Goal: Find specific page/section: Find specific page/section

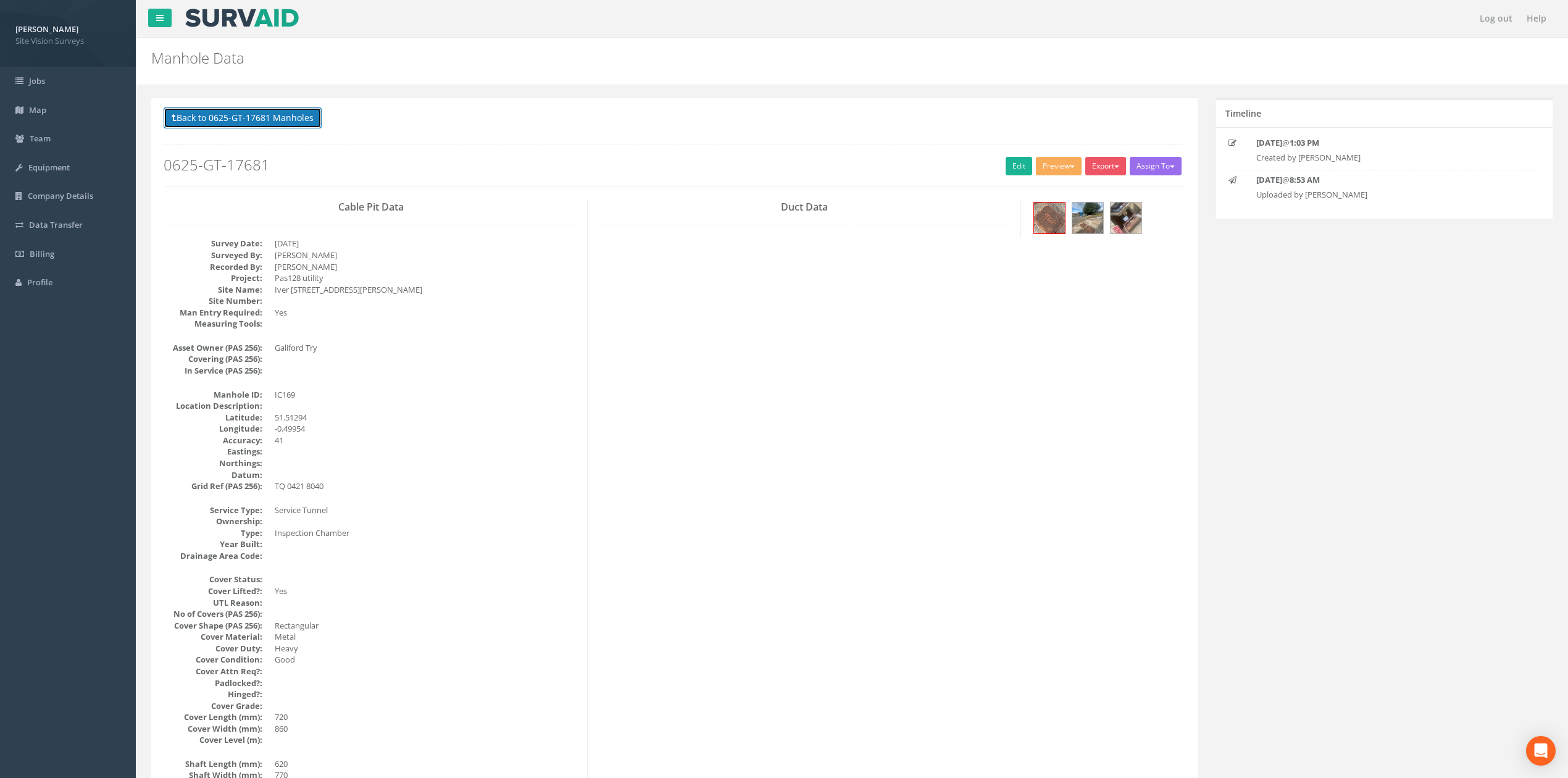
click at [242, 116] on button "Back to 0625-GT-17681 Manholes" at bounding box center [243, 118] width 158 height 21
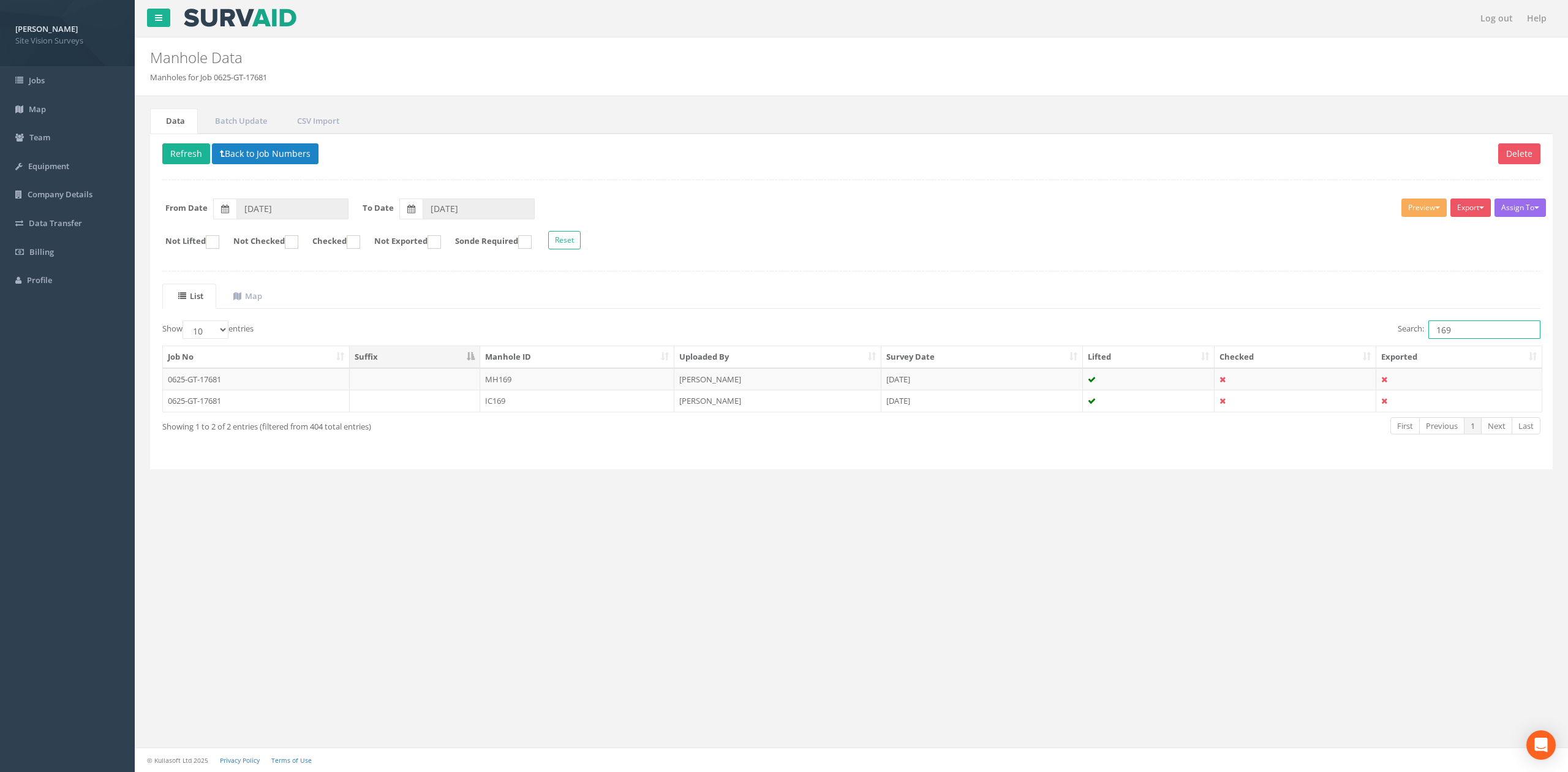
drag, startPoint x: 1473, startPoint y: 331, endPoint x: 1368, endPoint y: 327, distance: 105.1
click at [1028, 327] on div "Search: 169" at bounding box center [1200, 331] width 680 height 21
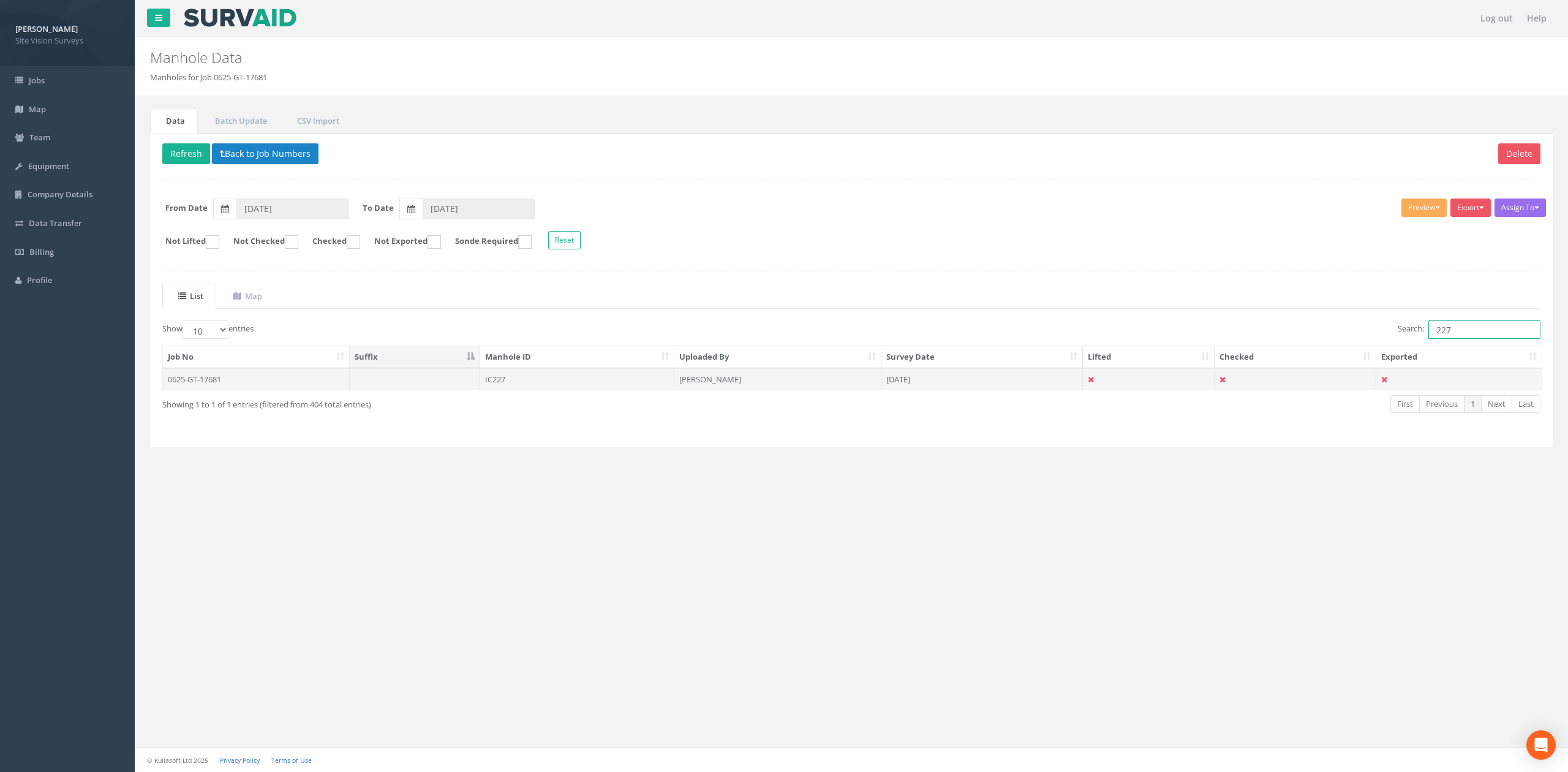
type input "227"
click at [929, 390] on td "[DATE]" at bounding box center [981, 379] width 201 height 22
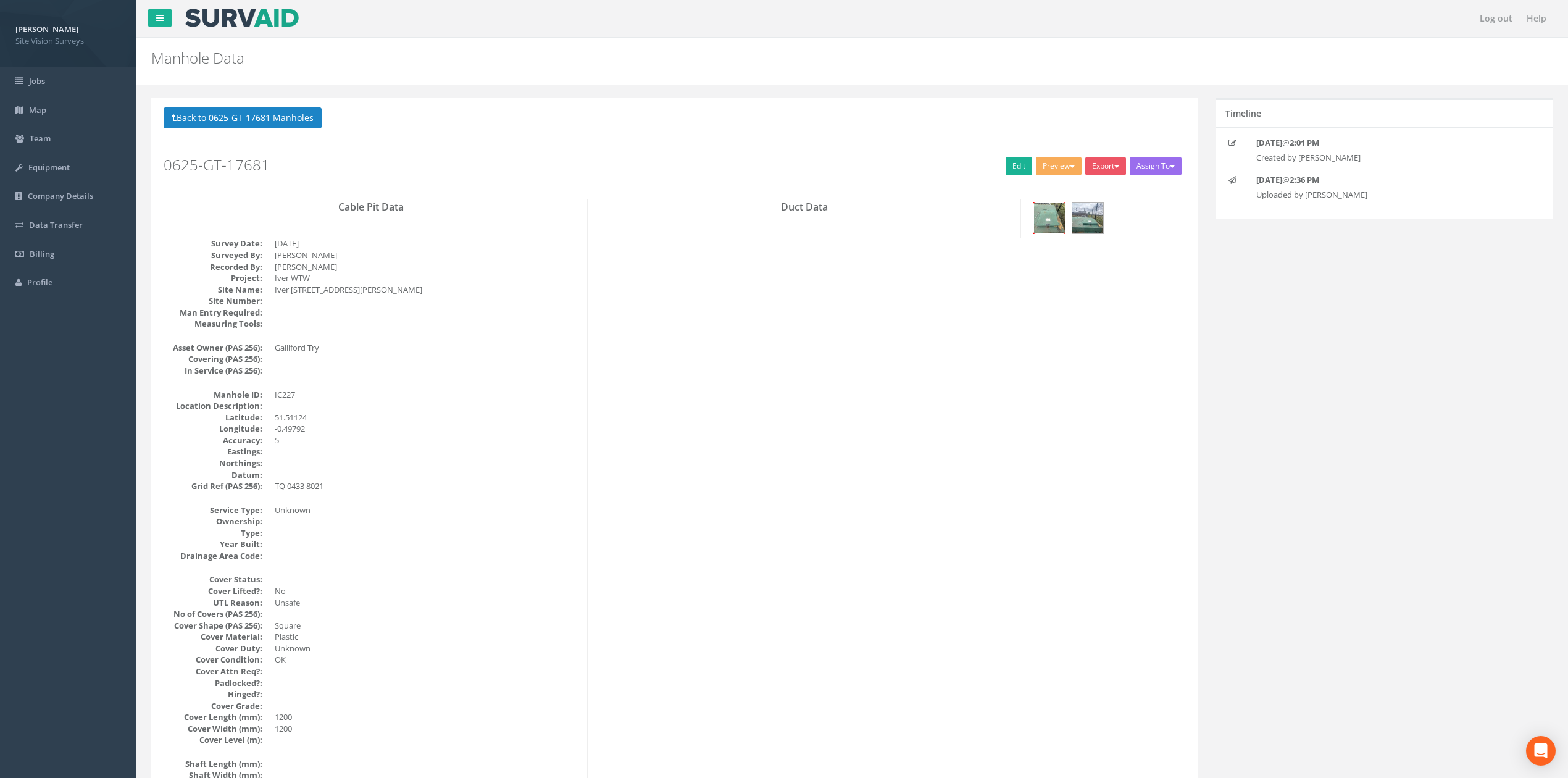
click at [1037, 227] on img at bounding box center [1049, 218] width 31 height 31
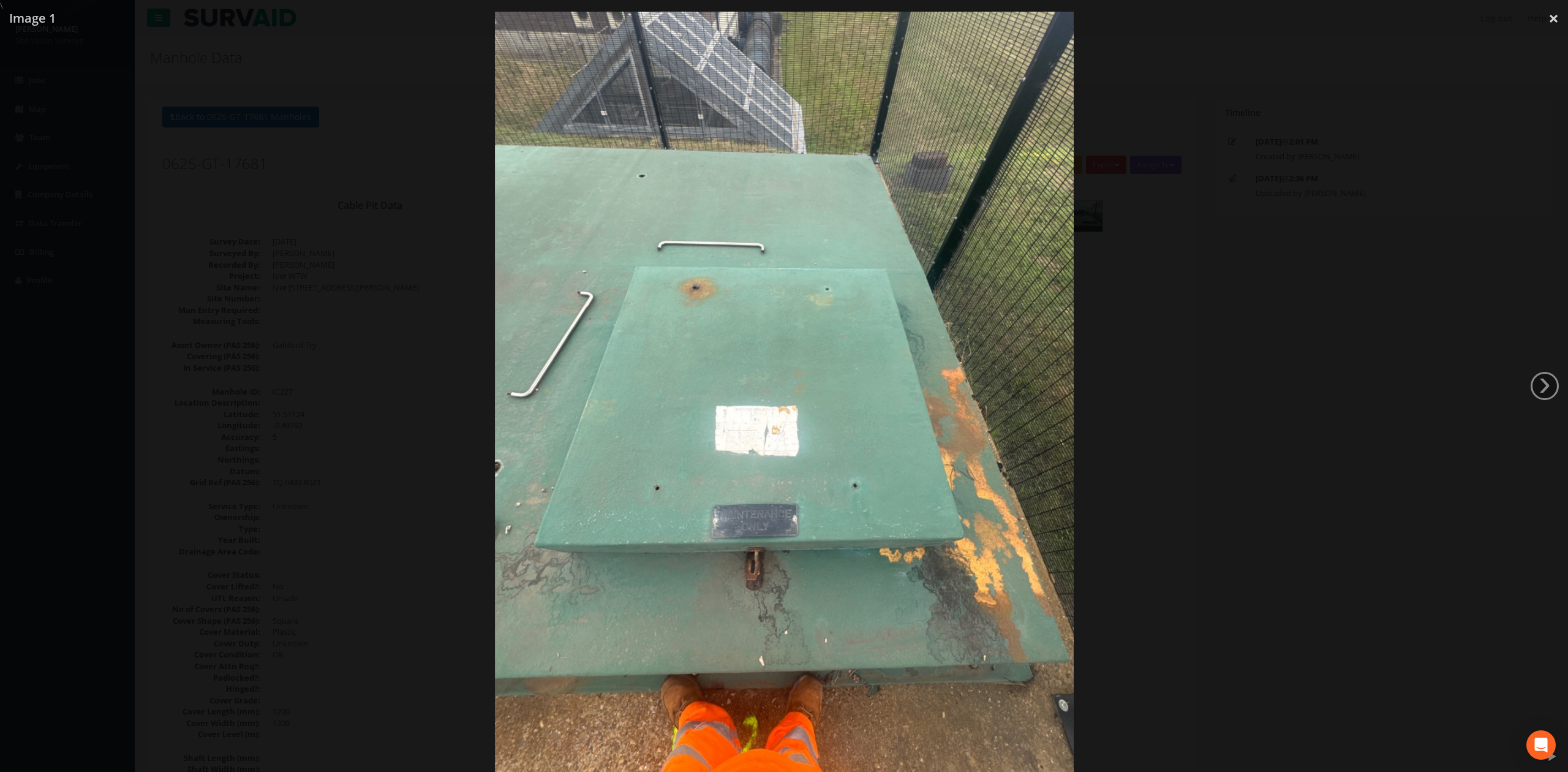
click at [1028, 323] on div at bounding box center [784, 397] width 1568 height 772
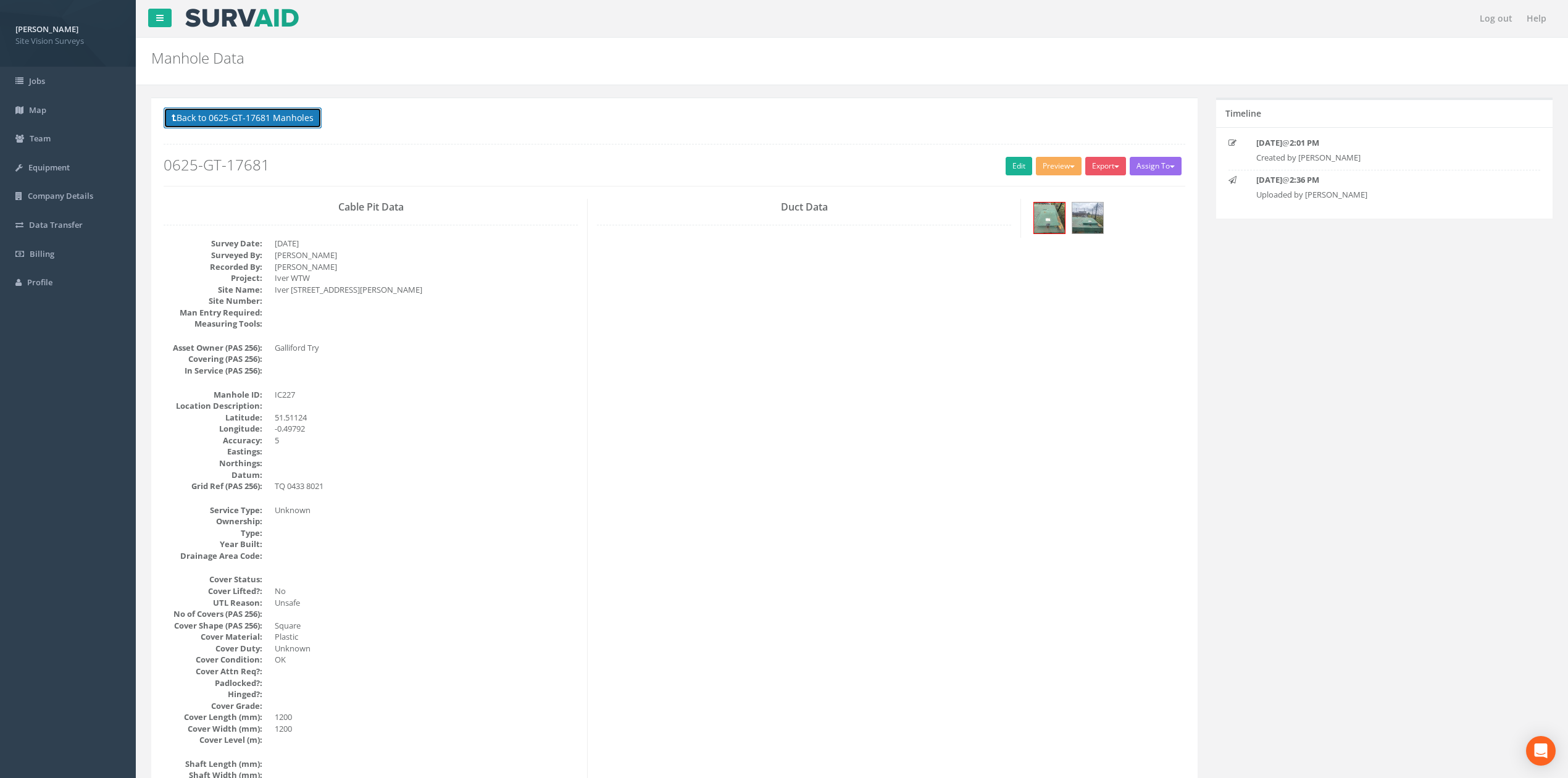
click at [242, 121] on button "Back to 0625-GT-17681 Manholes" at bounding box center [243, 118] width 158 height 21
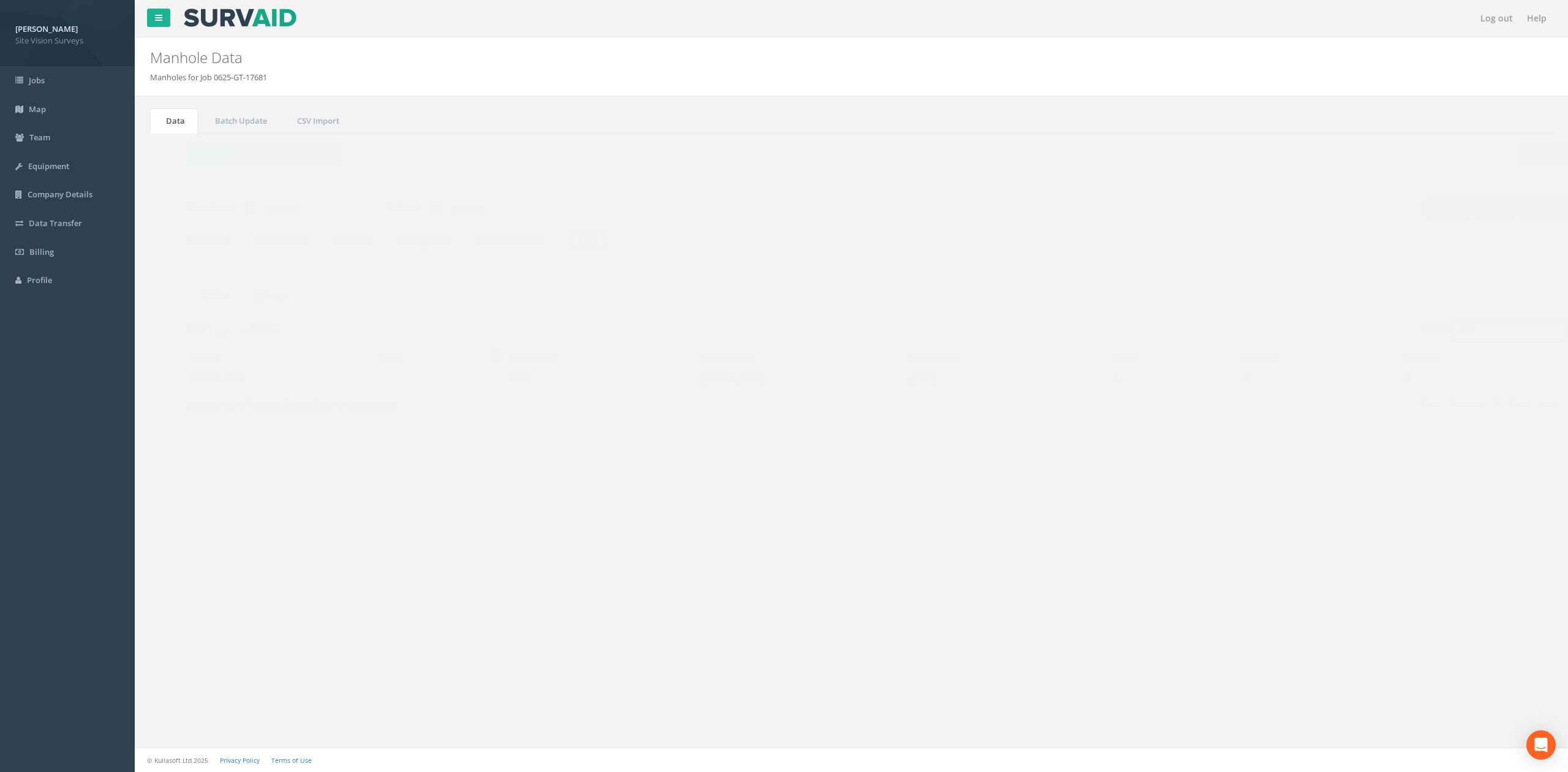
drag, startPoint x: 1473, startPoint y: 336, endPoint x: 1235, endPoint y: 317, distance: 238.8
click at [1028, 317] on div "List Map Show 10 25 50 100 entries Search: 227 Job No Suffix Manhole ID Uploade…" at bounding box center [851, 359] width 1378 height 151
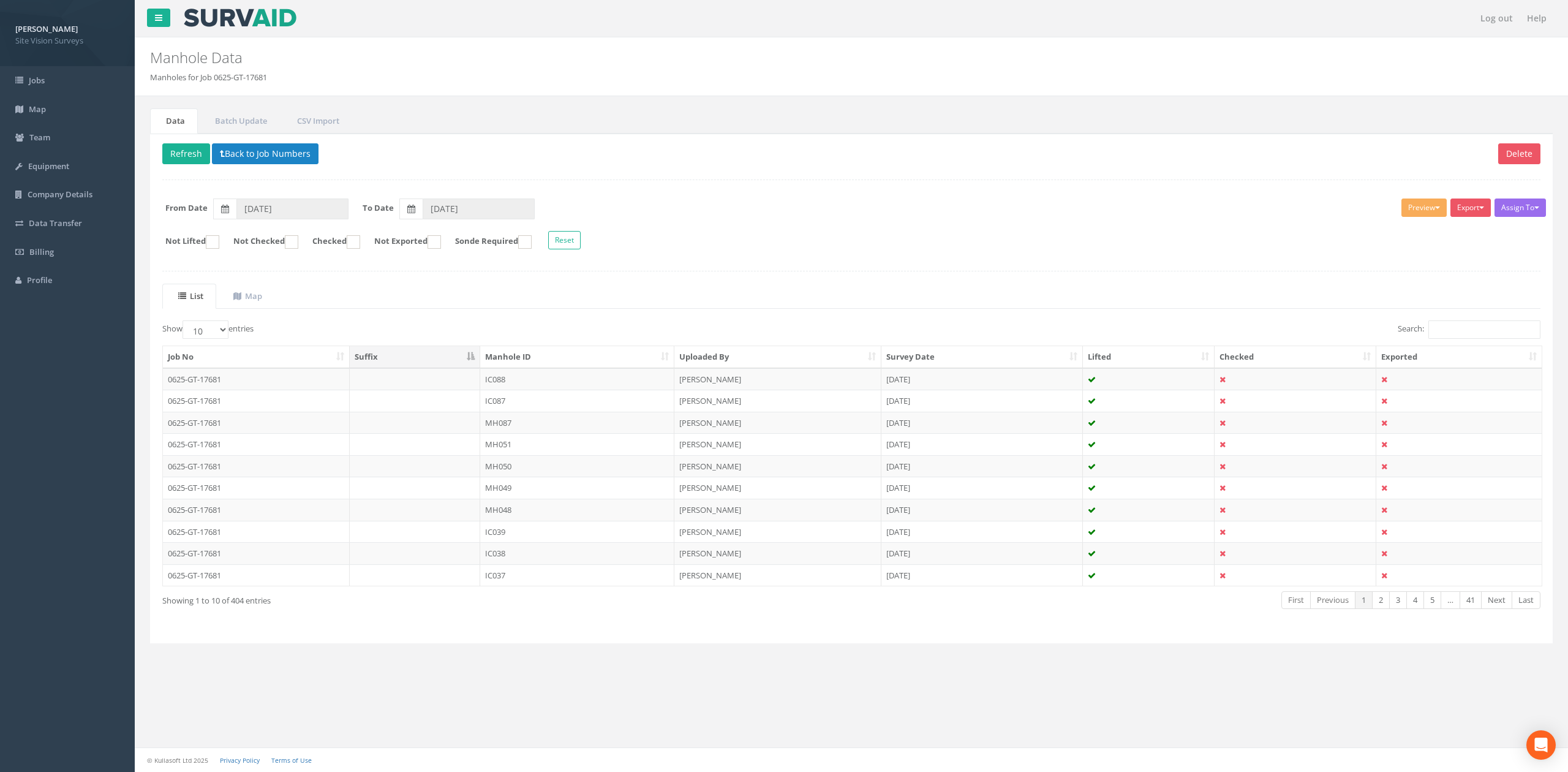
click at [1028, 275] on div "Delete Refresh Back to Job Numbers Assign To No Companies Added Export SVS IC S…" at bounding box center [851, 389] width 1402 height 511
click at [1028, 339] on input "Search:" at bounding box center [1484, 329] width 112 height 18
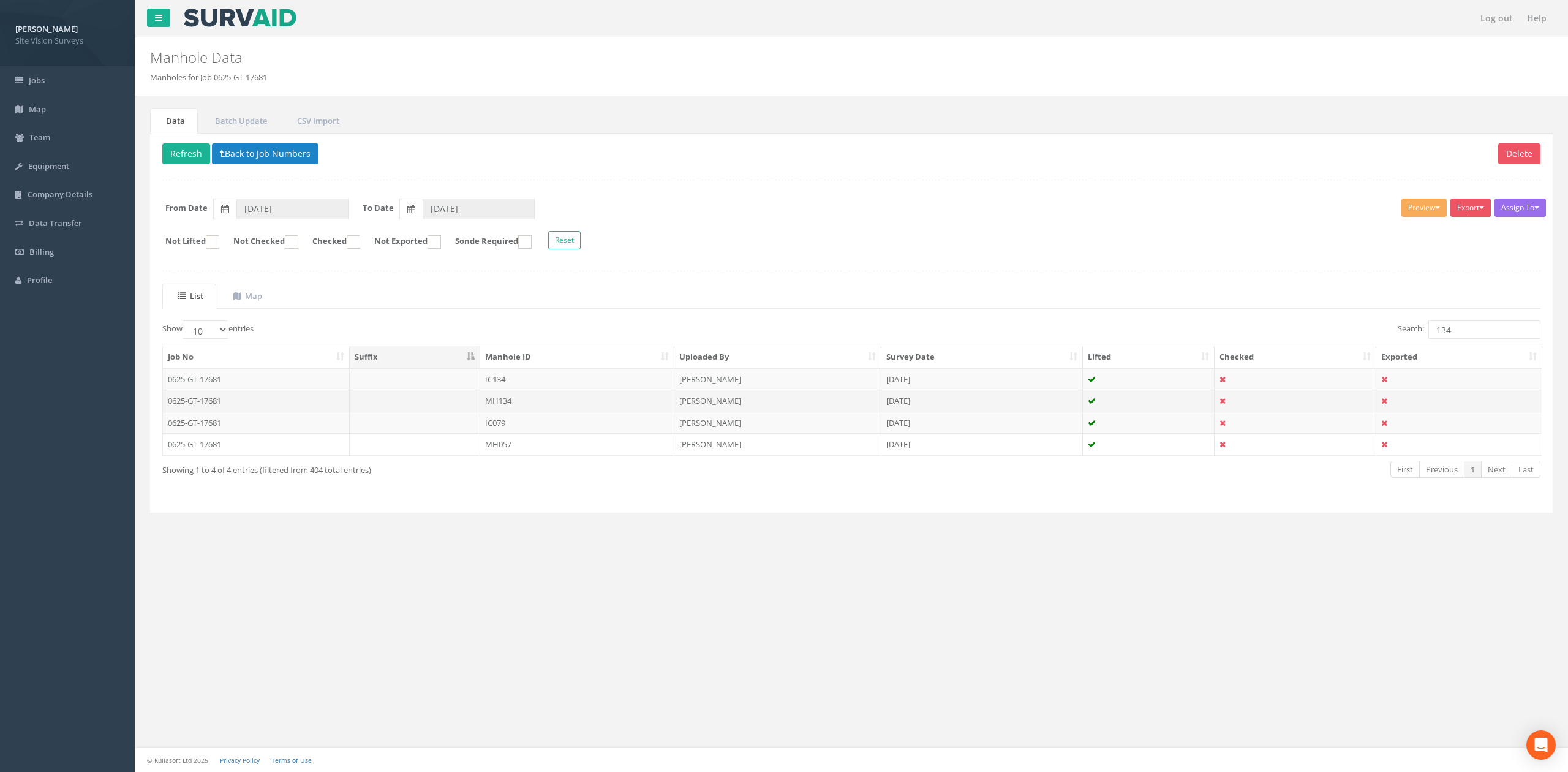
click at [564, 407] on td "MH134" at bounding box center [577, 401] width 194 height 22
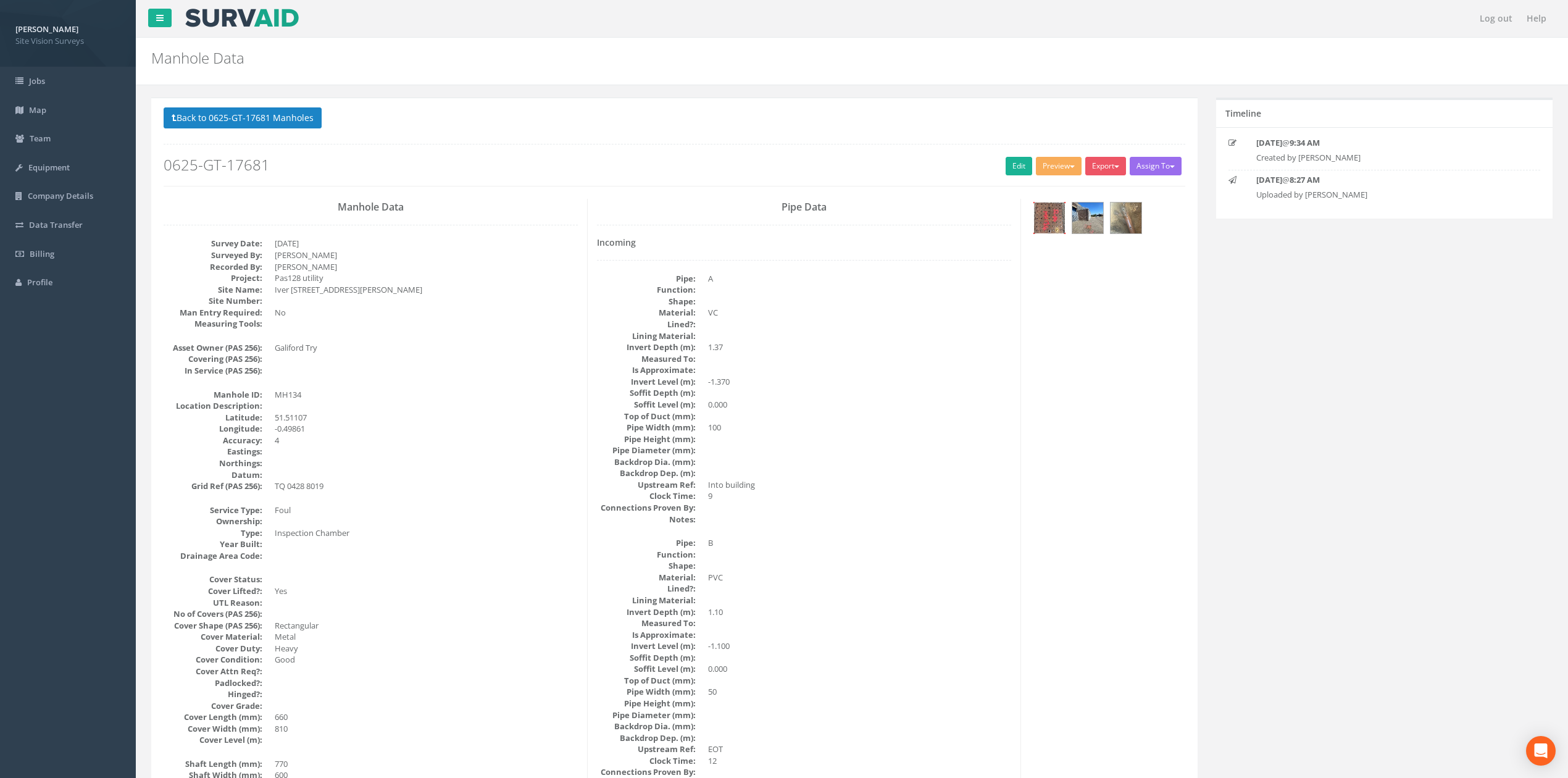
click at [1037, 232] on img at bounding box center [1049, 218] width 31 height 31
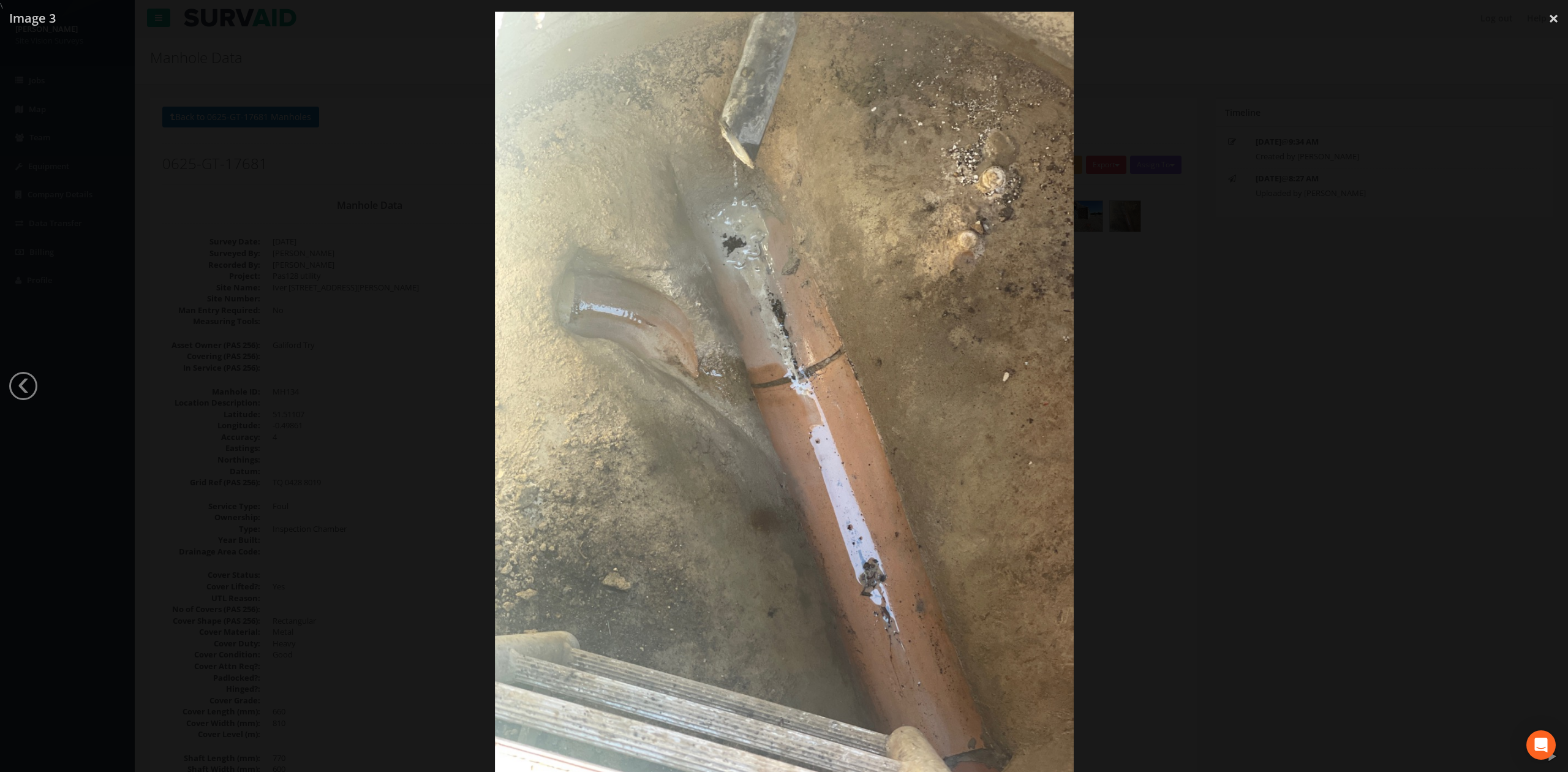
click at [1028, 368] on div at bounding box center [784, 397] width 1568 height 772
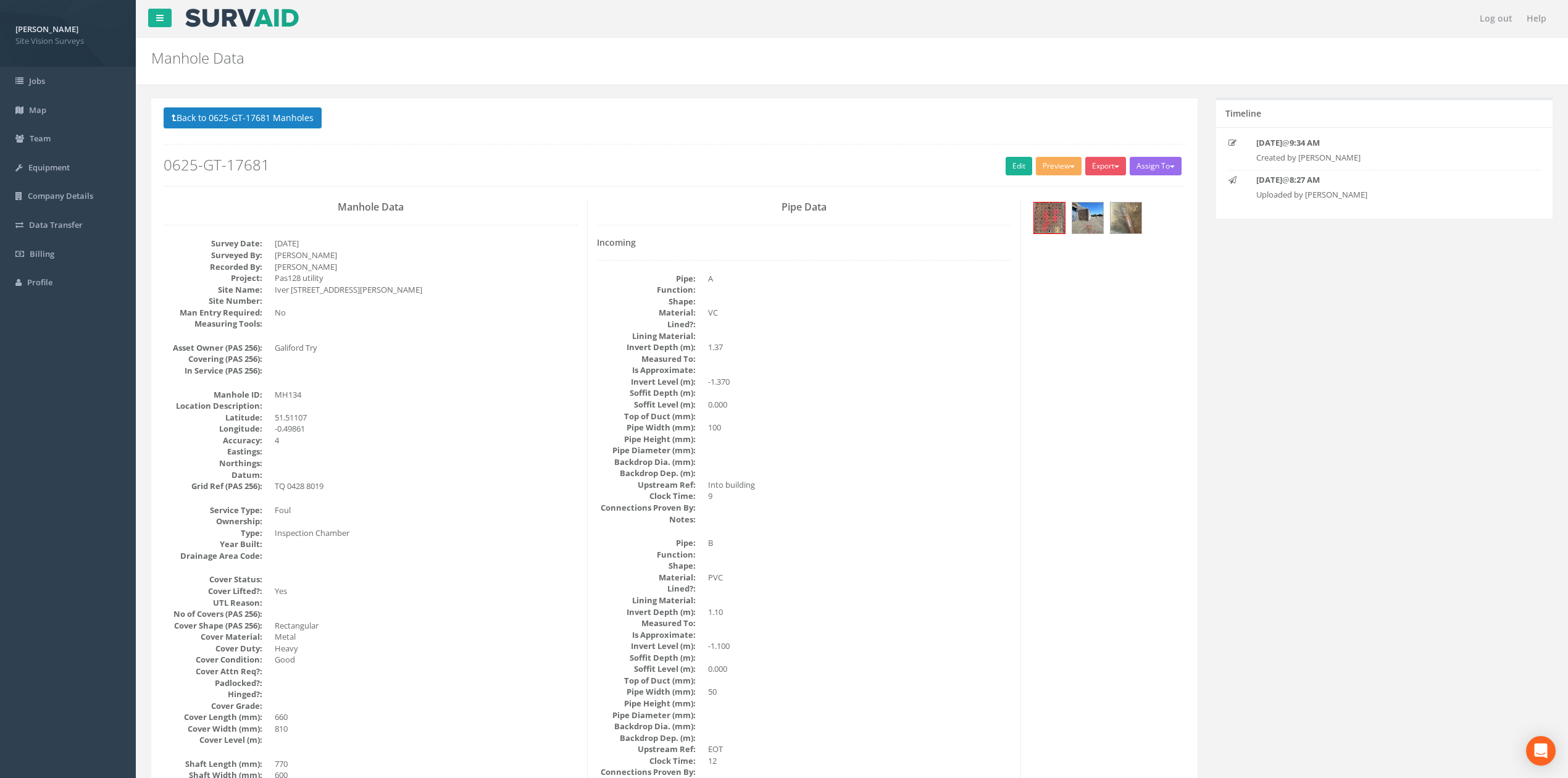
click at [252, 107] on button "Back to 0625-GT-17681 Manholes" at bounding box center [243, 118] width 158 height 21
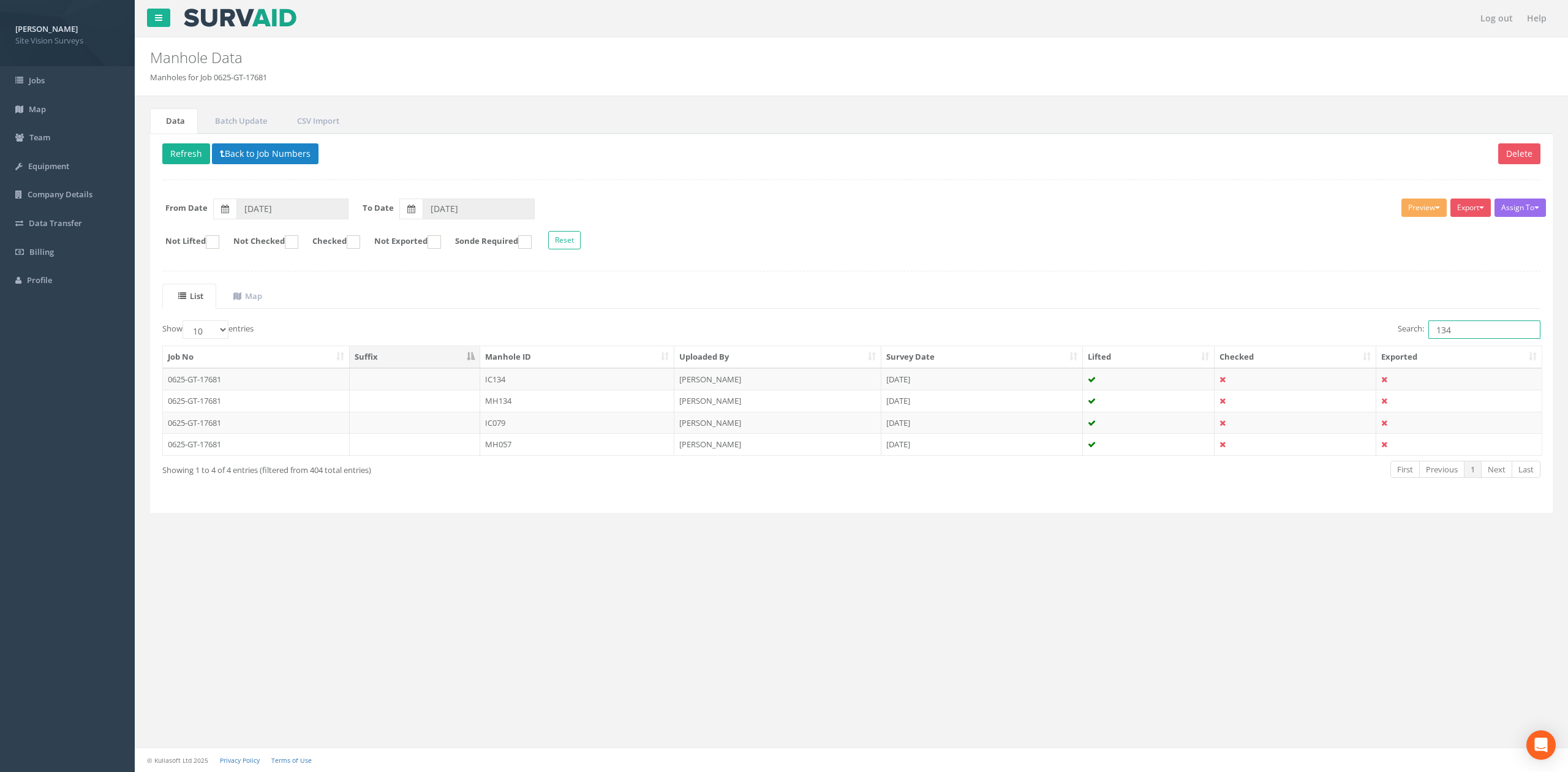
drag, startPoint x: 1513, startPoint y: 329, endPoint x: 1111, endPoint y: 328, distance: 402.0
click at [1028, 334] on div "Search: 134" at bounding box center [1200, 331] width 680 height 21
click at [588, 446] on td "MH120" at bounding box center [577, 444] width 194 height 22
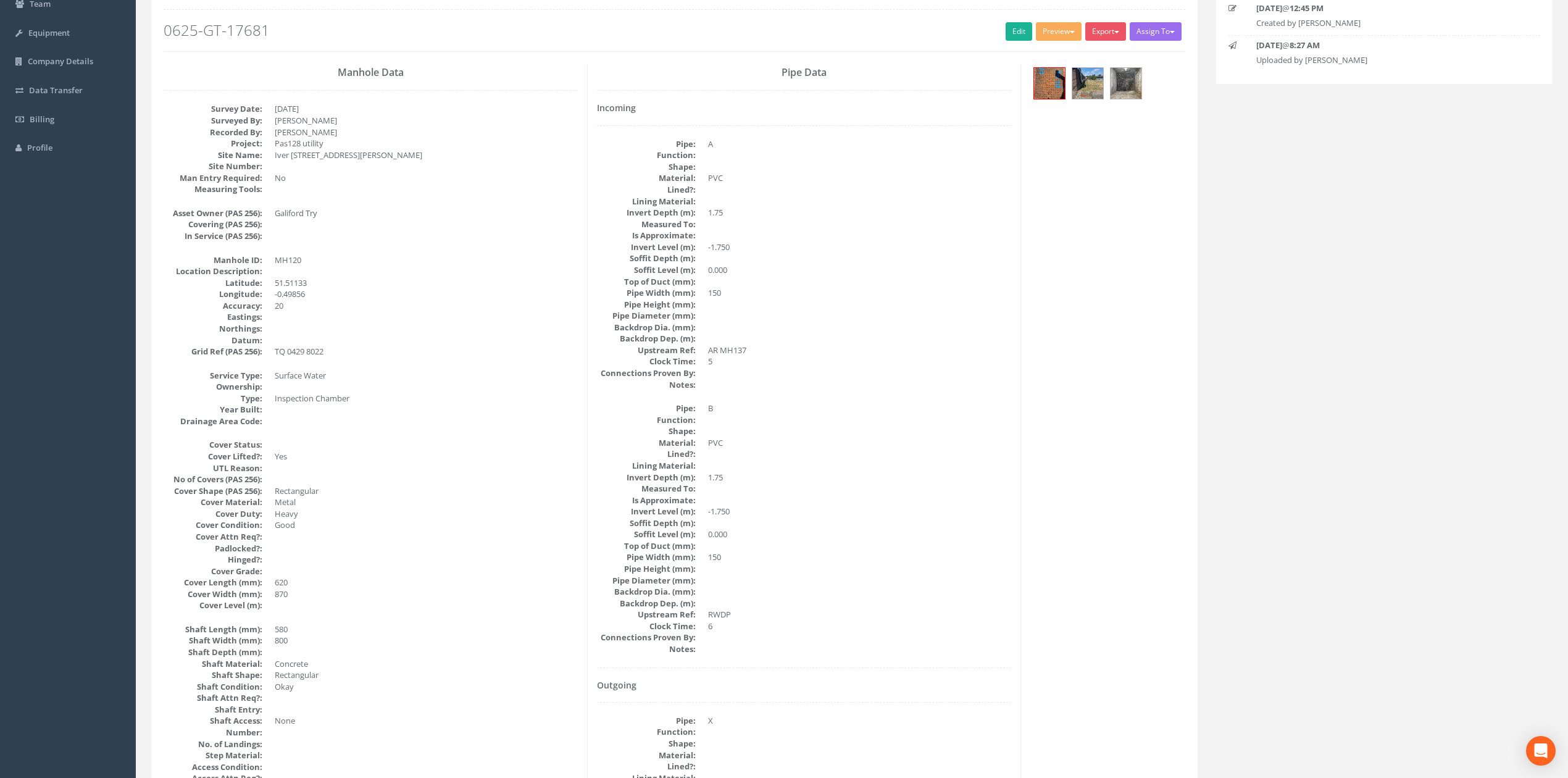
scroll to position [82, 0]
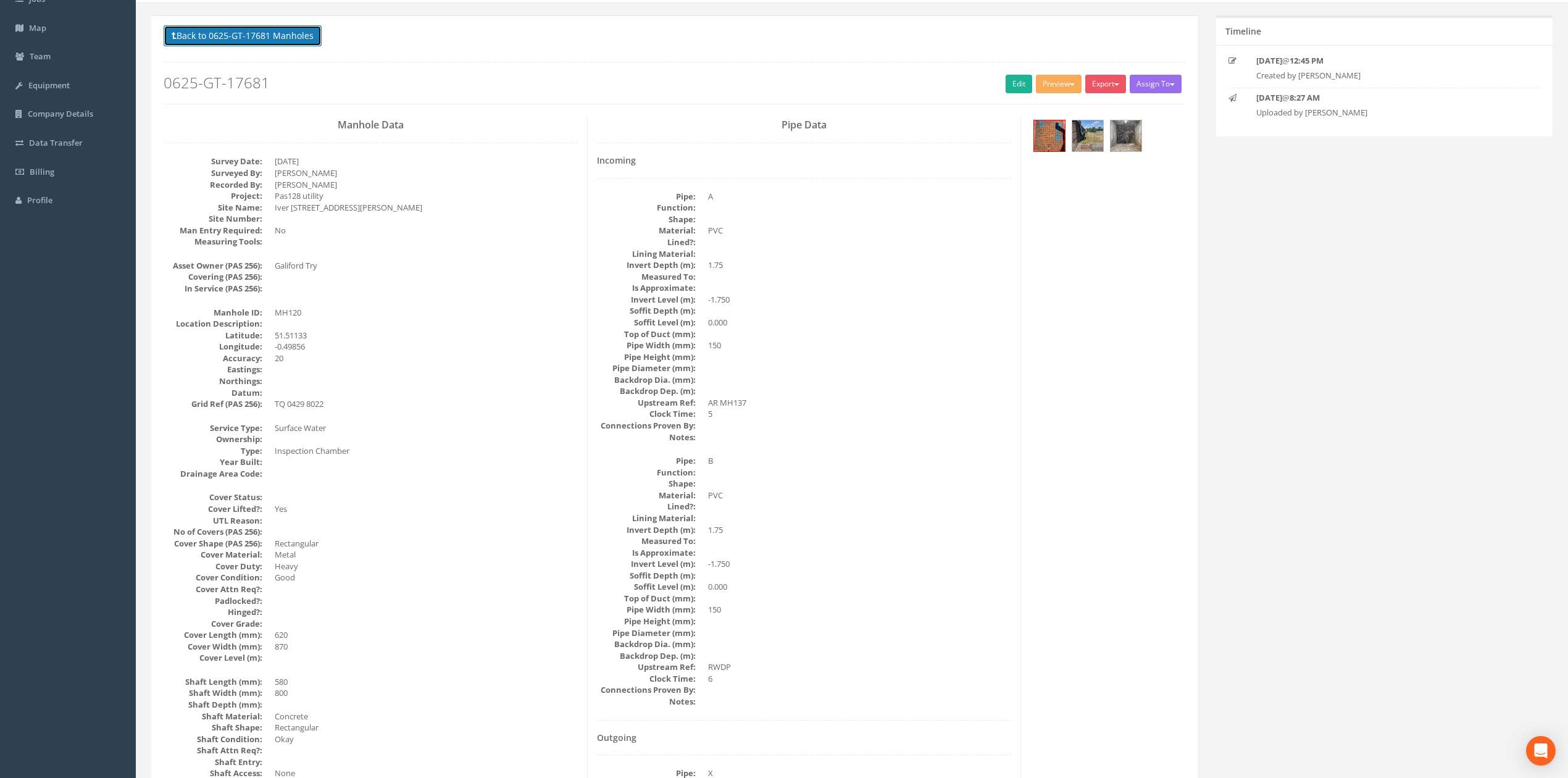
click at [285, 47] on button "Back to 0625-GT-17681 Manholes" at bounding box center [243, 36] width 158 height 21
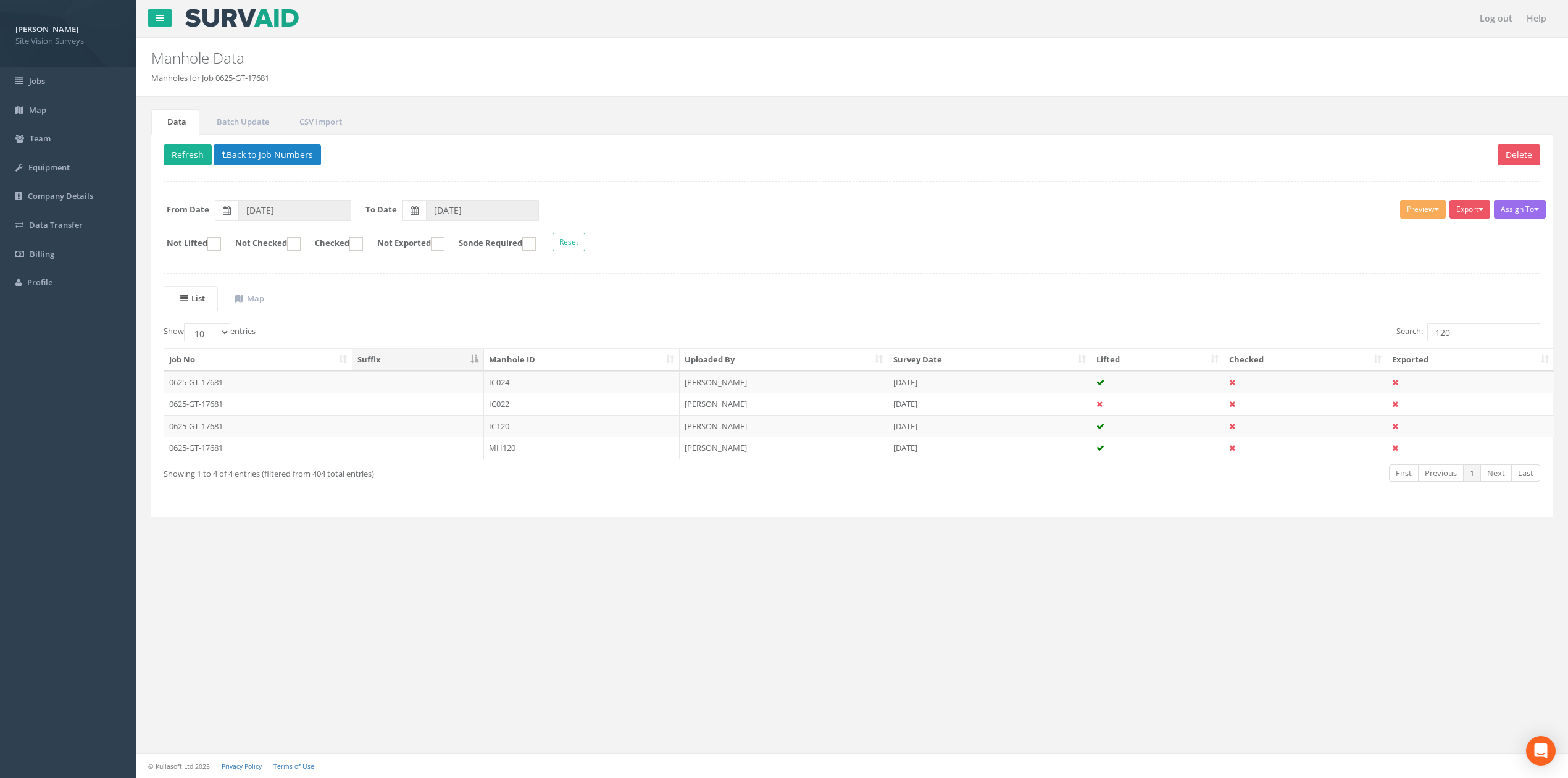
scroll to position [0, 0]
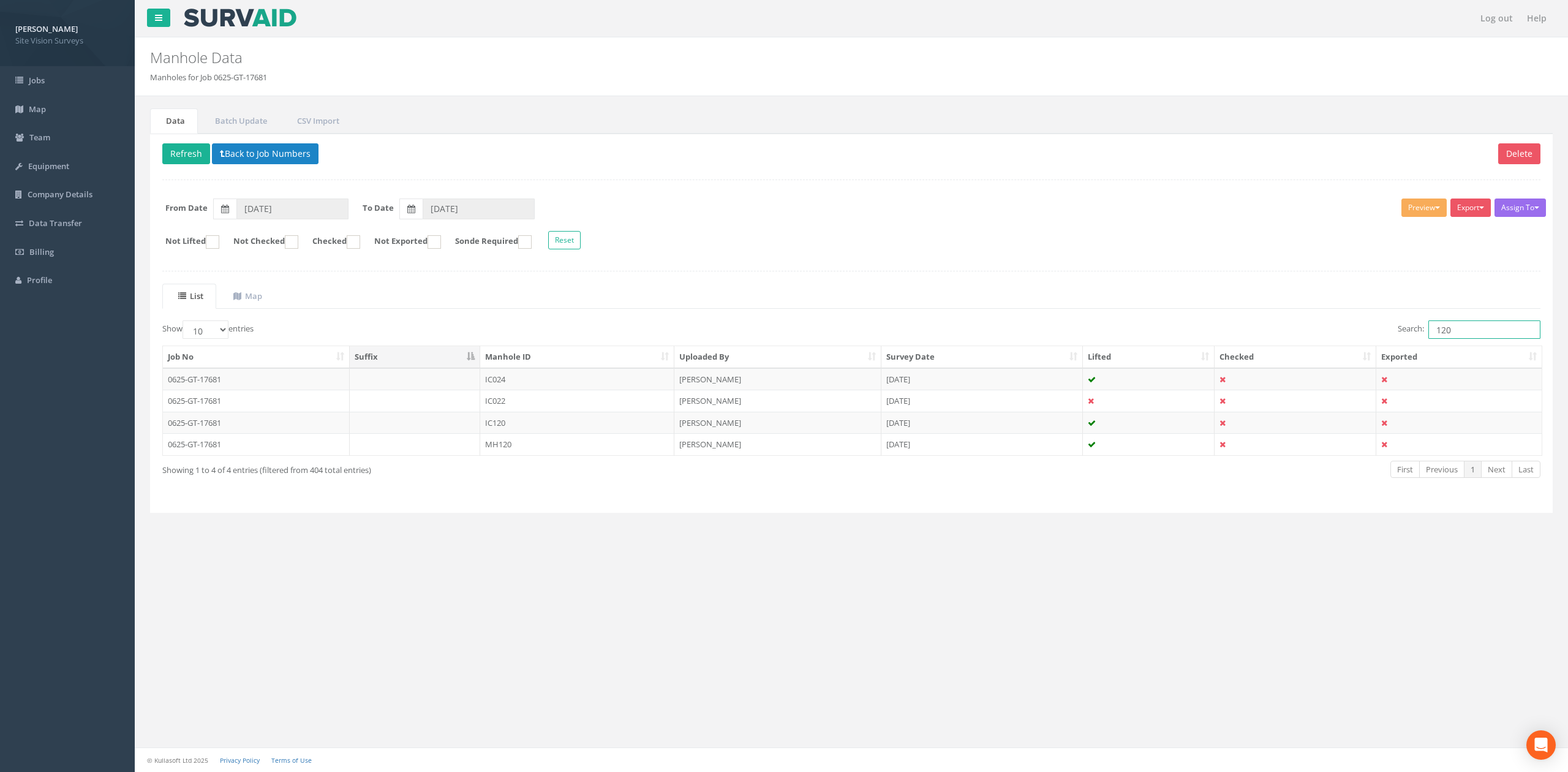
click at [1028, 324] on input "120" at bounding box center [1484, 329] width 112 height 18
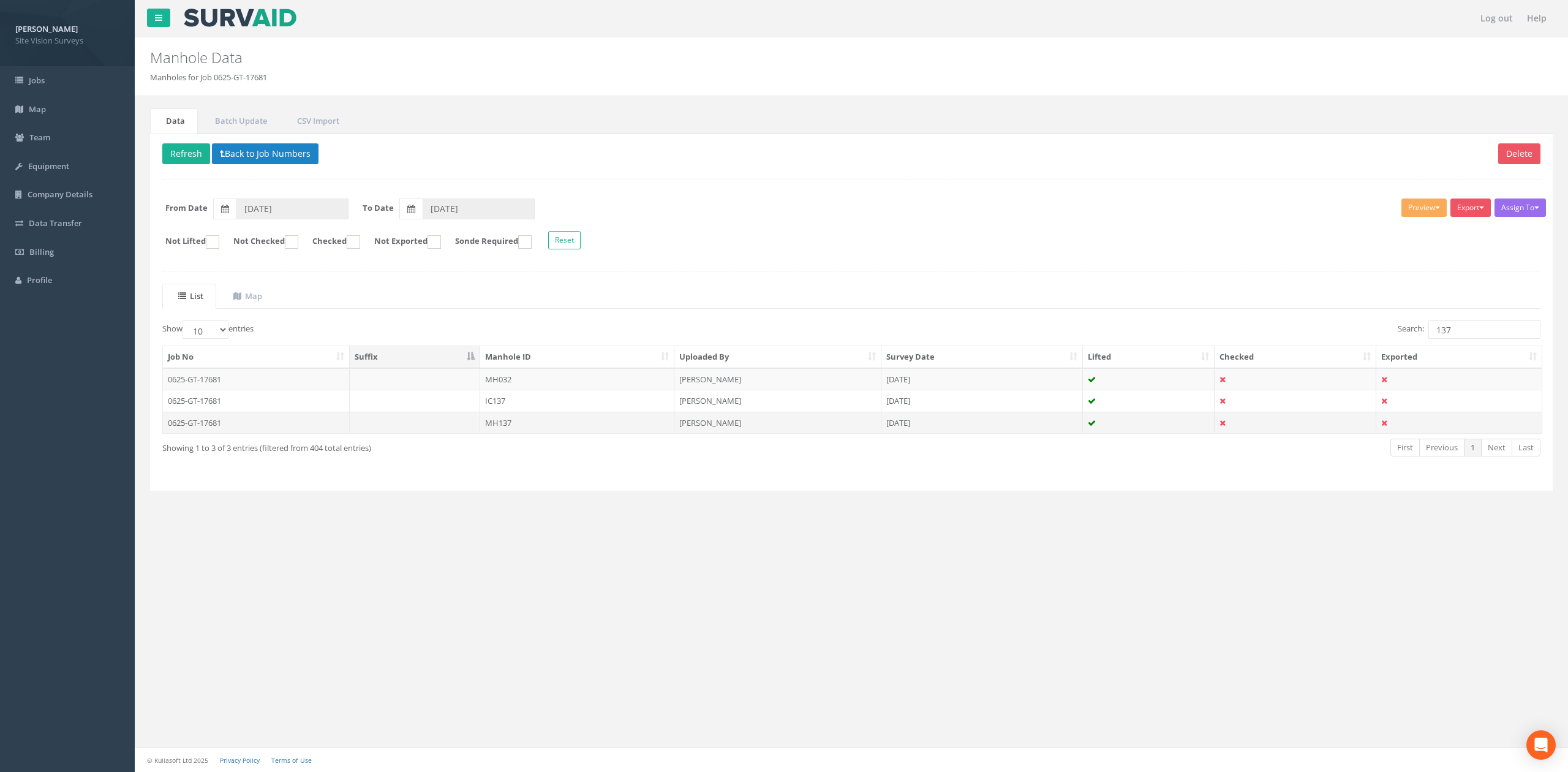
click at [625, 433] on td "MH137" at bounding box center [577, 423] width 194 height 22
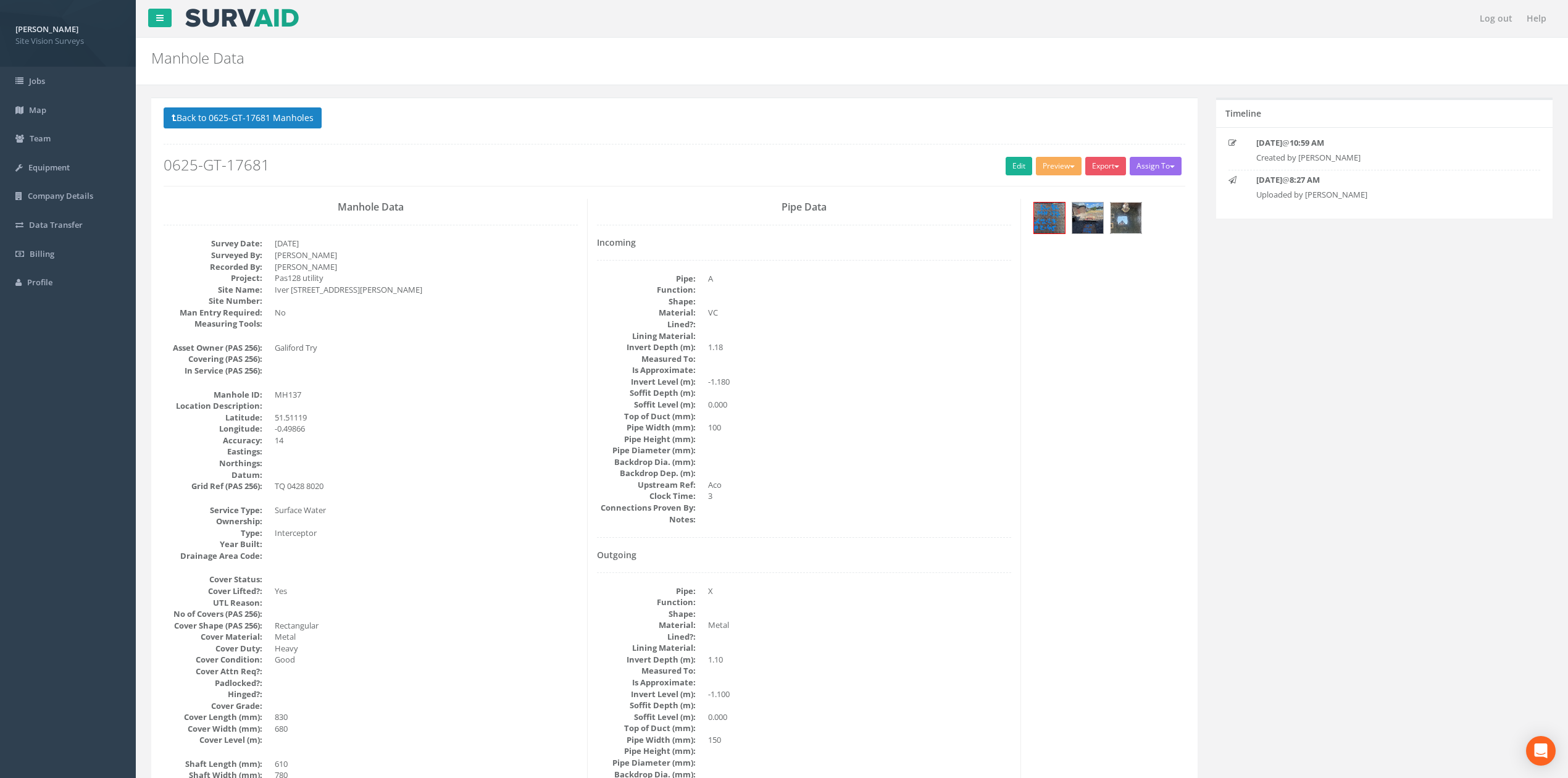
click at [1037, 207] on img at bounding box center [1126, 218] width 31 height 31
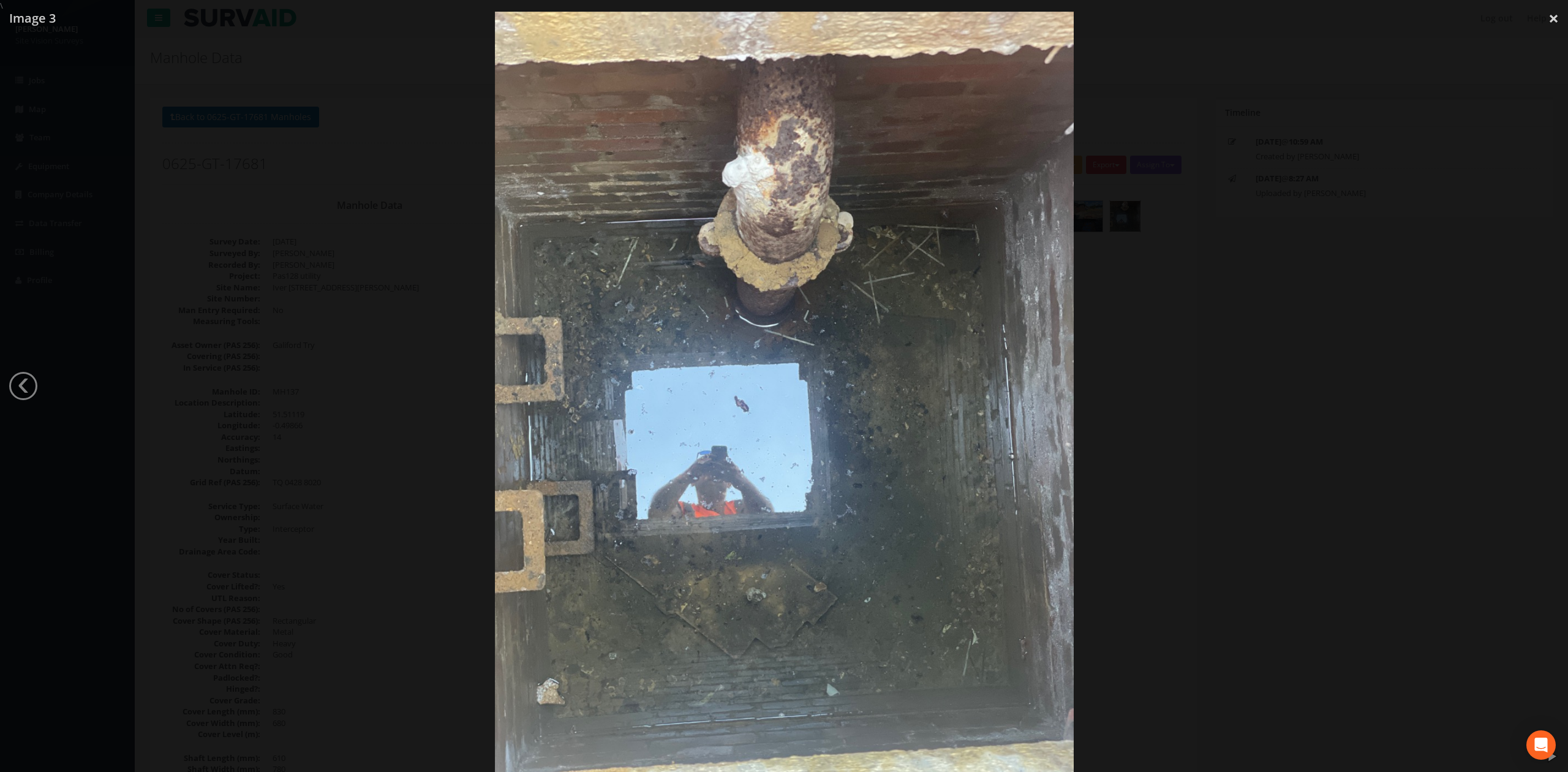
click at [1028, 429] on div at bounding box center [784, 397] width 1568 height 772
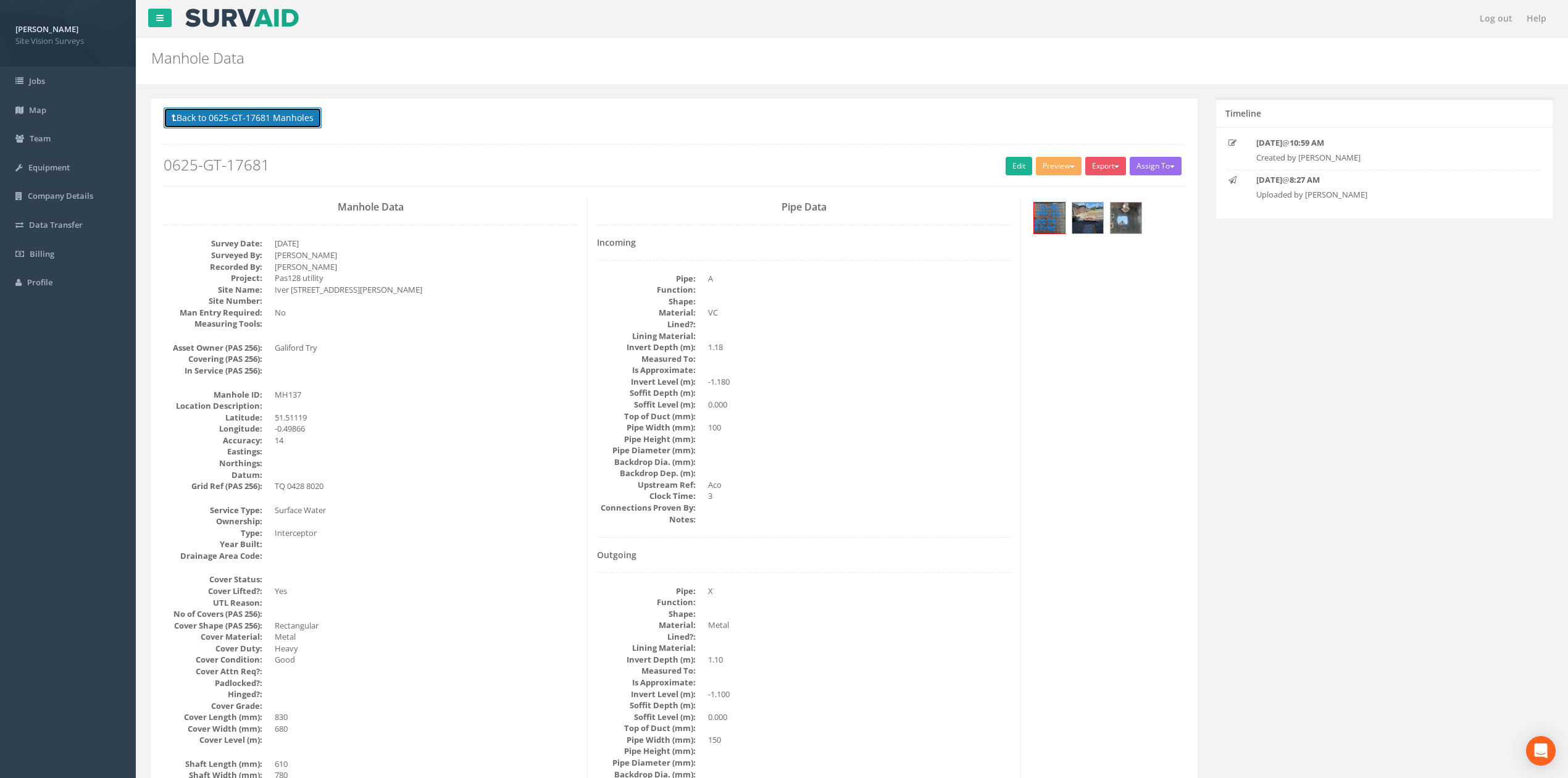
click at [274, 124] on button "Back to 0625-GT-17681 Manholes" at bounding box center [243, 118] width 158 height 21
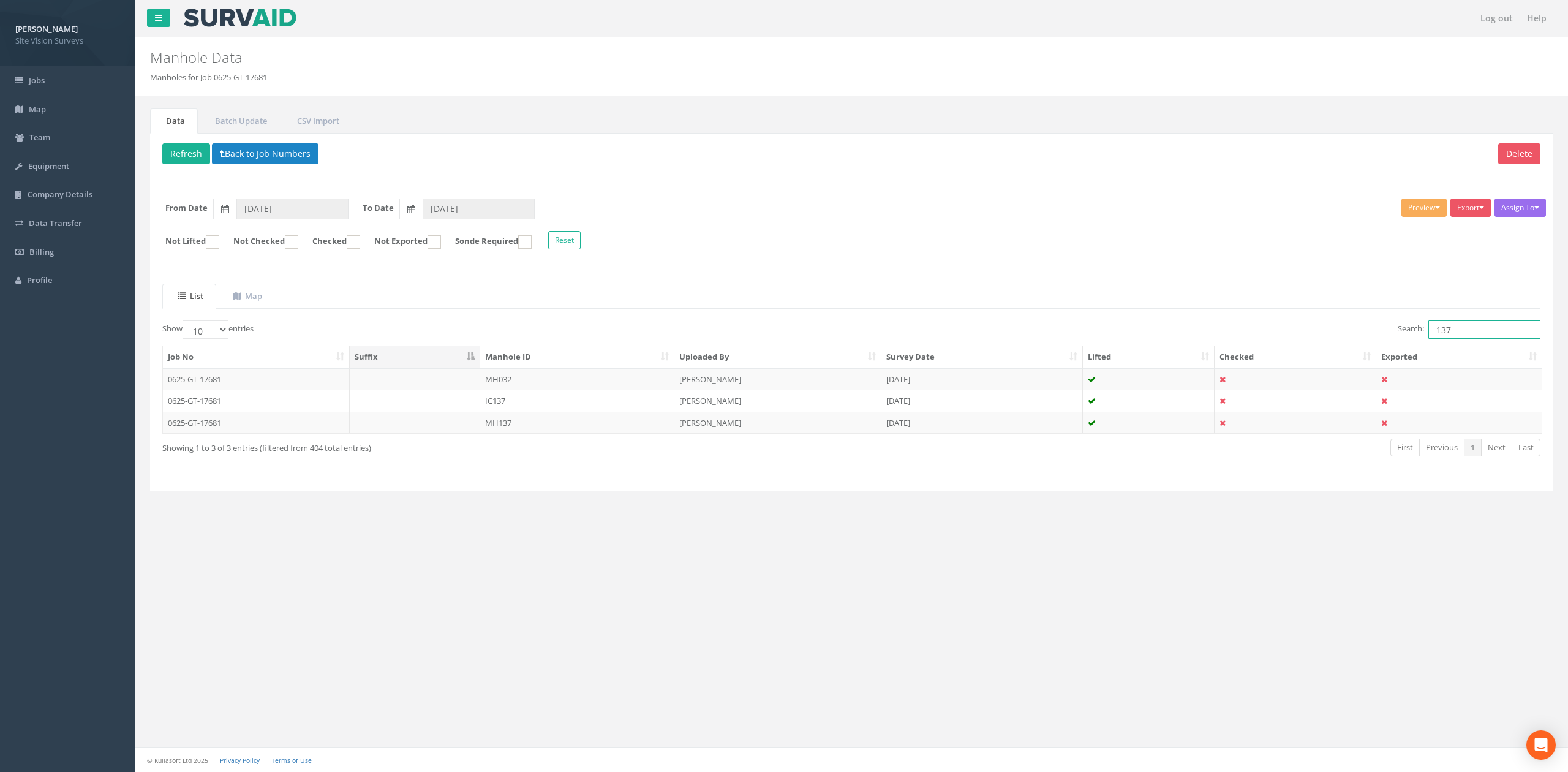
drag, startPoint x: 1468, startPoint y: 336, endPoint x: 1409, endPoint y: 330, distance: 59.3
click at [1028, 330] on label "Search: 137" at bounding box center [1469, 329] width 142 height 18
click at [556, 380] on td "IC112" at bounding box center [577, 379] width 194 height 22
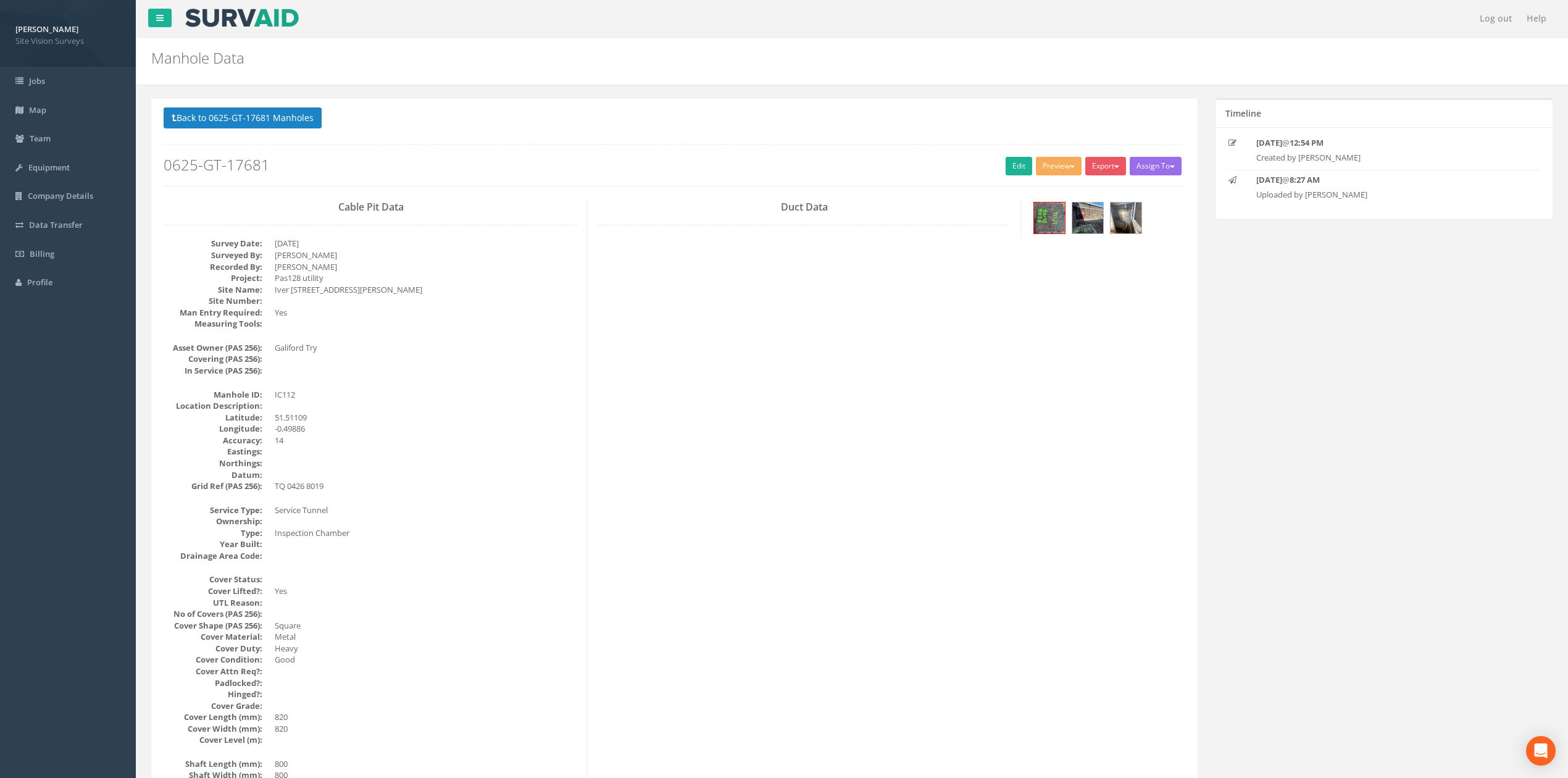
click at [1021, 215] on div at bounding box center [1108, 220] width 173 height 41
click at [1035, 213] on img at bounding box center [1049, 218] width 31 height 31
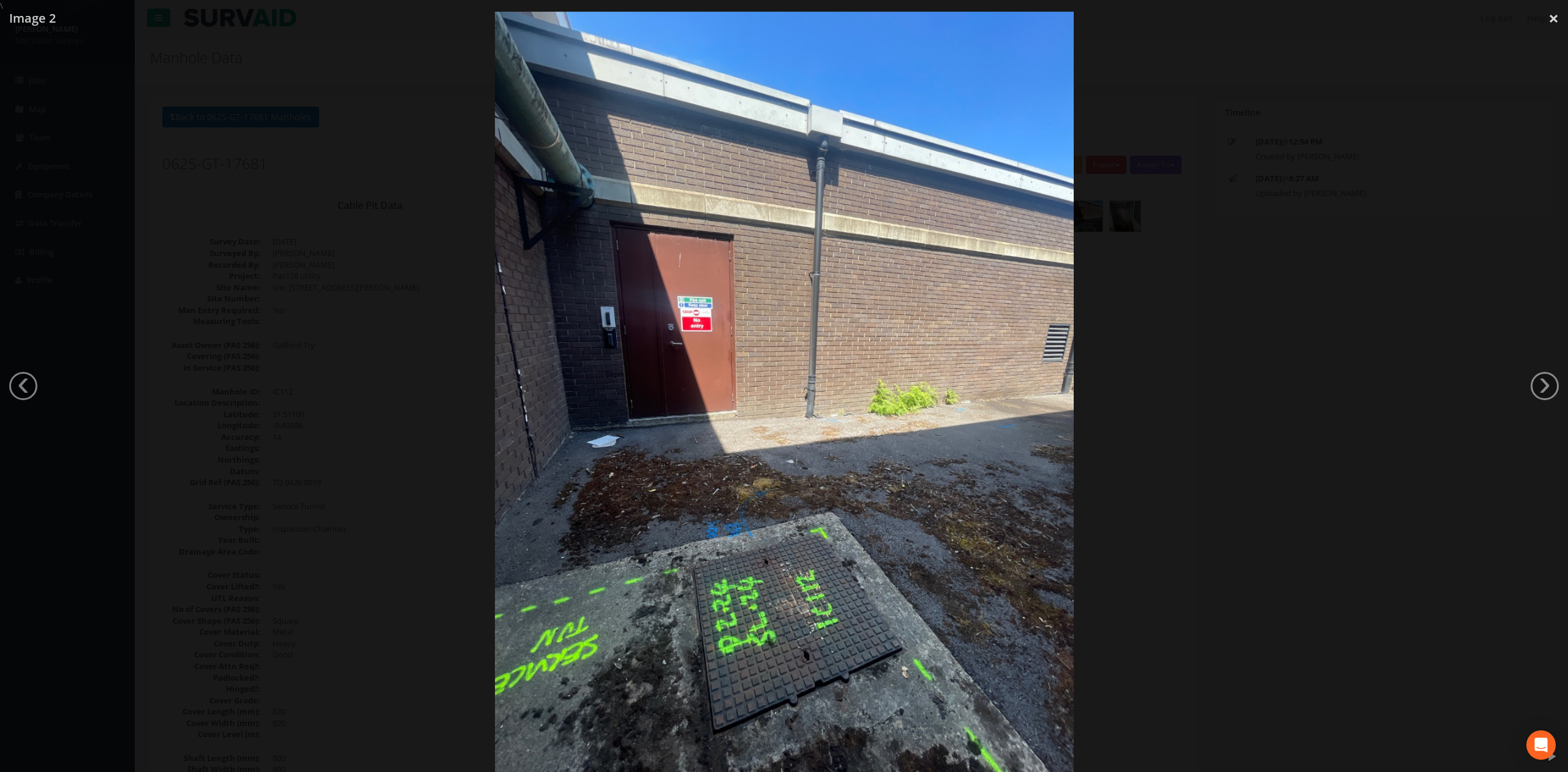
click at [1028, 333] on div at bounding box center [784, 397] width 1568 height 772
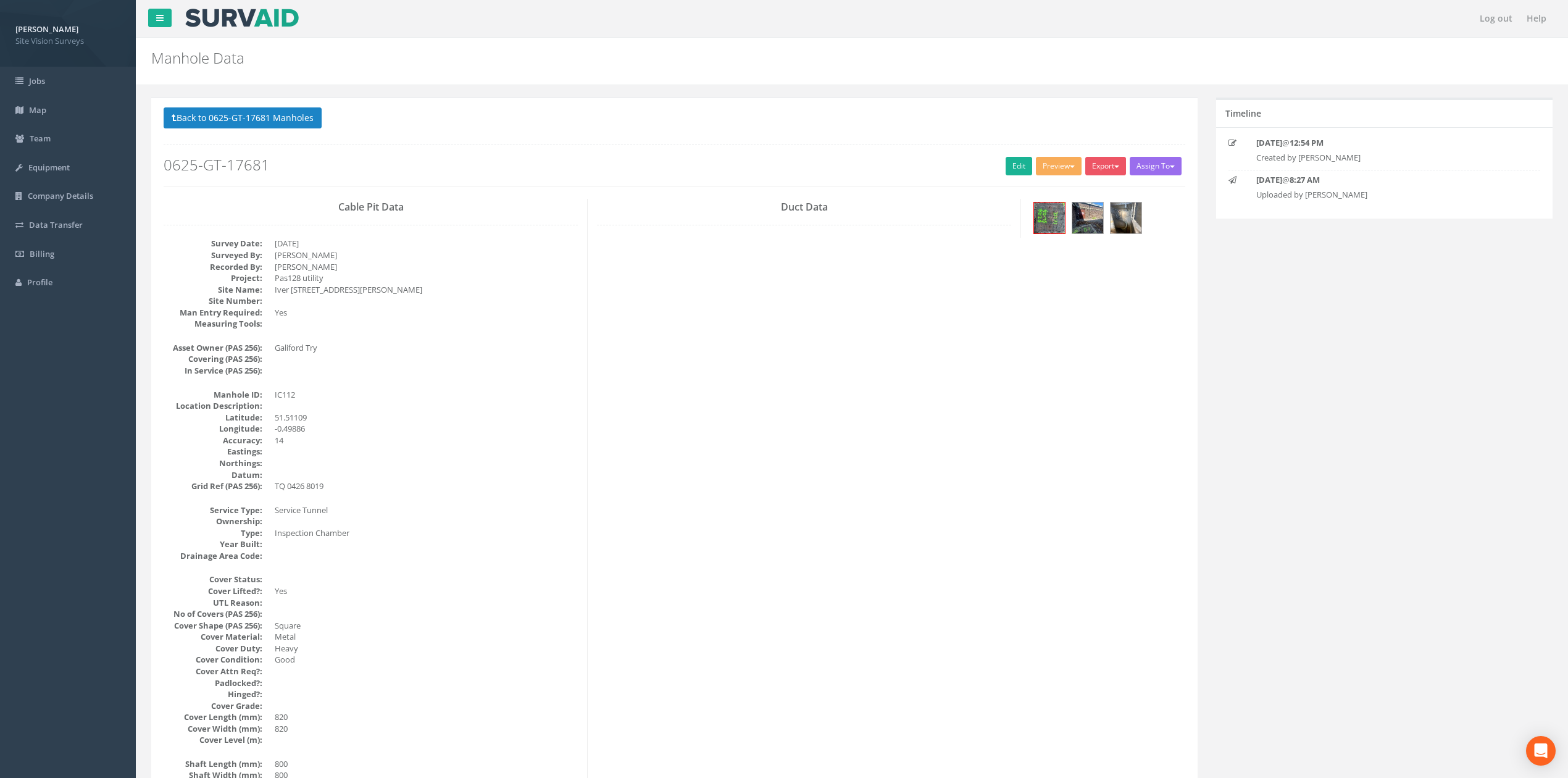
click at [238, 137] on div "Back to 0625-GT-17681 Manholes Back to Map Assign To No Companies Added Export …" at bounding box center [674, 147] width 1022 height 78
click at [238, 127] on button "Back to 0625-GT-17681 Manholes" at bounding box center [243, 118] width 158 height 21
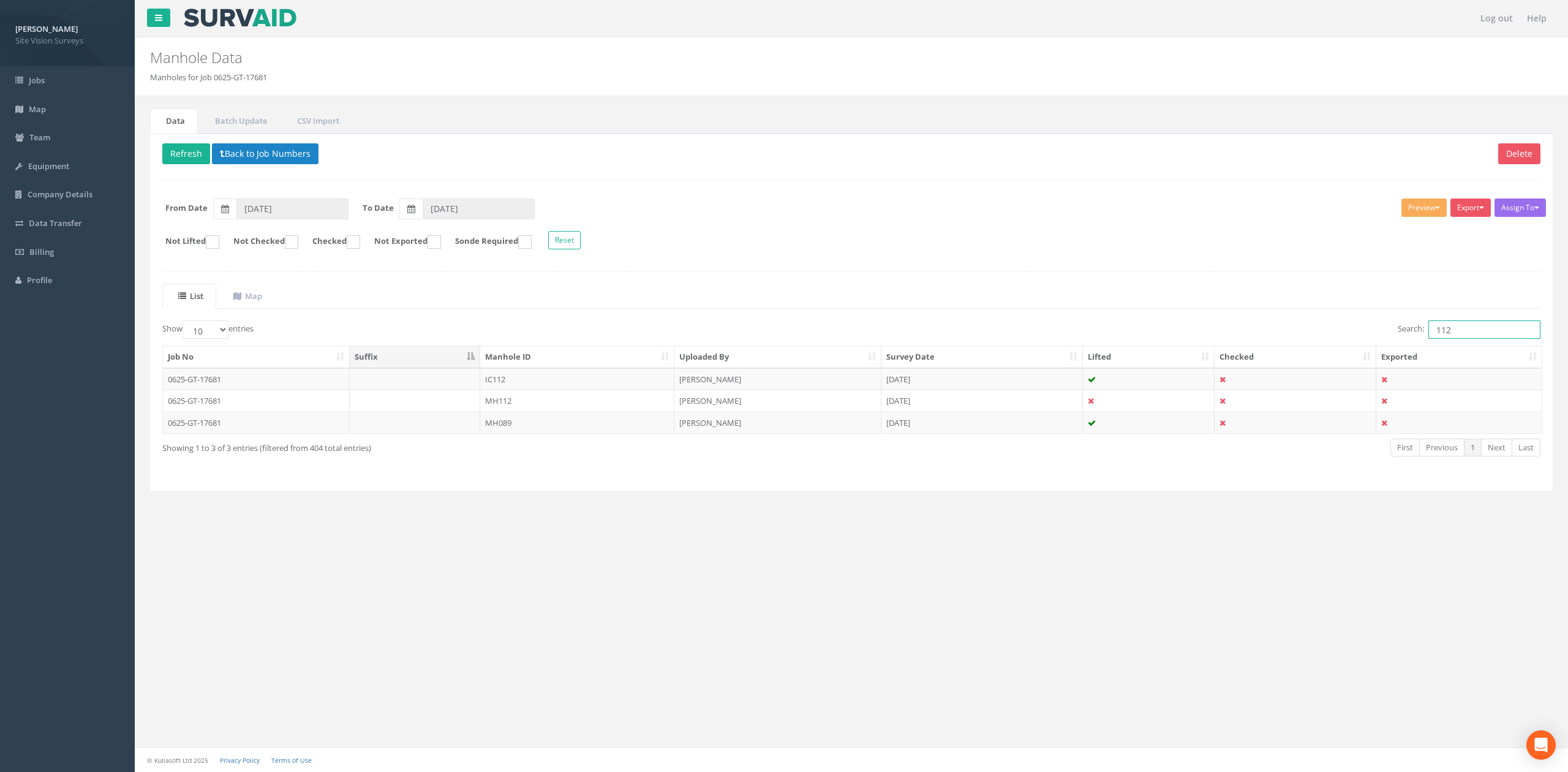
click at [1028, 326] on input "112" at bounding box center [1484, 329] width 112 height 18
click at [642, 432] on td "MH137" at bounding box center [577, 423] width 194 height 22
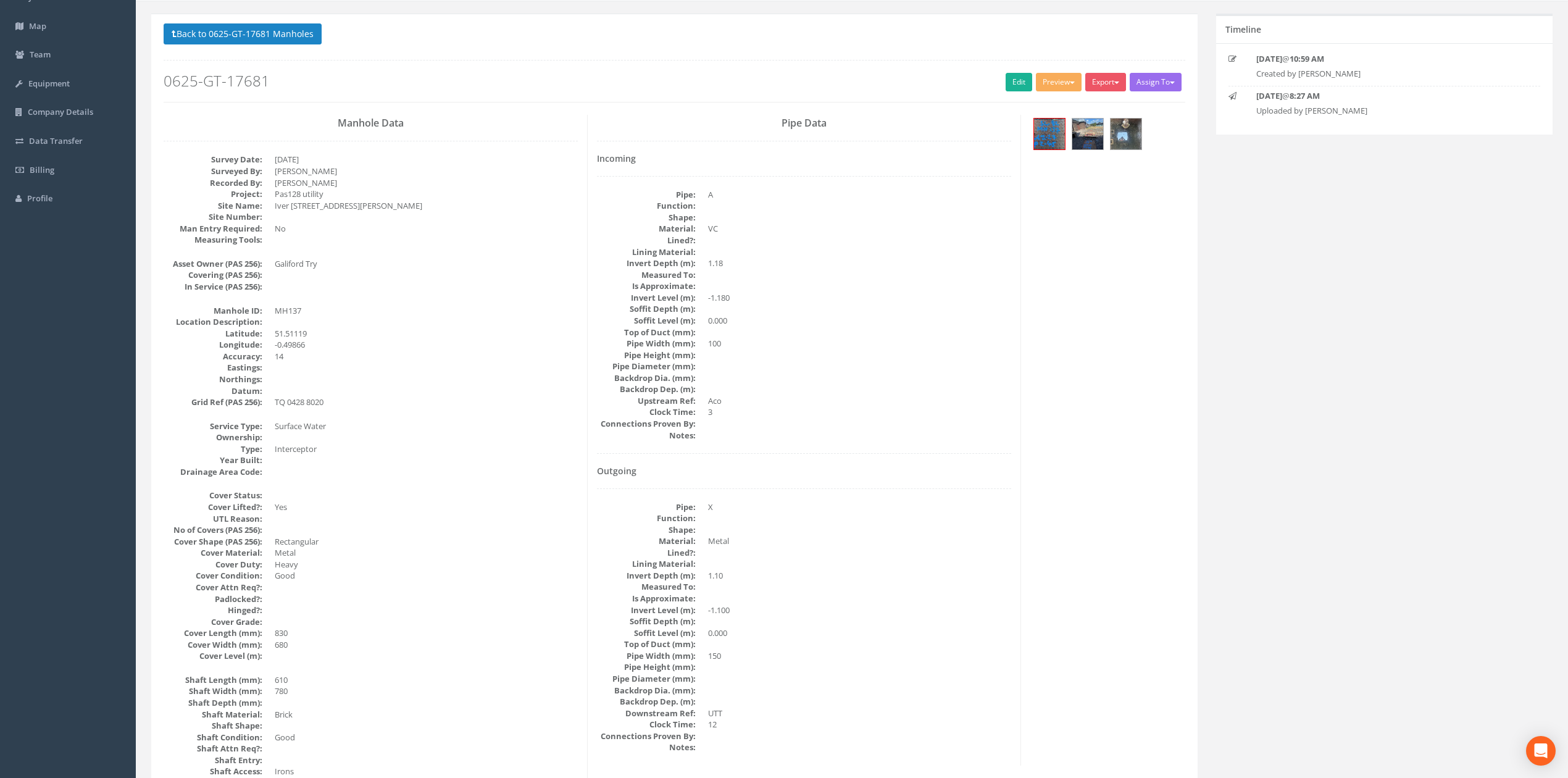
scroll to position [82, 0]
click at [1037, 132] on img at bounding box center [1049, 136] width 31 height 31
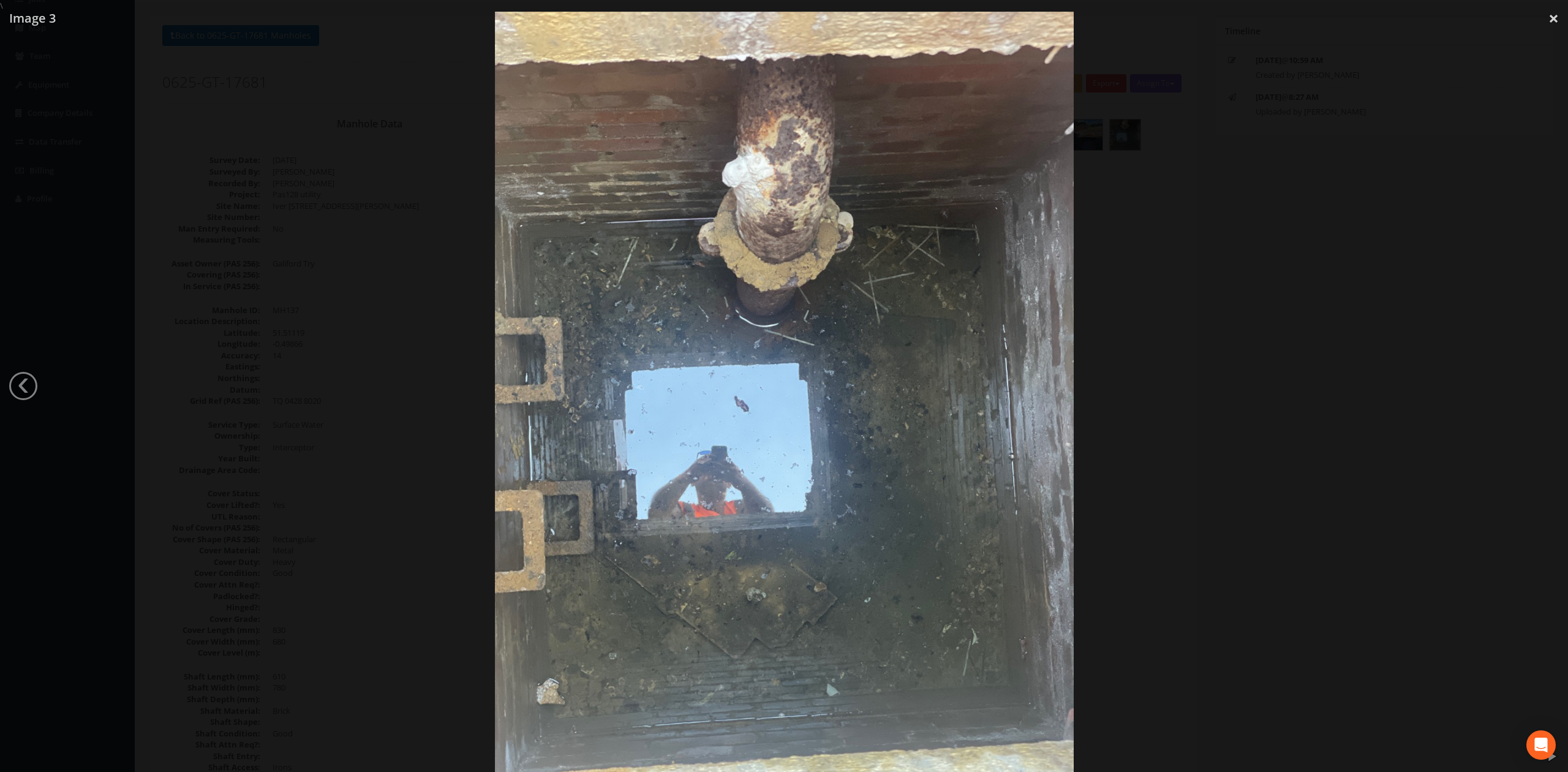
click at [1028, 416] on div at bounding box center [784, 397] width 1568 height 772
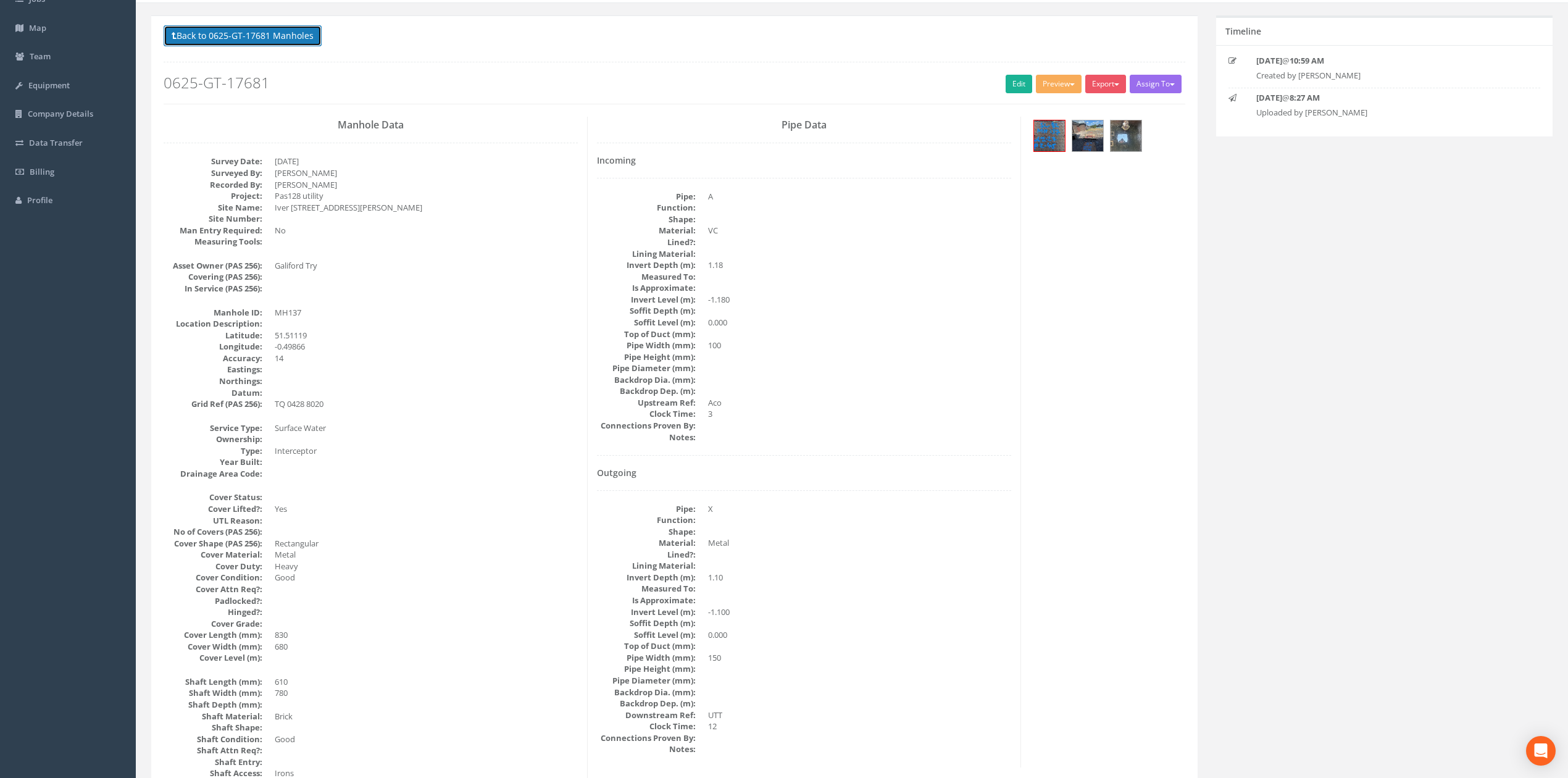
click at [277, 36] on button "Back to 0625-GT-17681 Manholes" at bounding box center [243, 36] width 158 height 21
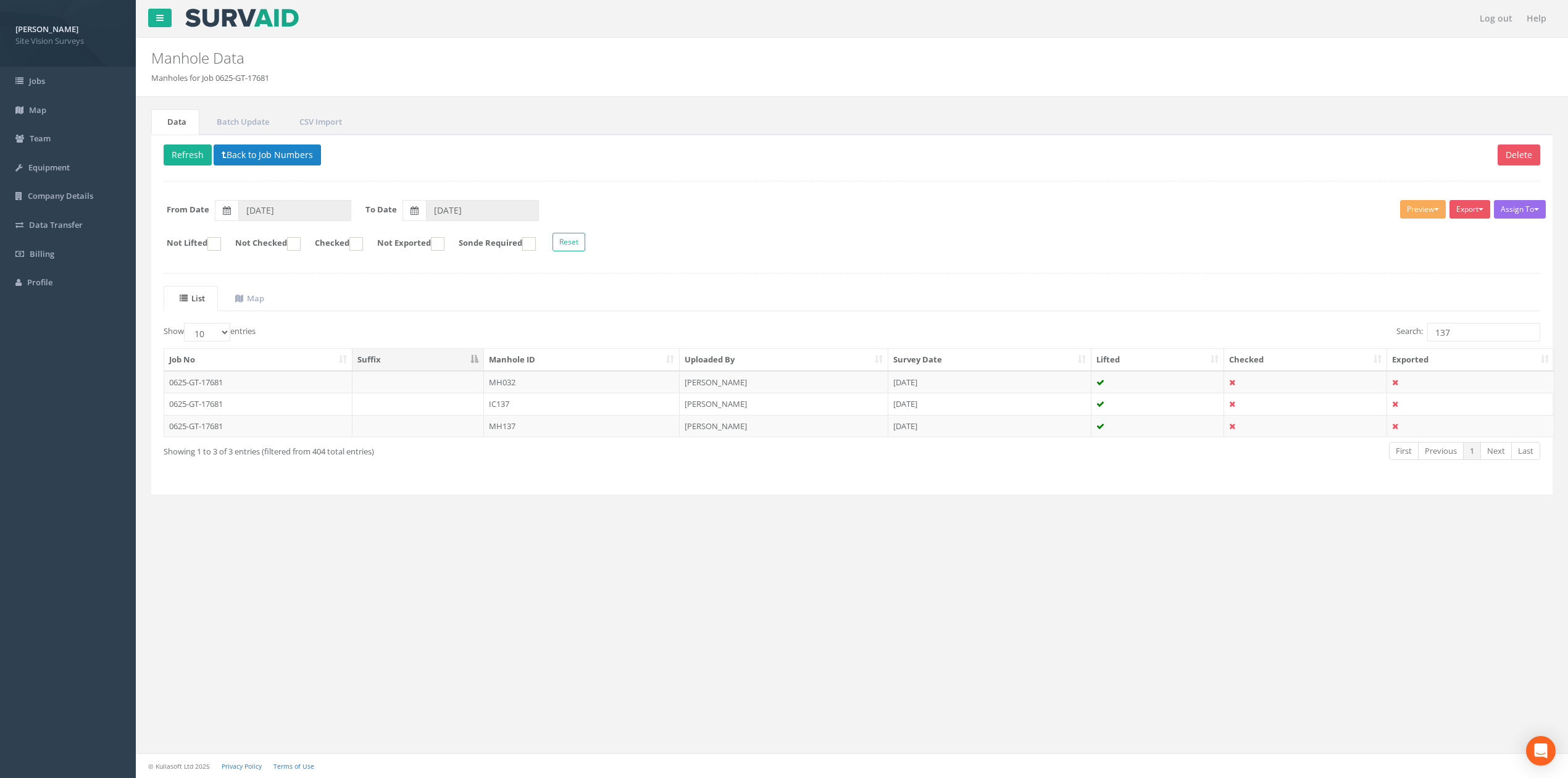
scroll to position [0, 0]
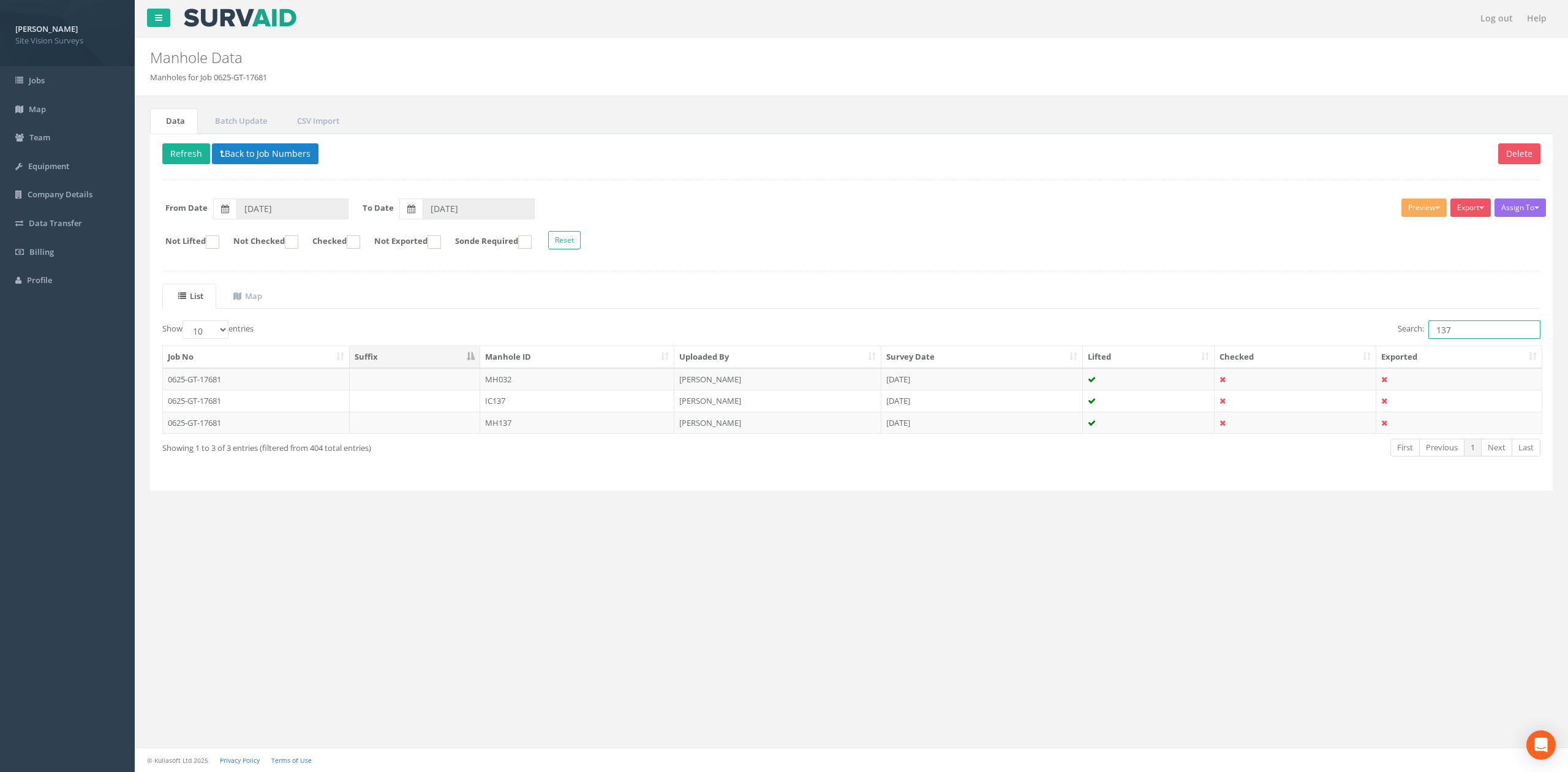
drag, startPoint x: 1477, startPoint y: 325, endPoint x: 1407, endPoint y: 326, distance: 70.0
click at [1028, 327] on label "Search: 137" at bounding box center [1469, 329] width 142 height 18
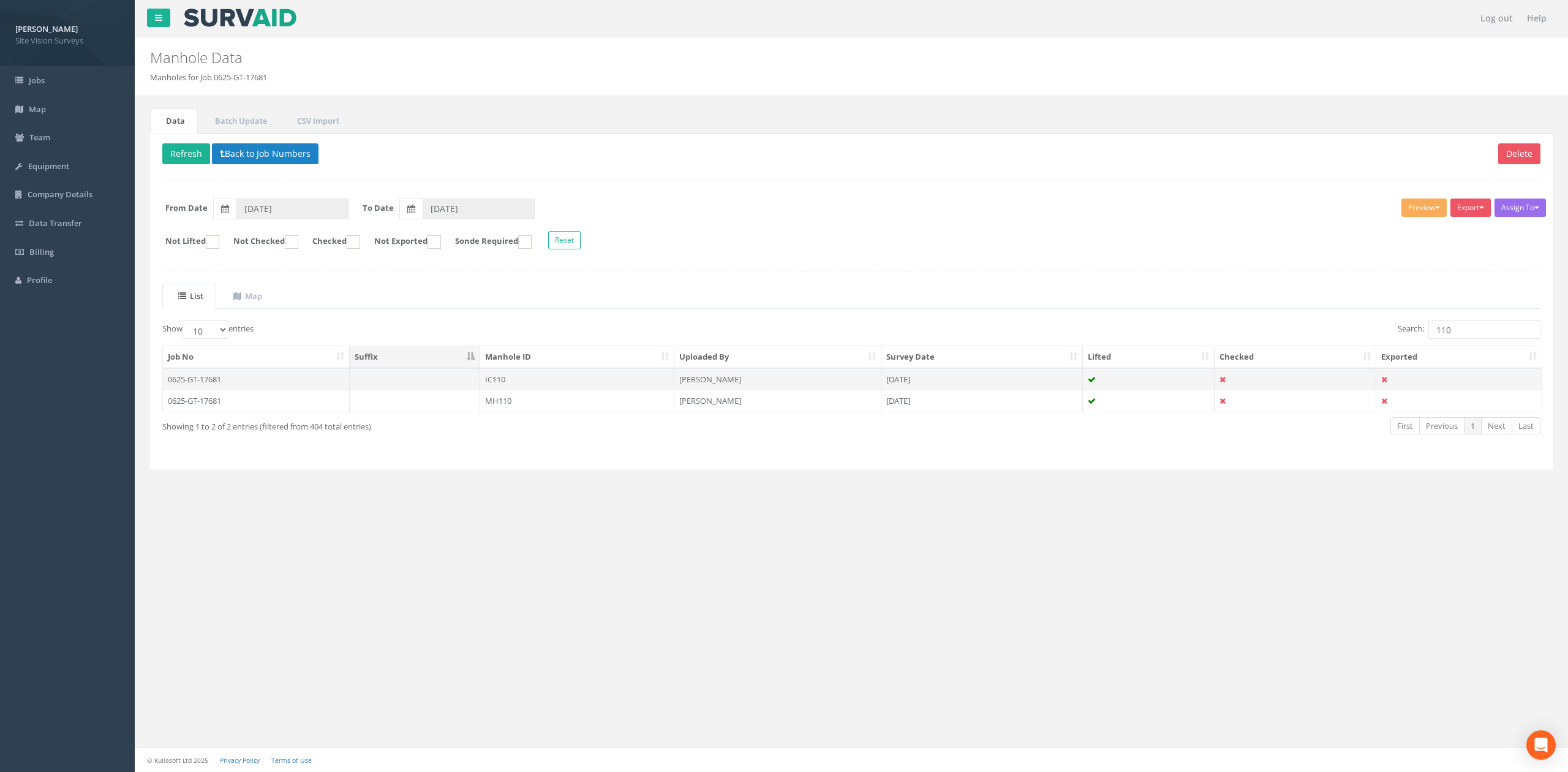
click at [581, 380] on td "IC110" at bounding box center [577, 379] width 194 height 22
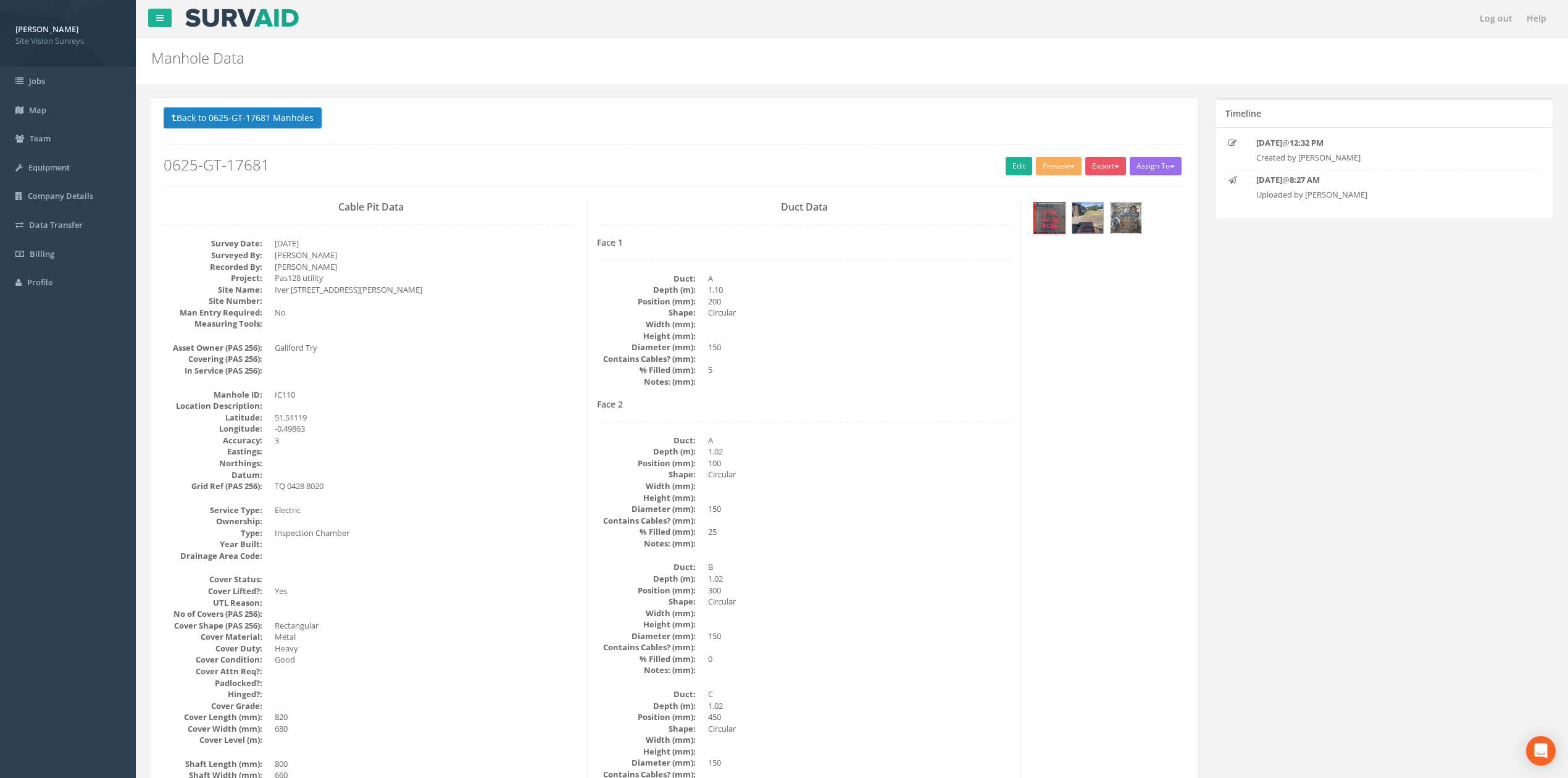
click at [1037, 221] on img at bounding box center [1126, 218] width 31 height 31
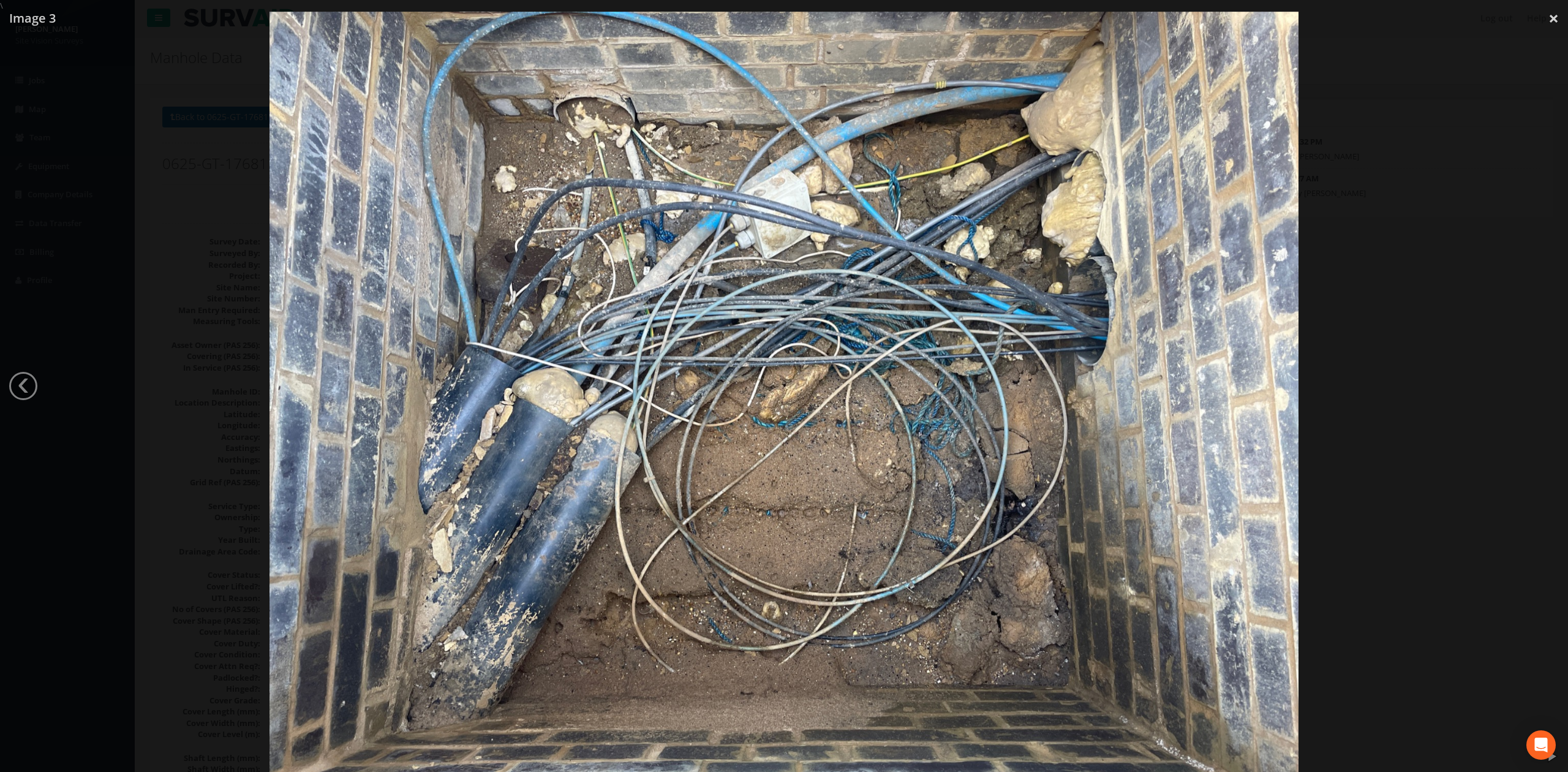
click at [1028, 343] on div at bounding box center [784, 397] width 1568 height 772
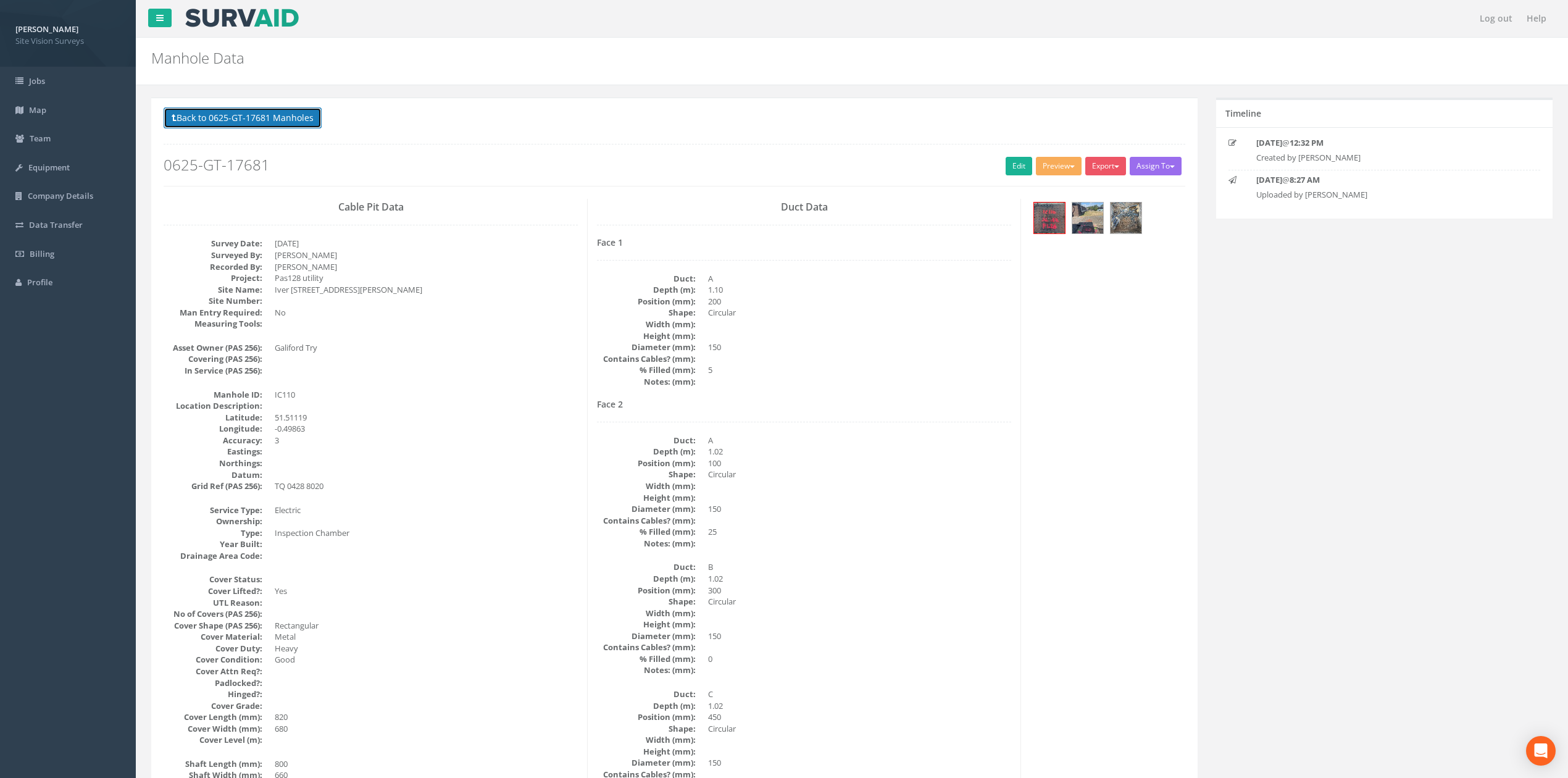
click at [277, 121] on button "Back to 0625-GT-17681 Manholes" at bounding box center [243, 118] width 158 height 21
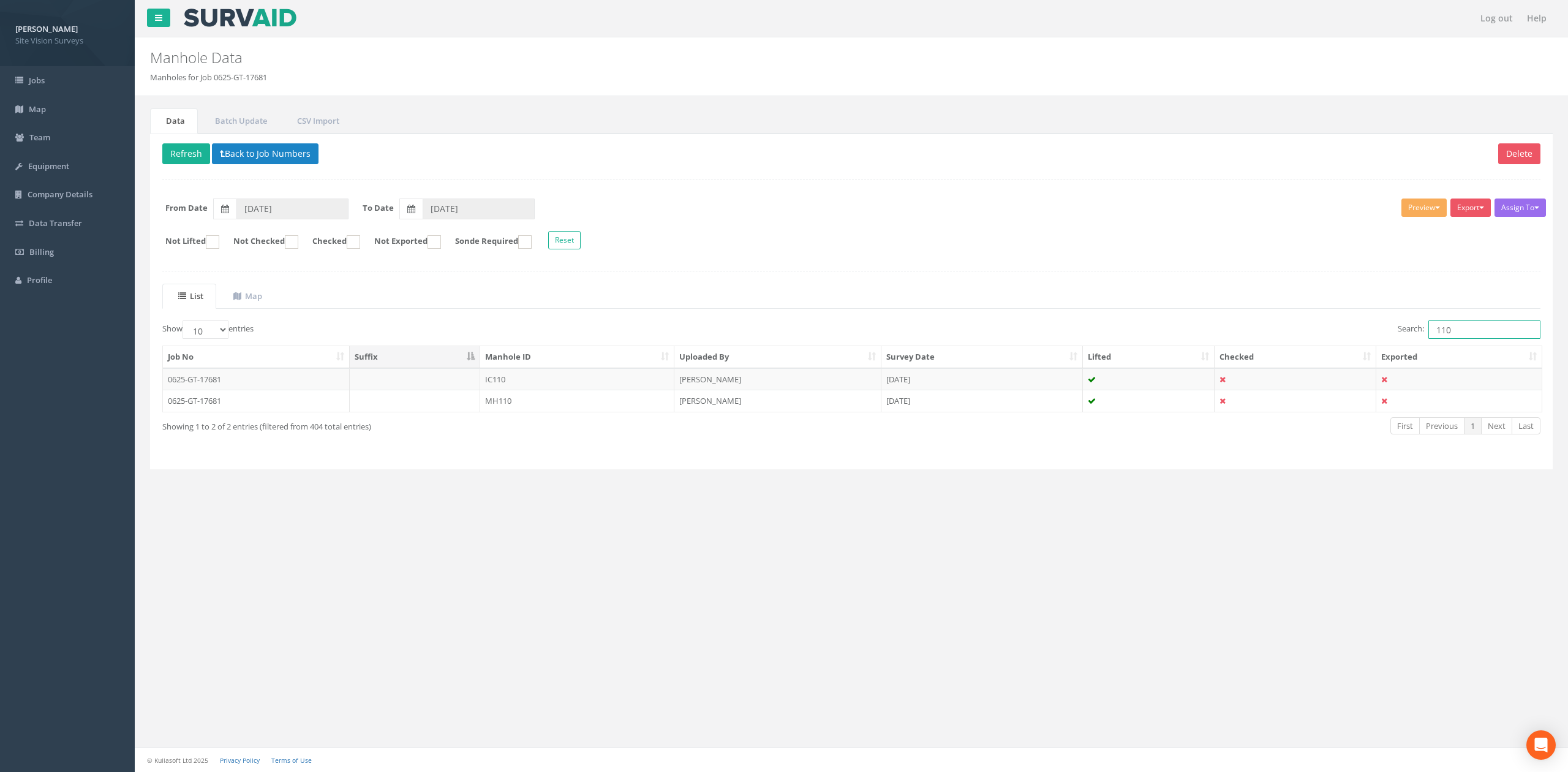
drag, startPoint x: 1442, startPoint y: 327, endPoint x: 1448, endPoint y: 331, distance: 7.2
click at [1028, 330] on input "110" at bounding box center [1484, 329] width 112 height 18
click at [547, 379] on td "IC111" at bounding box center [577, 379] width 194 height 22
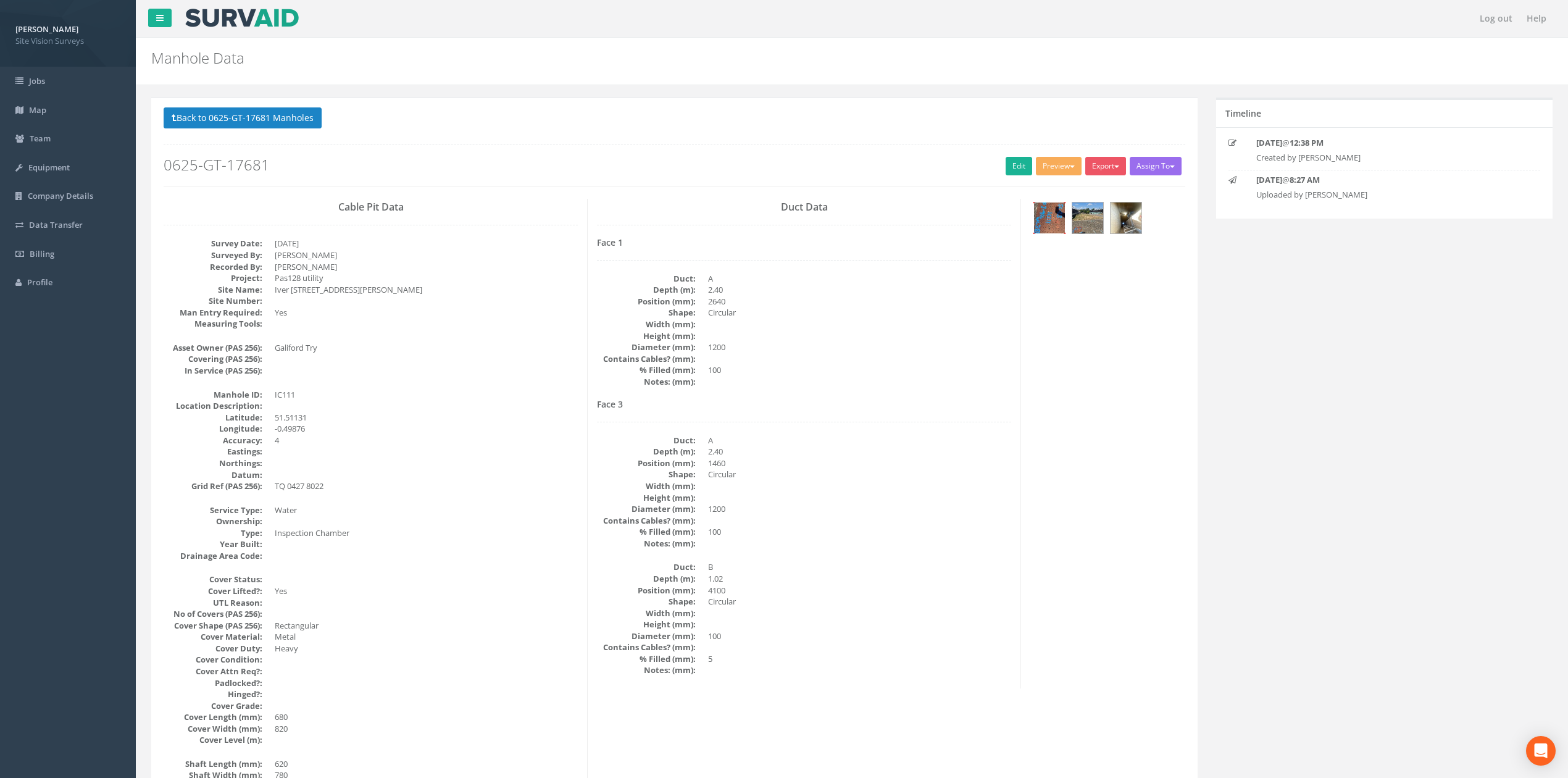
click at [1037, 223] on img at bounding box center [1049, 218] width 31 height 31
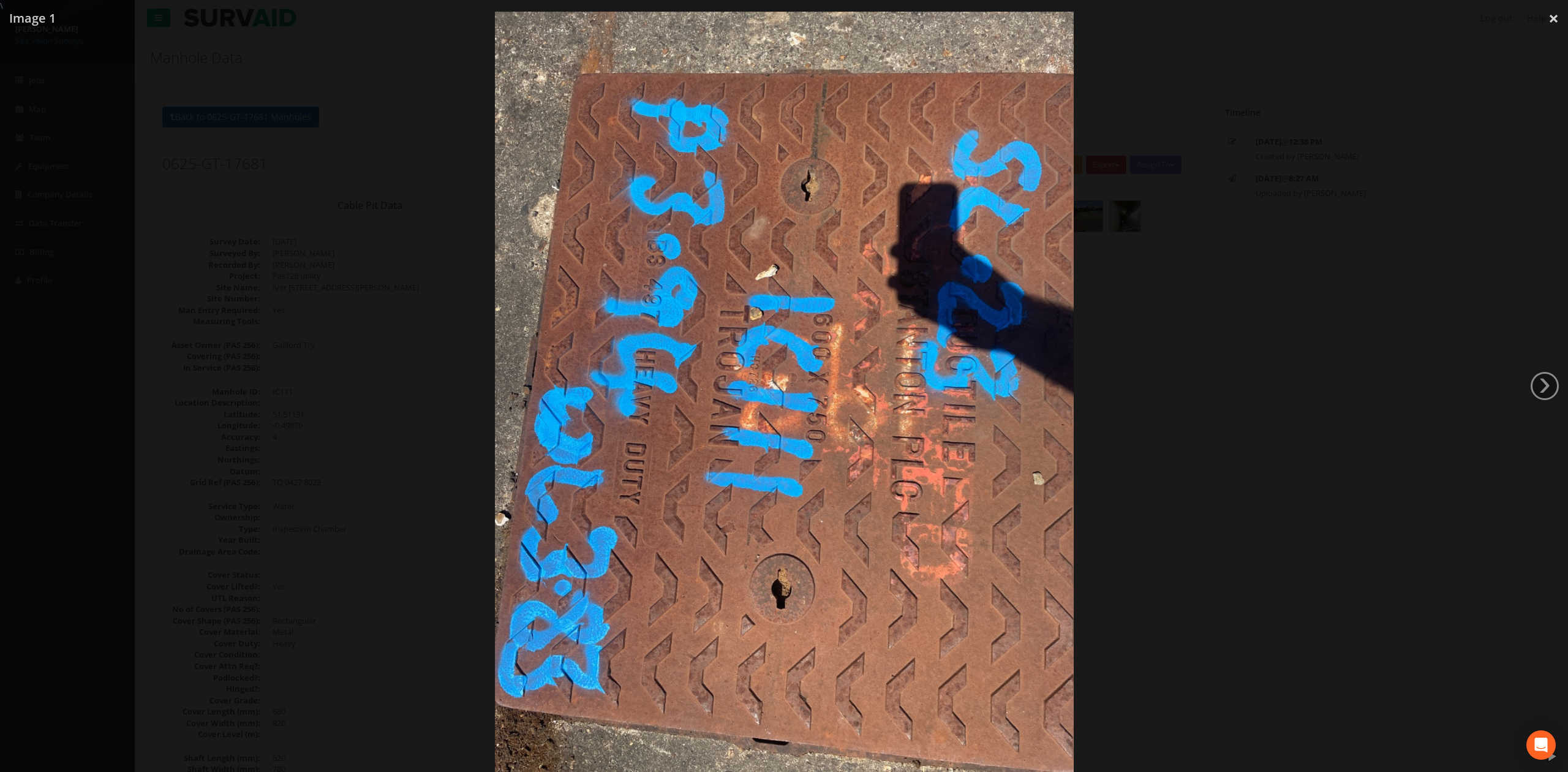
click at [1028, 267] on div at bounding box center [784, 397] width 1568 height 772
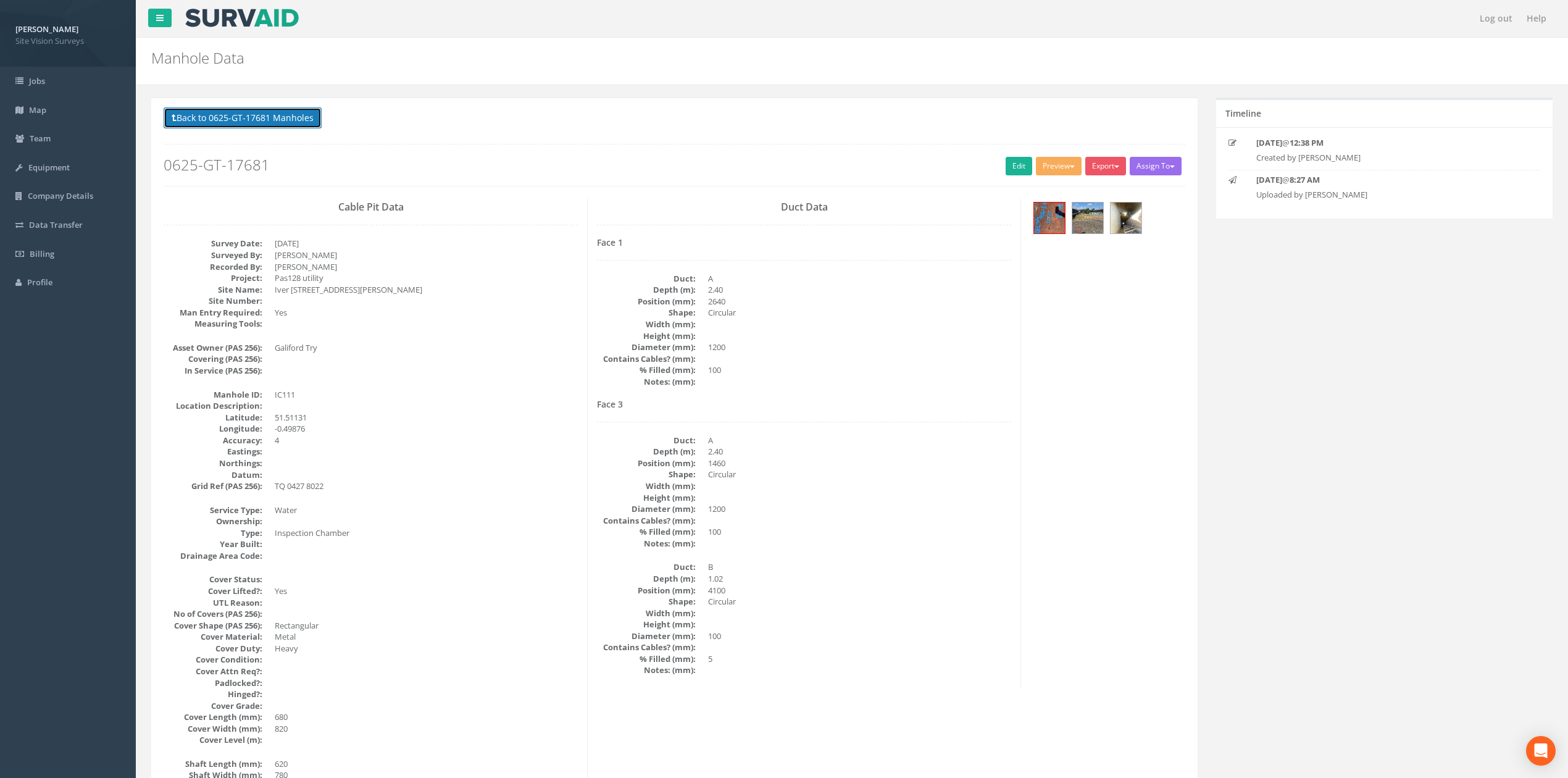
click at [306, 109] on button "Back to 0625-GT-17681 Manholes" at bounding box center [243, 118] width 158 height 21
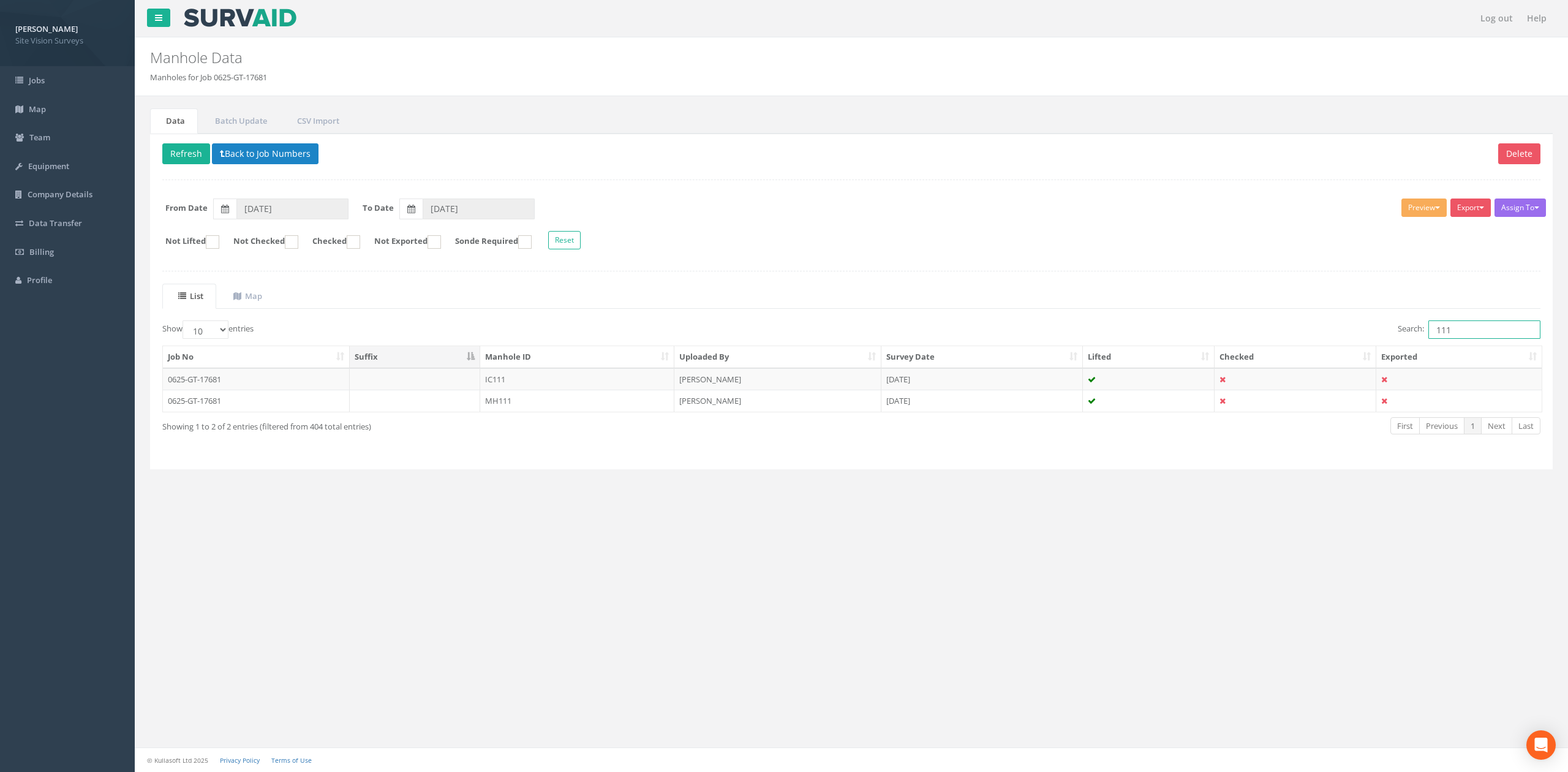
drag, startPoint x: 1471, startPoint y: 331, endPoint x: 1439, endPoint y: 334, distance: 32.1
click at [1028, 334] on input "111" at bounding box center [1484, 329] width 112 height 18
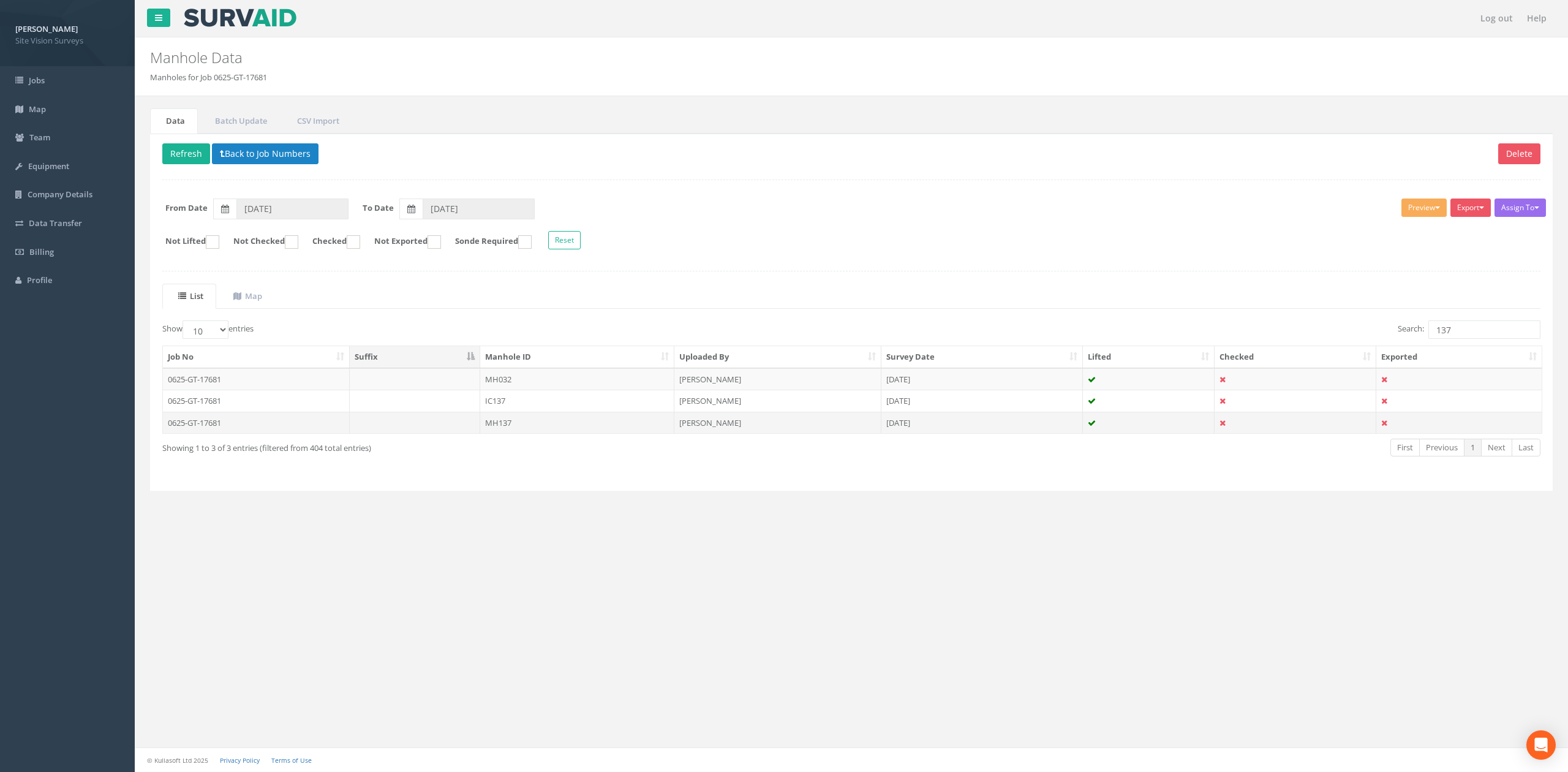
click at [608, 429] on td "MH137" at bounding box center [577, 423] width 194 height 22
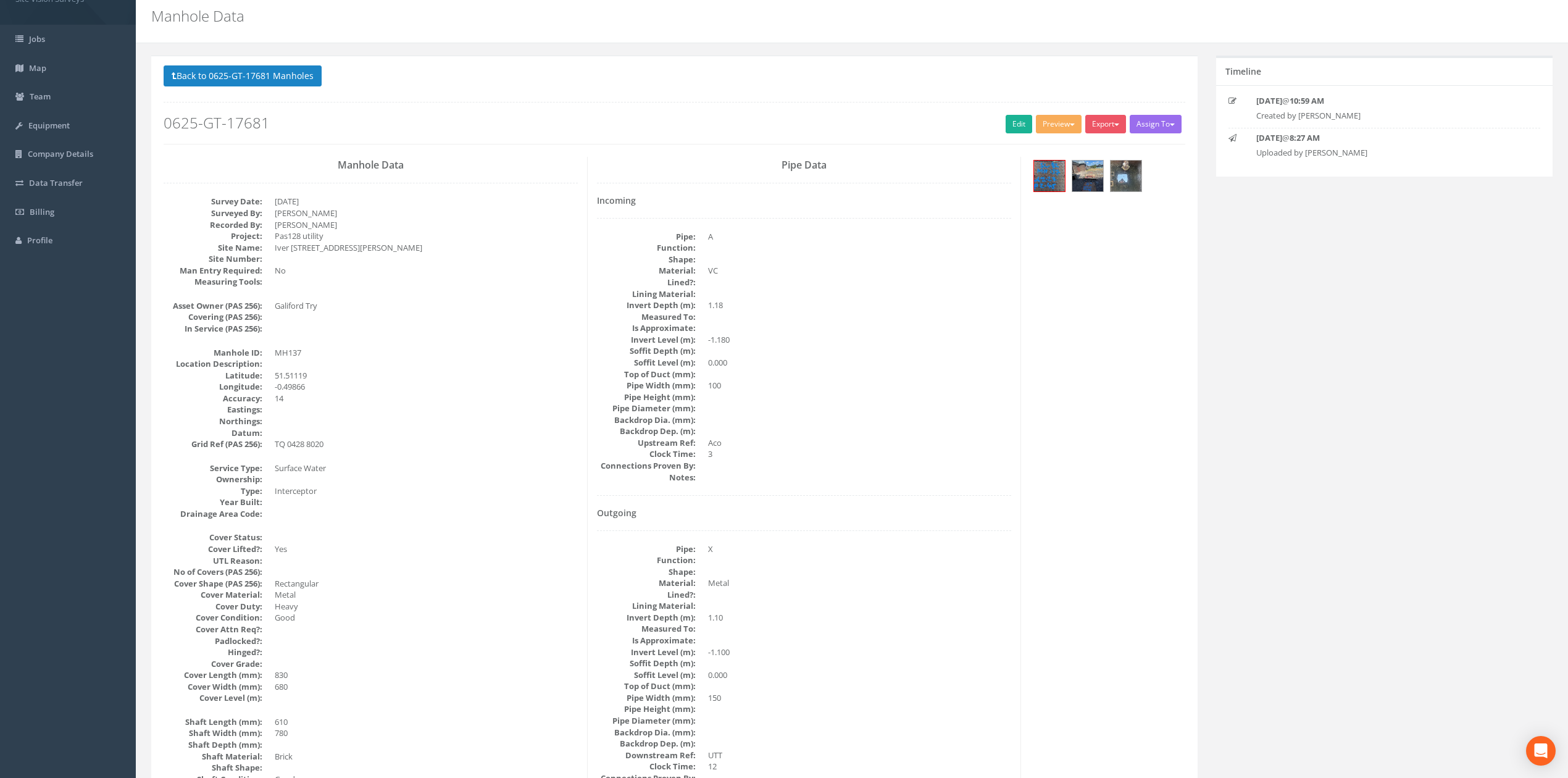
scroll to position [82, 0]
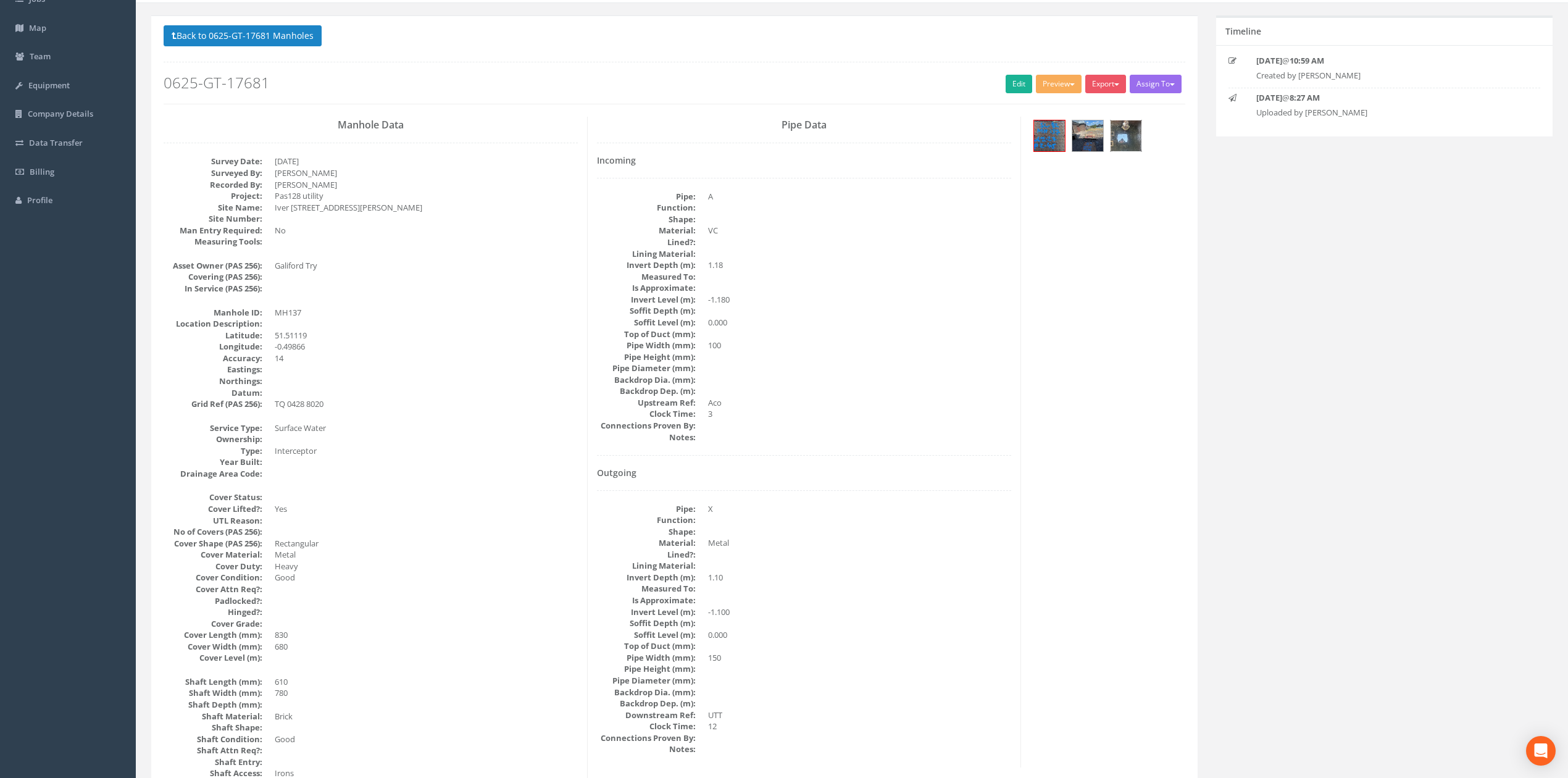
click at [1037, 136] on img at bounding box center [1126, 136] width 31 height 31
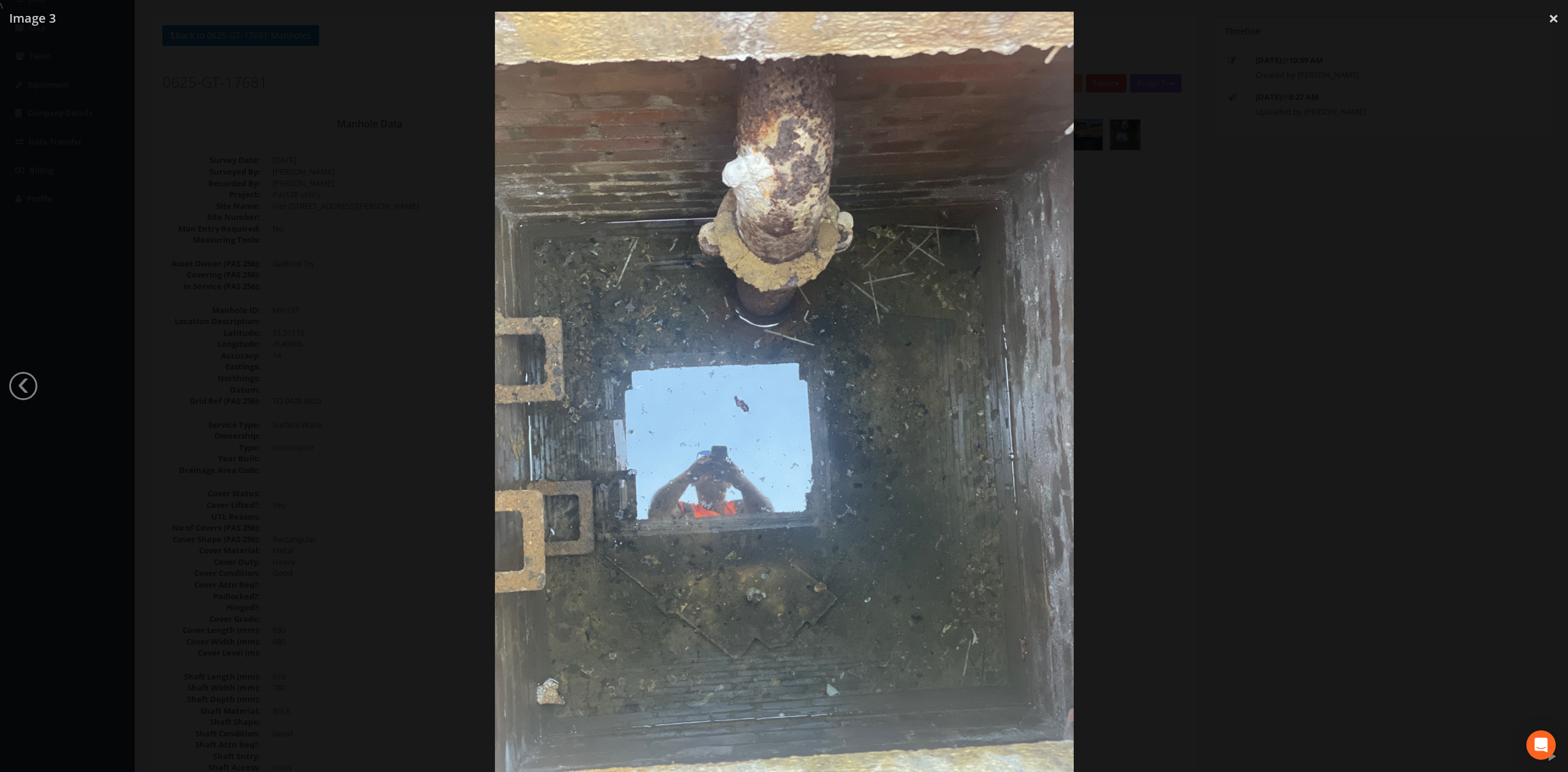
click at [1028, 402] on div at bounding box center [784, 397] width 1568 height 772
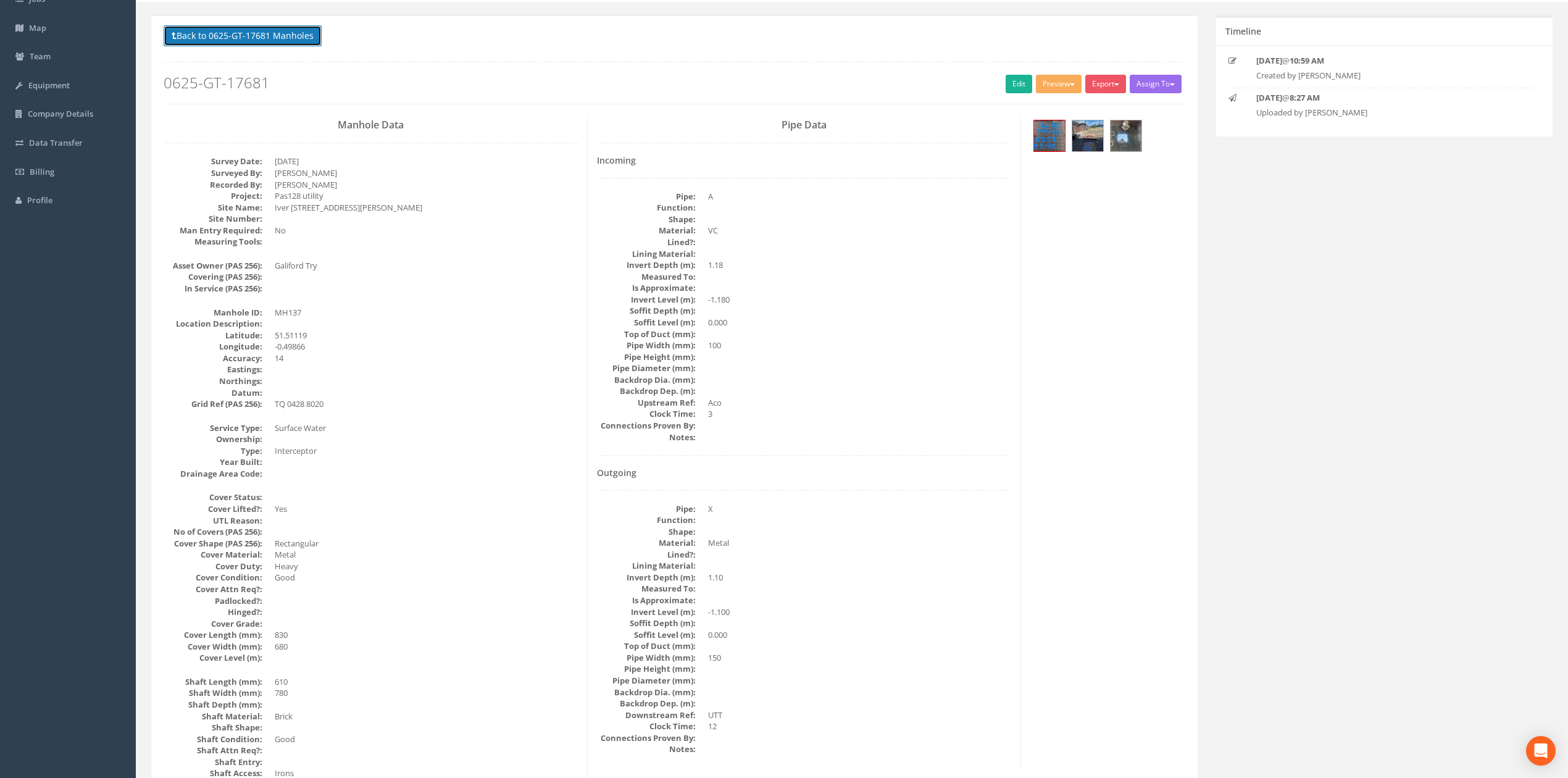
click at [302, 41] on button "Back to 0625-GT-17681 Manholes" at bounding box center [243, 36] width 158 height 21
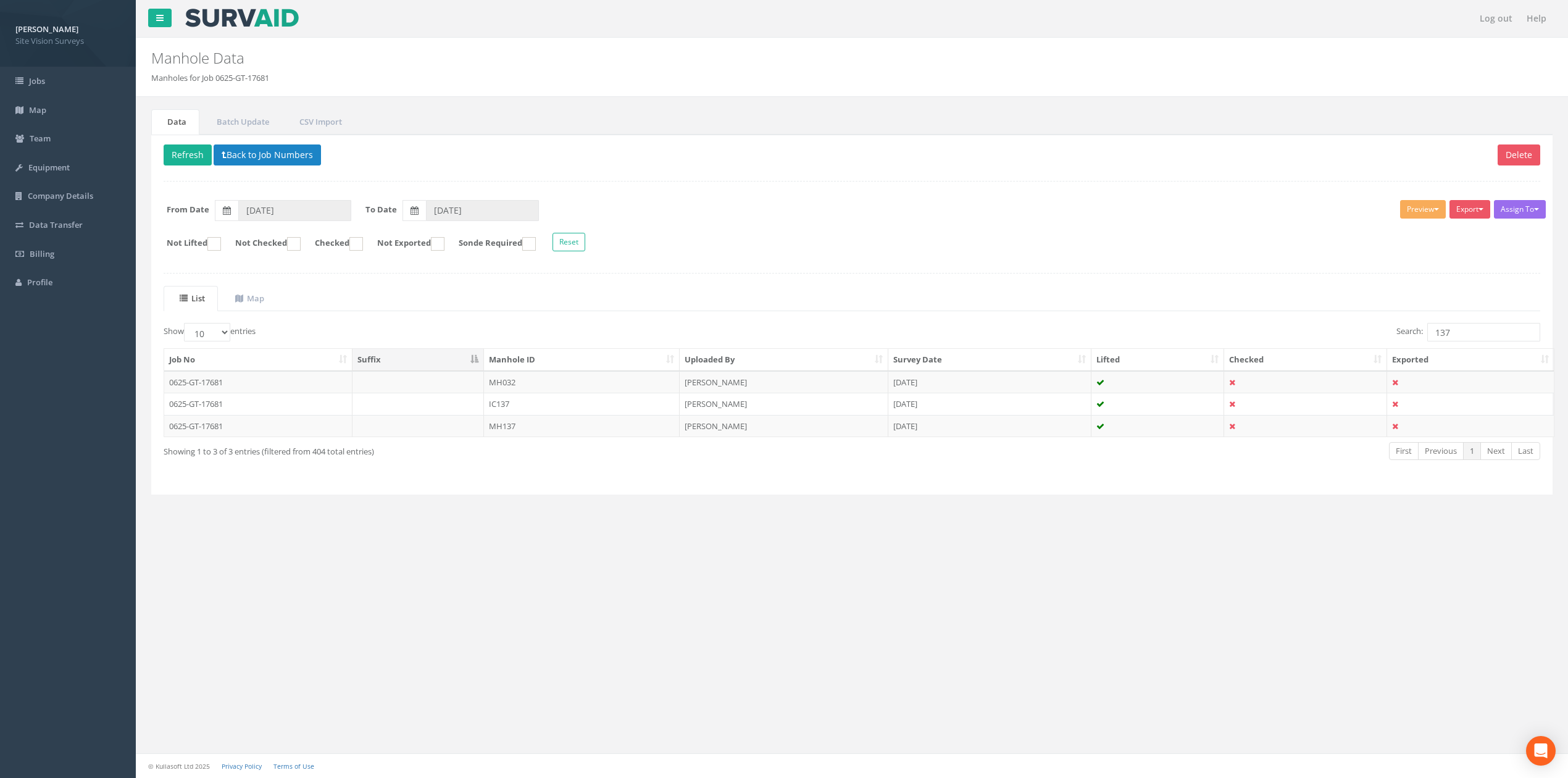
scroll to position [0, 0]
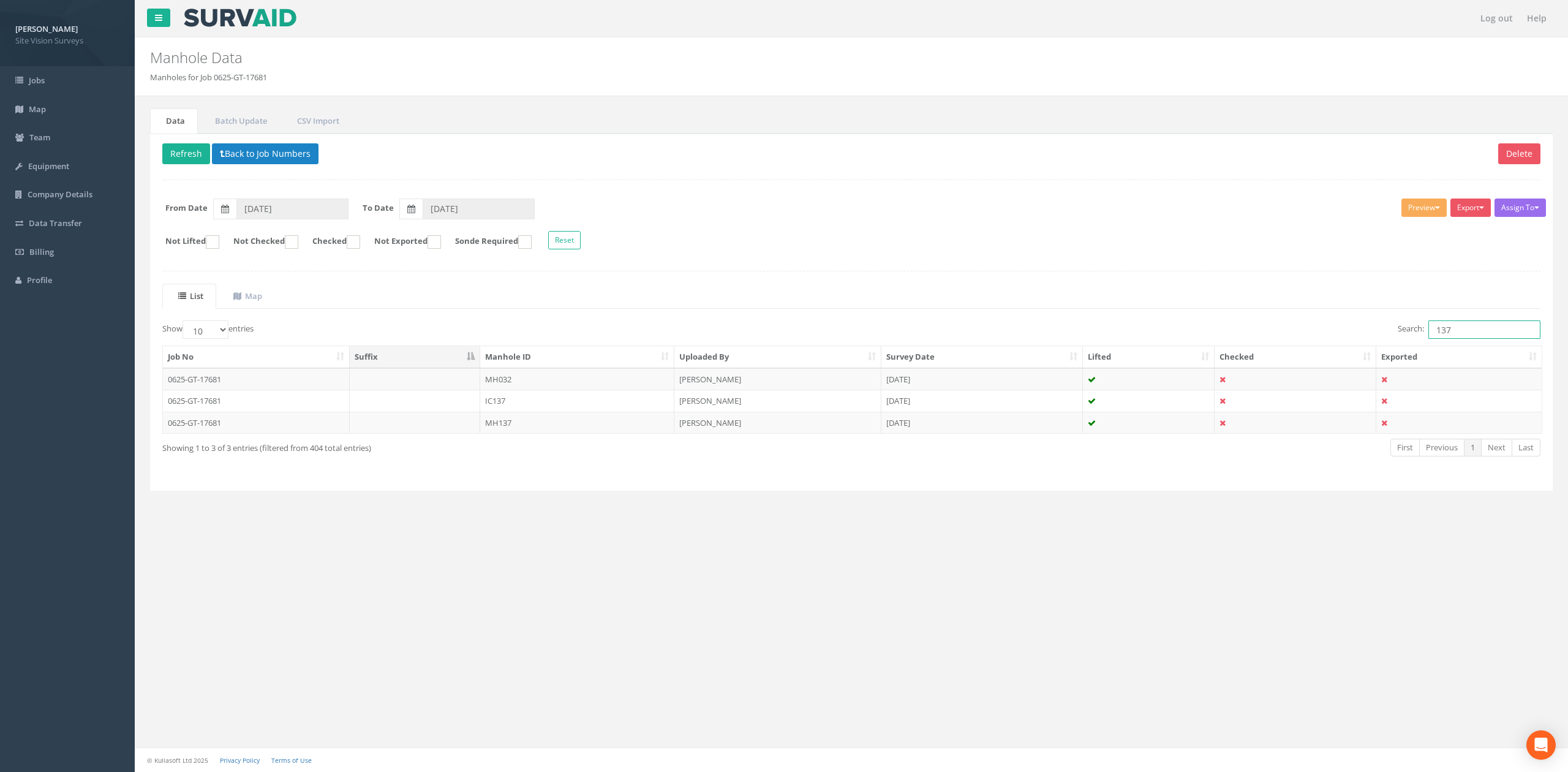
drag, startPoint x: 1439, startPoint y: 325, endPoint x: 1495, endPoint y: 331, distance: 56.3
click at [1028, 332] on input "137" at bounding box center [1484, 329] width 112 height 18
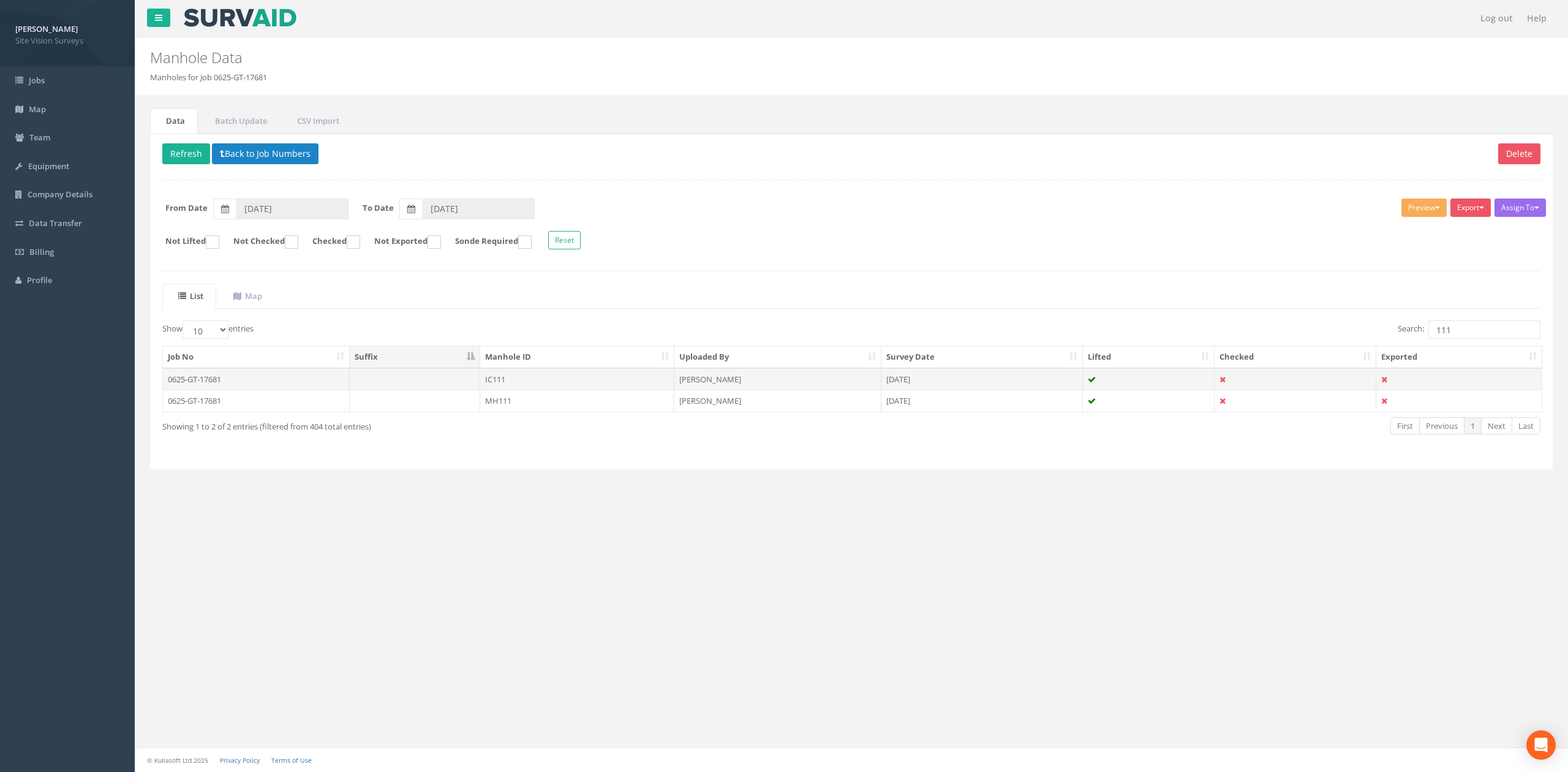
click at [656, 387] on td "IC111" at bounding box center [577, 379] width 194 height 22
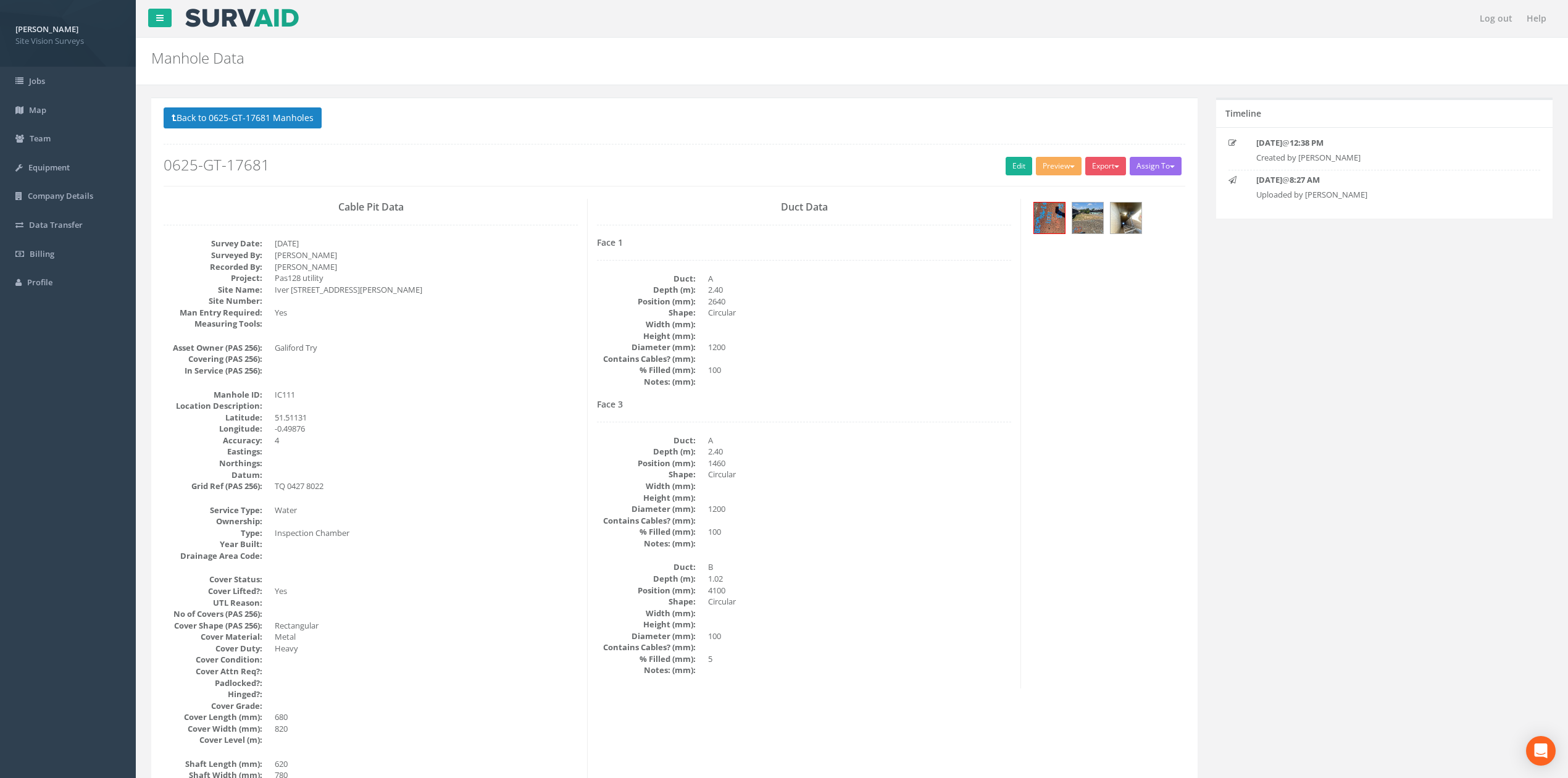
click at [300, 117] on button "Back to 0625-GT-17681 Manholes" at bounding box center [243, 118] width 158 height 21
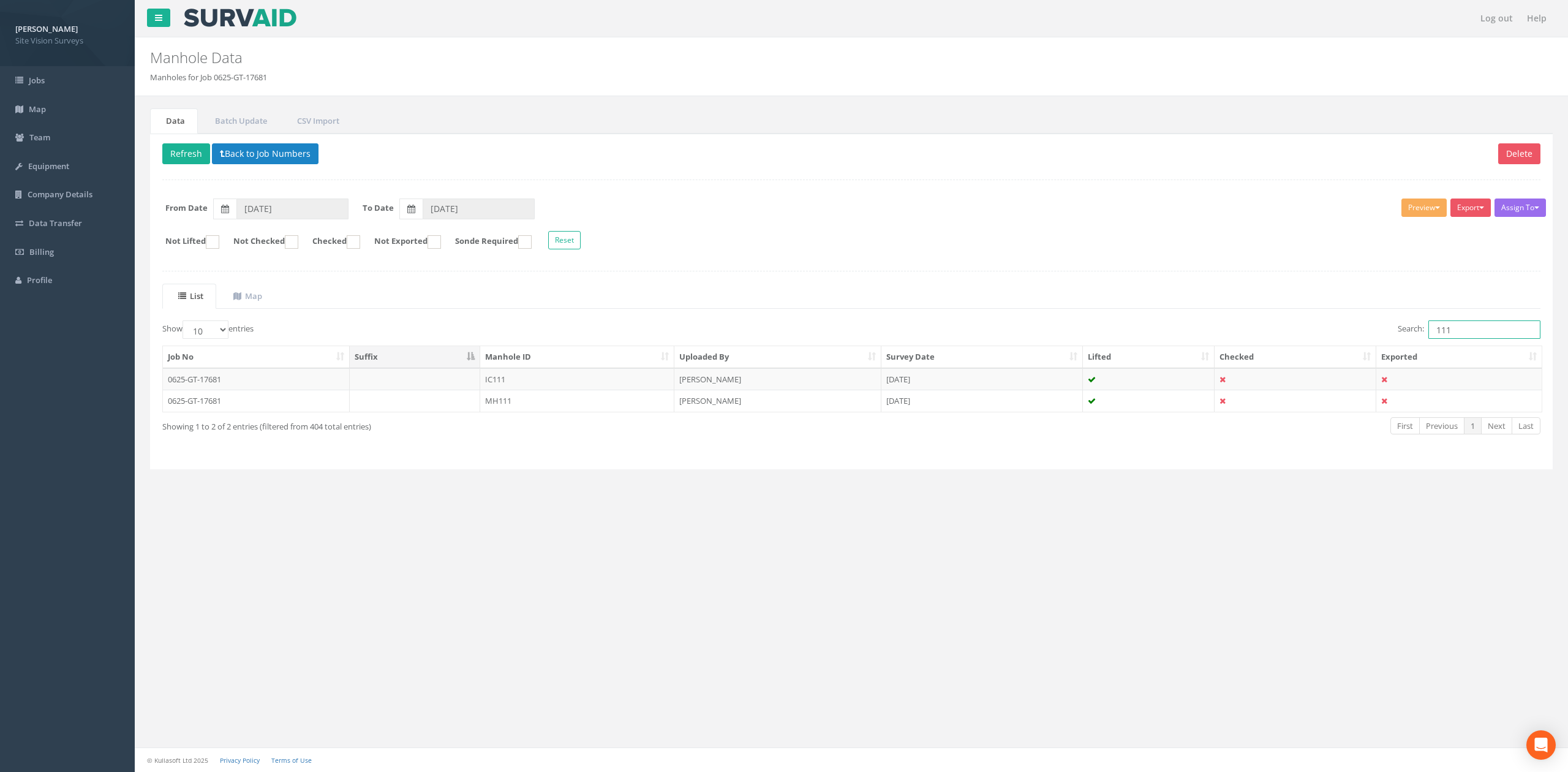
drag, startPoint x: 1384, startPoint y: 329, endPoint x: 1307, endPoint y: 317, distance: 77.9
click at [1028, 328] on div "Search: 111" at bounding box center [1200, 331] width 680 height 21
click at [621, 397] on td "MH104" at bounding box center [577, 401] width 194 height 22
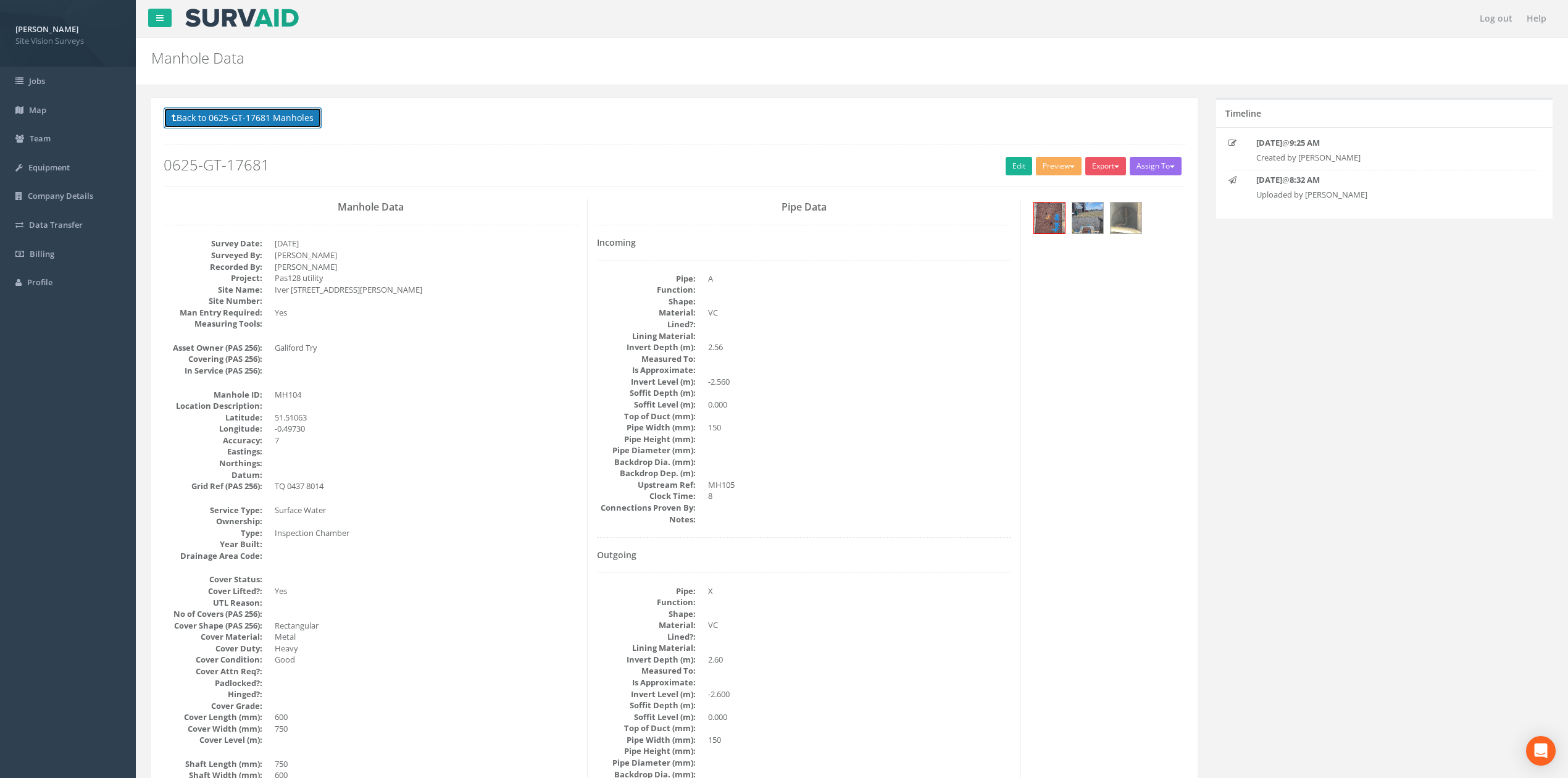
click at [301, 120] on button "Back to 0625-GT-17681 Manholes" at bounding box center [243, 118] width 158 height 21
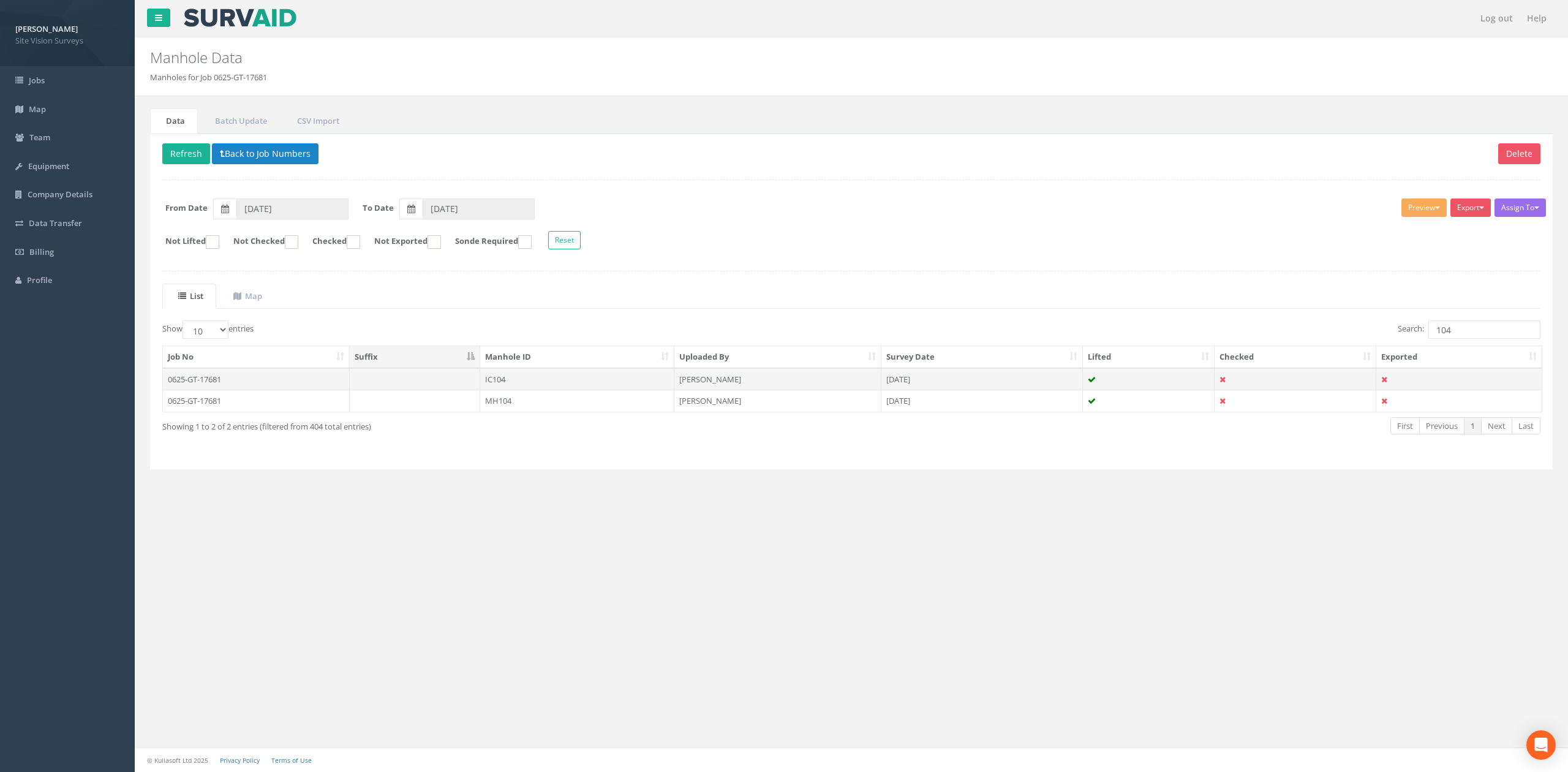
drag, startPoint x: 545, startPoint y: 369, endPoint x: 550, endPoint y: 373, distance: 6.4
click at [550, 373] on table "Job No Suffix Manhole ID Uploaded By Survey Date Lifted Checked Exported 0625-G…" at bounding box center [852, 379] width 1380 height 67
click at [554, 375] on td "IC104" at bounding box center [577, 379] width 194 height 22
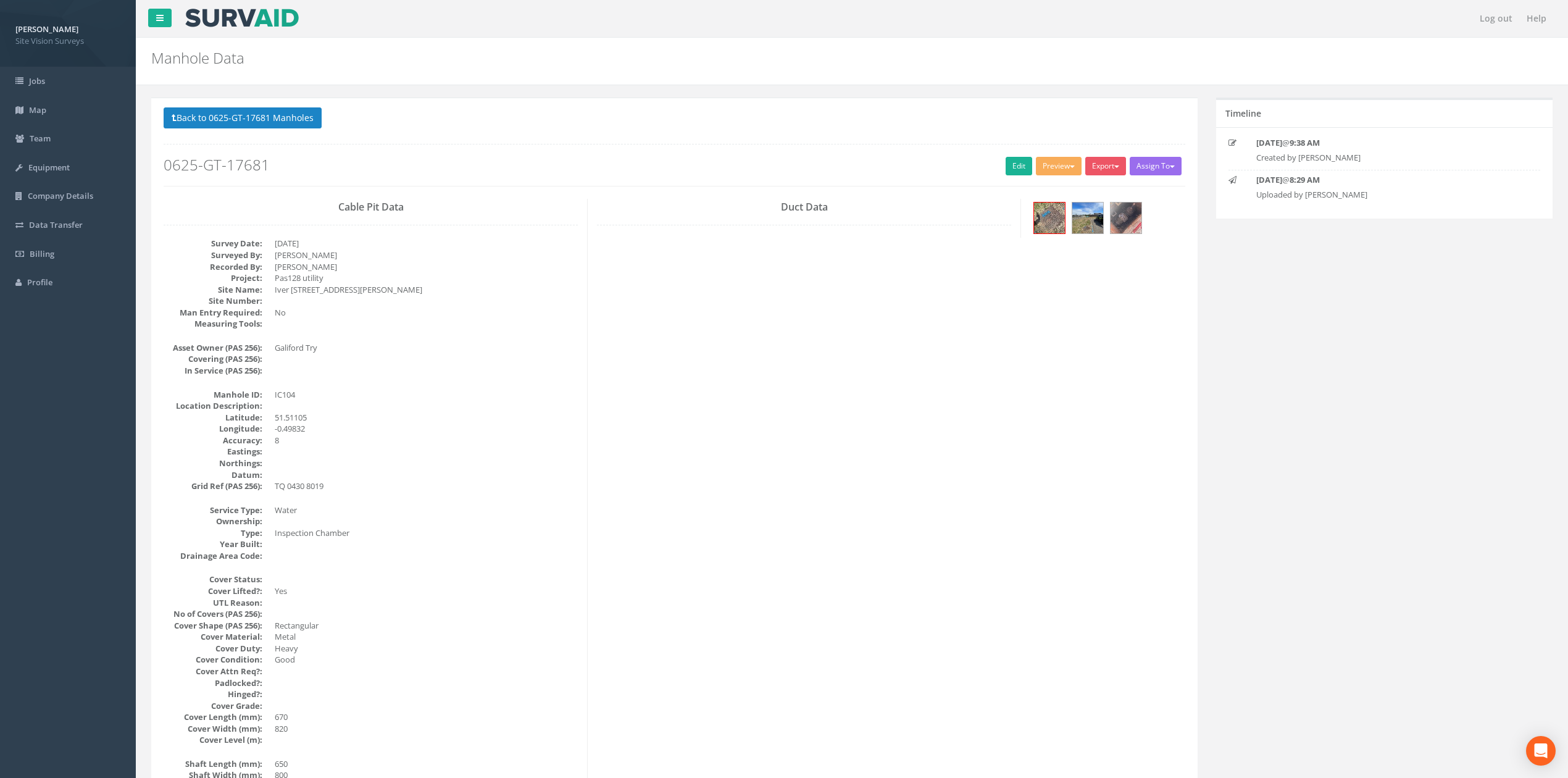
drag, startPoint x: 875, startPoint y: 341, endPoint x: 842, endPoint y: 571, distance: 232.4
click at [177, 118] on button "Back to 0625-GT-17681 Manholes" at bounding box center [243, 118] width 158 height 21
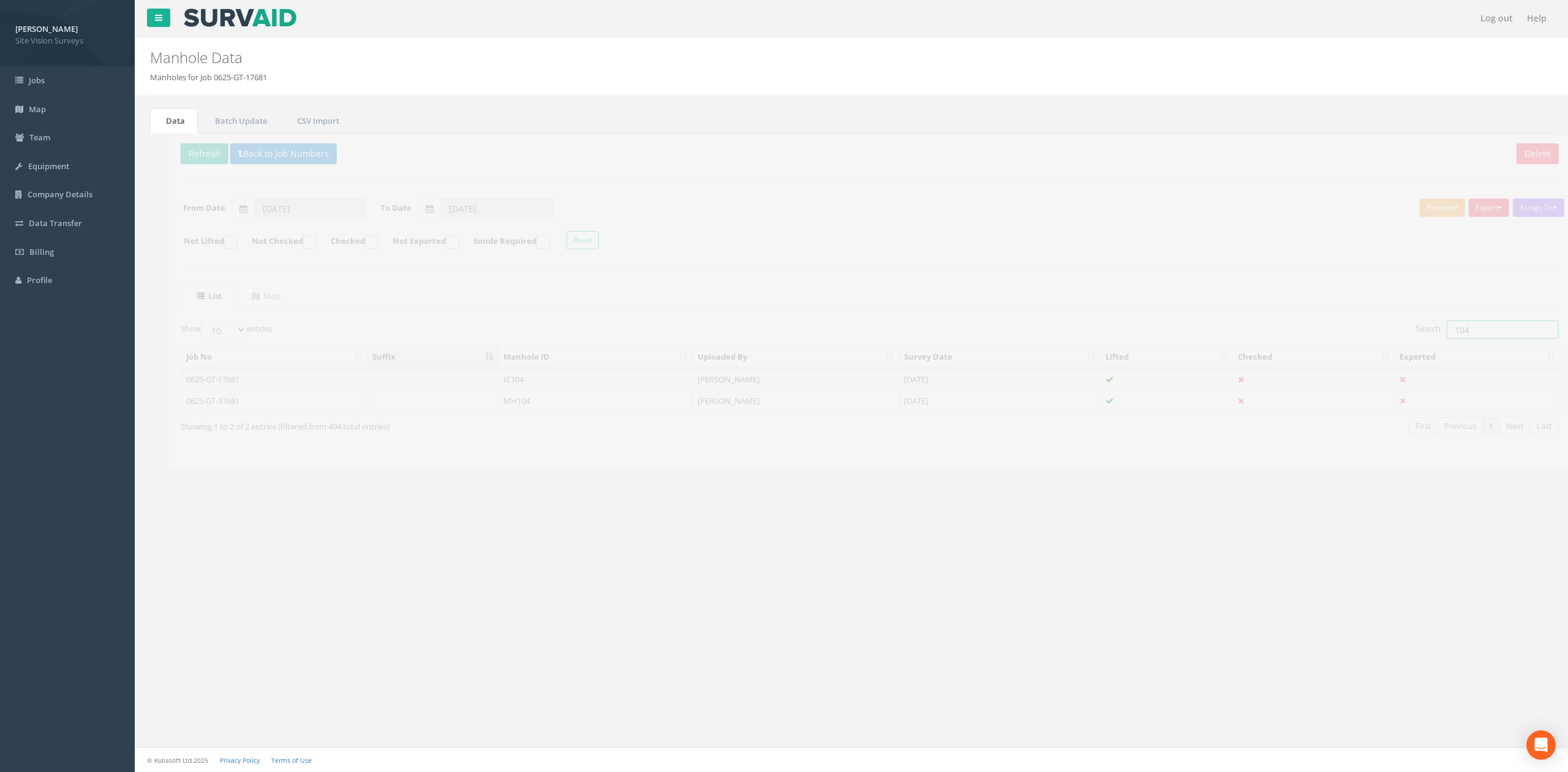
drag, startPoint x: 1479, startPoint y: 329, endPoint x: 1304, endPoint y: 344, distance: 175.6
click at [1028, 342] on div "Search: 104" at bounding box center [1200, 331] width 680 height 21
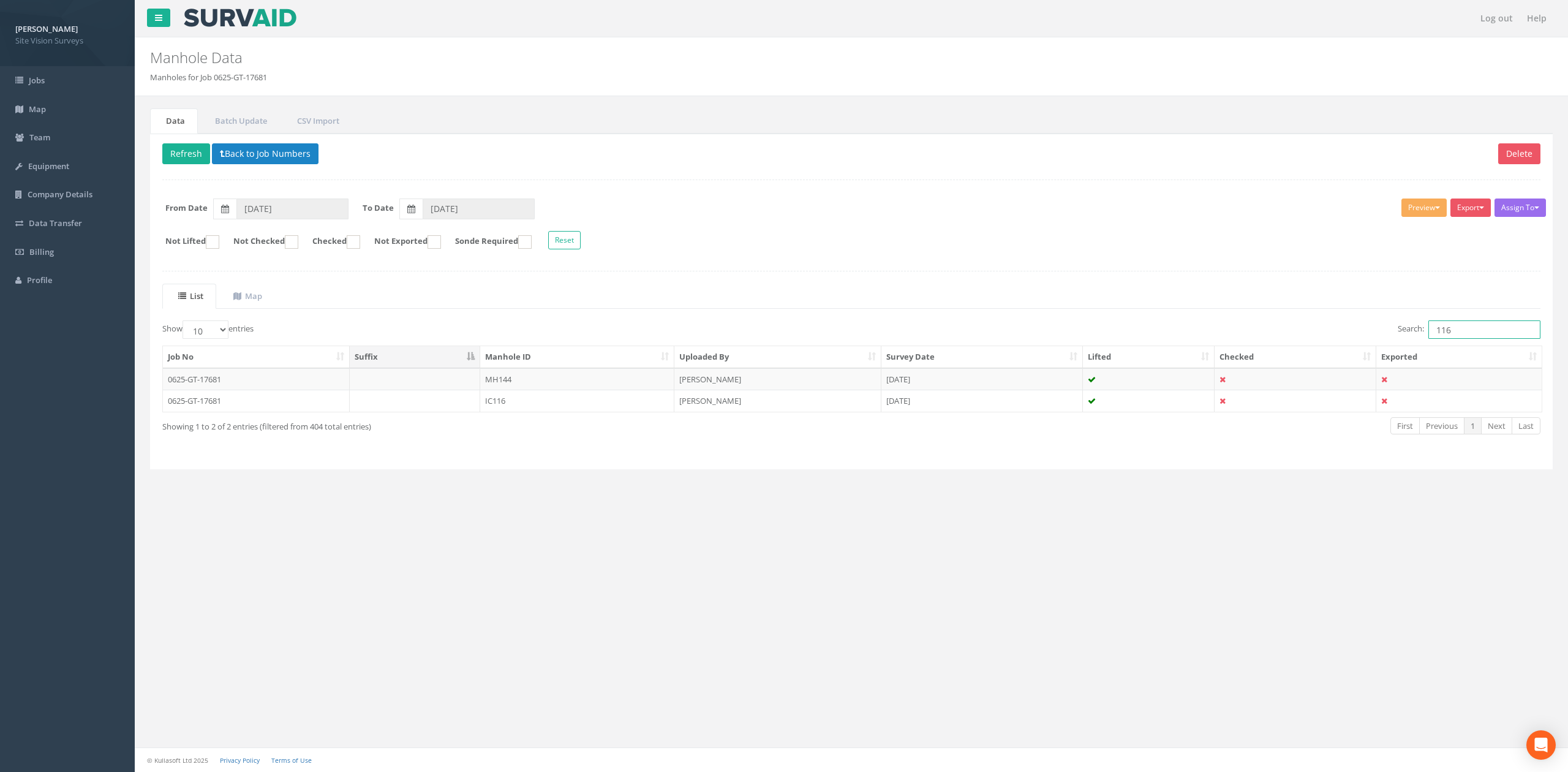
drag, startPoint x: 1461, startPoint y: 329, endPoint x: 1357, endPoint y: 320, distance: 104.4
click at [1028, 320] on div "List Map Show 10 25 50 100 entries Search: 116 Job No Suffix Manhole ID Uploade…" at bounding box center [851, 370] width 1378 height 173
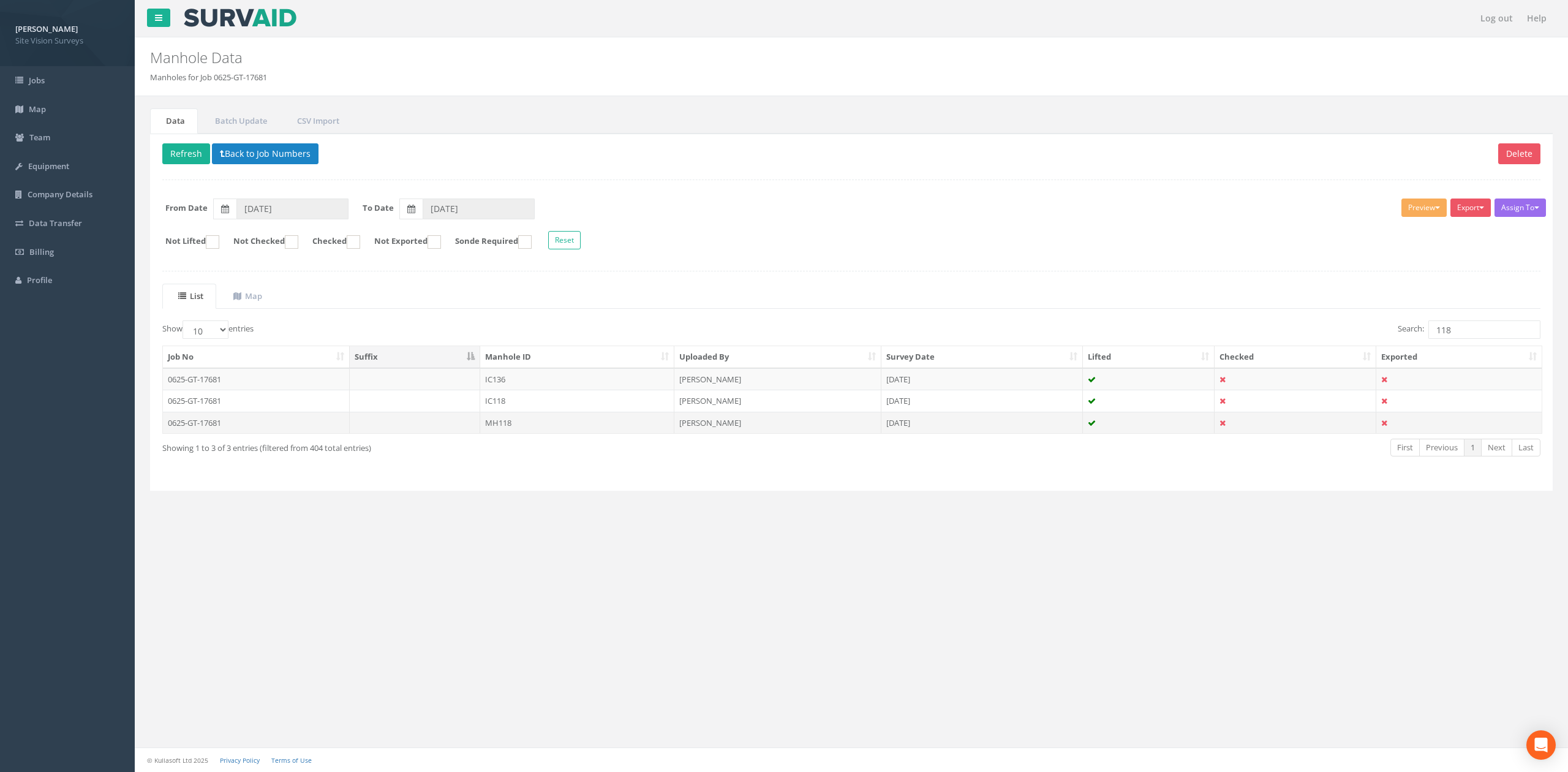
click at [497, 422] on td "MH118" at bounding box center [577, 423] width 194 height 22
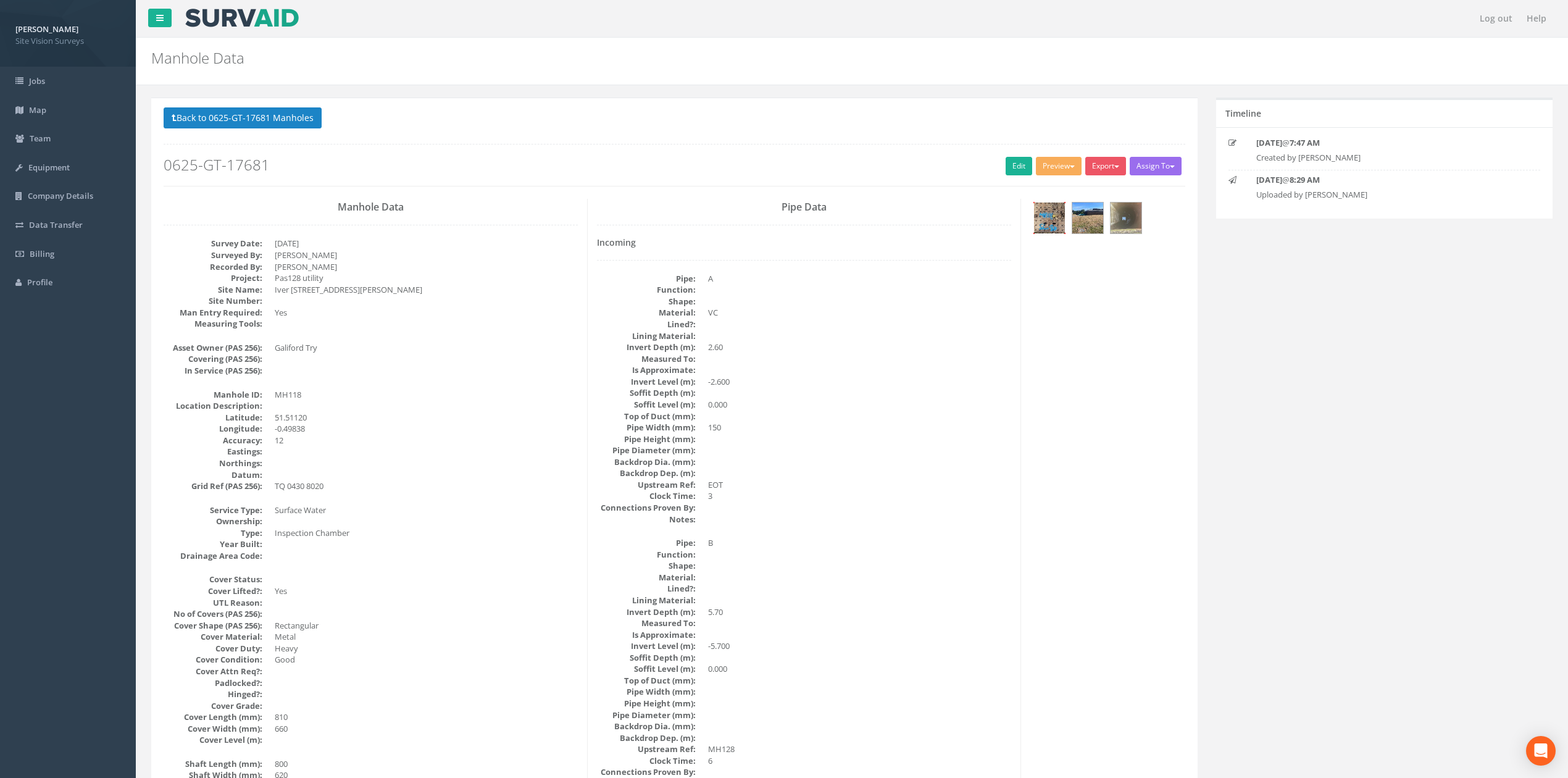
click at [1037, 221] on img at bounding box center [1049, 218] width 31 height 31
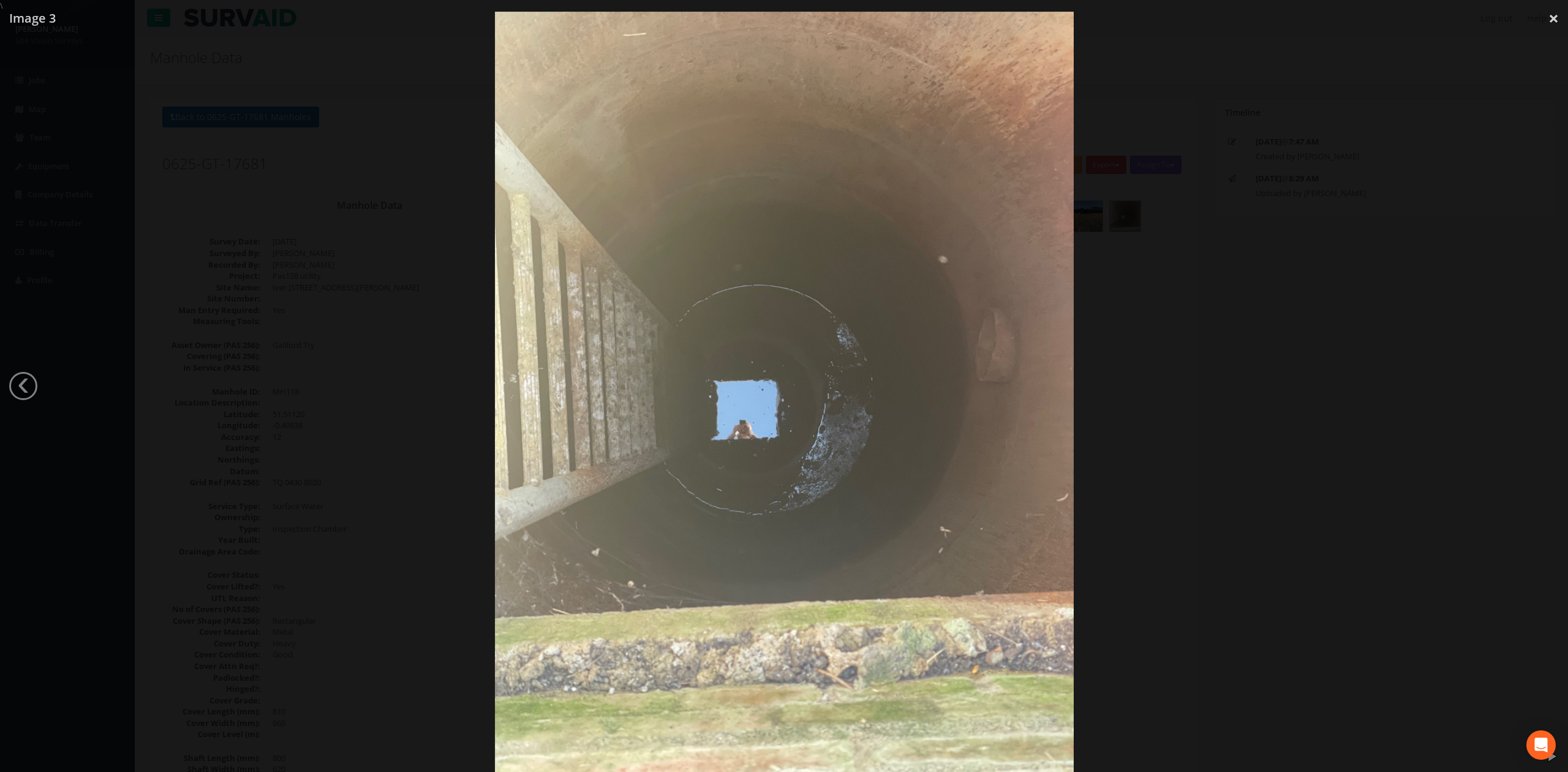
click at [1028, 403] on div at bounding box center [784, 397] width 1568 height 772
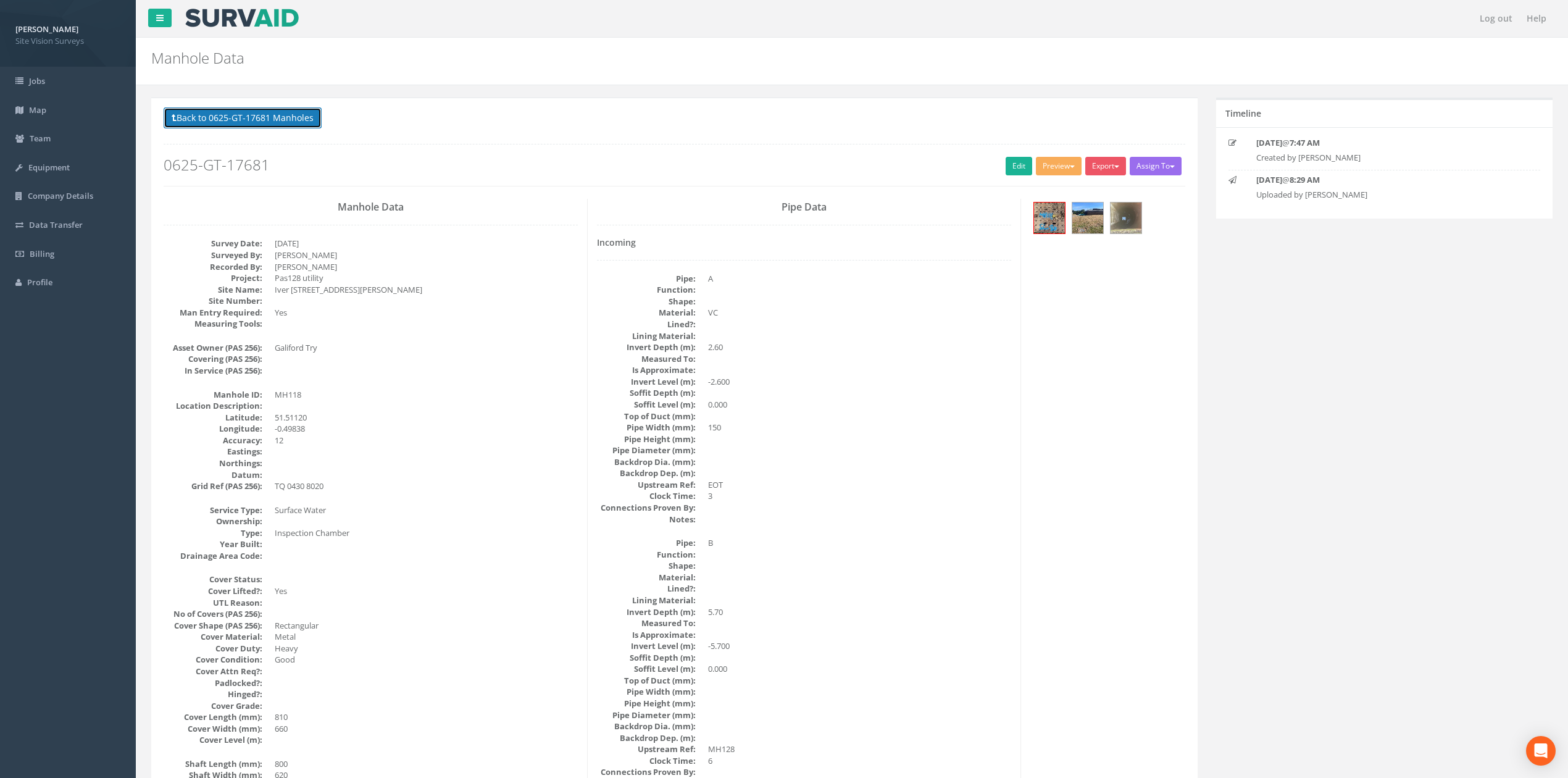
click at [235, 117] on button "Back to 0625-GT-17681 Manholes" at bounding box center [243, 118] width 158 height 21
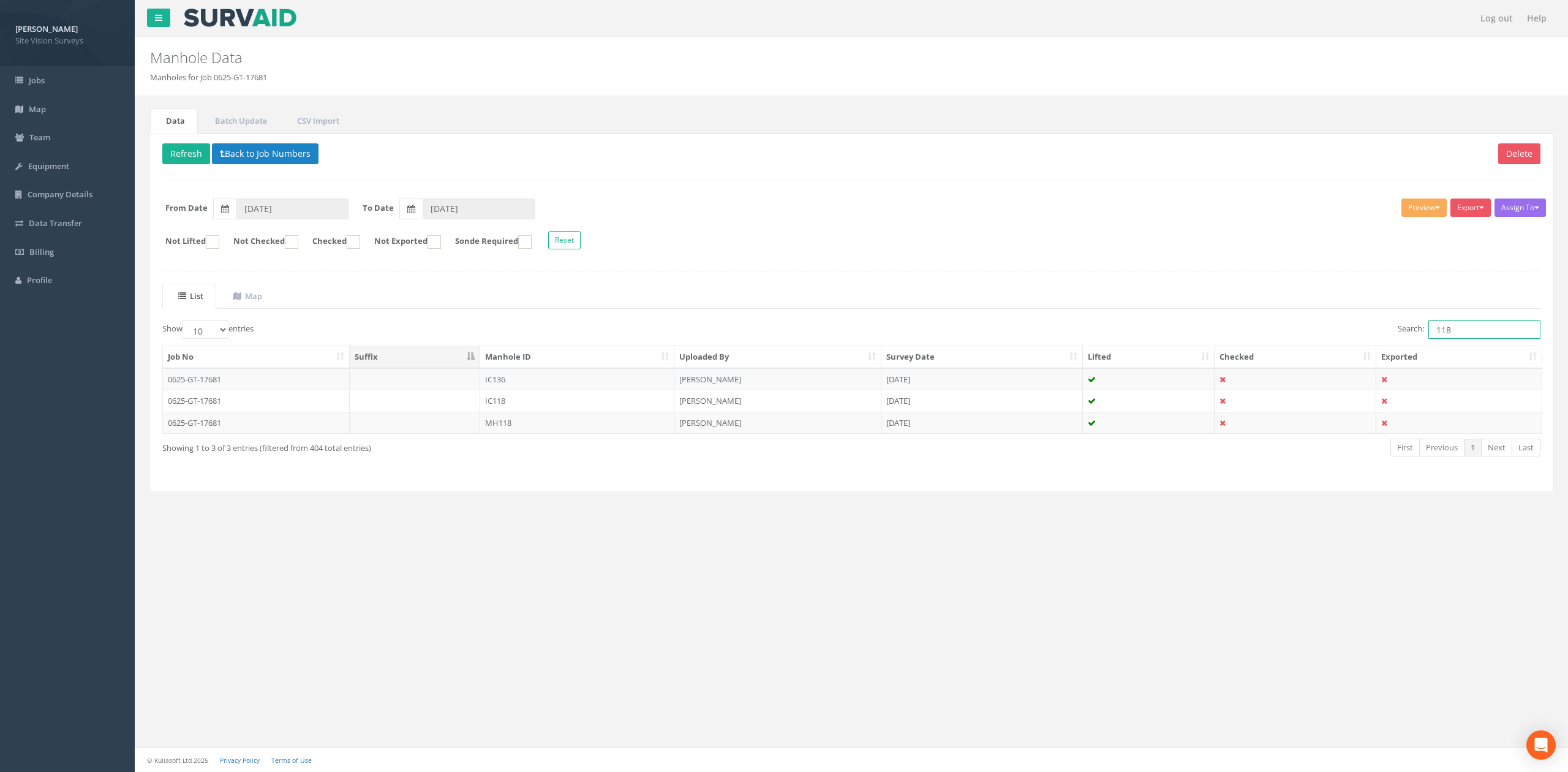
drag, startPoint x: 1466, startPoint y: 325, endPoint x: 1385, endPoint y: 314, distance: 81.7
click at [1028, 314] on div "List Map Show 10 25 50 100 entries Search: 118 Job No Suffix Manhole ID Uploade…" at bounding box center [851, 380] width 1378 height 195
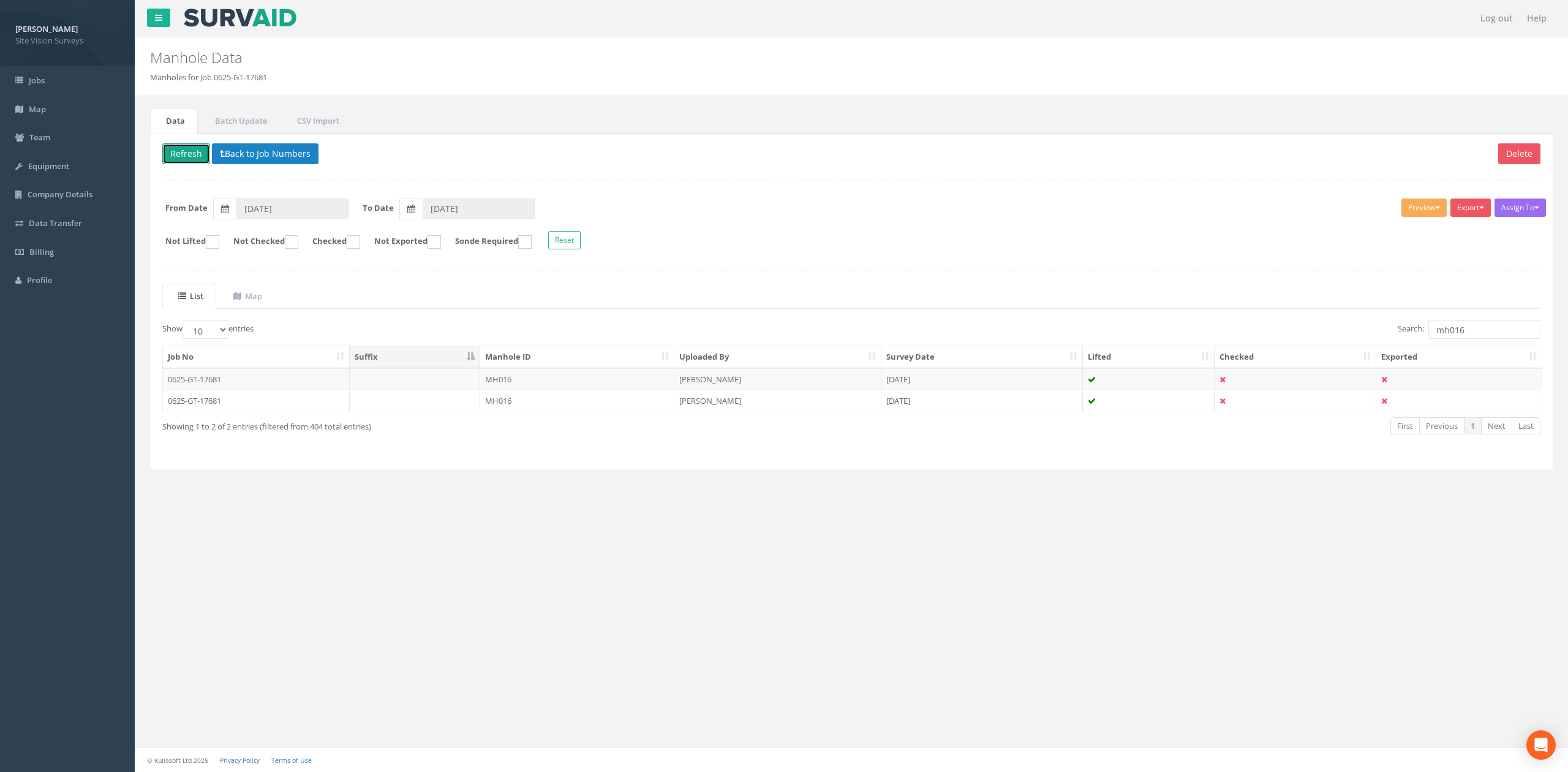
click at [194, 152] on button "Refresh" at bounding box center [186, 154] width 48 height 21
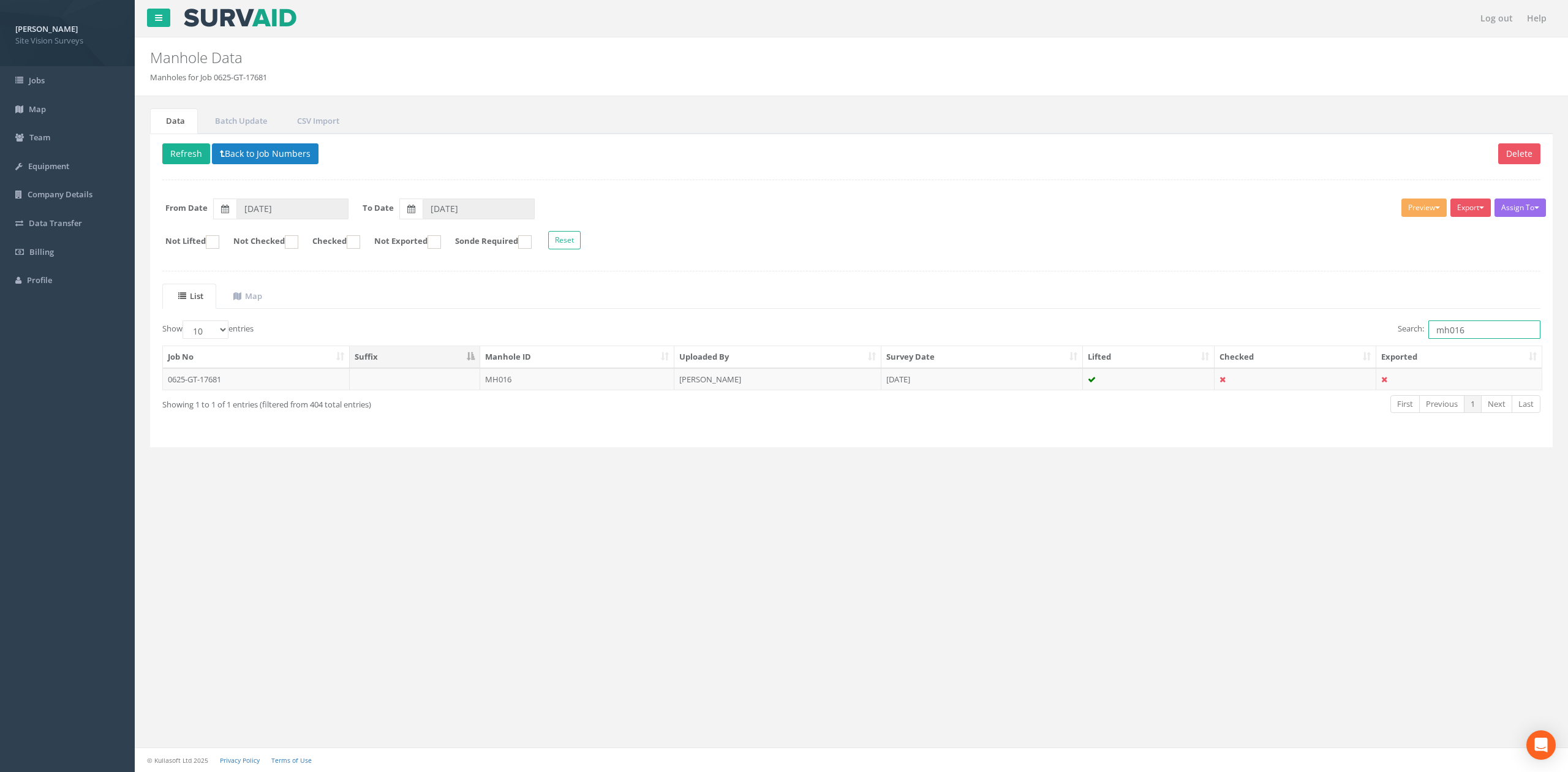
drag, startPoint x: 1508, startPoint y: 334, endPoint x: 1286, endPoint y: 312, distance: 223.1
click at [1028, 312] on div "List Map Show 10 25 50 100 entries Search: mh016 Job No Suffix Manhole ID Uploa…" at bounding box center [851, 359] width 1378 height 151
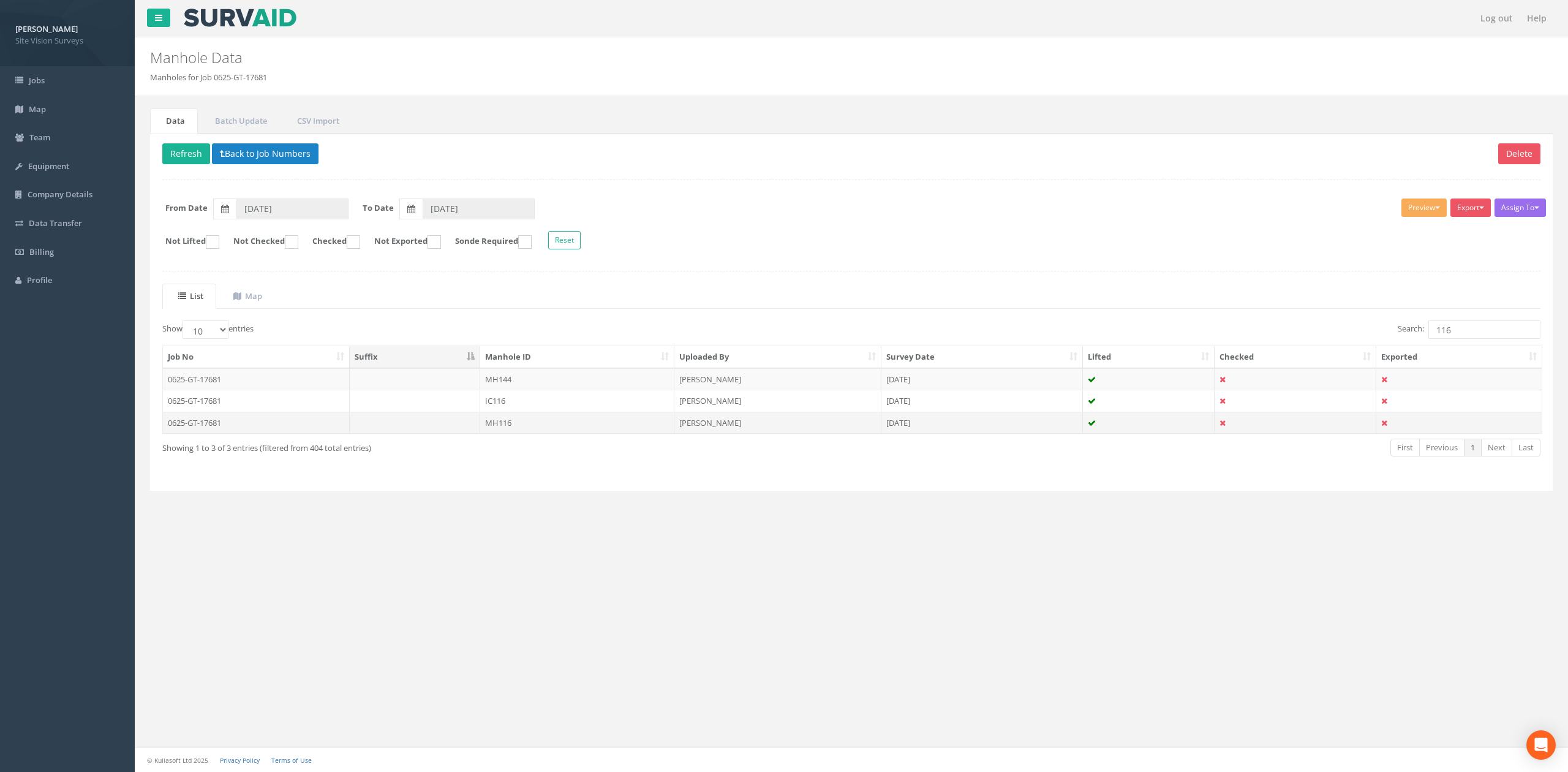
click at [497, 430] on td "MH116" at bounding box center [577, 423] width 194 height 22
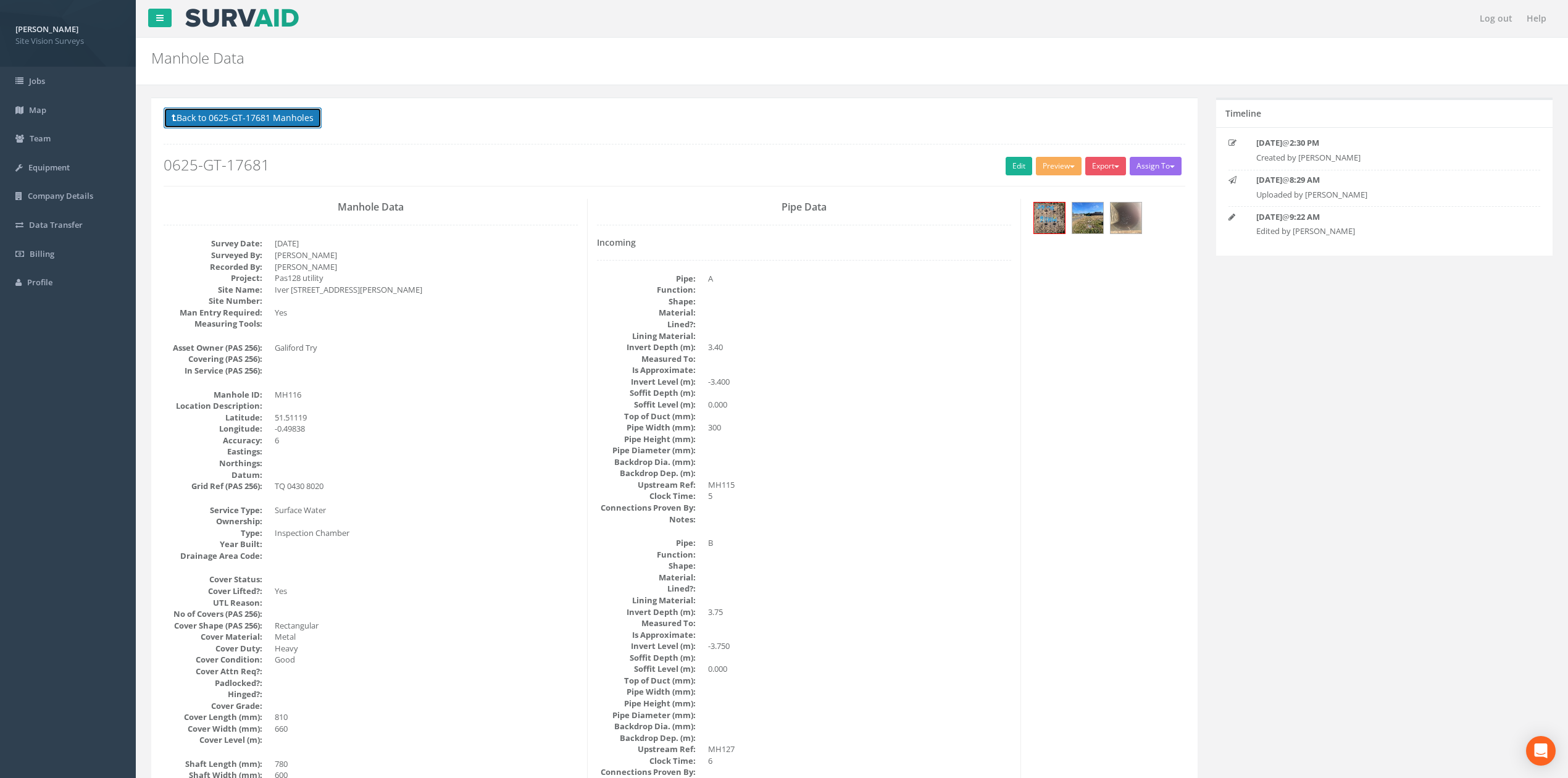
click at [255, 124] on button "Back to 0625-GT-17681 Manholes" at bounding box center [243, 118] width 158 height 21
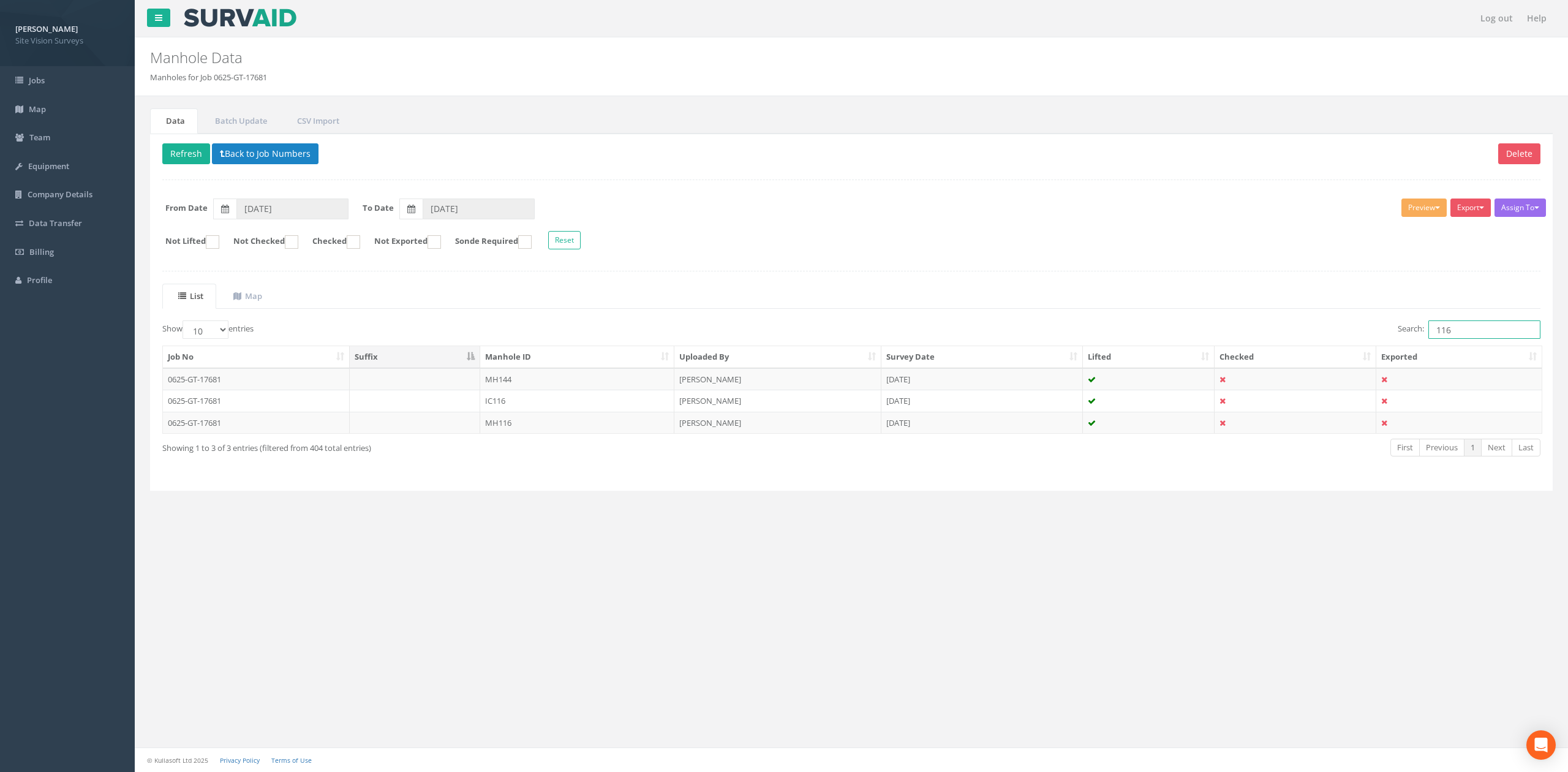
drag, startPoint x: 1458, startPoint y: 326, endPoint x: 1442, endPoint y: 327, distance: 16.0
click at [1028, 327] on input "116" at bounding box center [1484, 329] width 112 height 18
click at [562, 434] on td "MH118" at bounding box center [577, 423] width 194 height 22
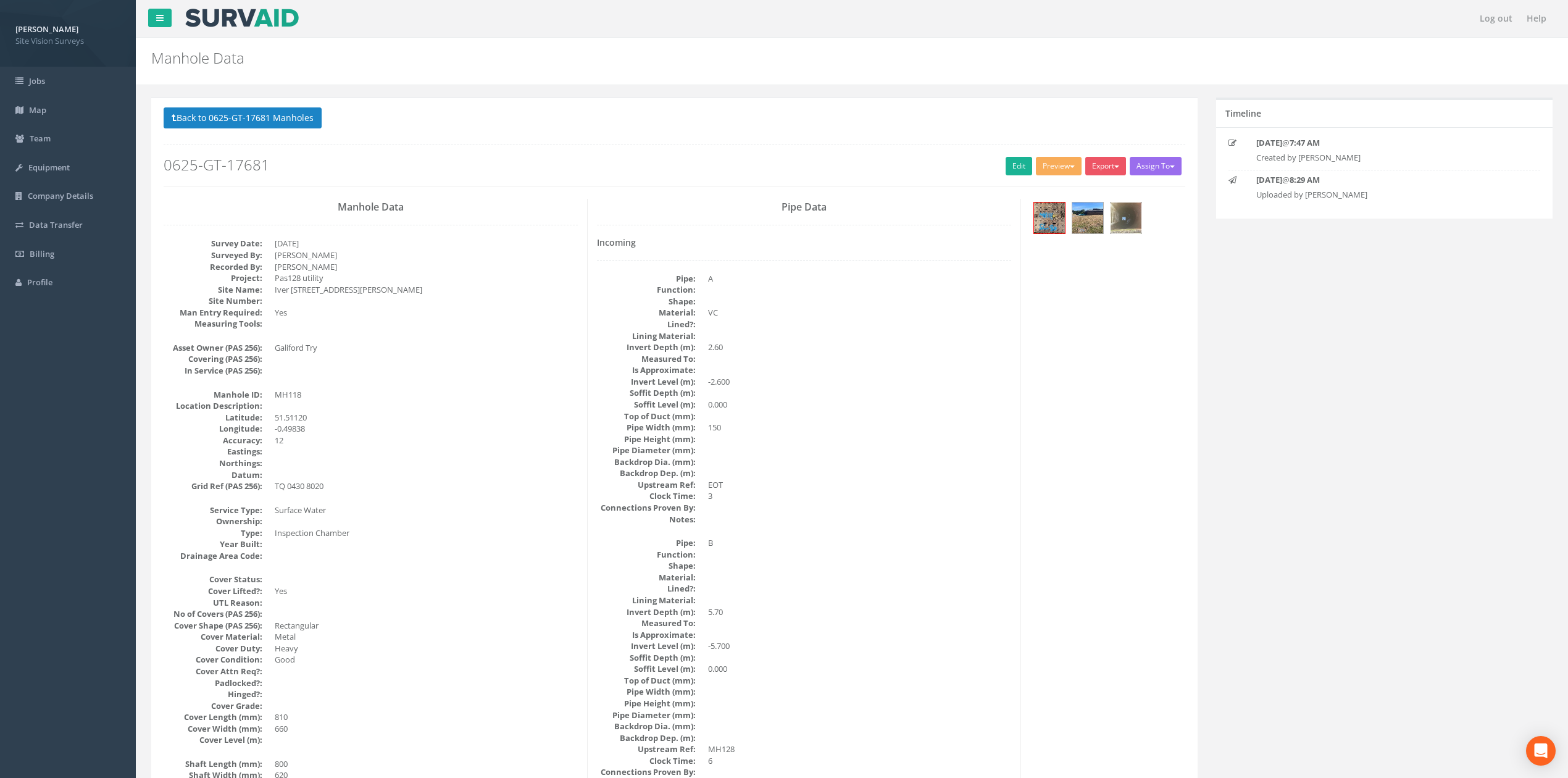
click at [1037, 229] on img at bounding box center [1126, 218] width 31 height 31
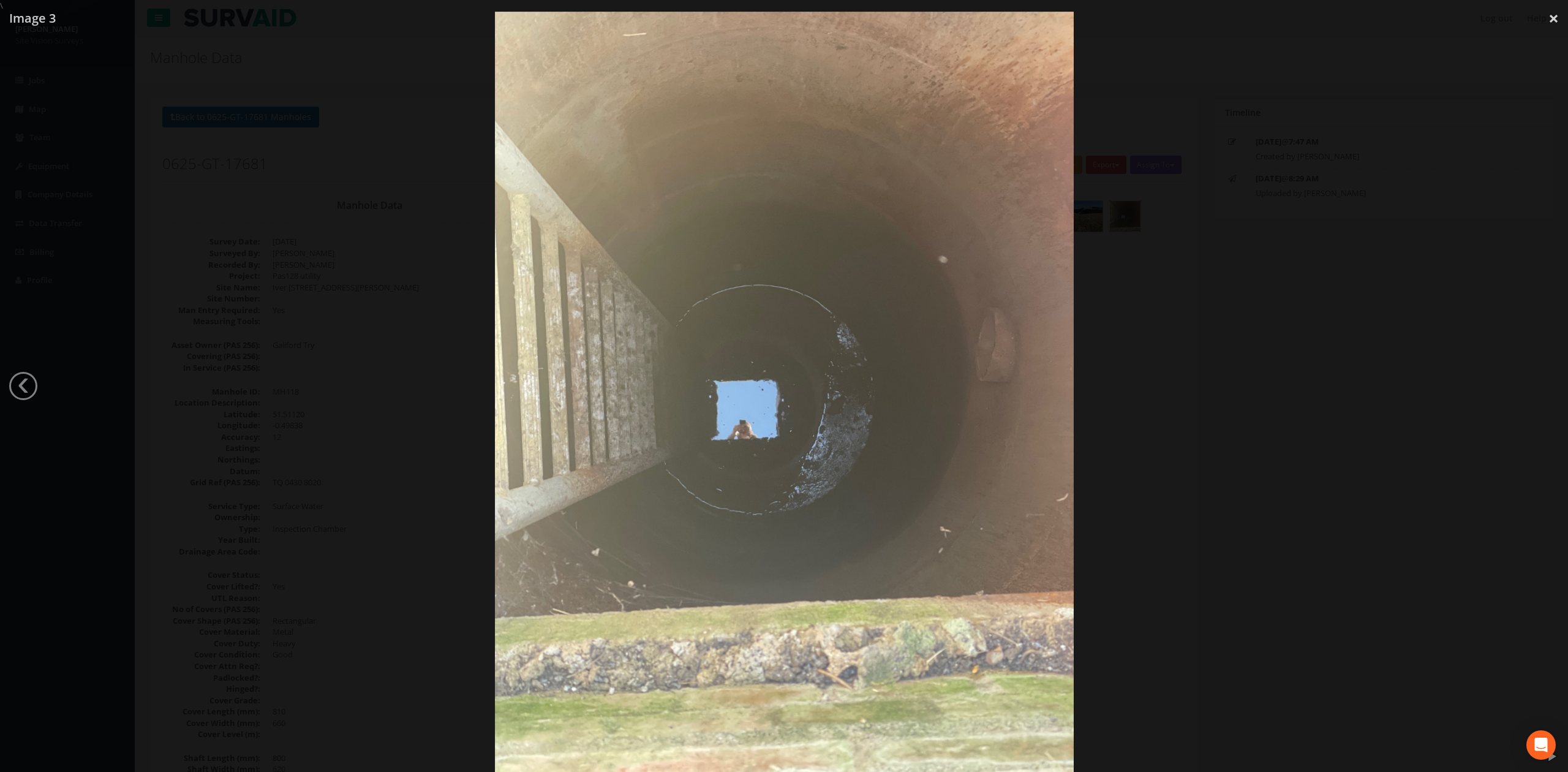
click at [1028, 468] on div at bounding box center [784, 397] width 1568 height 772
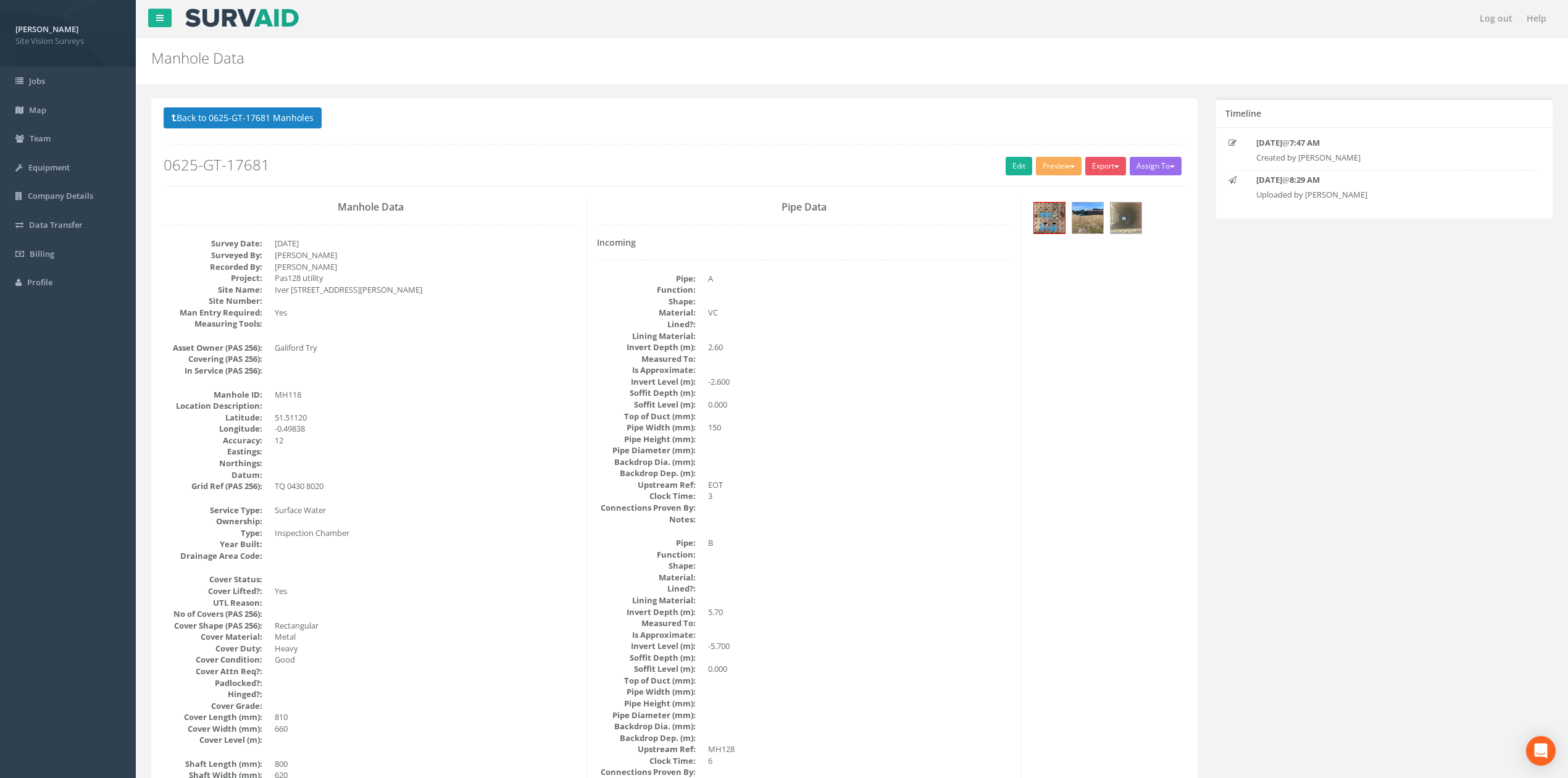
click at [277, 131] on p "Back to 0625-GT-17681 Manholes Back to Map" at bounding box center [674, 119] width 1022 height 24
click at [277, 124] on button "Back to 0625-GT-17681 Manholes" at bounding box center [243, 118] width 158 height 21
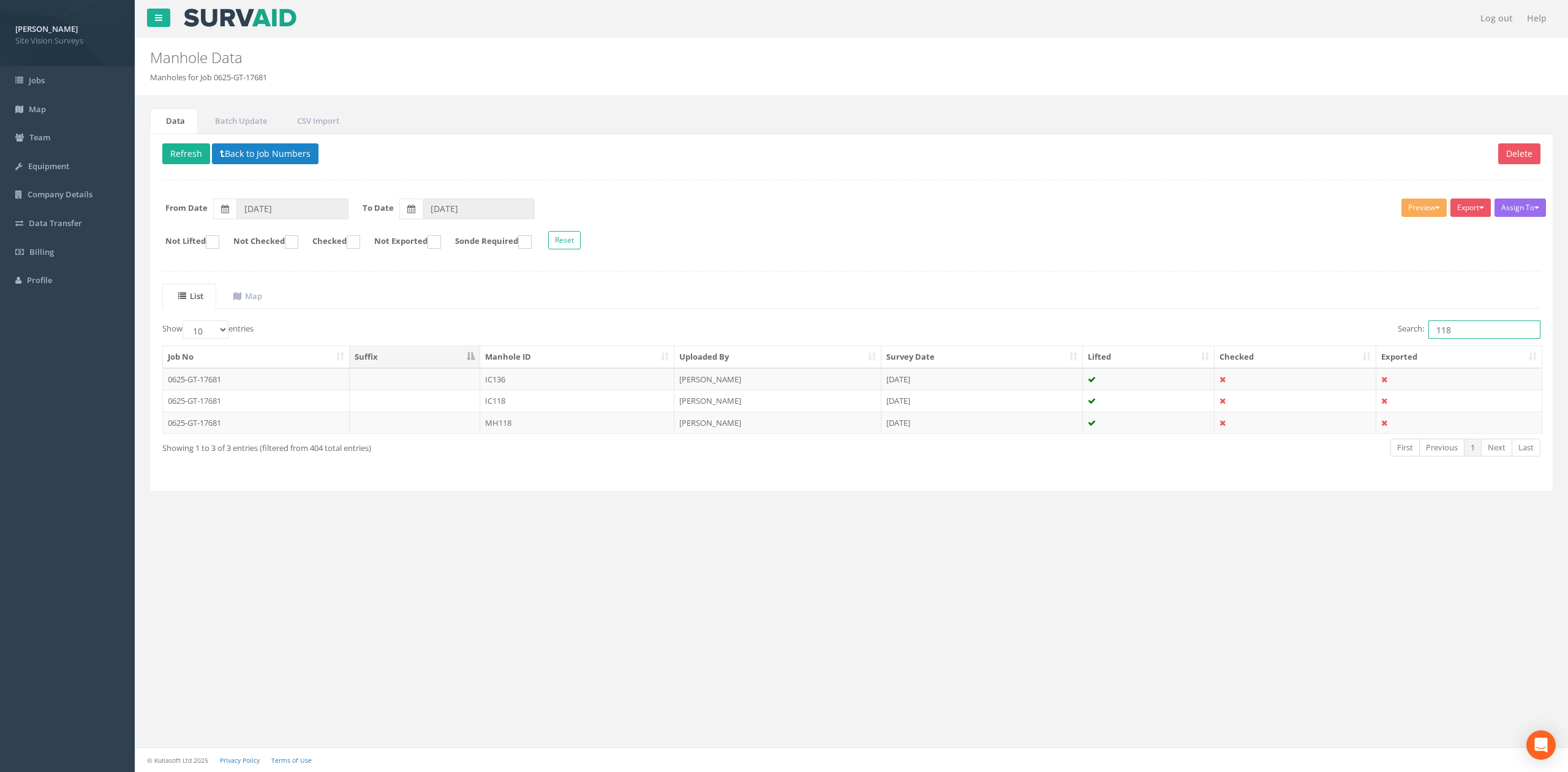
drag, startPoint x: 1462, startPoint y: 327, endPoint x: 1442, endPoint y: 327, distance: 20.0
click at [1028, 327] on input "118" at bounding box center [1484, 329] width 112 height 18
click at [581, 434] on td "MH116" at bounding box center [577, 423] width 194 height 22
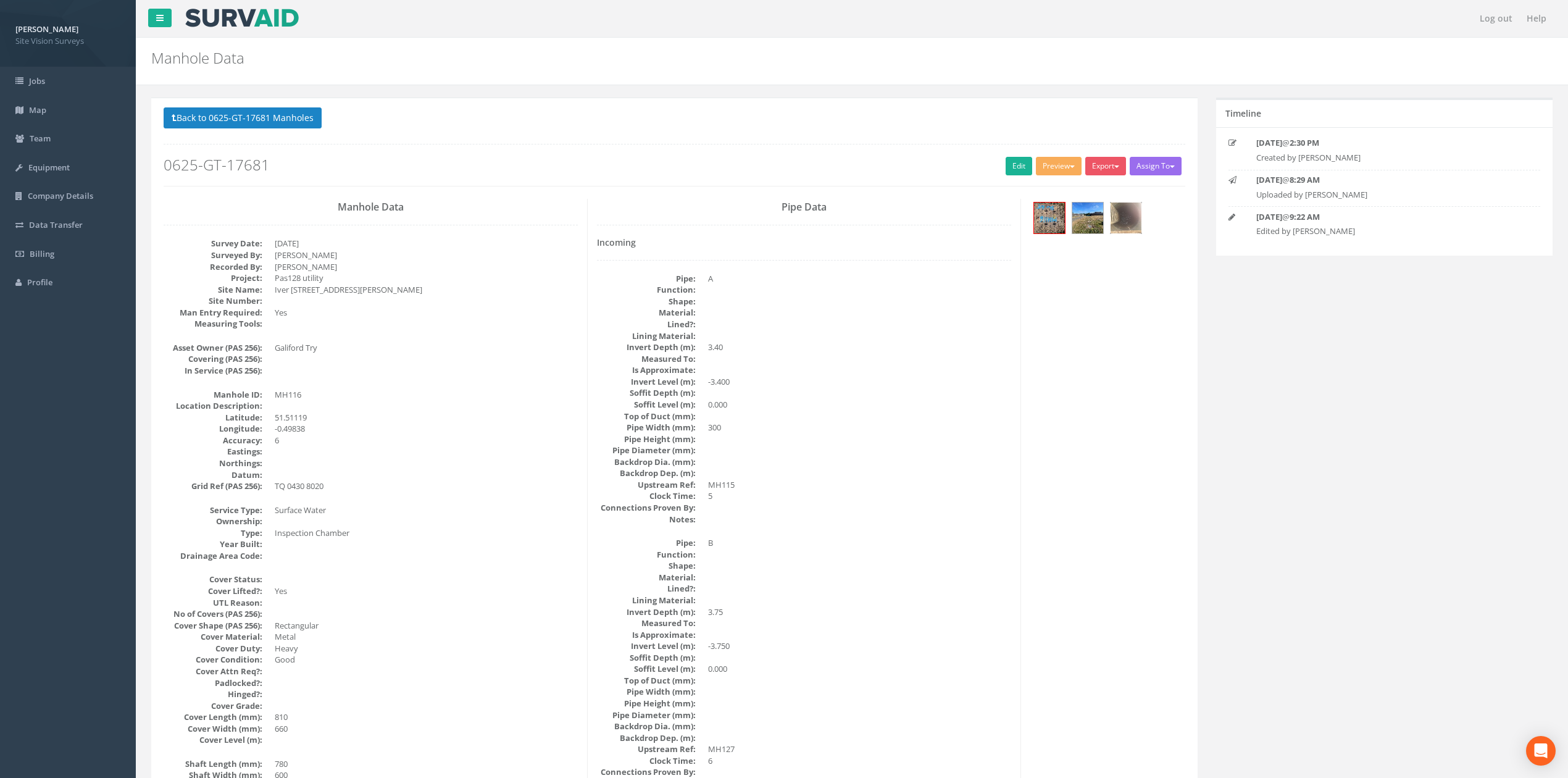
click at [1037, 218] on img at bounding box center [1126, 218] width 31 height 31
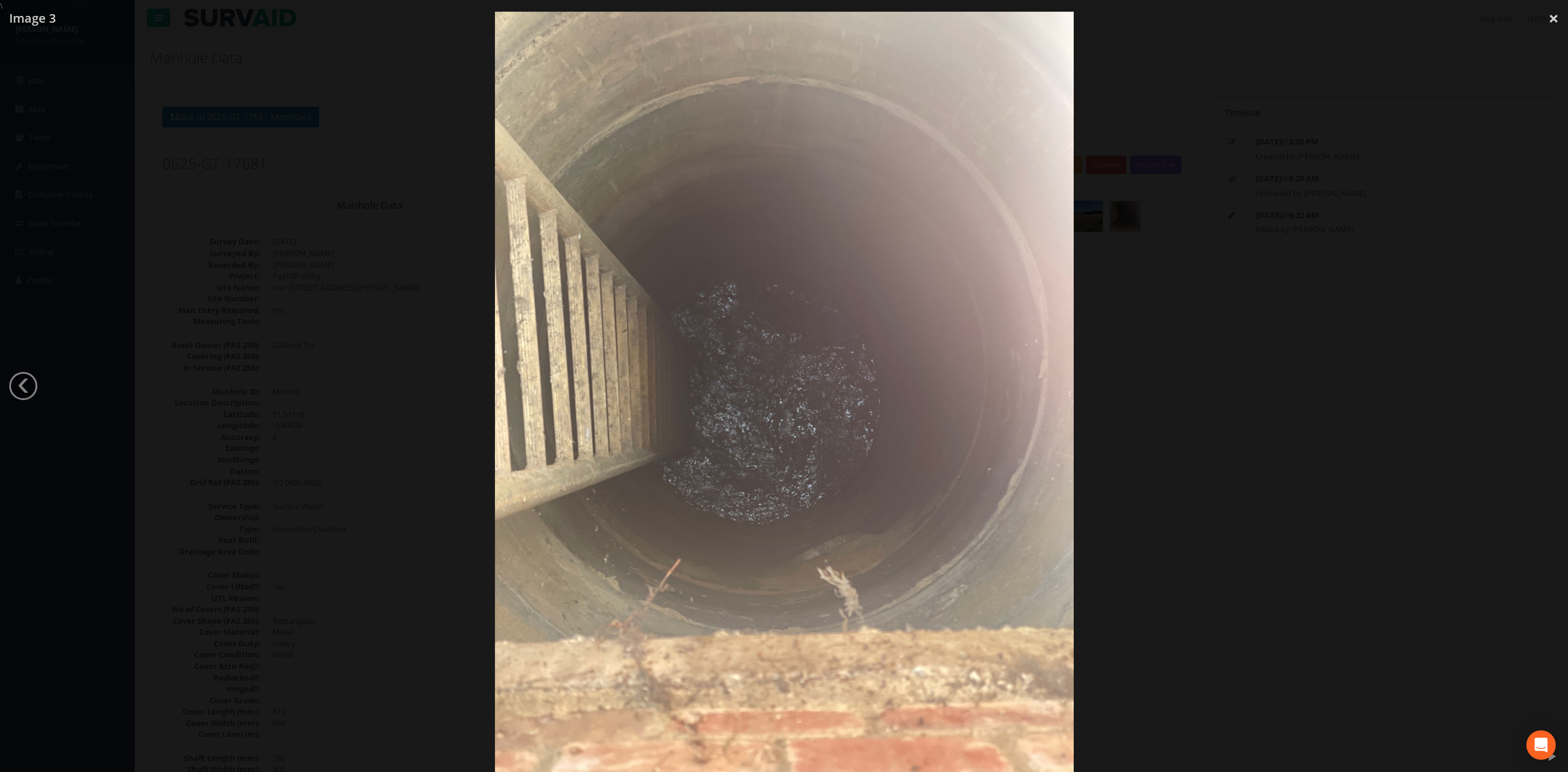
click at [1028, 363] on div at bounding box center [784, 397] width 1568 height 772
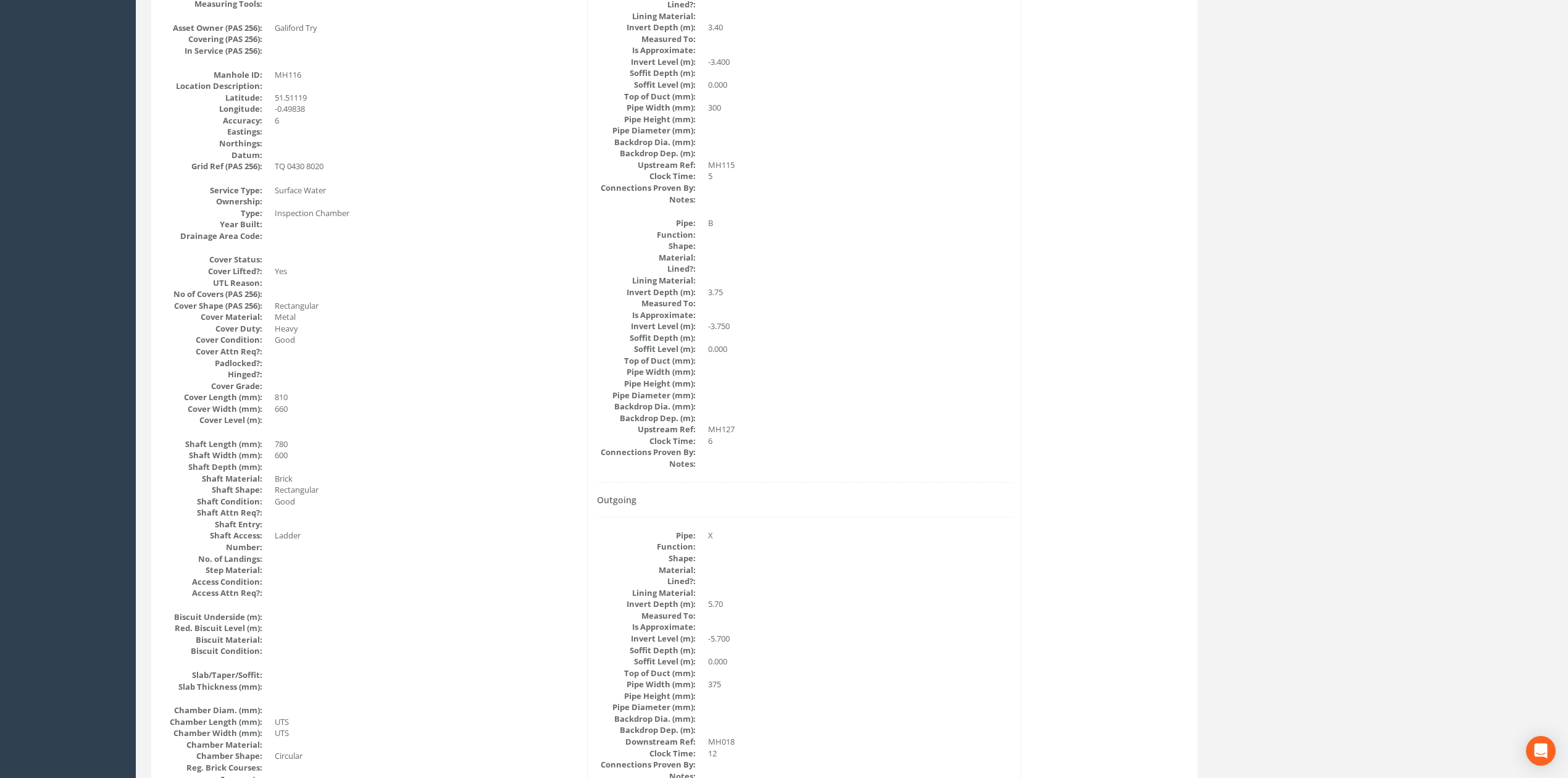
scroll to position [329, 0]
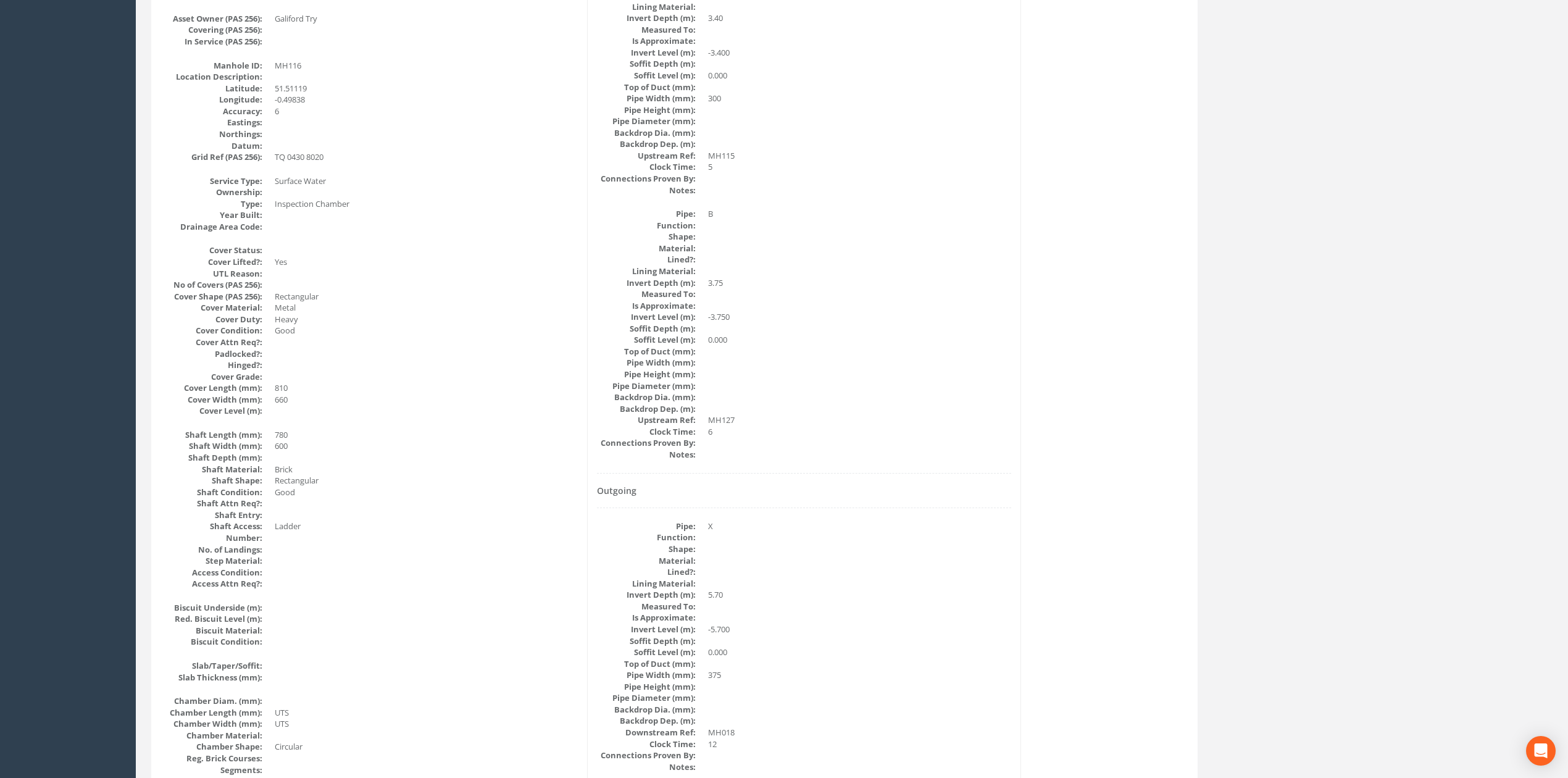
click at [680, 443] on dt "Connections Proven By:" at bounding box center [646, 443] width 98 height 12
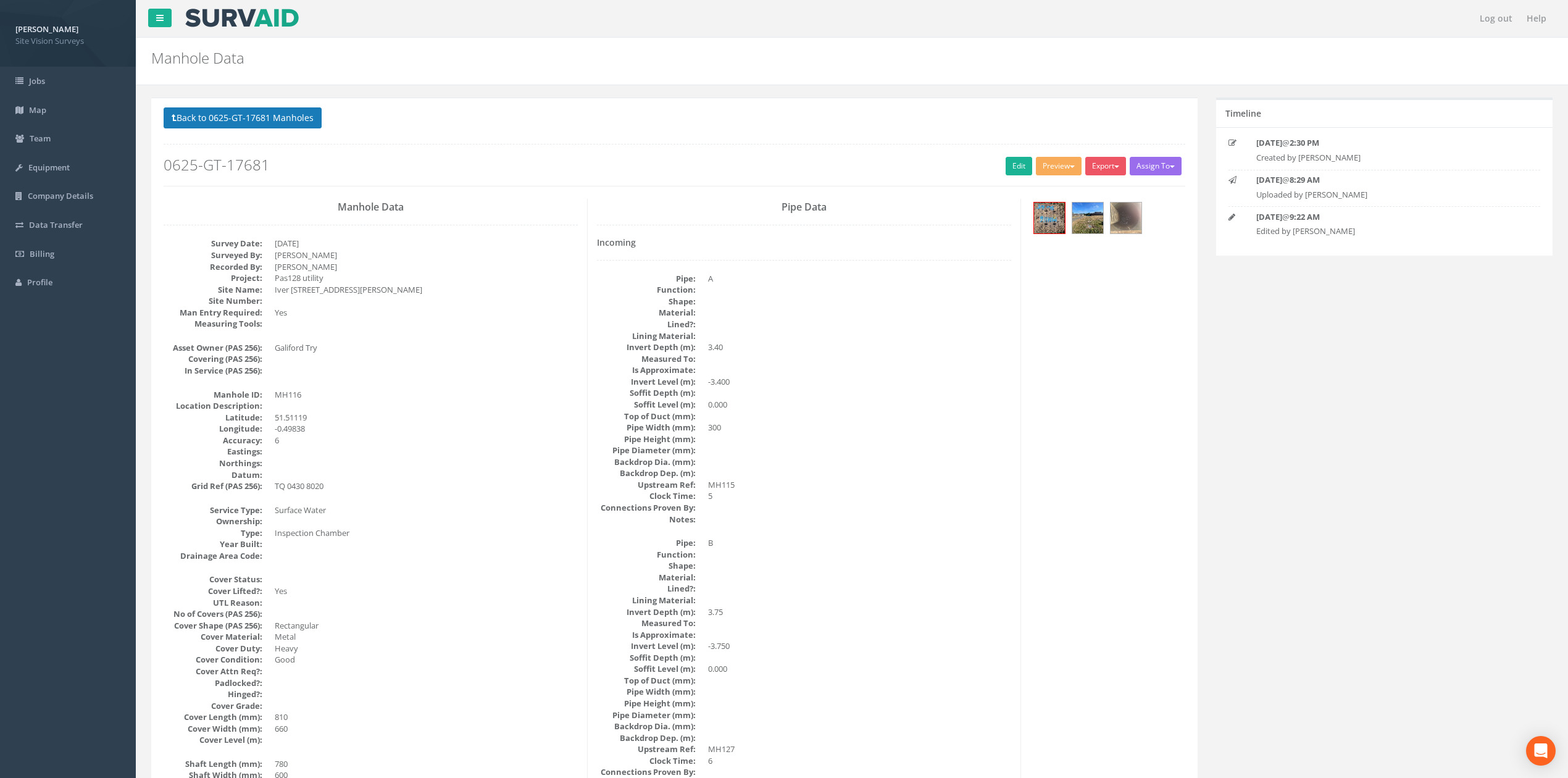
drag, startPoint x: 230, startPoint y: 107, endPoint x: 252, endPoint y: 114, distance: 23.1
click at [255, 117] on button "Back to 0625-GT-17681 Manholes" at bounding box center [243, 118] width 158 height 21
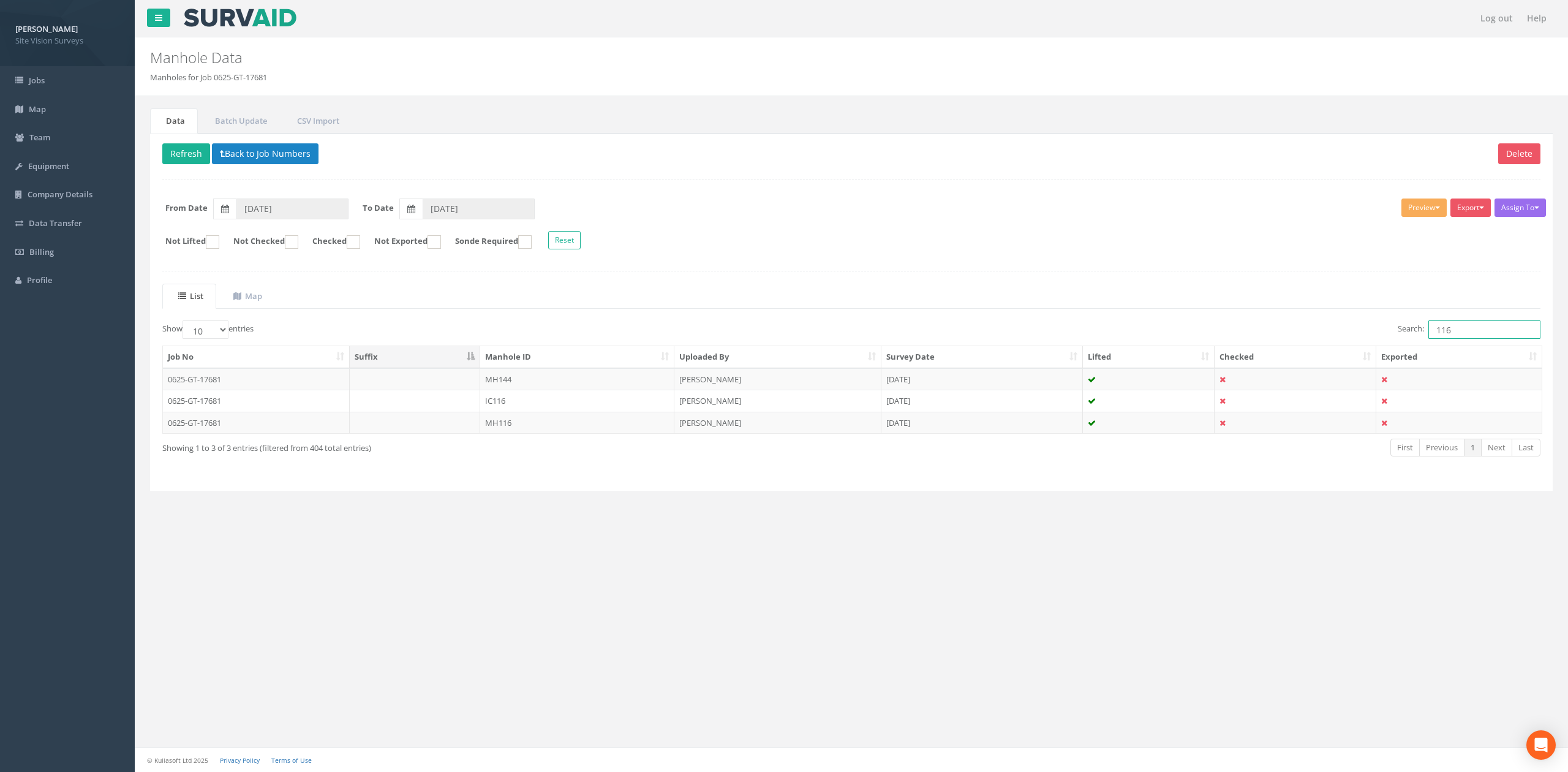
drag, startPoint x: 1481, startPoint y: 334, endPoint x: 1291, endPoint y: 351, distance: 190.8
click at [1028, 351] on div "Show 10 25 50 100 entries Search: 116 Job No Suffix Manhole ID Uploaded By Surv…" at bounding box center [851, 399] width 1378 height 158
click at [526, 432] on td "MH053" at bounding box center [577, 423] width 194 height 22
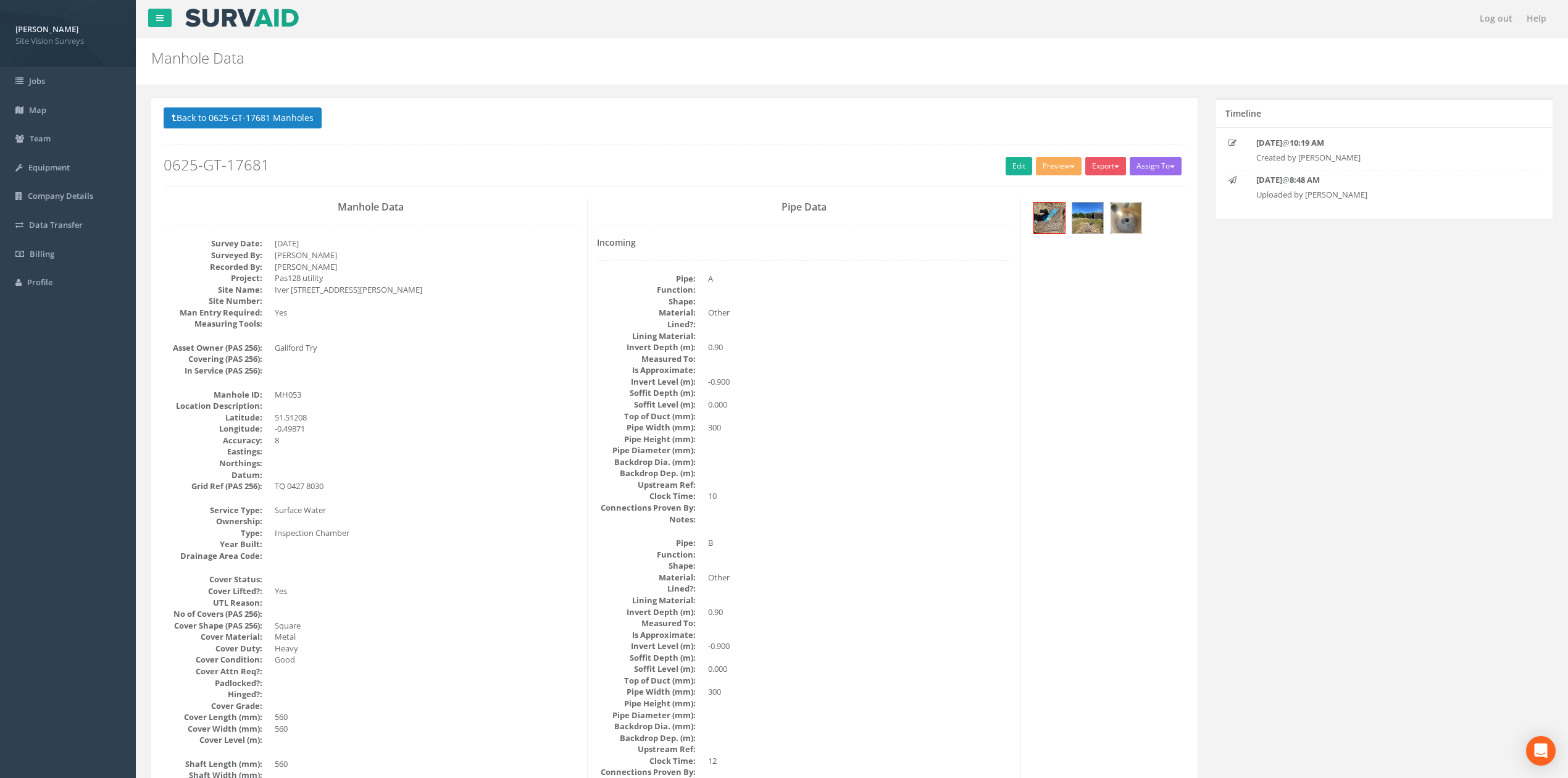
click at [1037, 230] on img at bounding box center [1126, 218] width 31 height 31
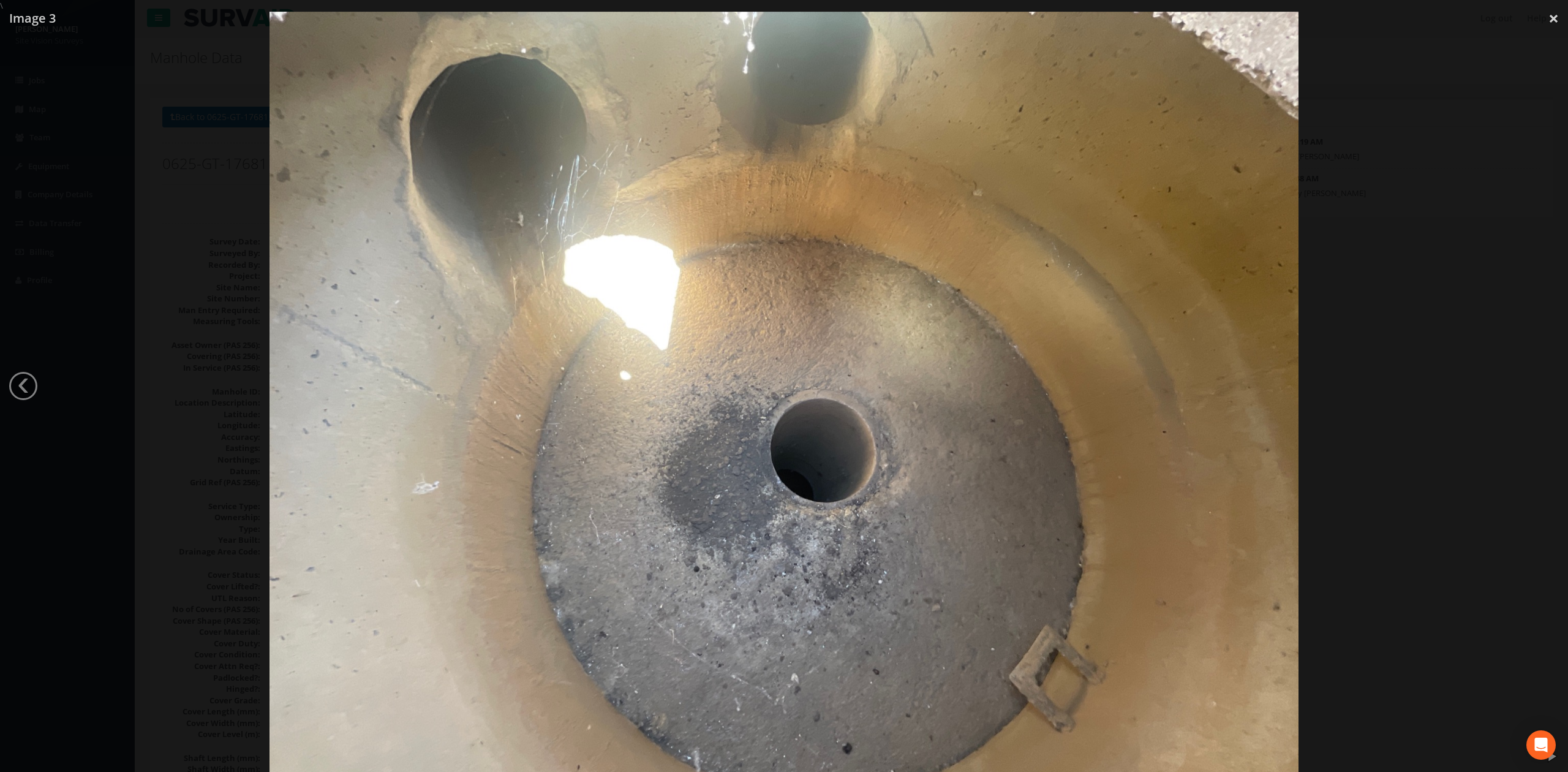
click at [1028, 446] on div at bounding box center [784, 397] width 1568 height 772
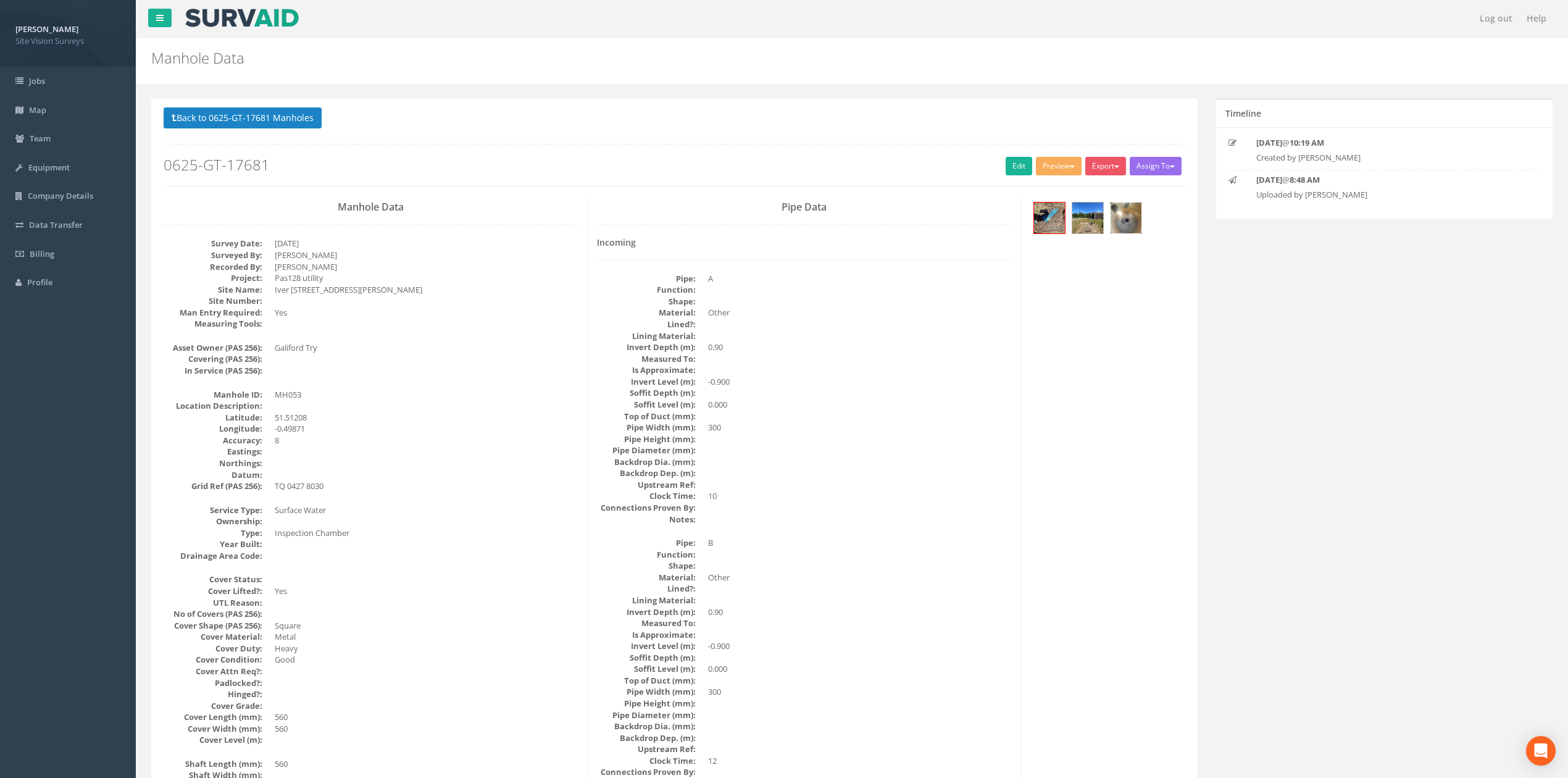
click at [1037, 226] on img at bounding box center [1126, 218] width 31 height 31
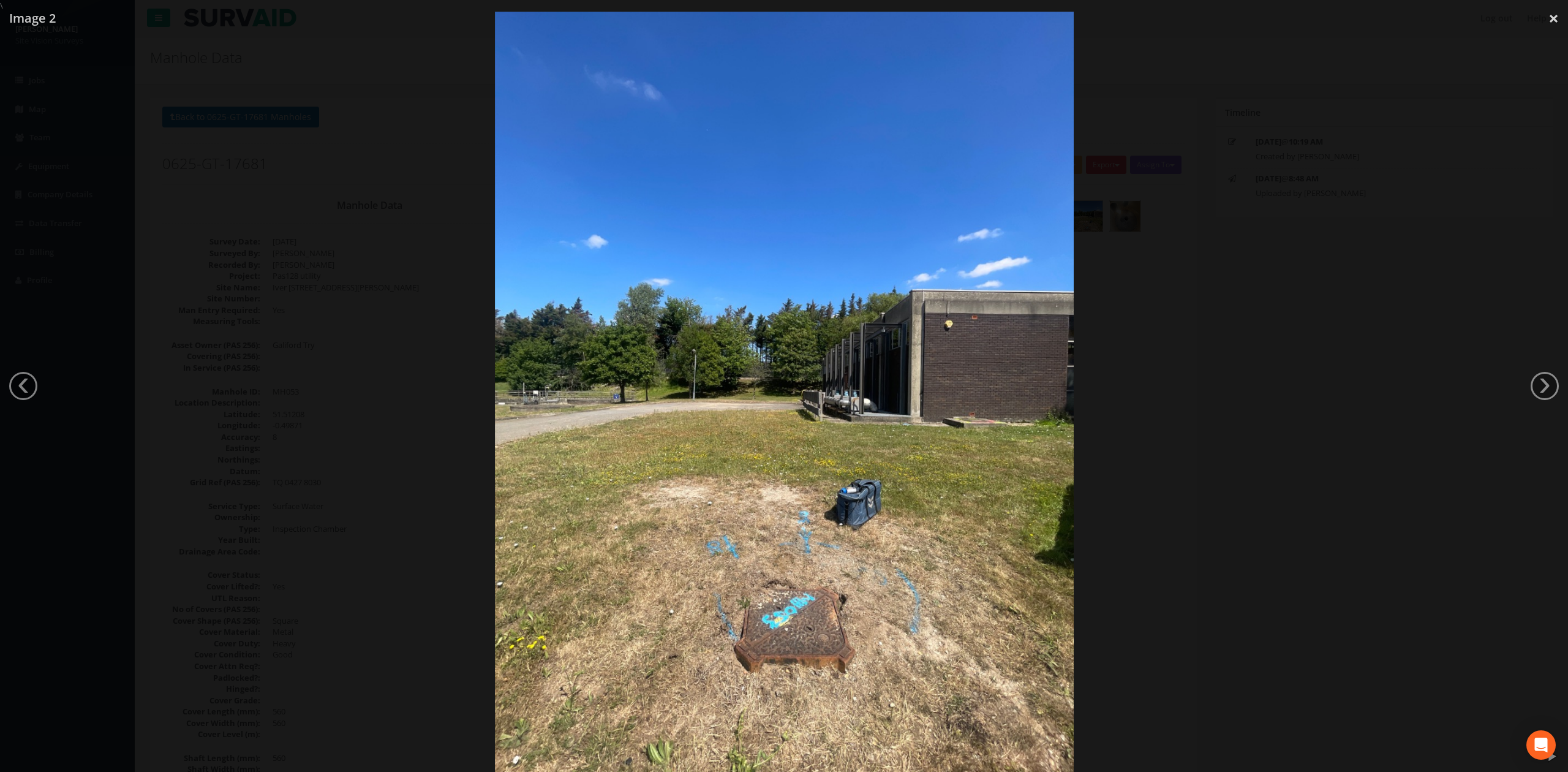
click at [1028, 349] on div at bounding box center [784, 397] width 1568 height 772
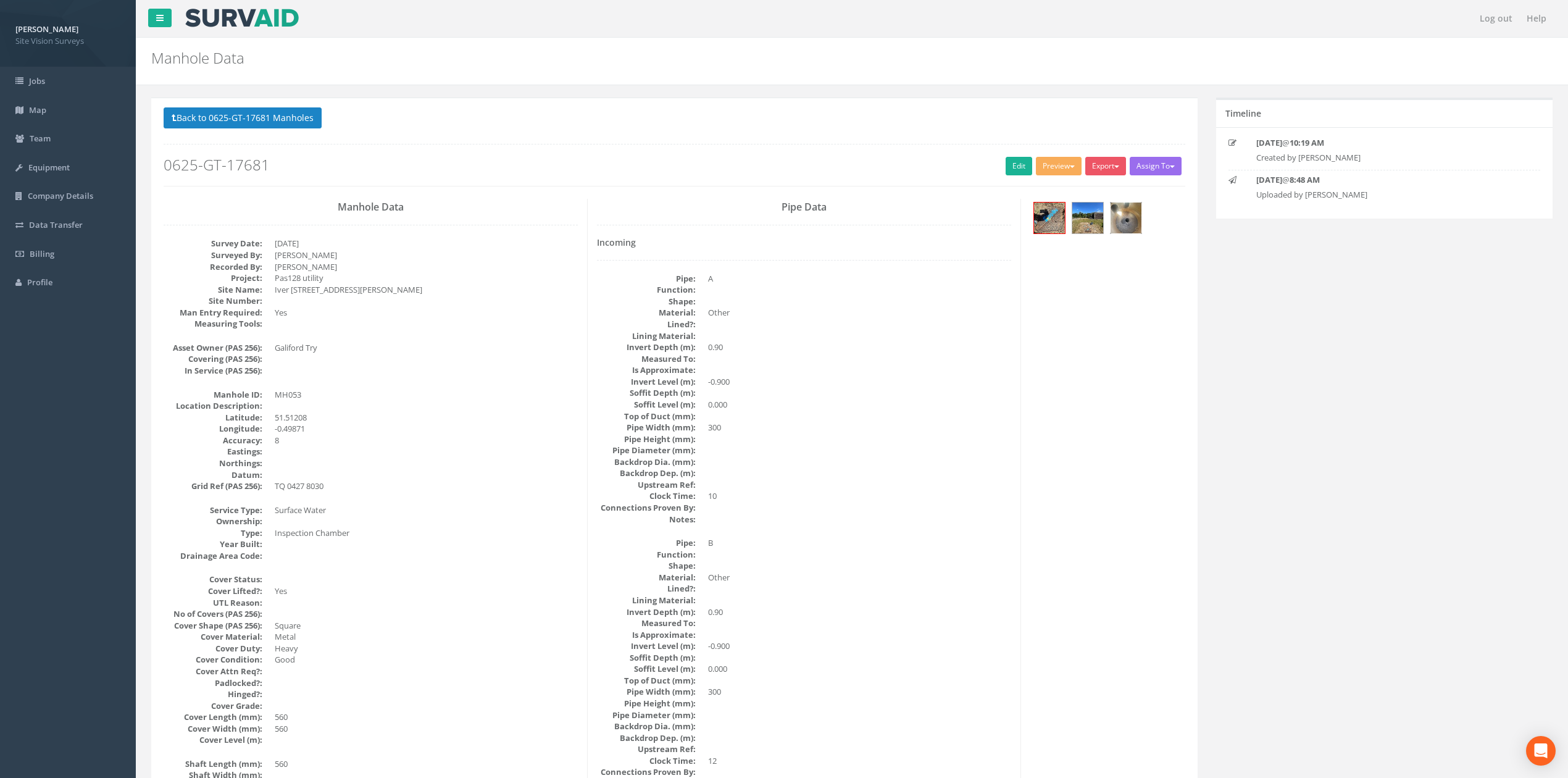
click at [1037, 233] on img at bounding box center [1126, 218] width 31 height 31
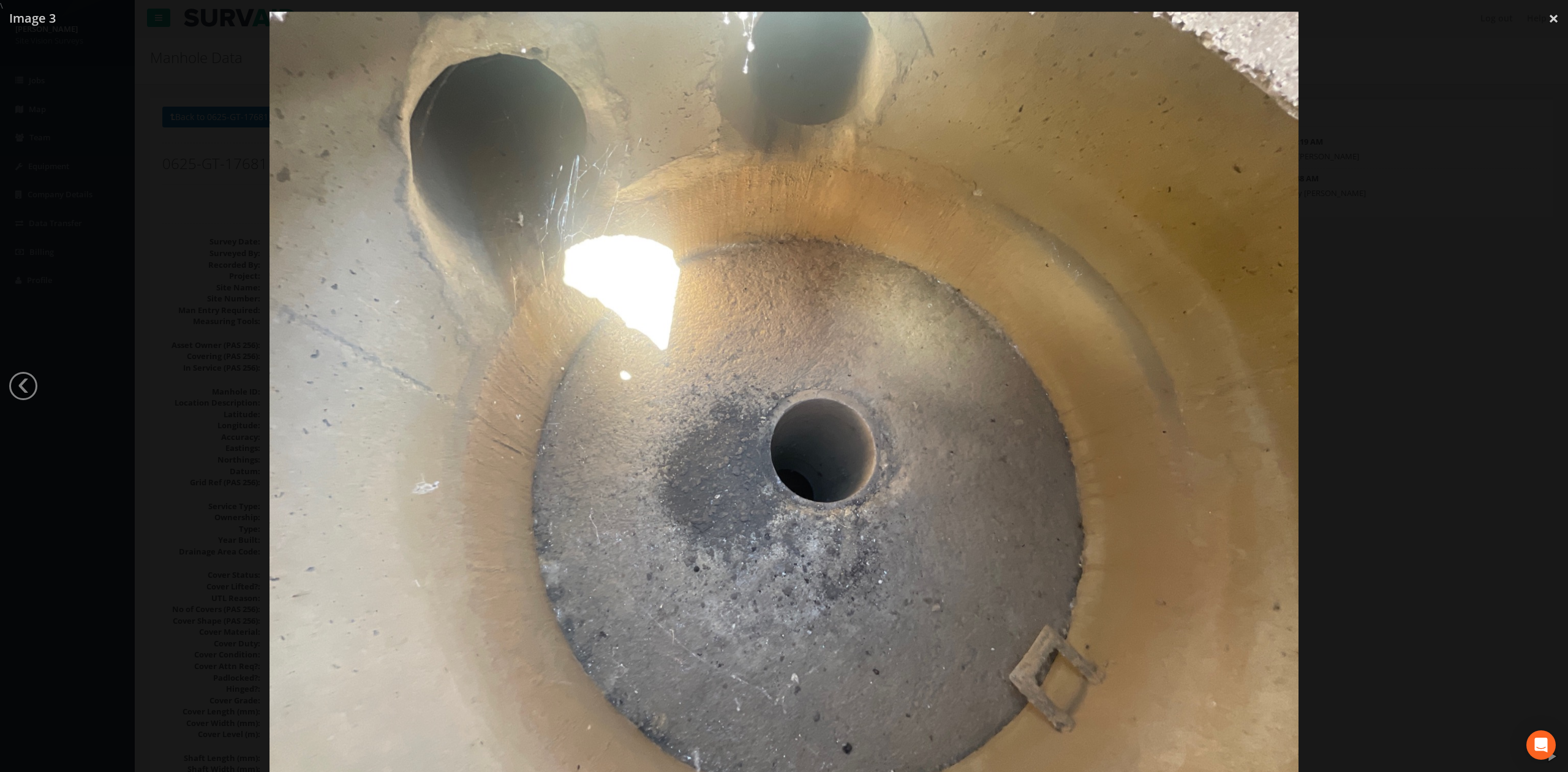
click at [1028, 284] on div at bounding box center [784, 397] width 1568 height 772
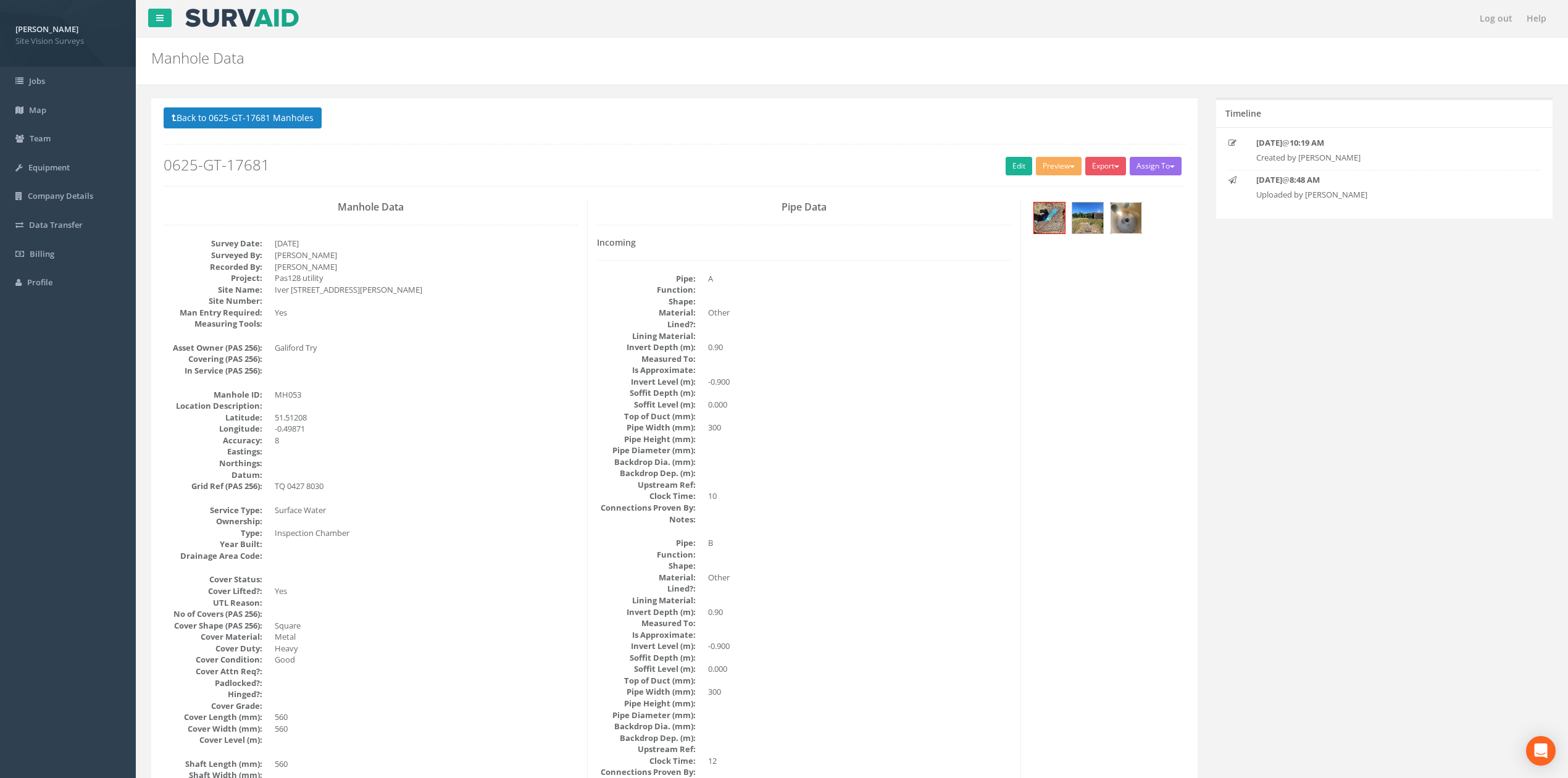
click at [1037, 215] on img at bounding box center [1126, 218] width 31 height 31
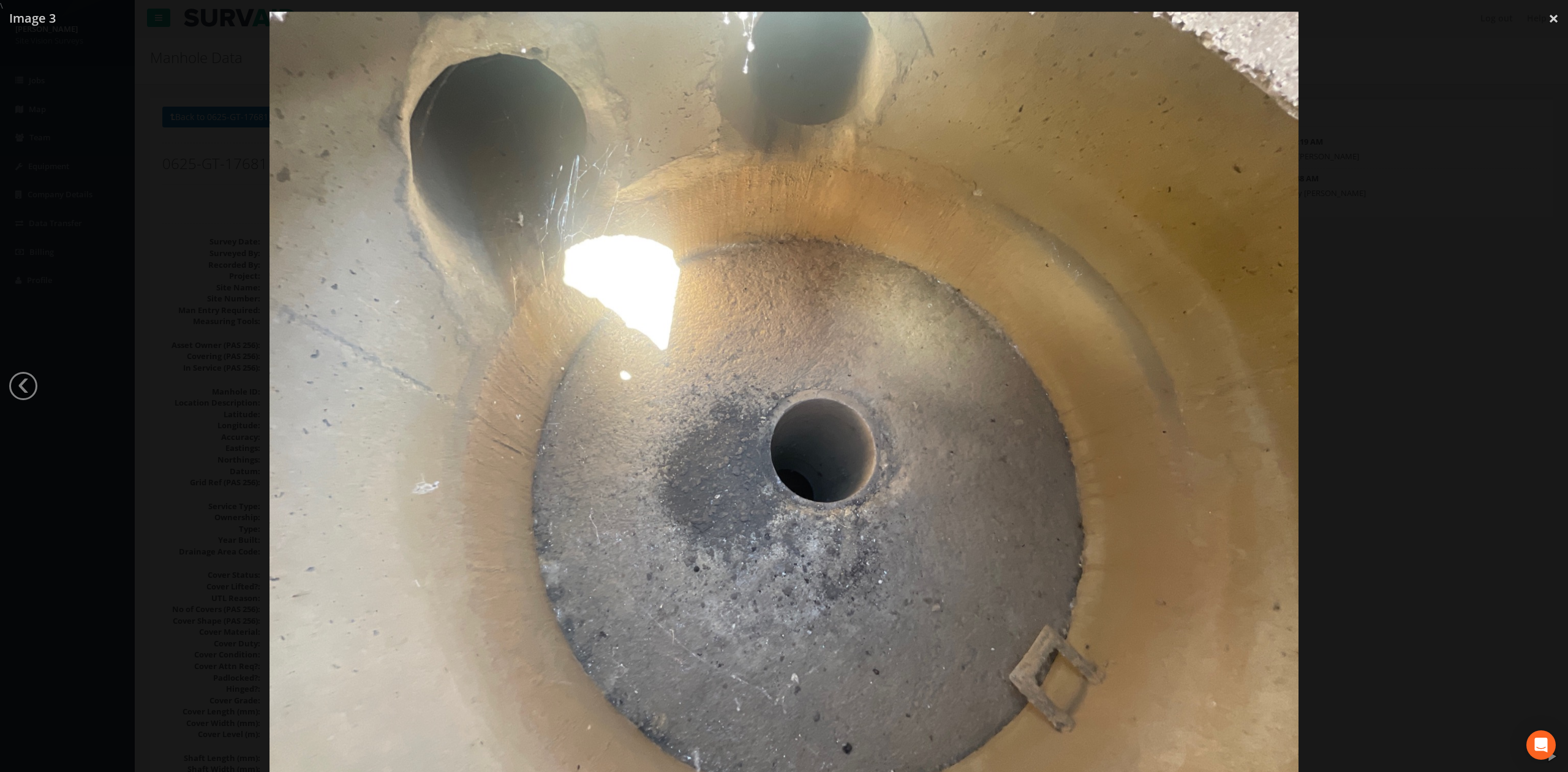
click at [1028, 422] on div at bounding box center [784, 397] width 1568 height 772
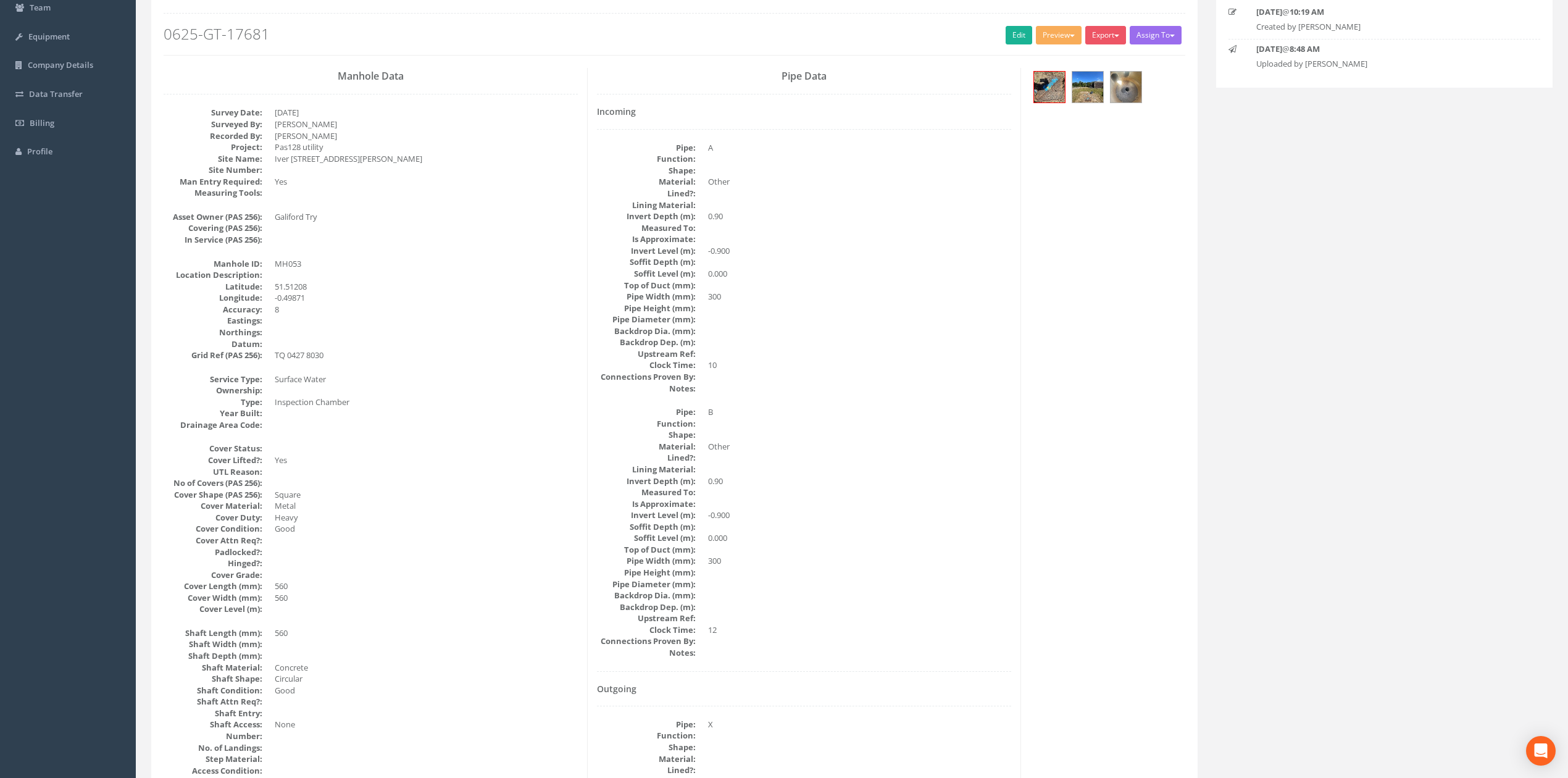
scroll to position [76, 0]
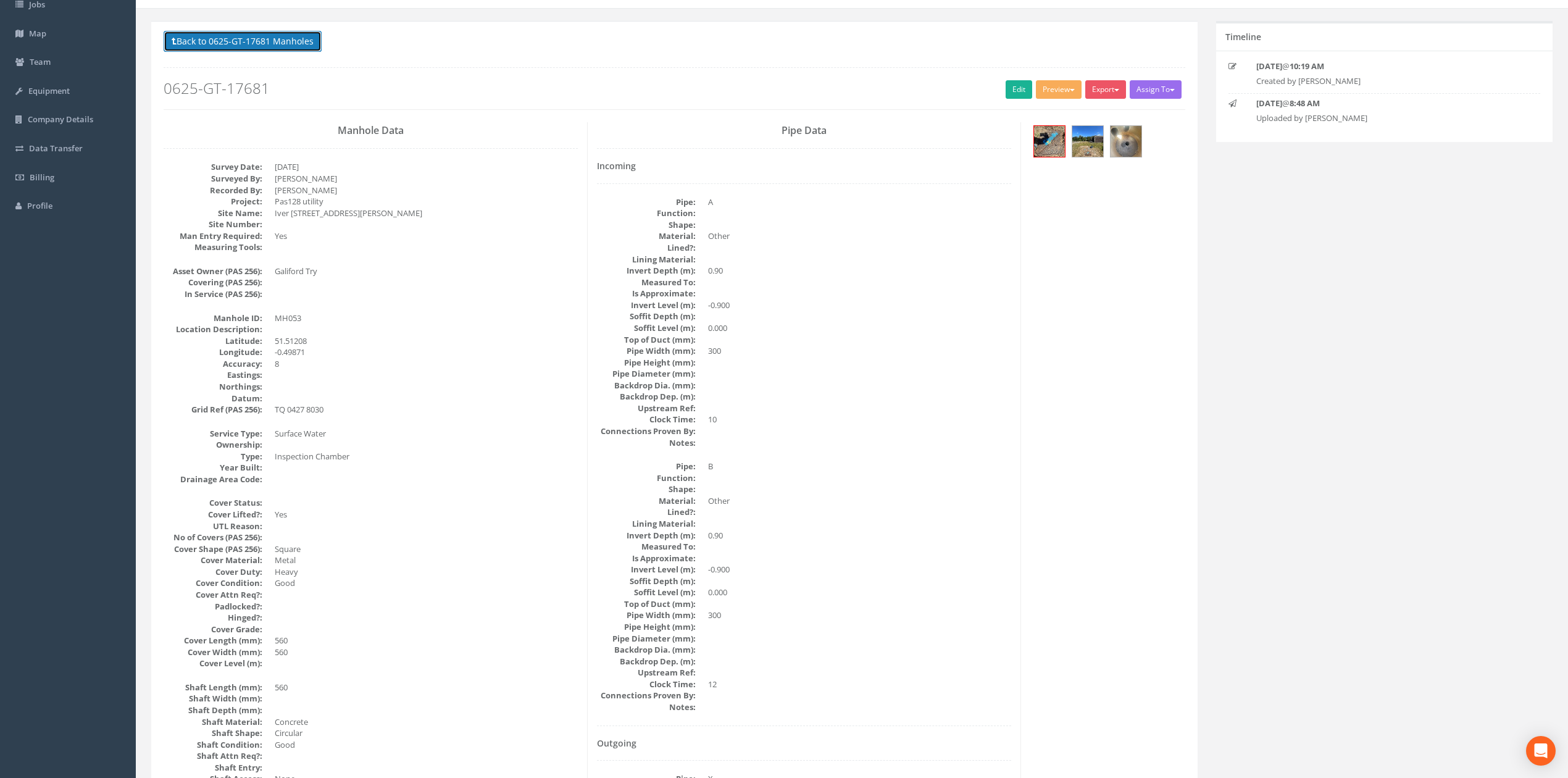
click at [201, 38] on button "Back to 0625-GT-17681 Manholes" at bounding box center [243, 41] width 158 height 21
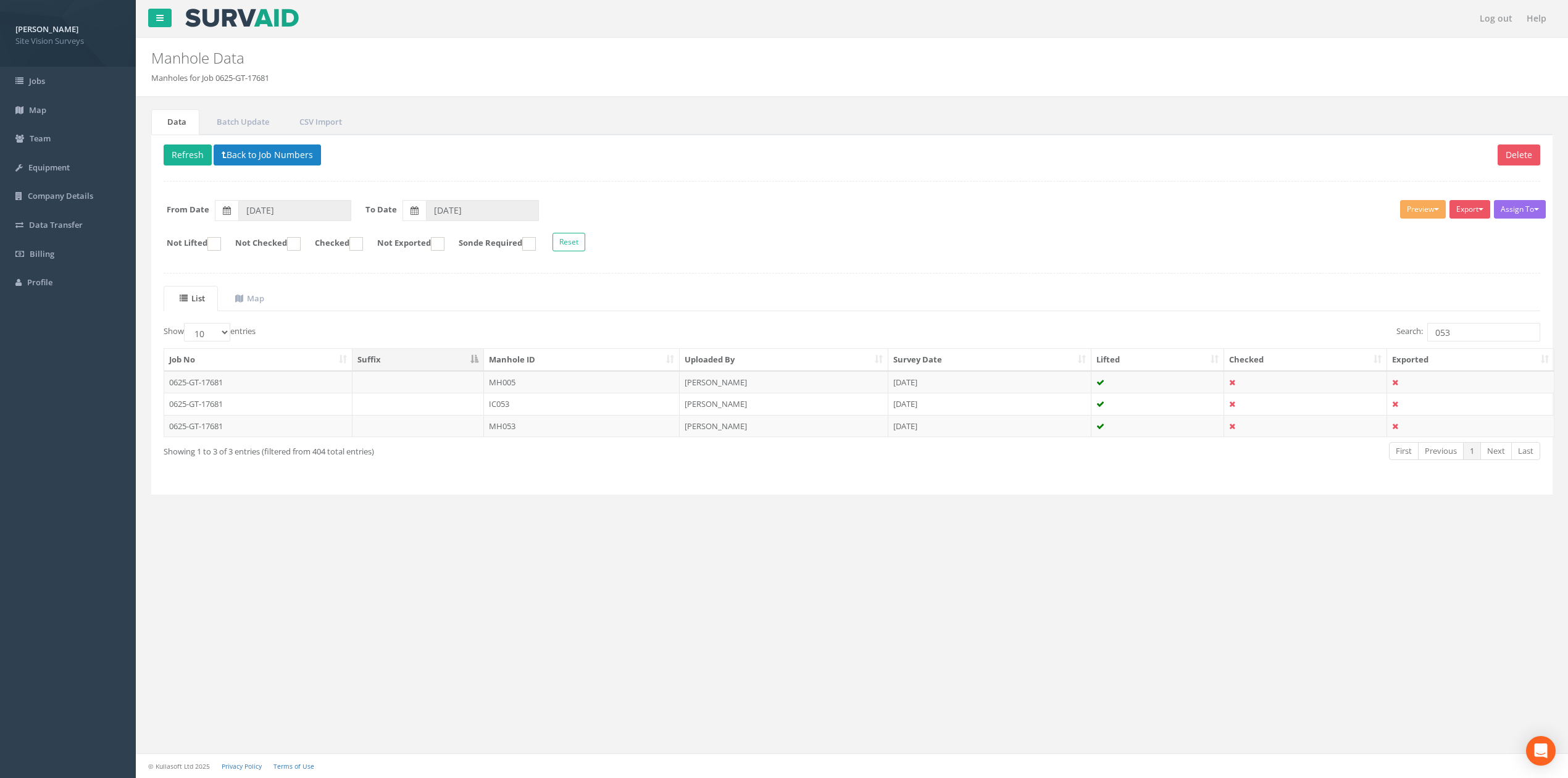
scroll to position [0, 0]
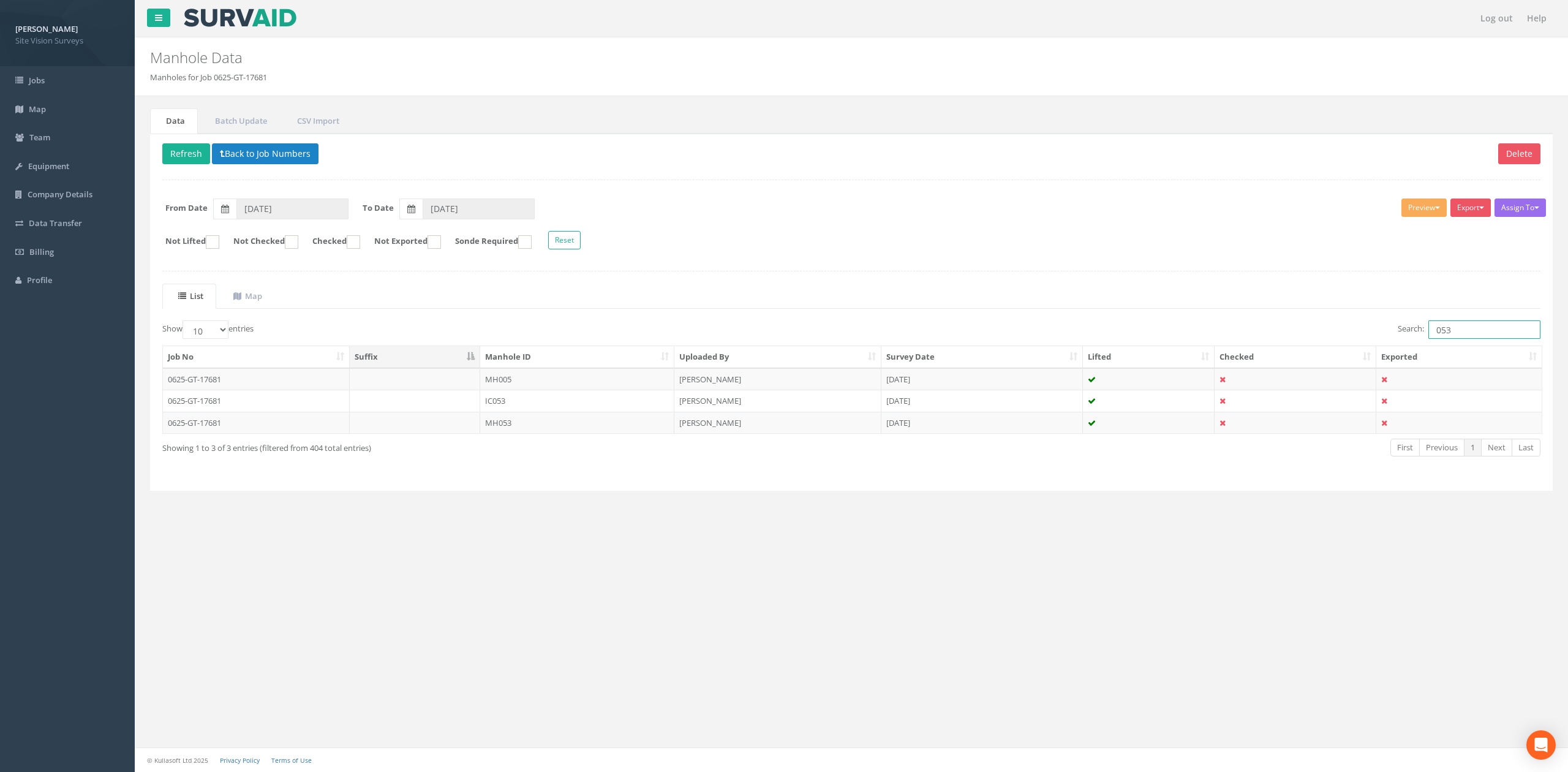
drag, startPoint x: 1465, startPoint y: 332, endPoint x: 1441, endPoint y: 336, distance: 24.3
click at [1028, 336] on input "053" at bounding box center [1484, 329] width 112 height 18
click at [415, 434] on td at bounding box center [415, 423] width 131 height 22
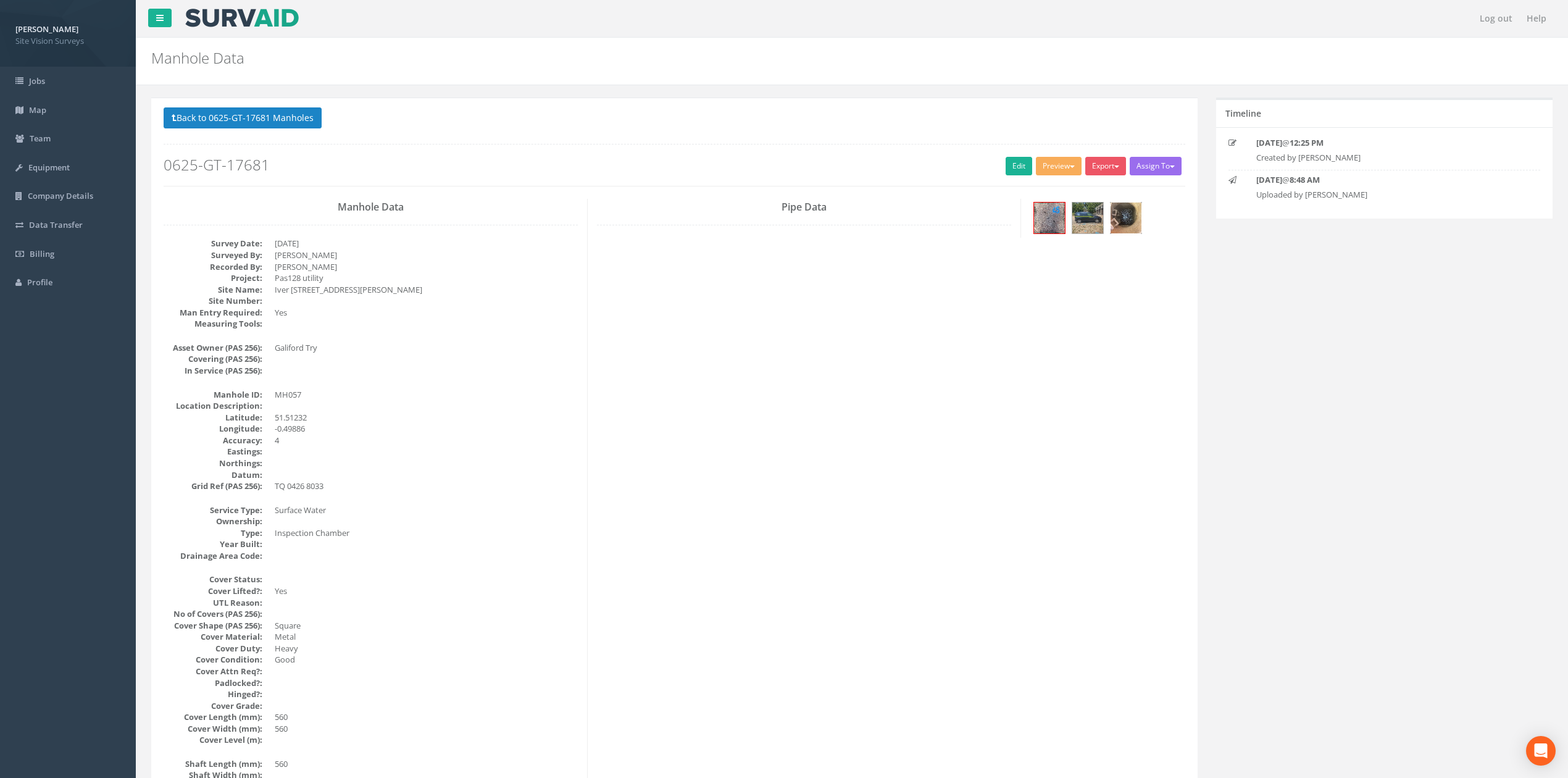
click at [1037, 213] on img at bounding box center [1126, 218] width 31 height 31
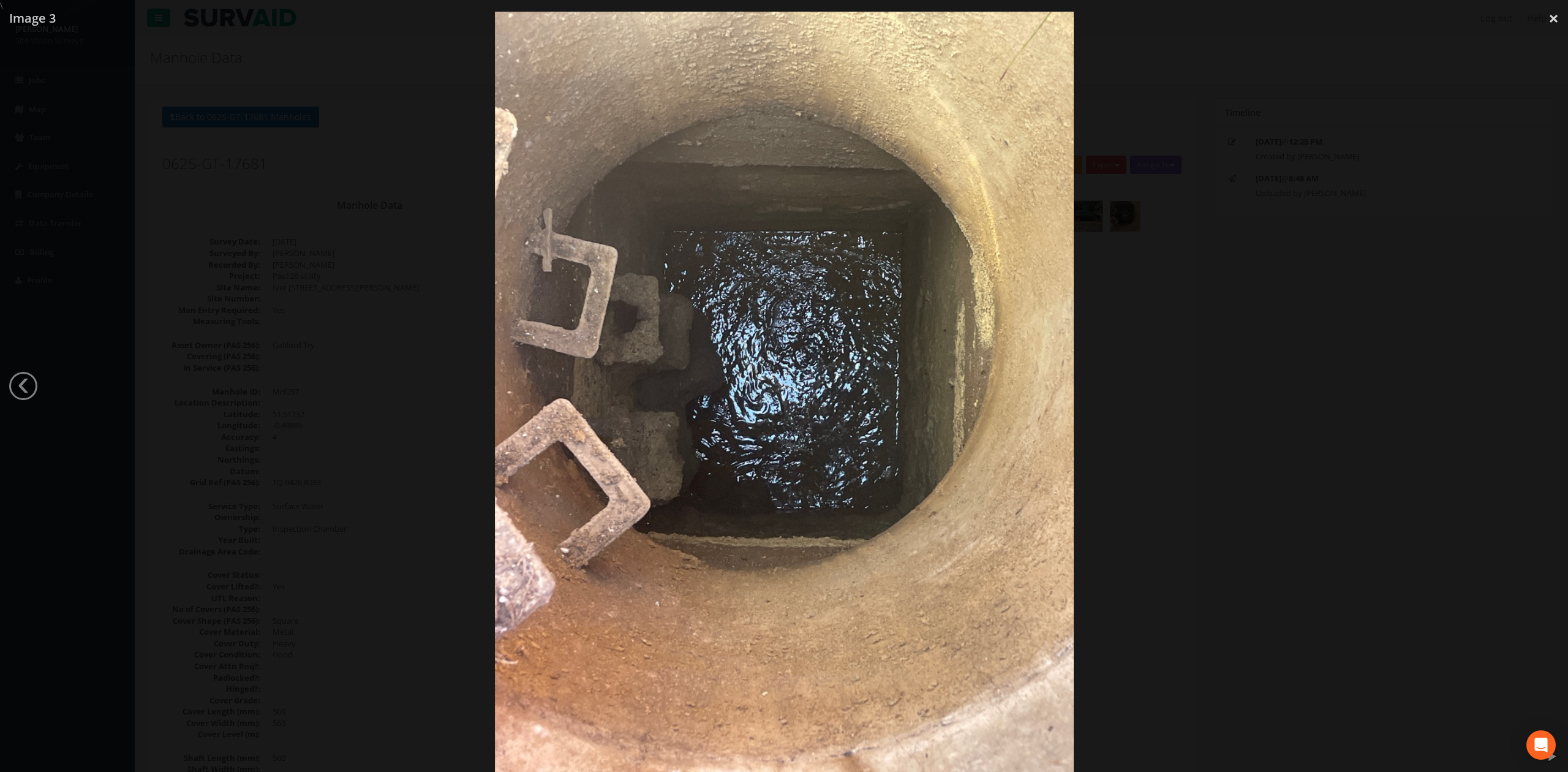
click at [1028, 420] on div at bounding box center [784, 397] width 1568 height 772
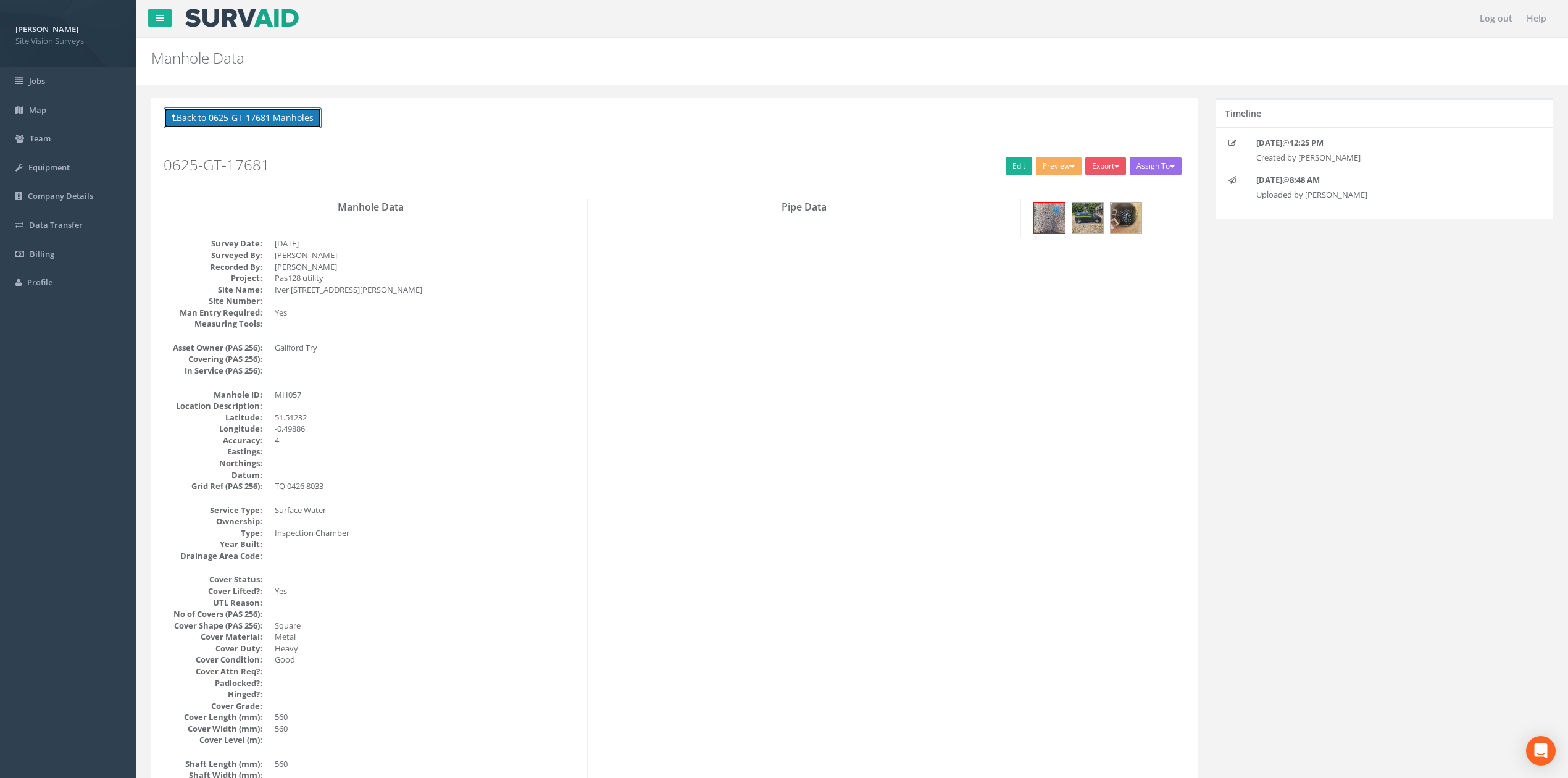
click at [194, 114] on button "Back to 0625-GT-17681 Manholes" at bounding box center [243, 118] width 158 height 21
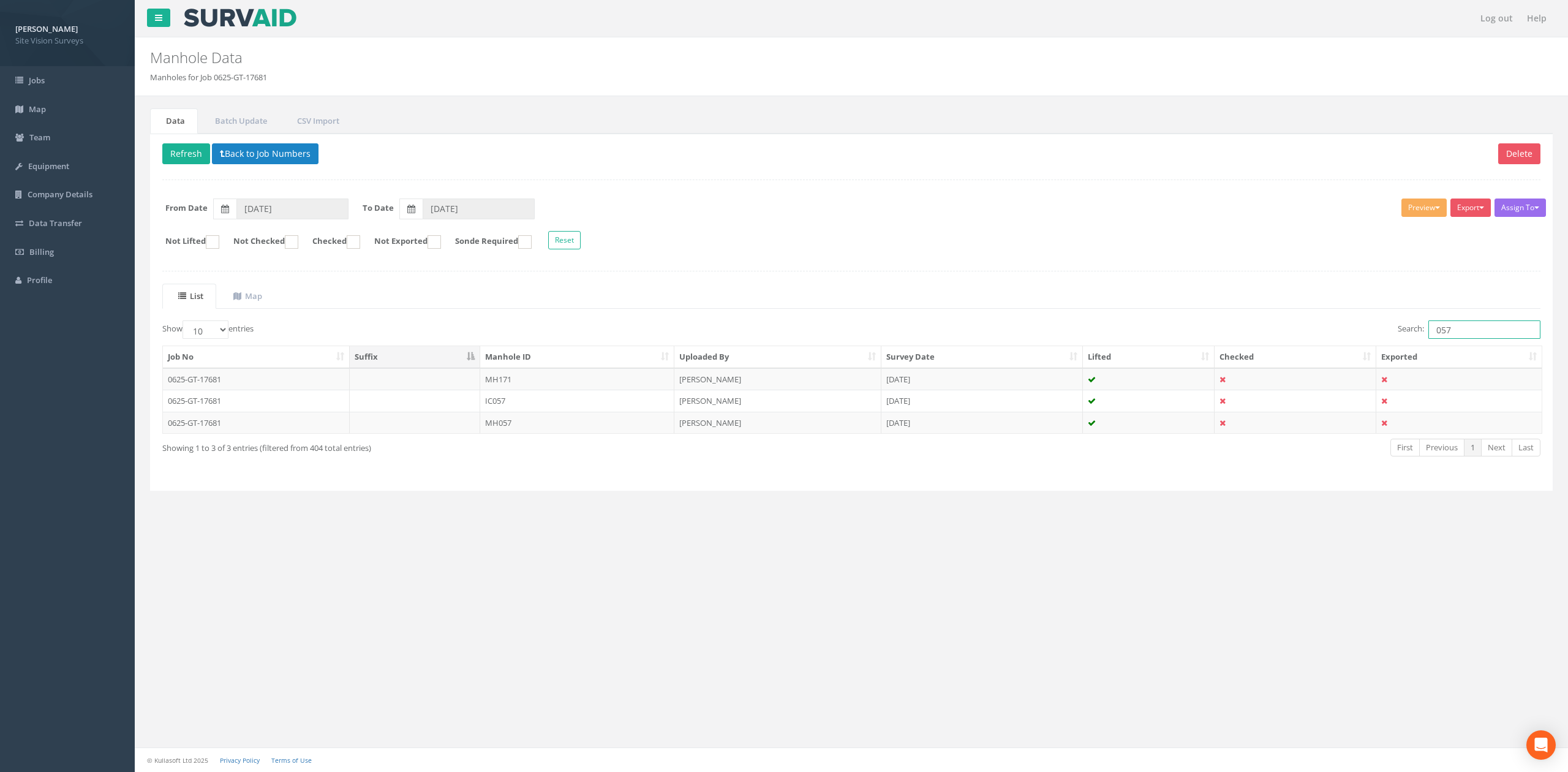
click at [1028, 334] on input "057" at bounding box center [1484, 329] width 112 height 18
click at [518, 429] on td "MH058" at bounding box center [577, 423] width 194 height 22
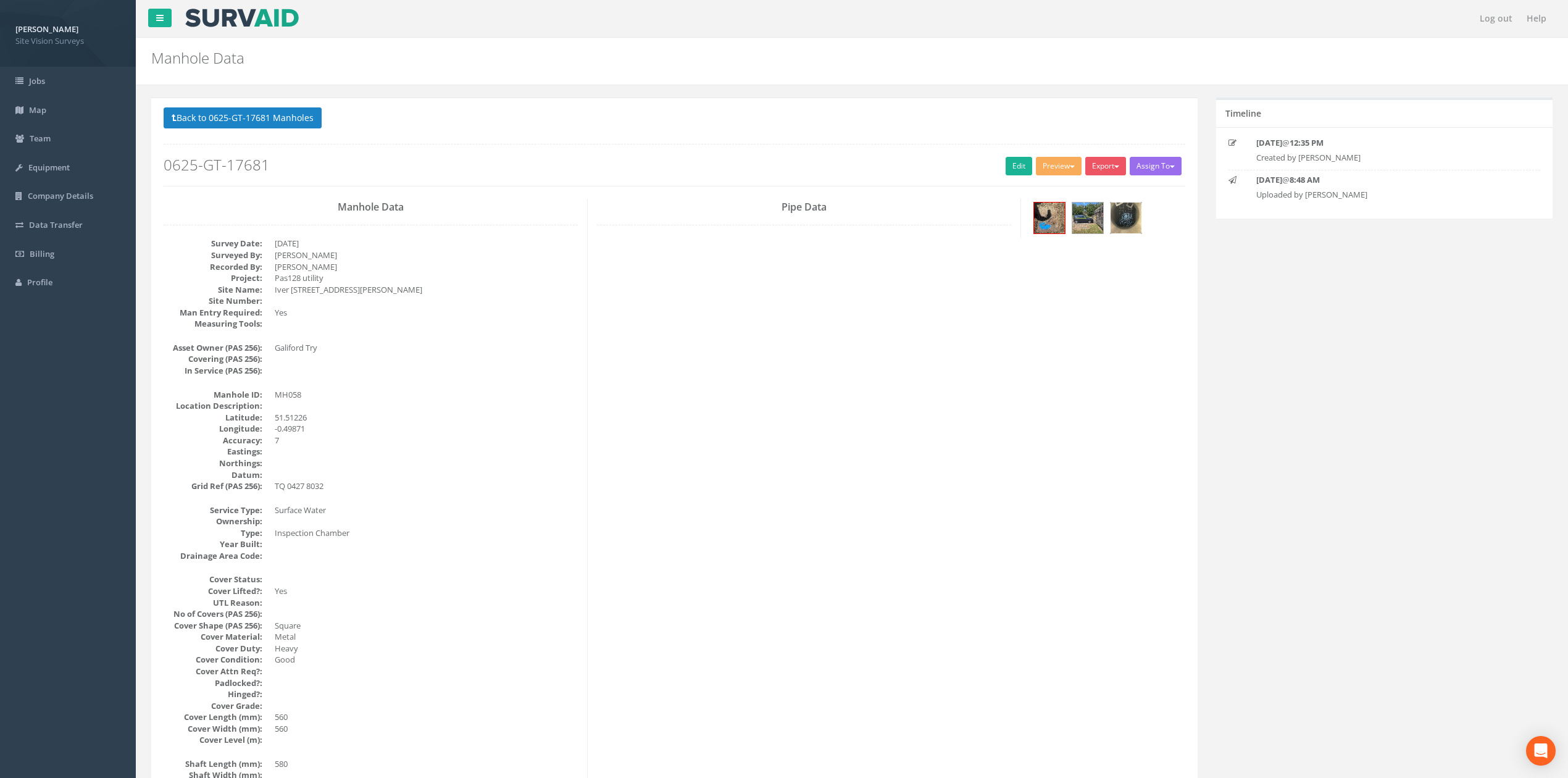
click at [1037, 212] on img at bounding box center [1126, 218] width 31 height 31
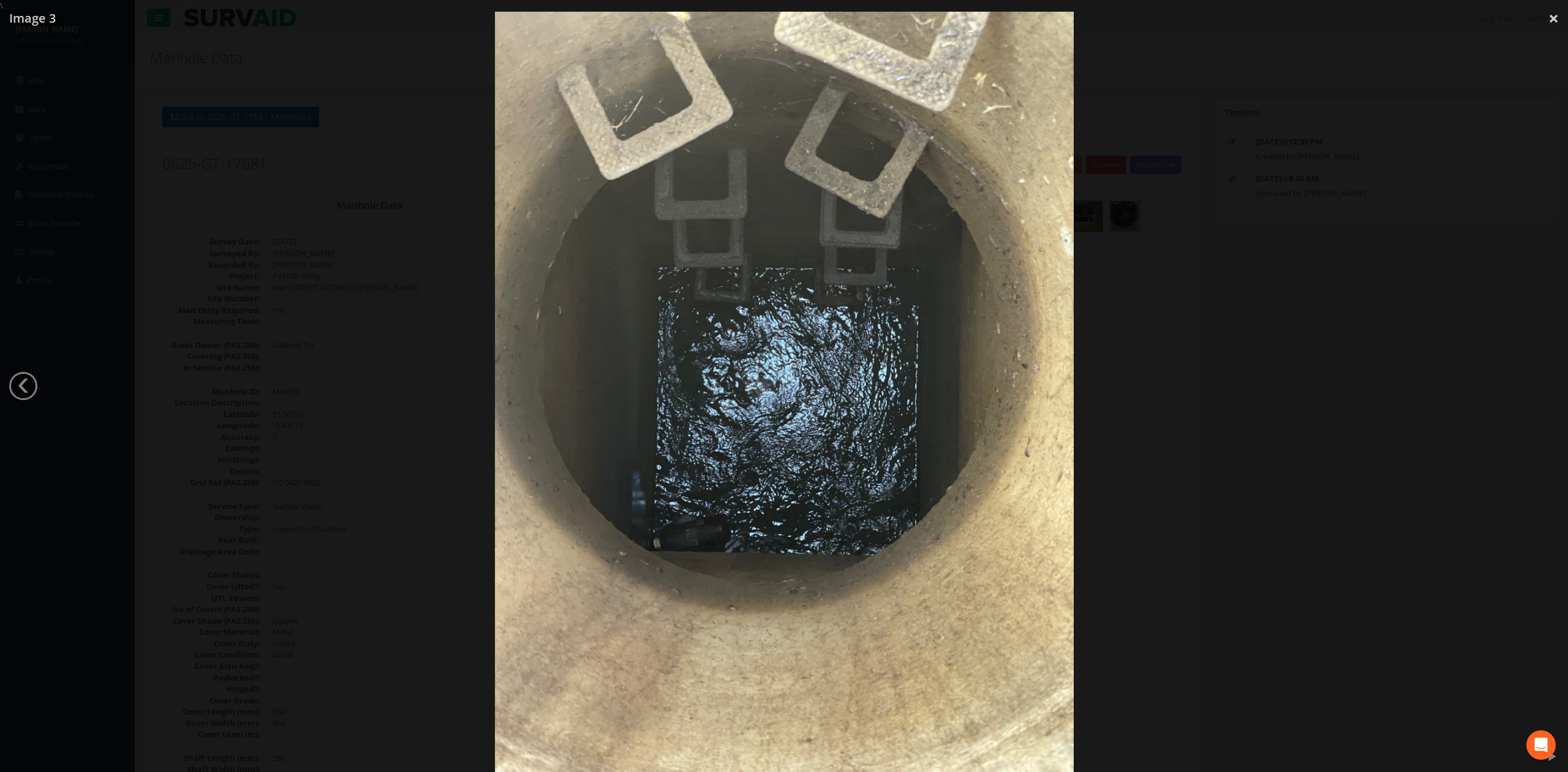
click at [1028, 344] on div at bounding box center [784, 397] width 1568 height 772
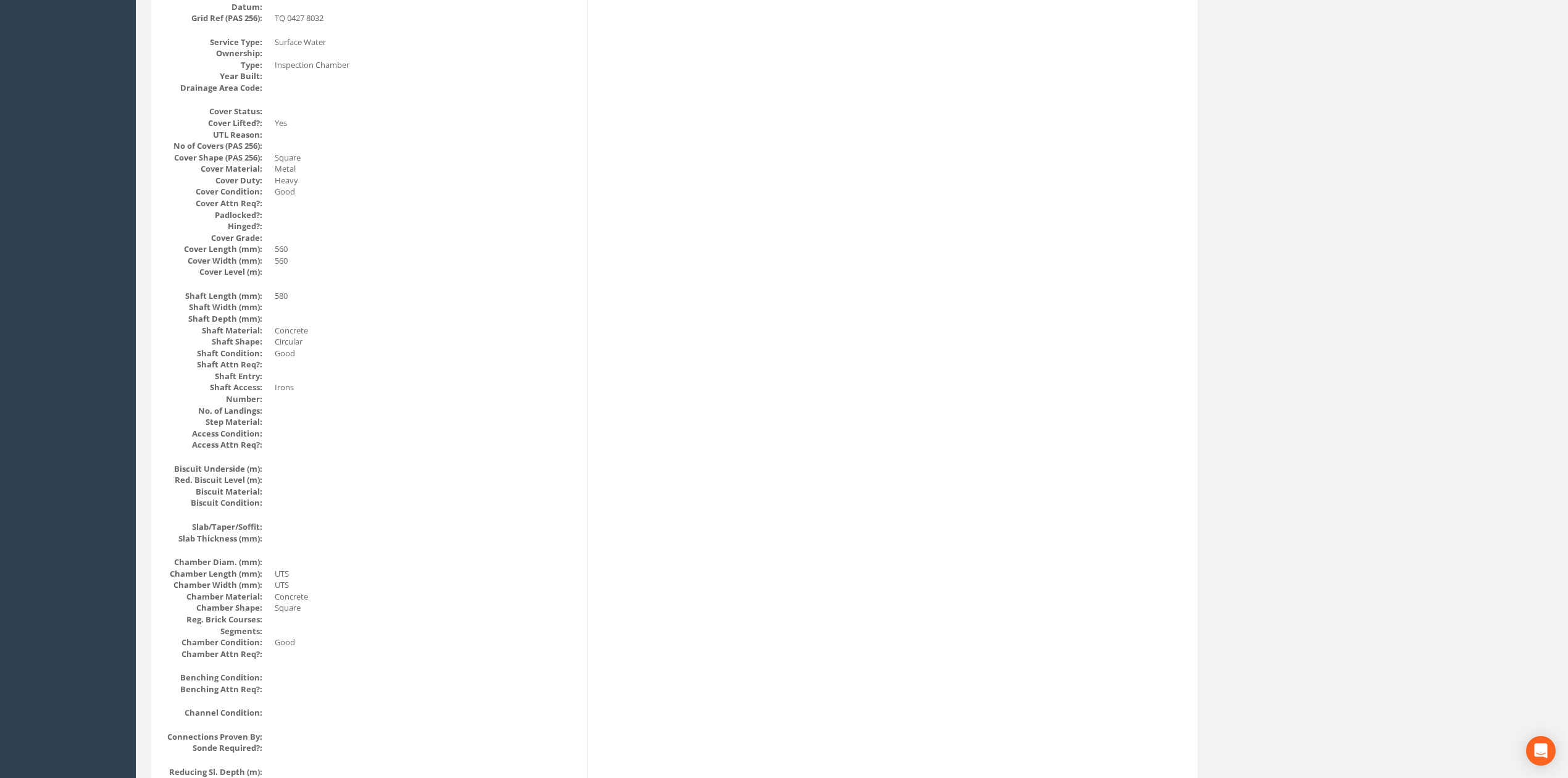
scroll to position [82, 0]
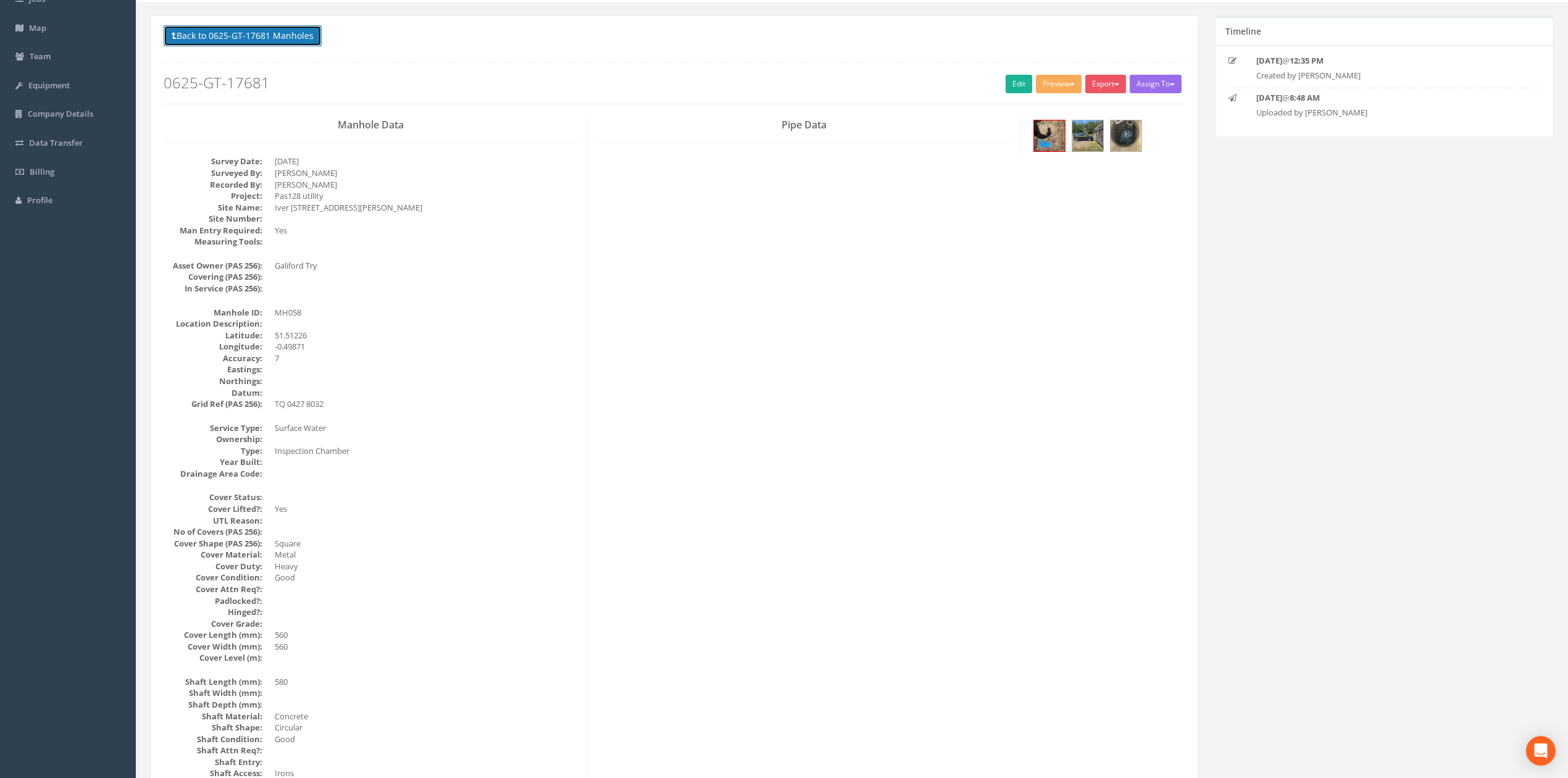
click at [266, 42] on button "Back to 0625-GT-17681 Manholes" at bounding box center [243, 36] width 158 height 21
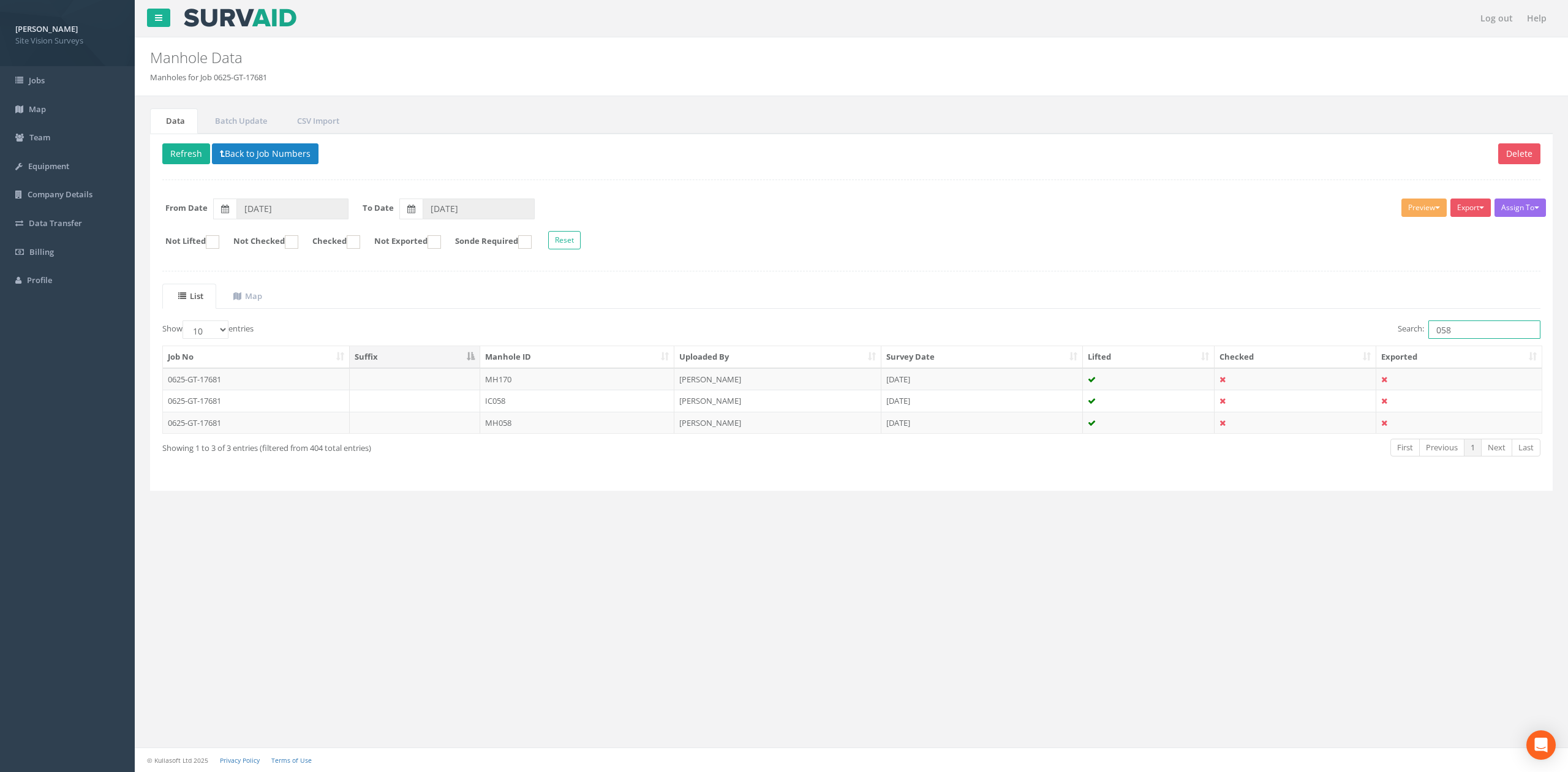
click at [1028, 334] on input "058" at bounding box center [1484, 329] width 112 height 18
click at [537, 434] on td "MH057" at bounding box center [577, 423] width 194 height 22
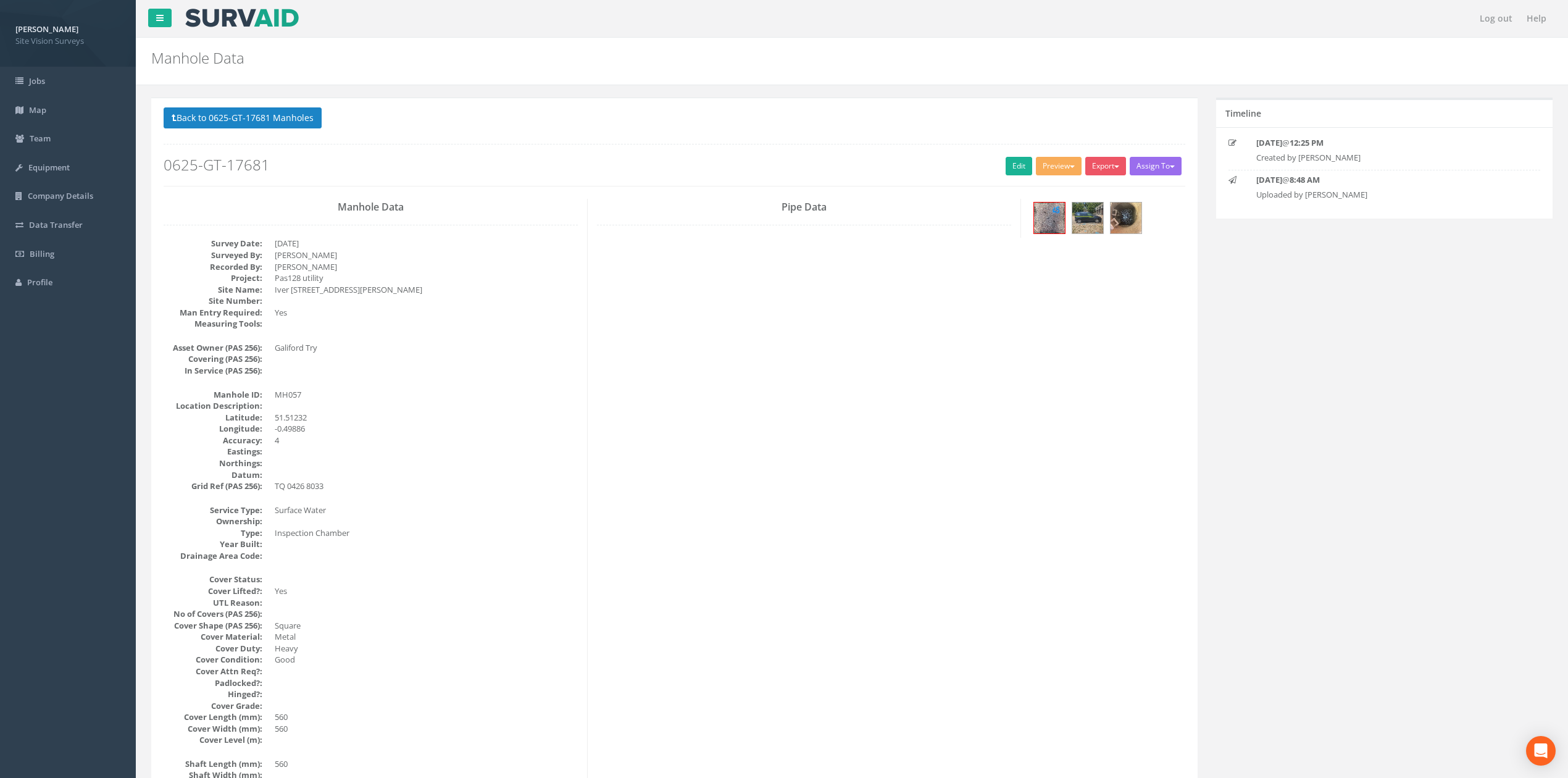
scroll to position [1010, 0]
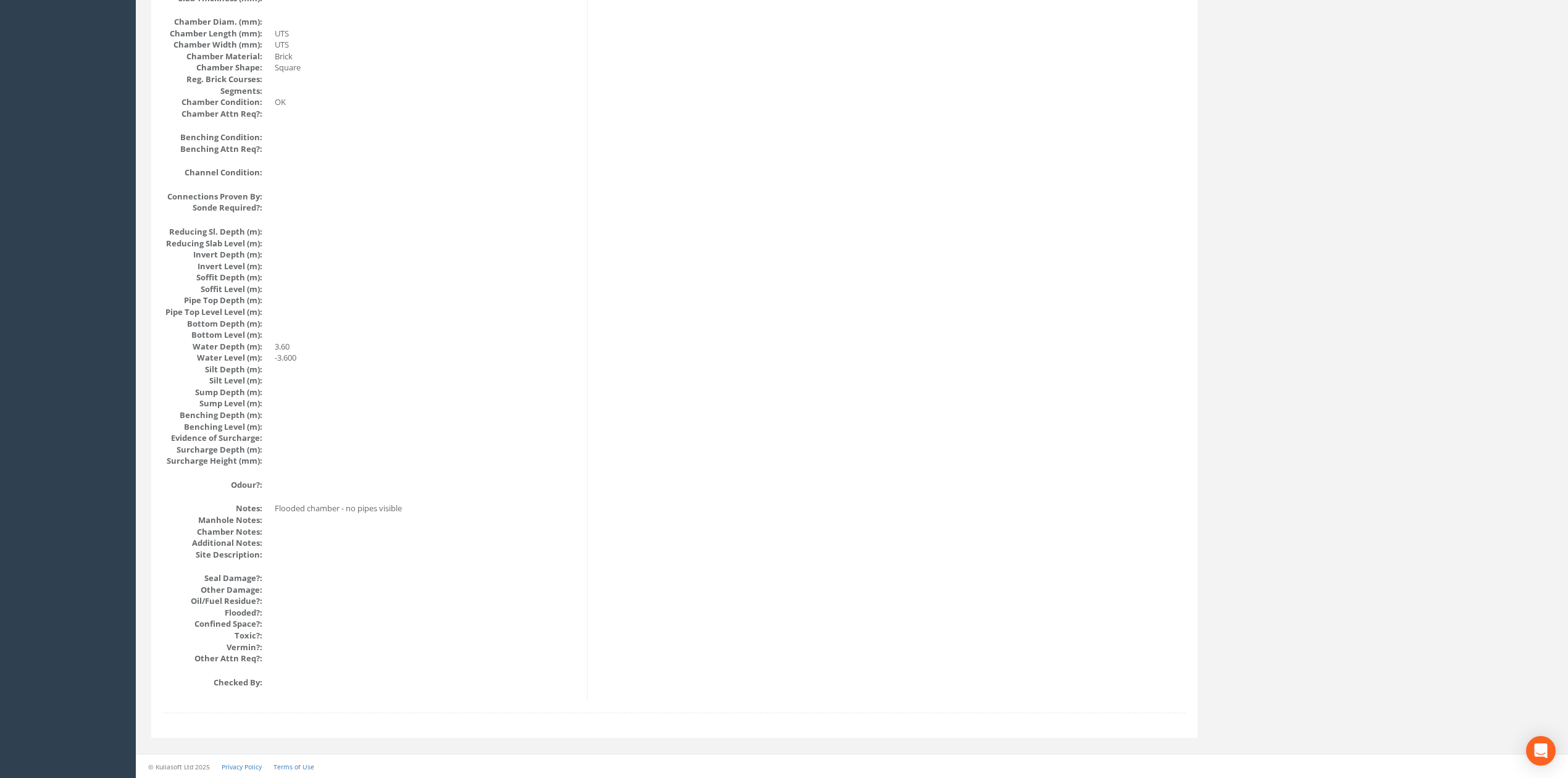
drag, startPoint x: 798, startPoint y: 561, endPoint x: 798, endPoint y: 531, distance: 30.0
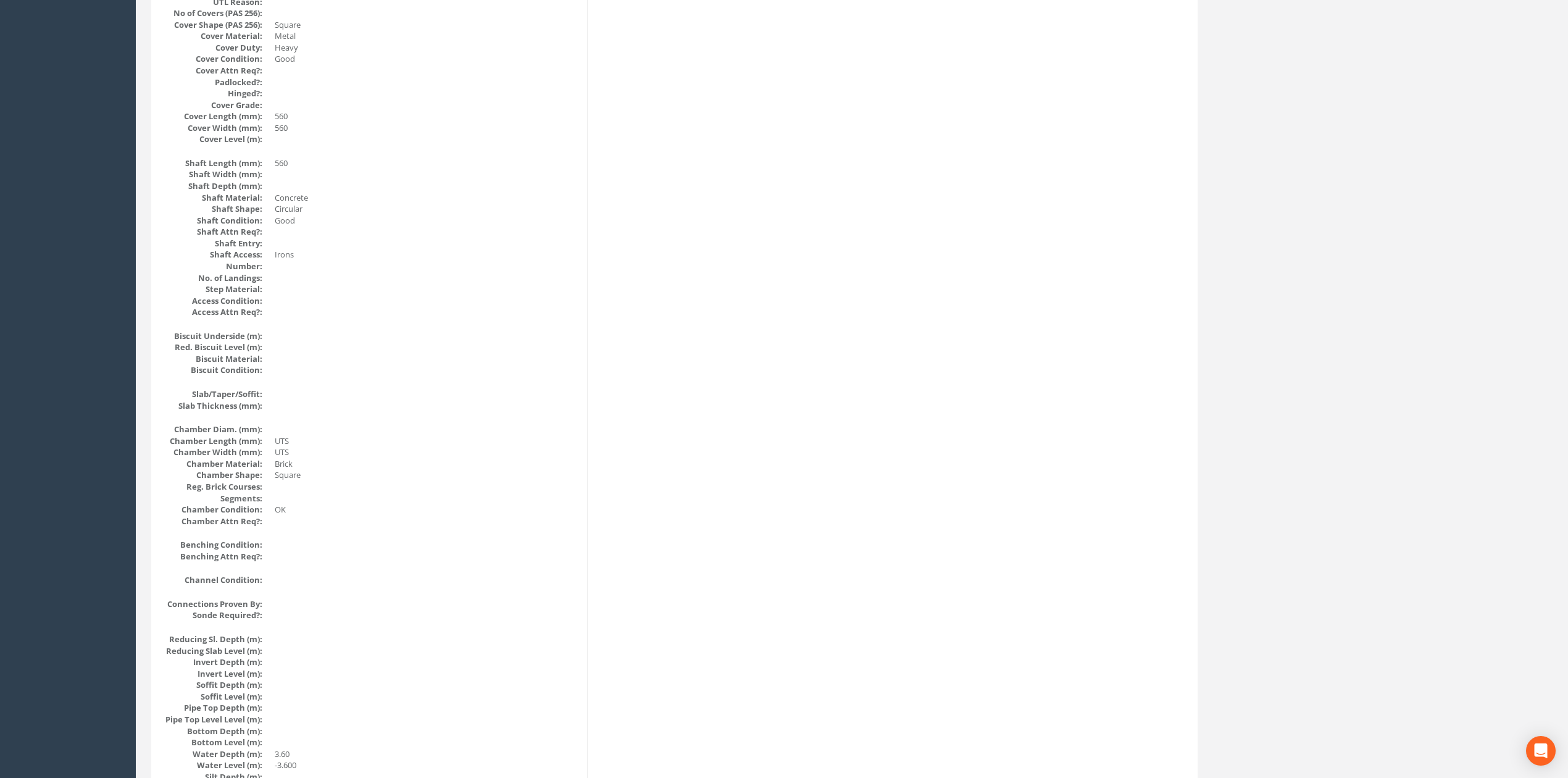
scroll to position [0, 0]
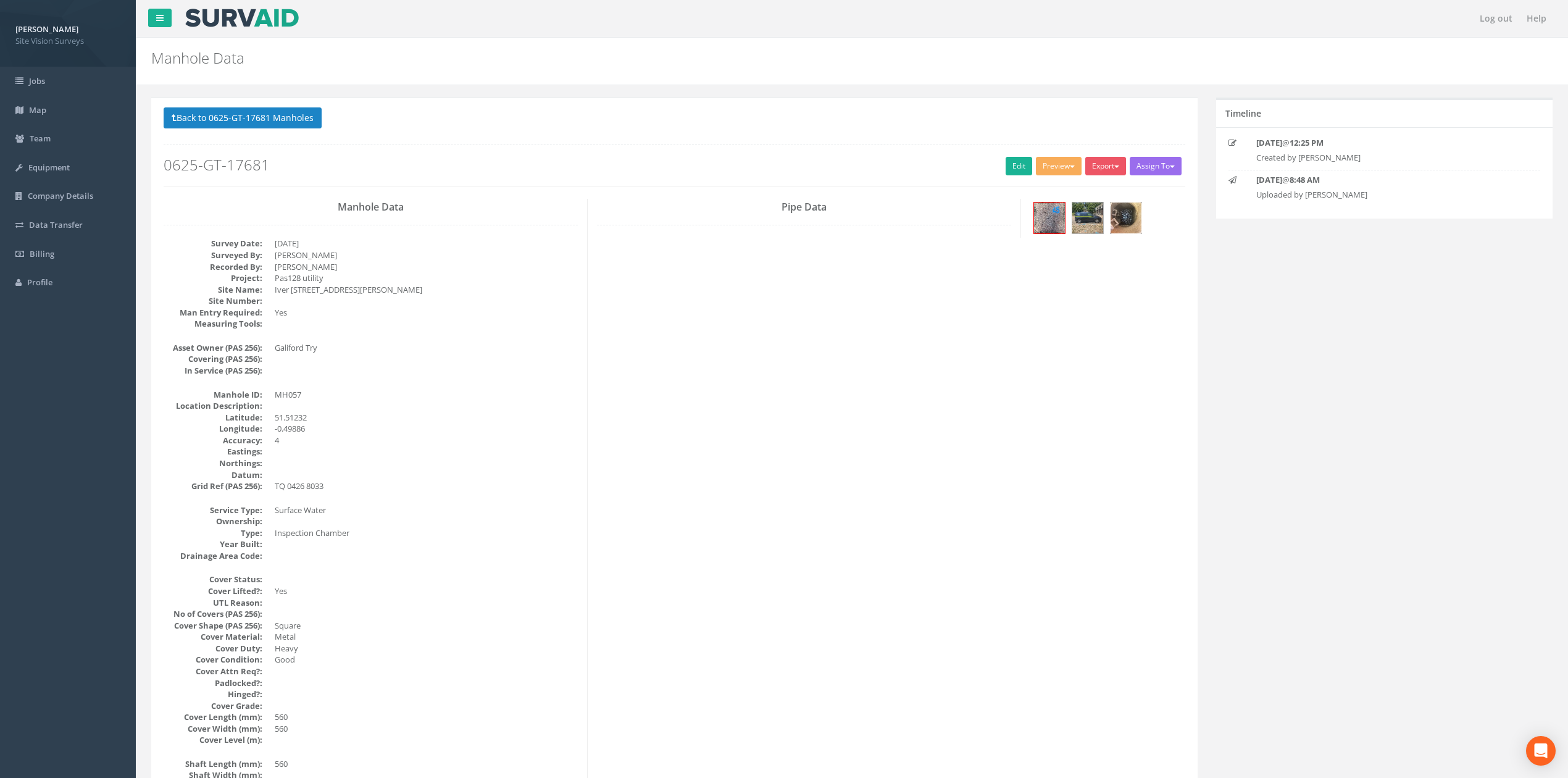
click at [1037, 220] on img at bounding box center [1126, 218] width 31 height 31
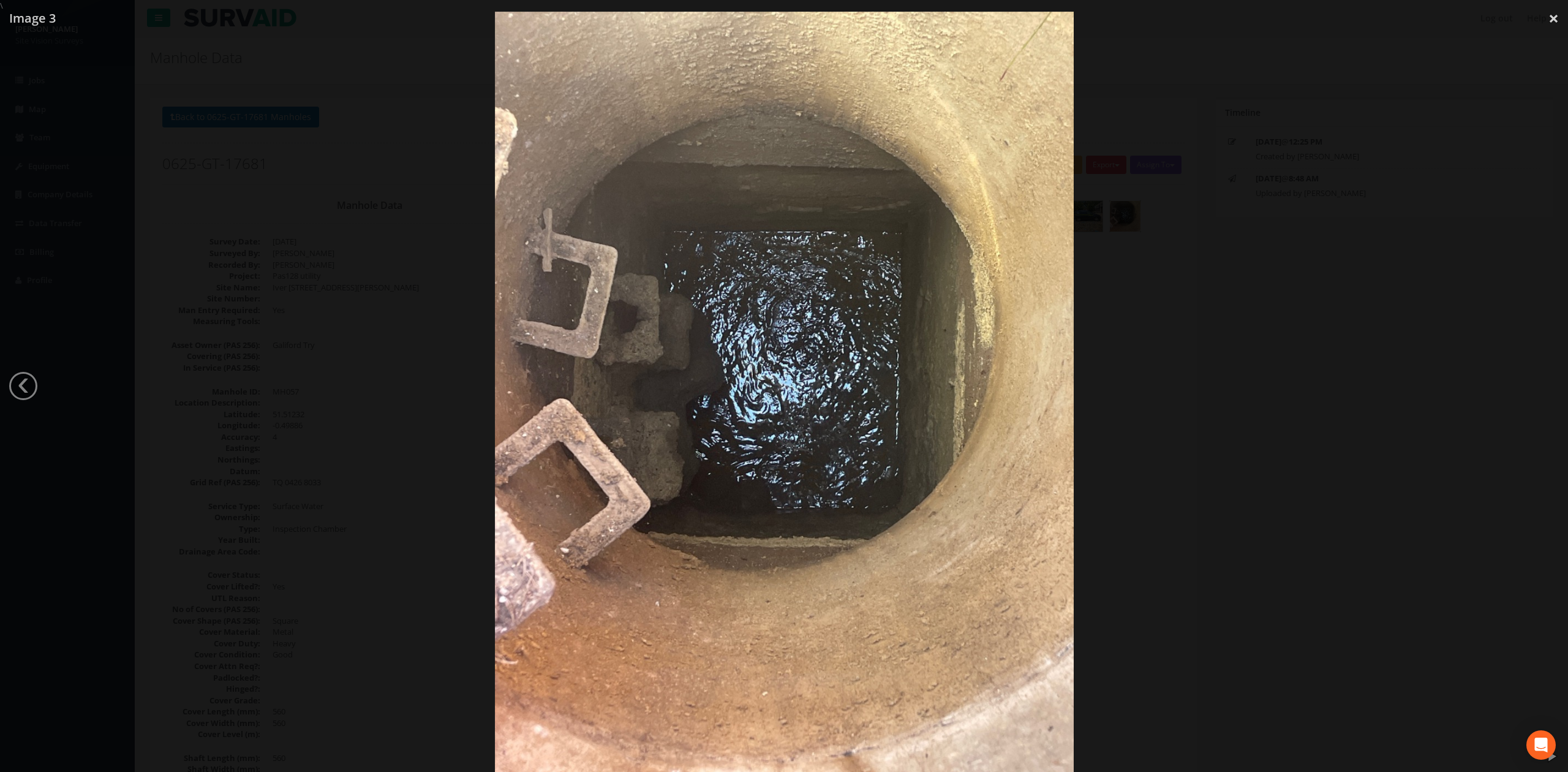
click at [1028, 417] on div at bounding box center [784, 397] width 1568 height 772
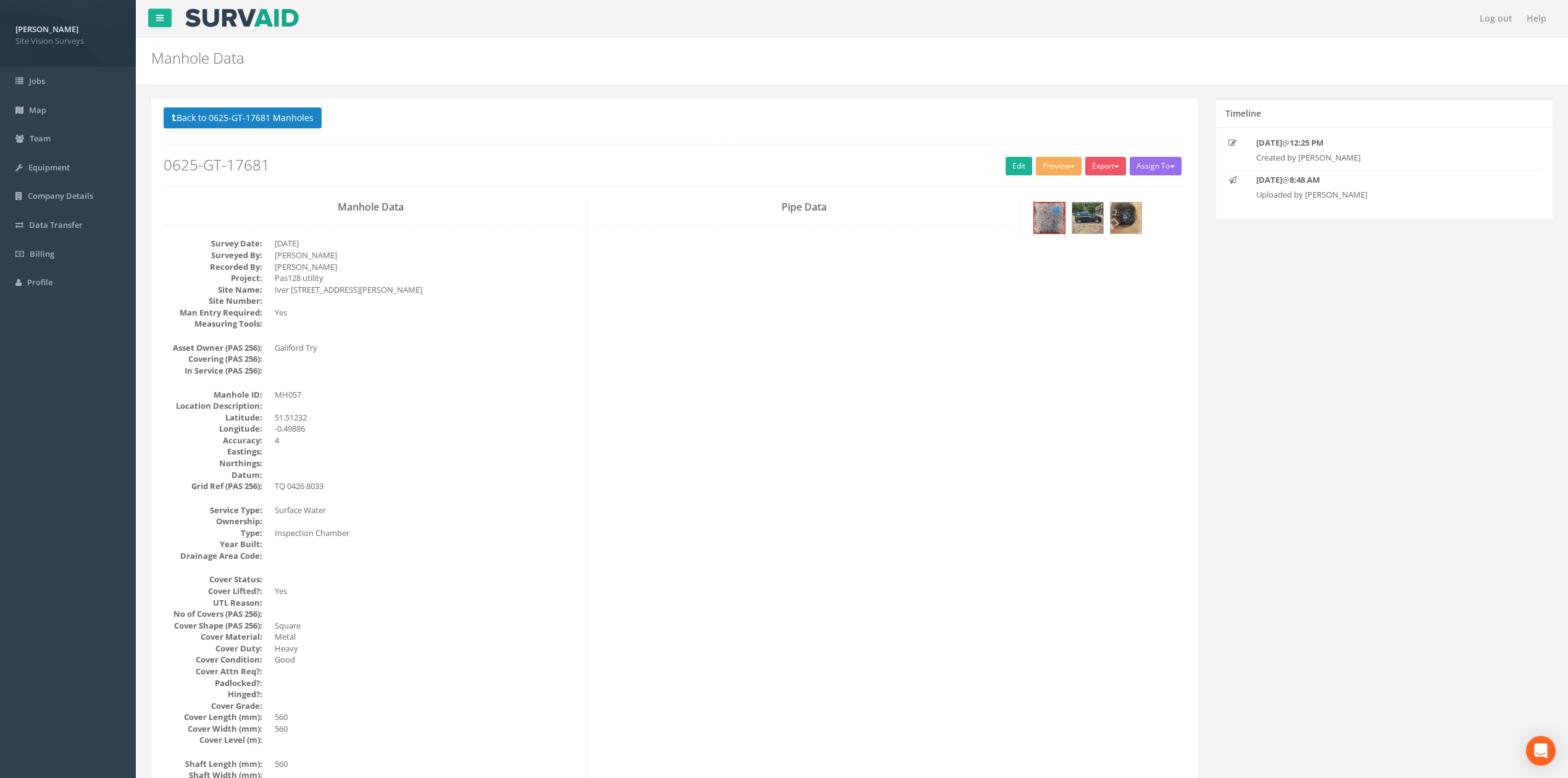
click at [237, 137] on div "Back to 0625-GT-17681 Manholes Back to Map Assign To No Companies Added Export …" at bounding box center [674, 147] width 1022 height 78
click at [252, 124] on button "Back to 0625-GT-17681 Manholes" at bounding box center [243, 118] width 158 height 21
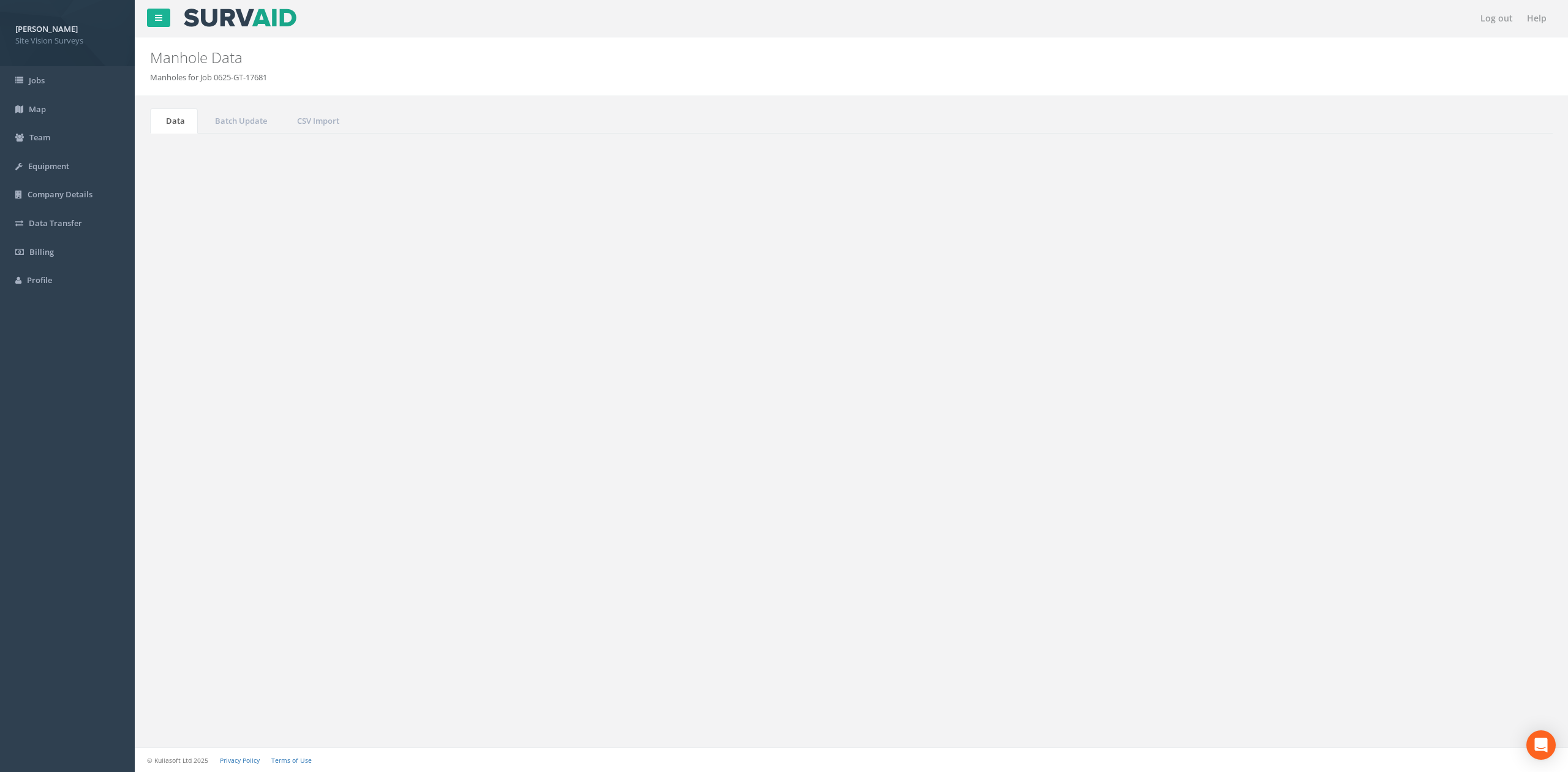
drag, startPoint x: 1475, startPoint y: 344, endPoint x: 1459, endPoint y: 338, distance: 17.1
click at [1028, 338] on div "Search: 057" at bounding box center [1200, 331] width 680 height 21
drag, startPoint x: 1463, startPoint y: 333, endPoint x: 1382, endPoint y: 342, distance: 81.5
click at [1028, 342] on div "Search: 057" at bounding box center [1200, 331] width 680 height 21
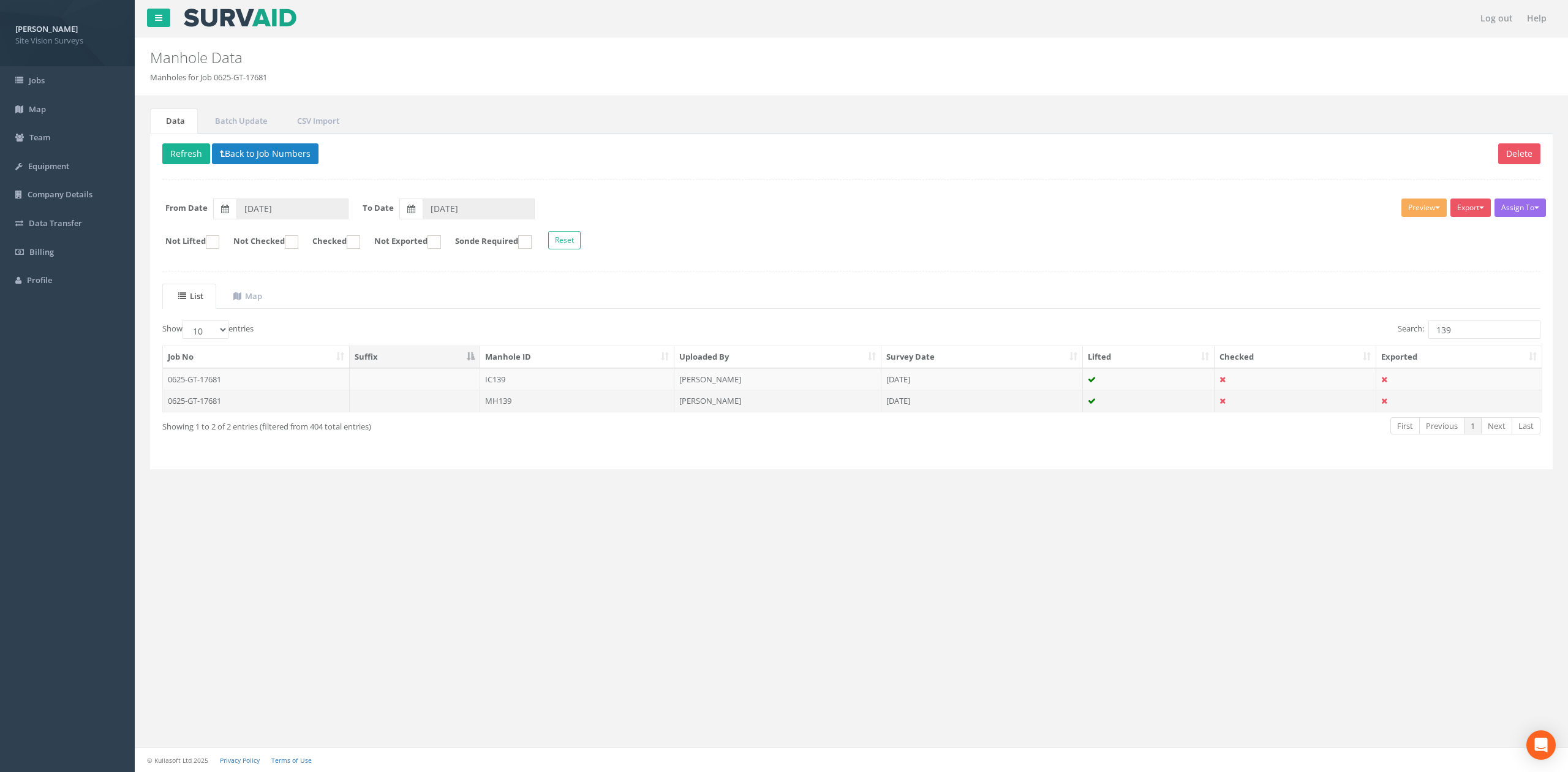
click at [526, 400] on td "MH139" at bounding box center [577, 401] width 194 height 22
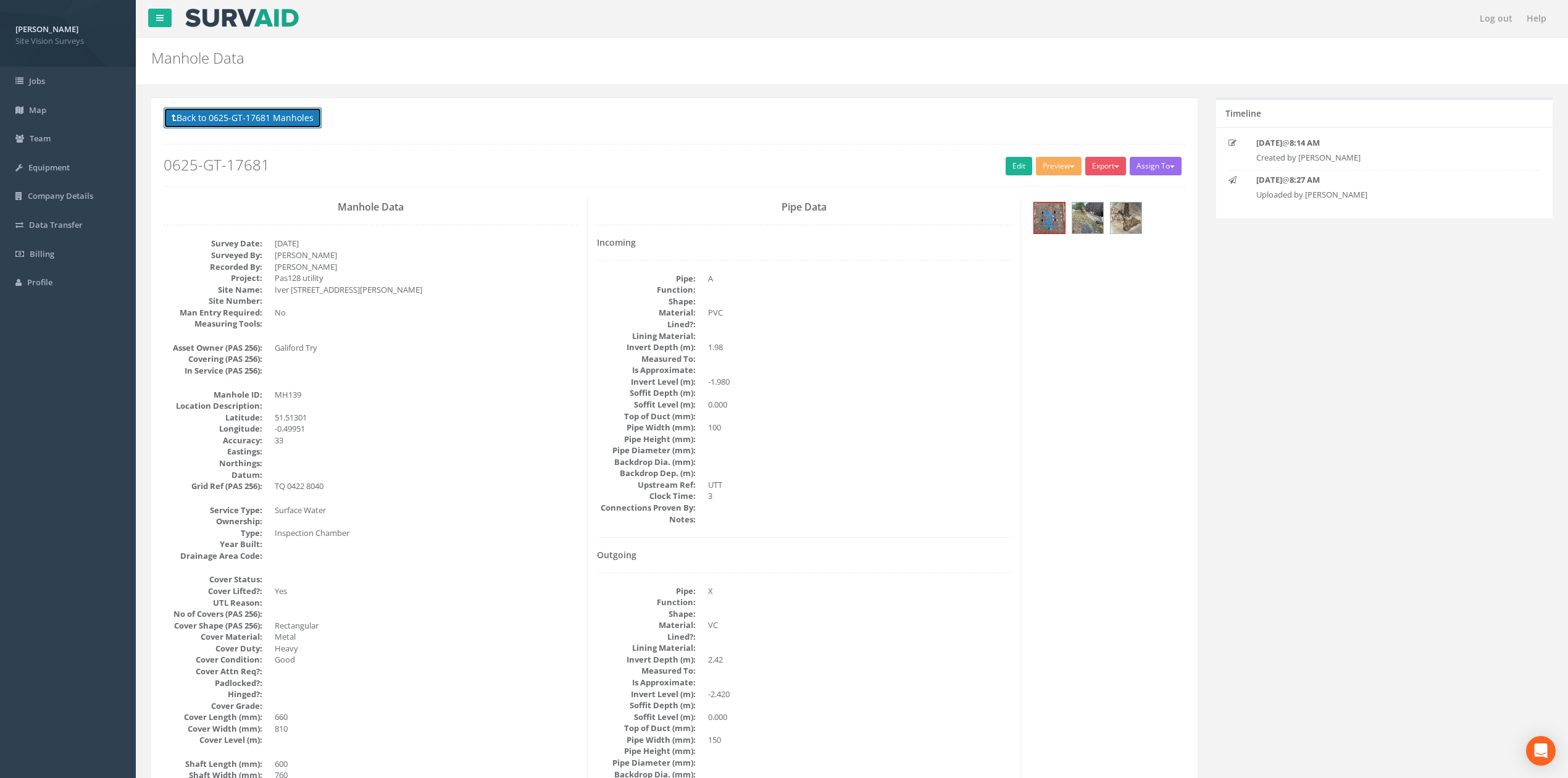
click at [287, 126] on button "Back to 0625-GT-17681 Manholes" at bounding box center [243, 118] width 158 height 21
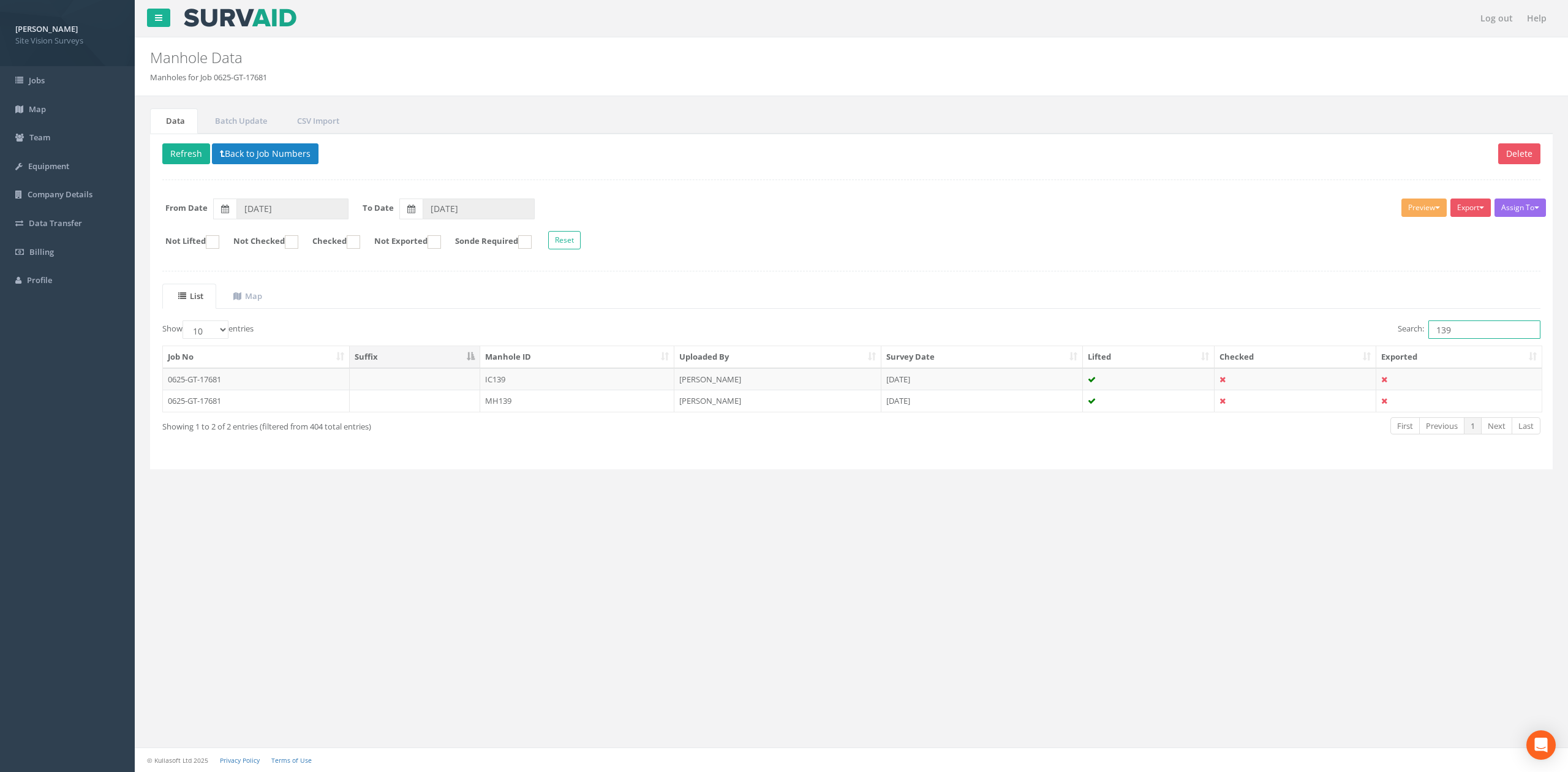
drag, startPoint x: 1473, startPoint y: 334, endPoint x: 1284, endPoint y: 334, distance: 189.0
click at [1028, 334] on div "Search: 139" at bounding box center [1200, 331] width 680 height 21
click at [575, 400] on td "MH067" at bounding box center [577, 401] width 194 height 22
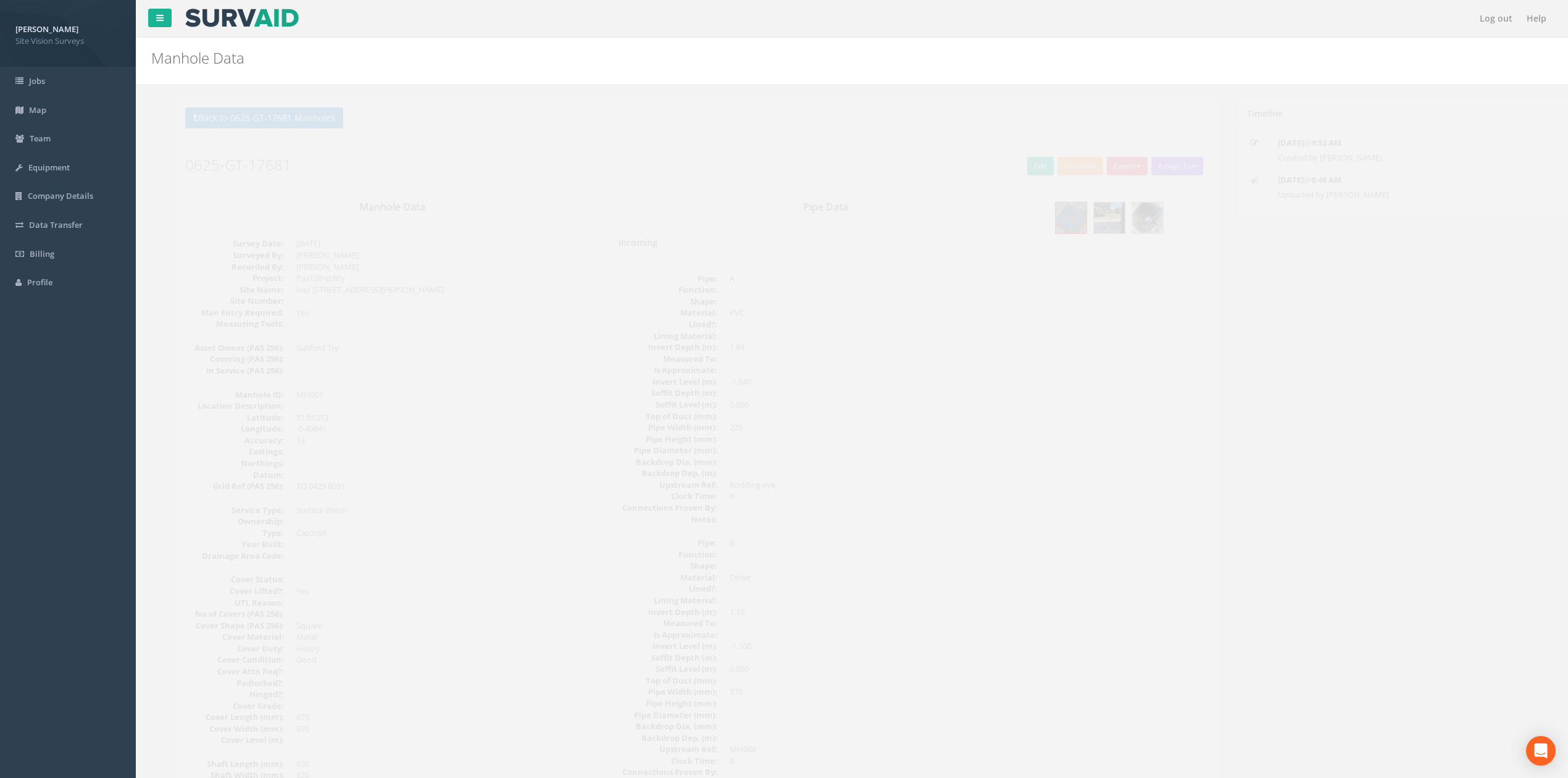
drag, startPoint x: 882, startPoint y: 393, endPoint x: 878, endPoint y: 445, distance: 52.2
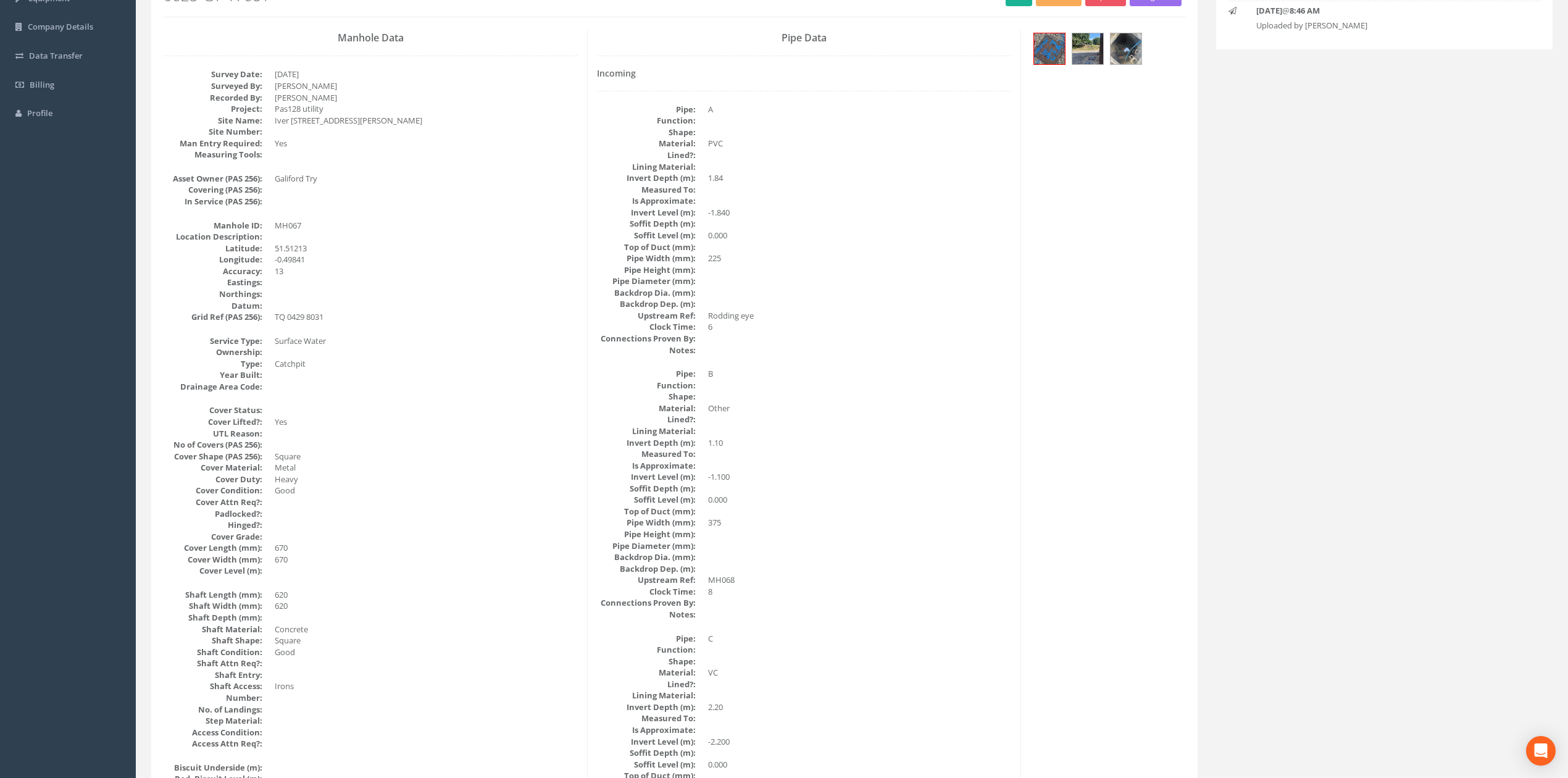
scroll to position [141, 0]
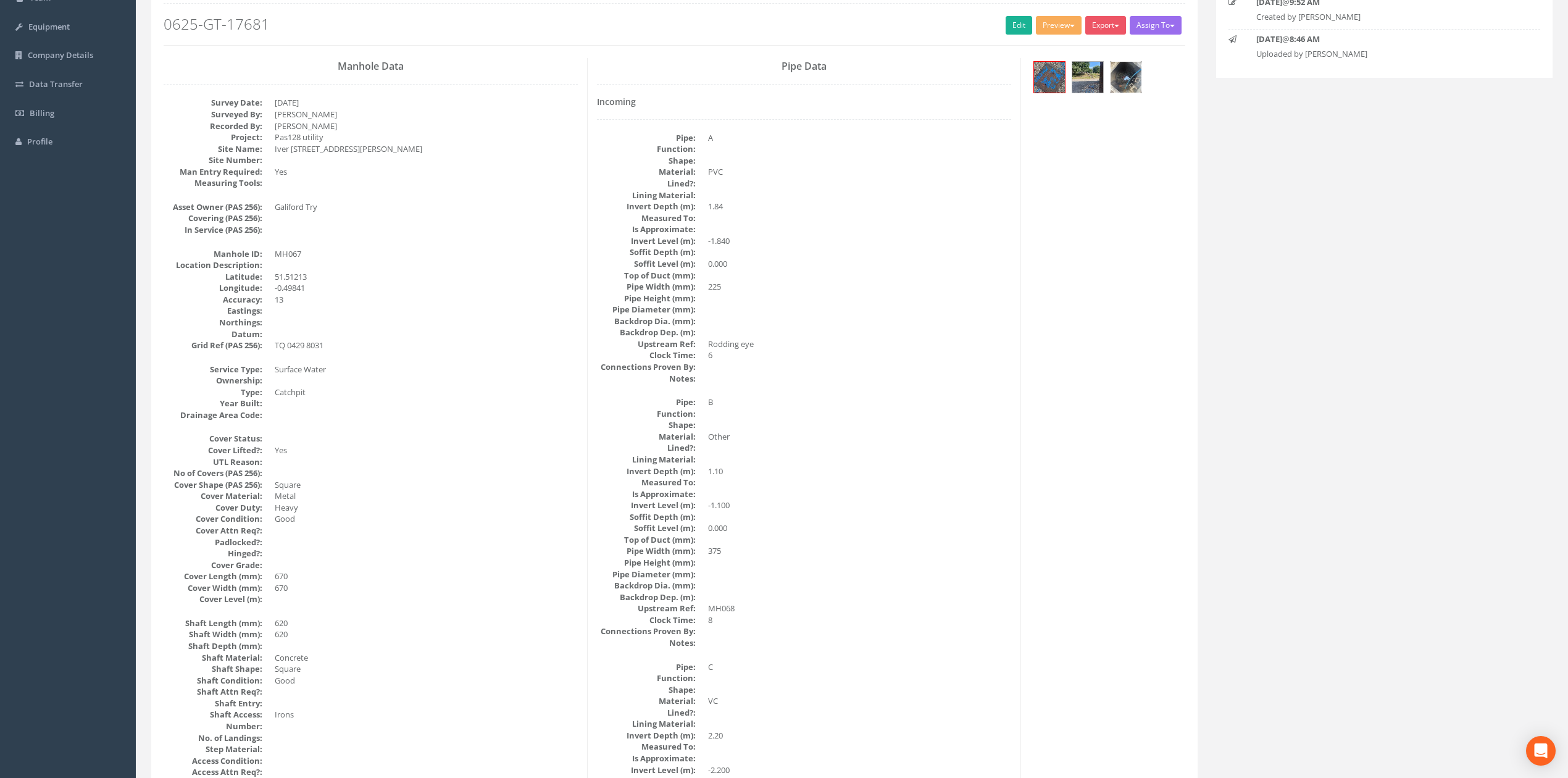
click at [1037, 80] on img at bounding box center [1126, 77] width 31 height 31
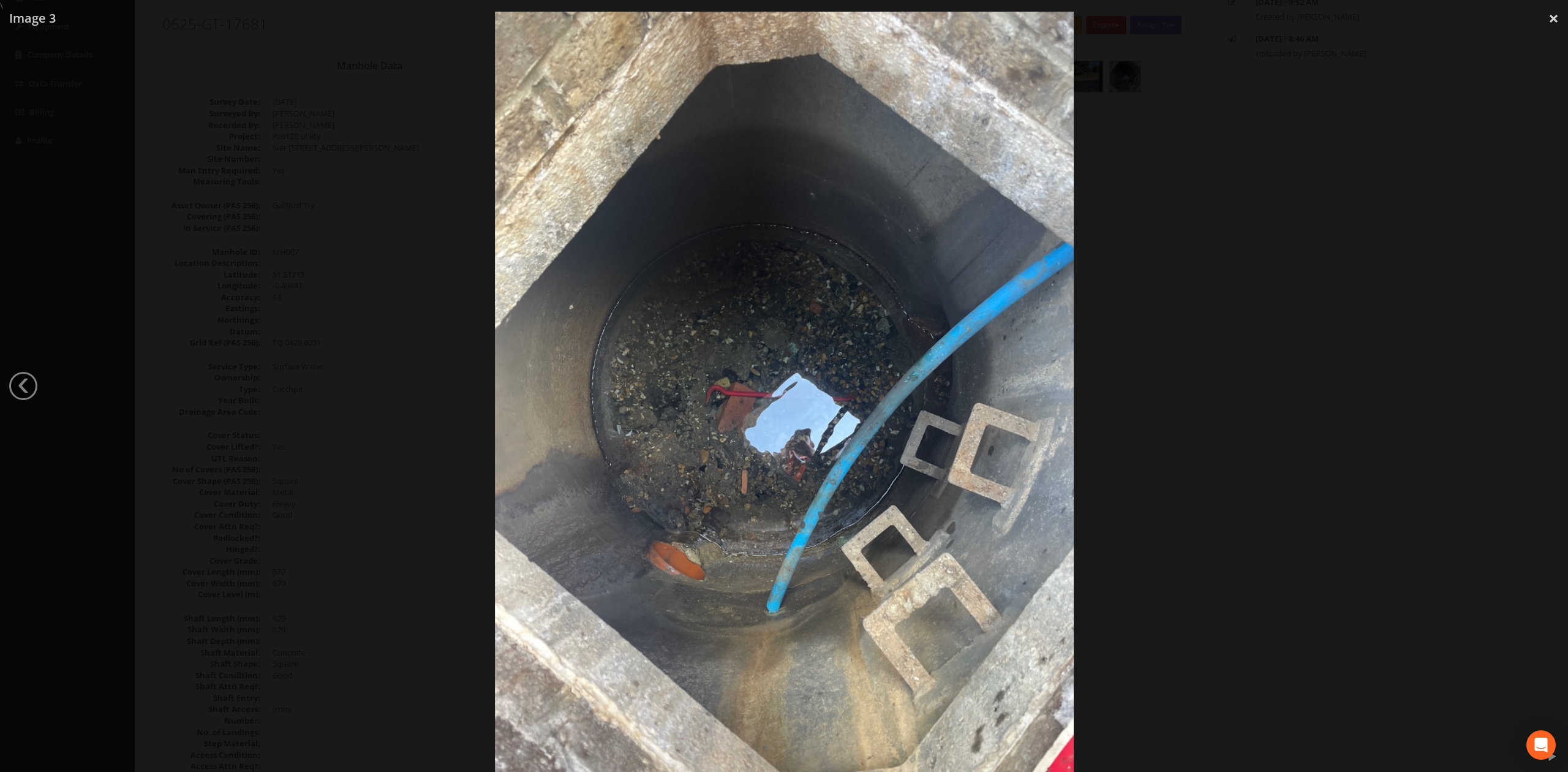
click at [1028, 444] on div at bounding box center [784, 397] width 1568 height 772
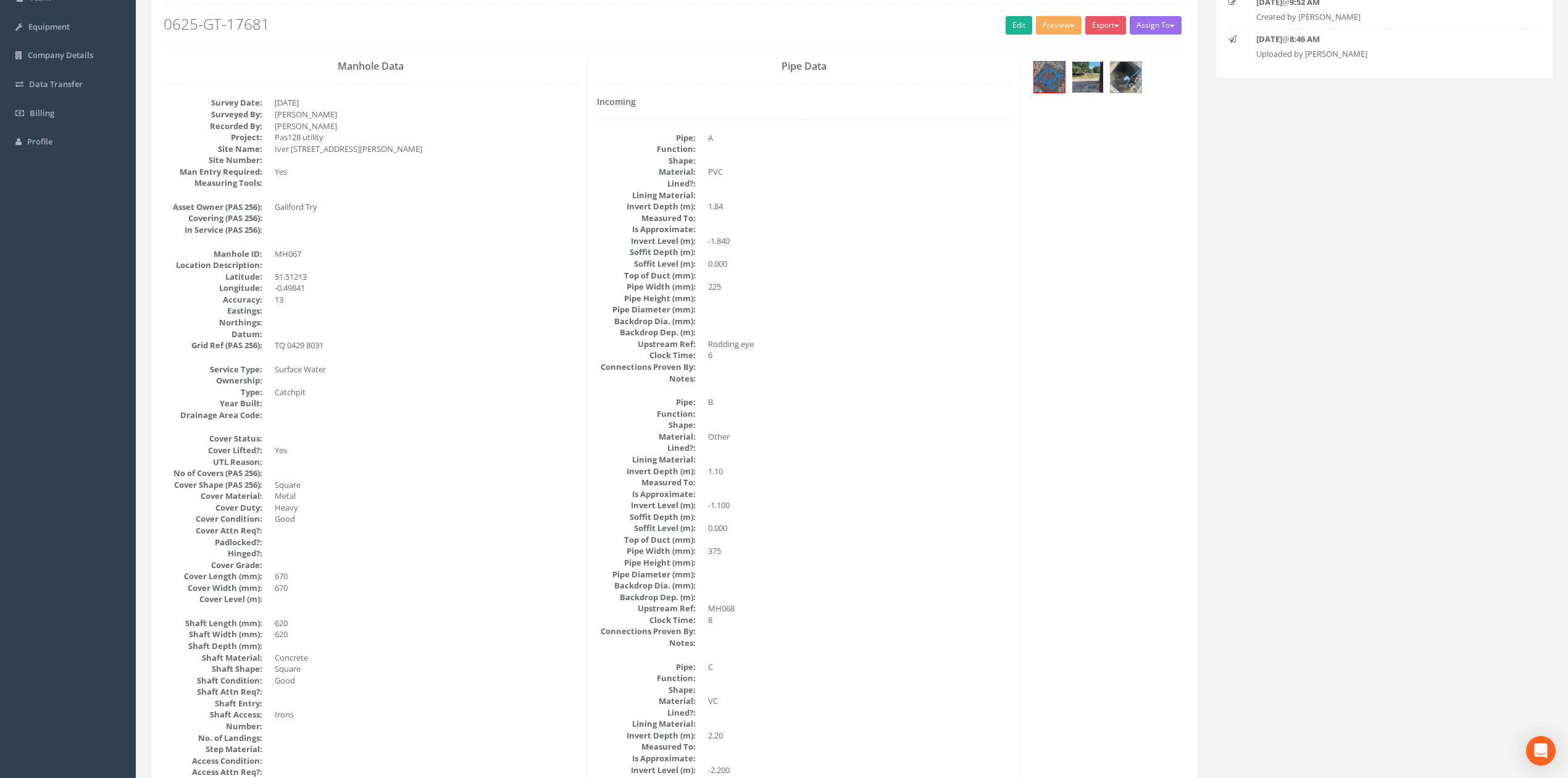
click at [1037, 85] on img at bounding box center [1088, 77] width 31 height 31
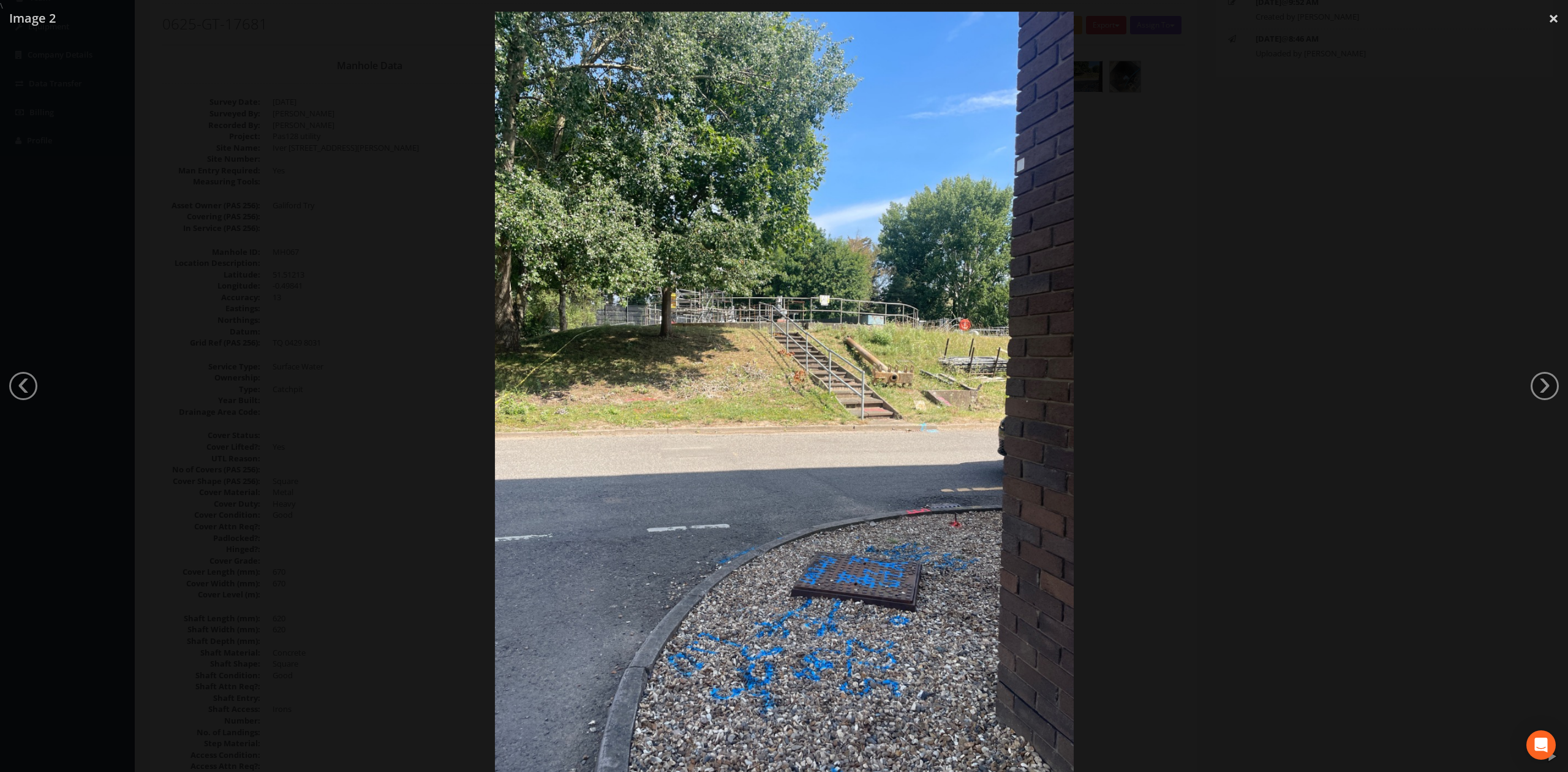
click at [1028, 242] on div at bounding box center [784, 397] width 1568 height 772
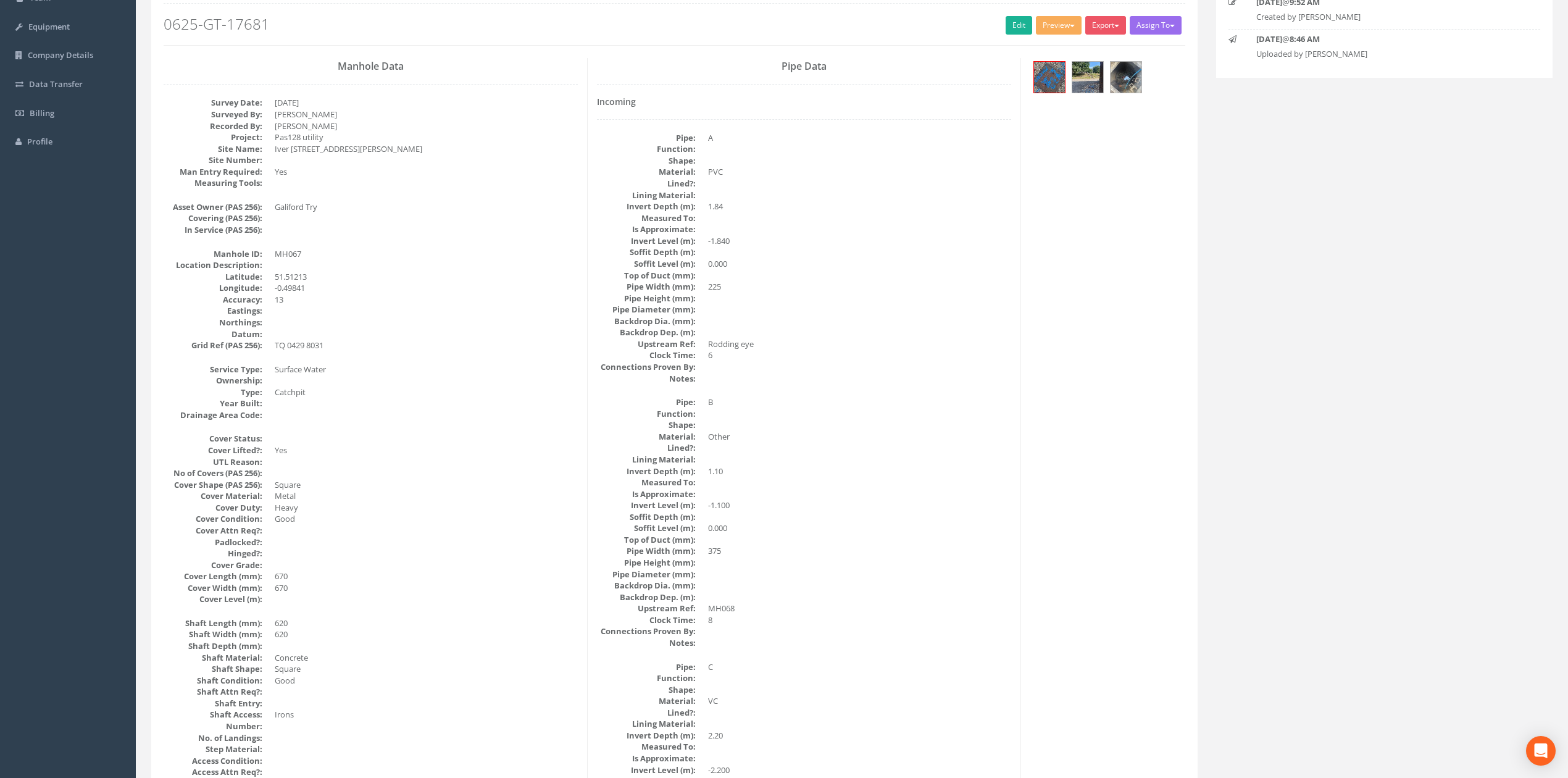
click at [1037, 82] on img at bounding box center [1126, 77] width 31 height 31
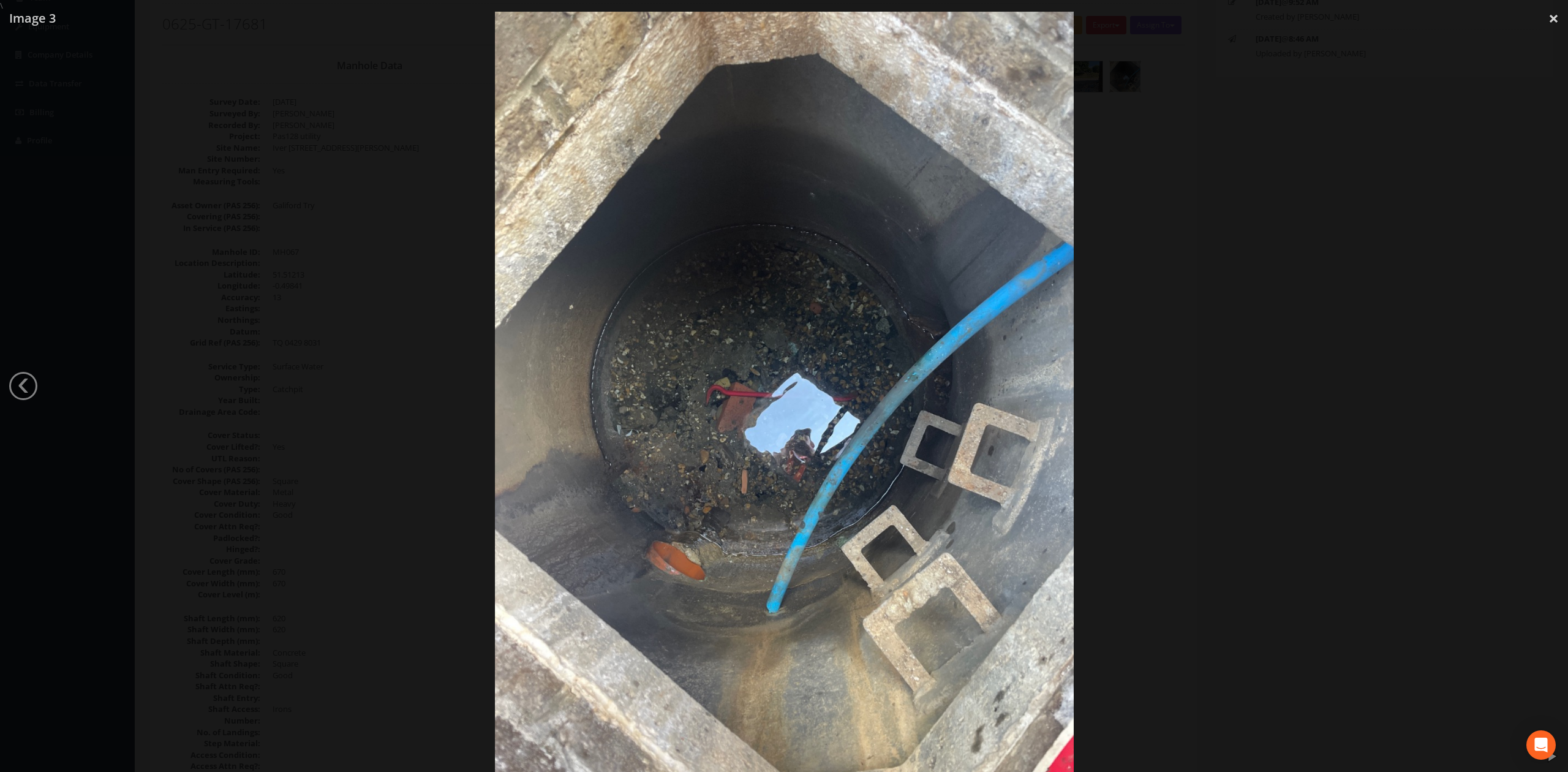
click at [1028, 190] on div at bounding box center [784, 397] width 1568 height 772
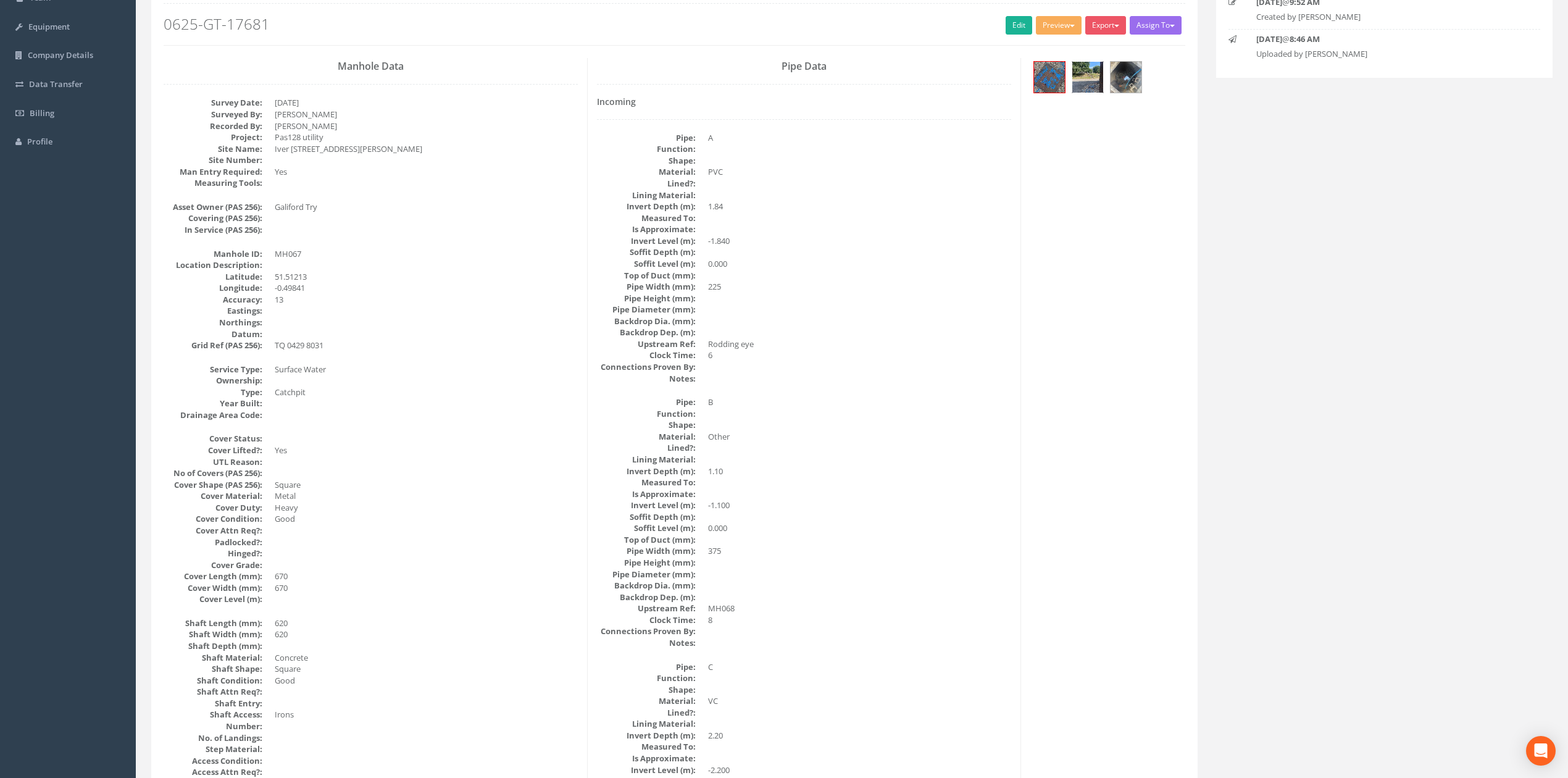
click at [1037, 72] on div at bounding box center [1087, 77] width 32 height 32
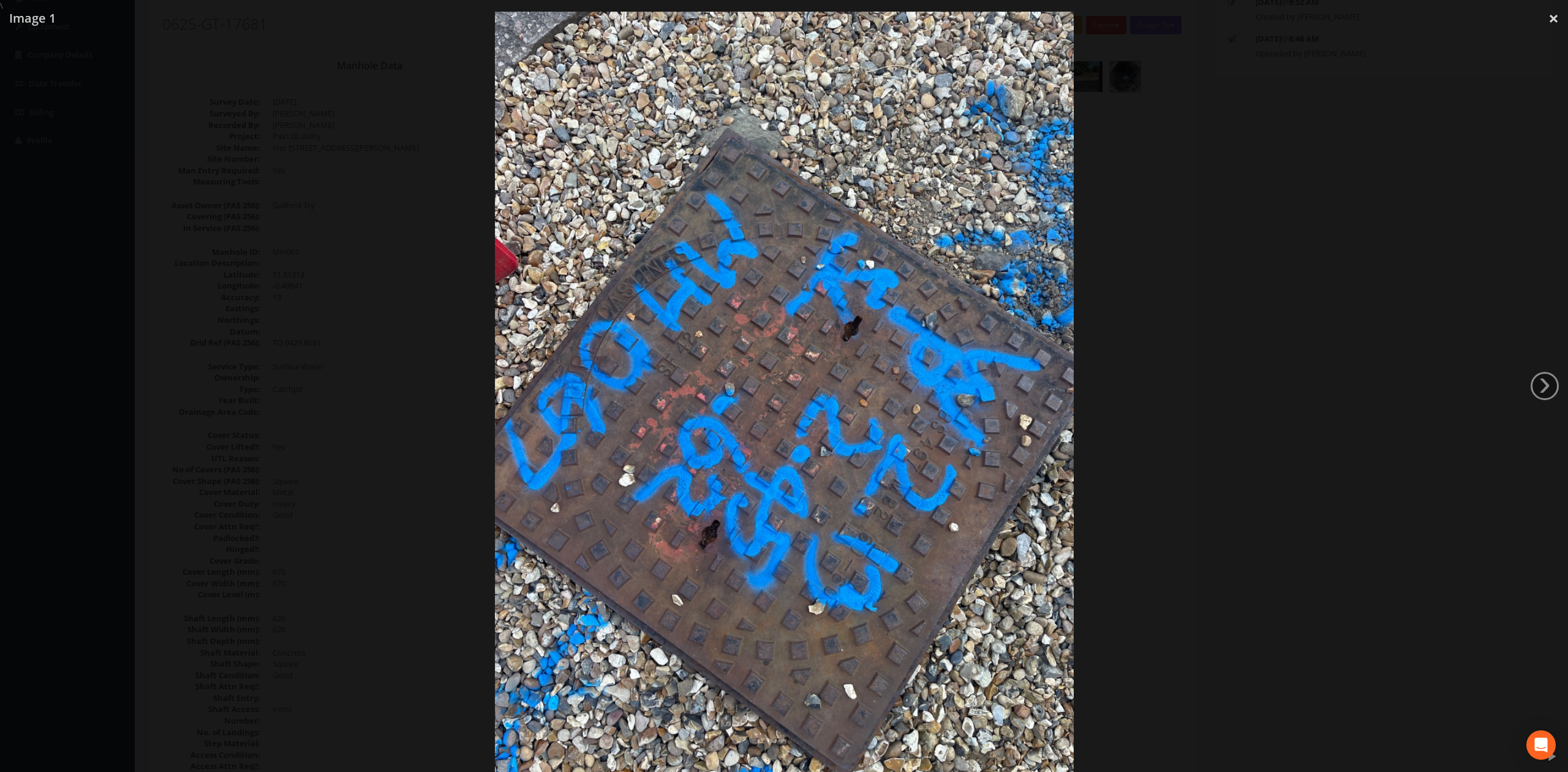
click at [1028, 304] on div at bounding box center [784, 397] width 1568 height 772
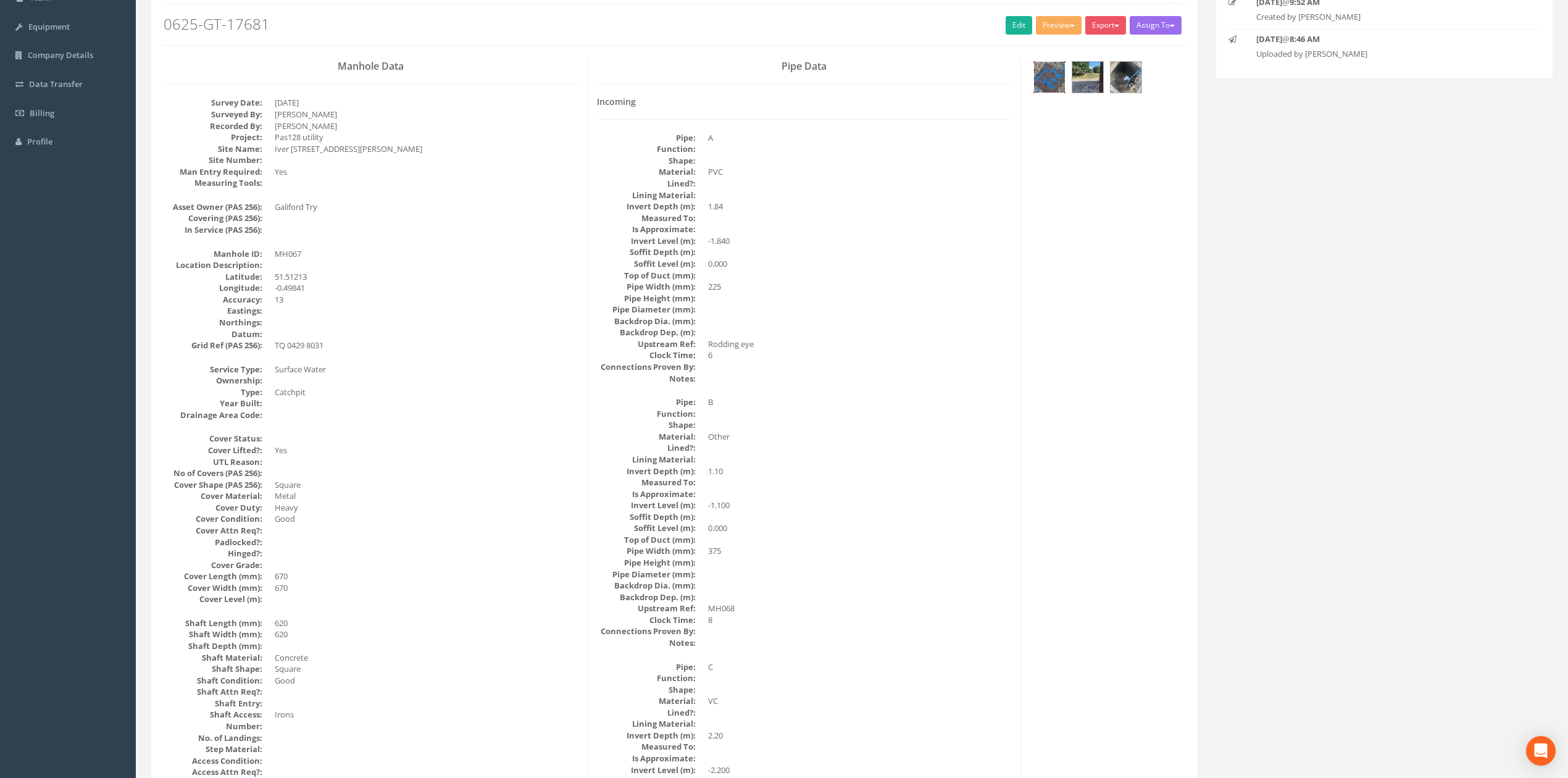
click at [1037, 80] on img at bounding box center [1049, 77] width 31 height 31
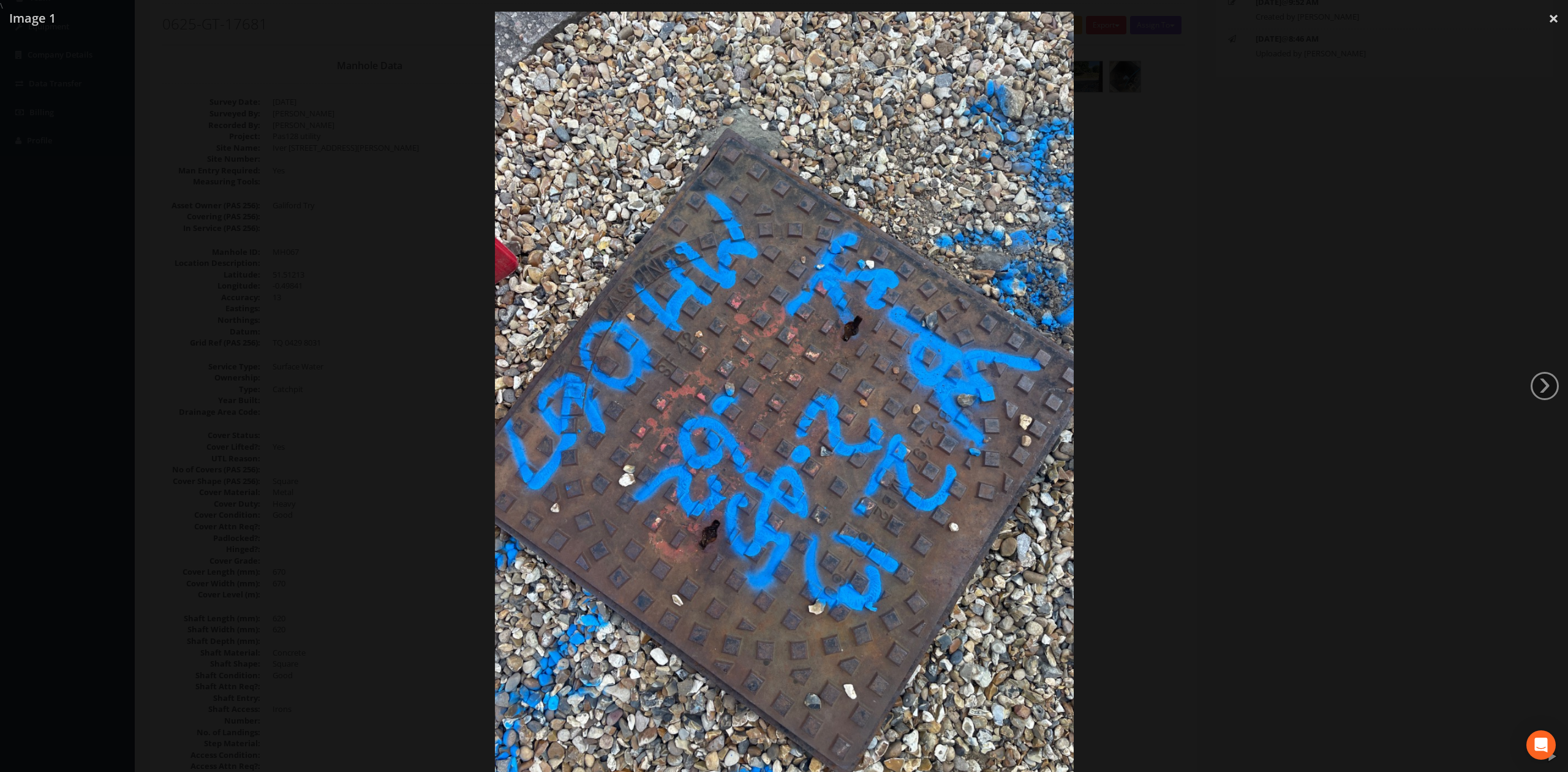
click at [1028, 307] on div at bounding box center [784, 397] width 1568 height 772
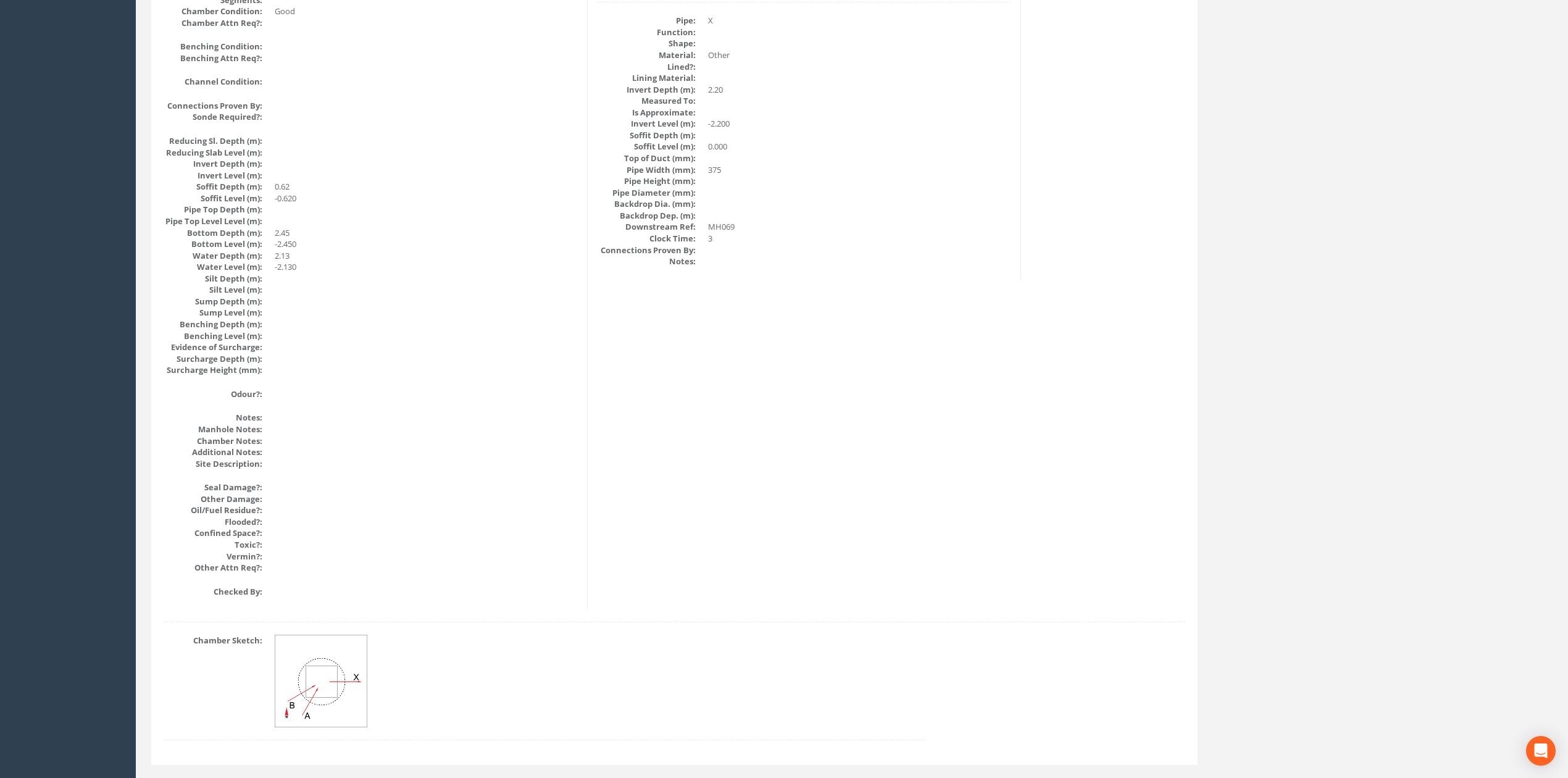
scroll to position [1129, 0]
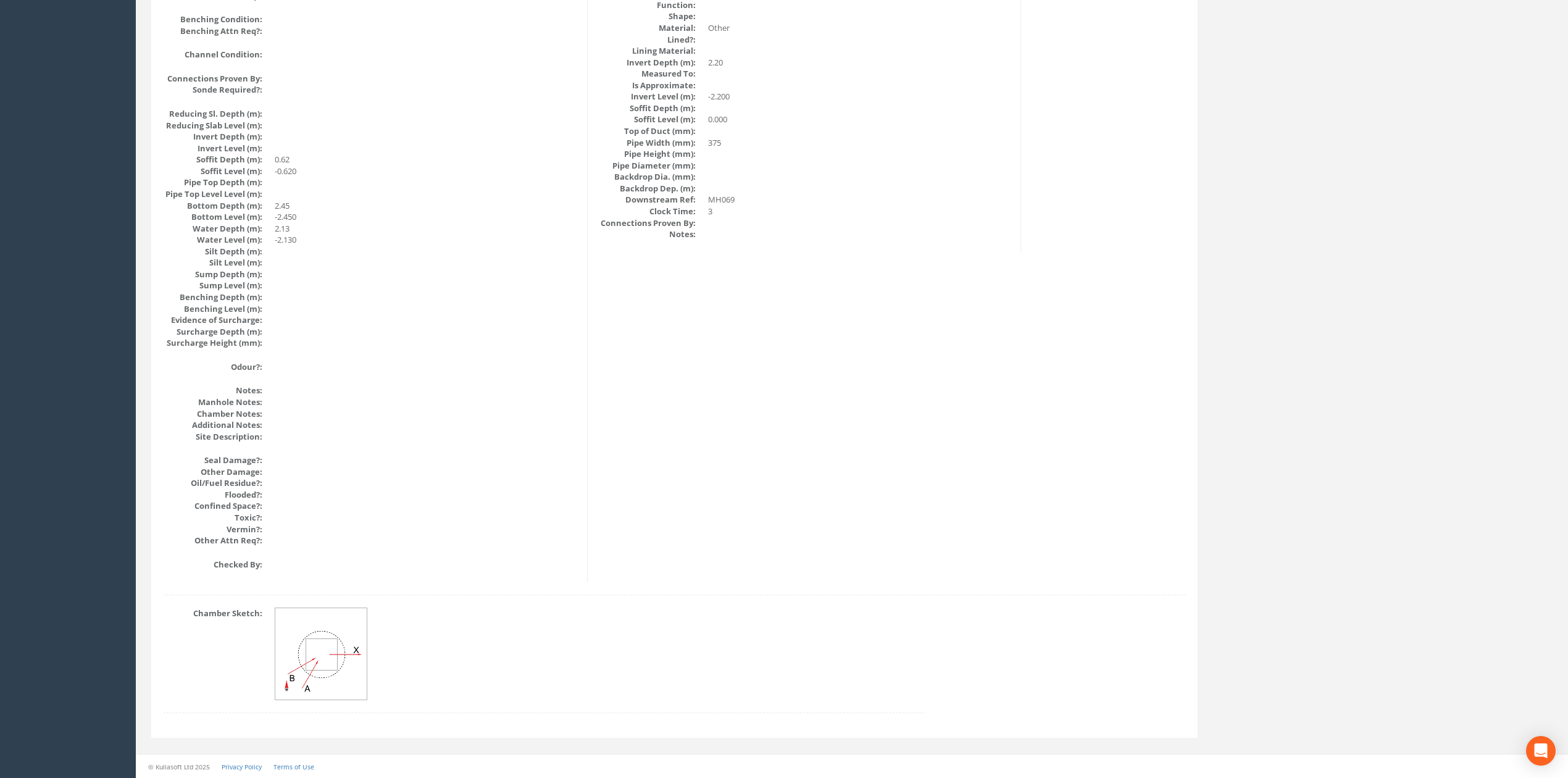
click at [361, 649] on img at bounding box center [321, 654] width 92 height 93
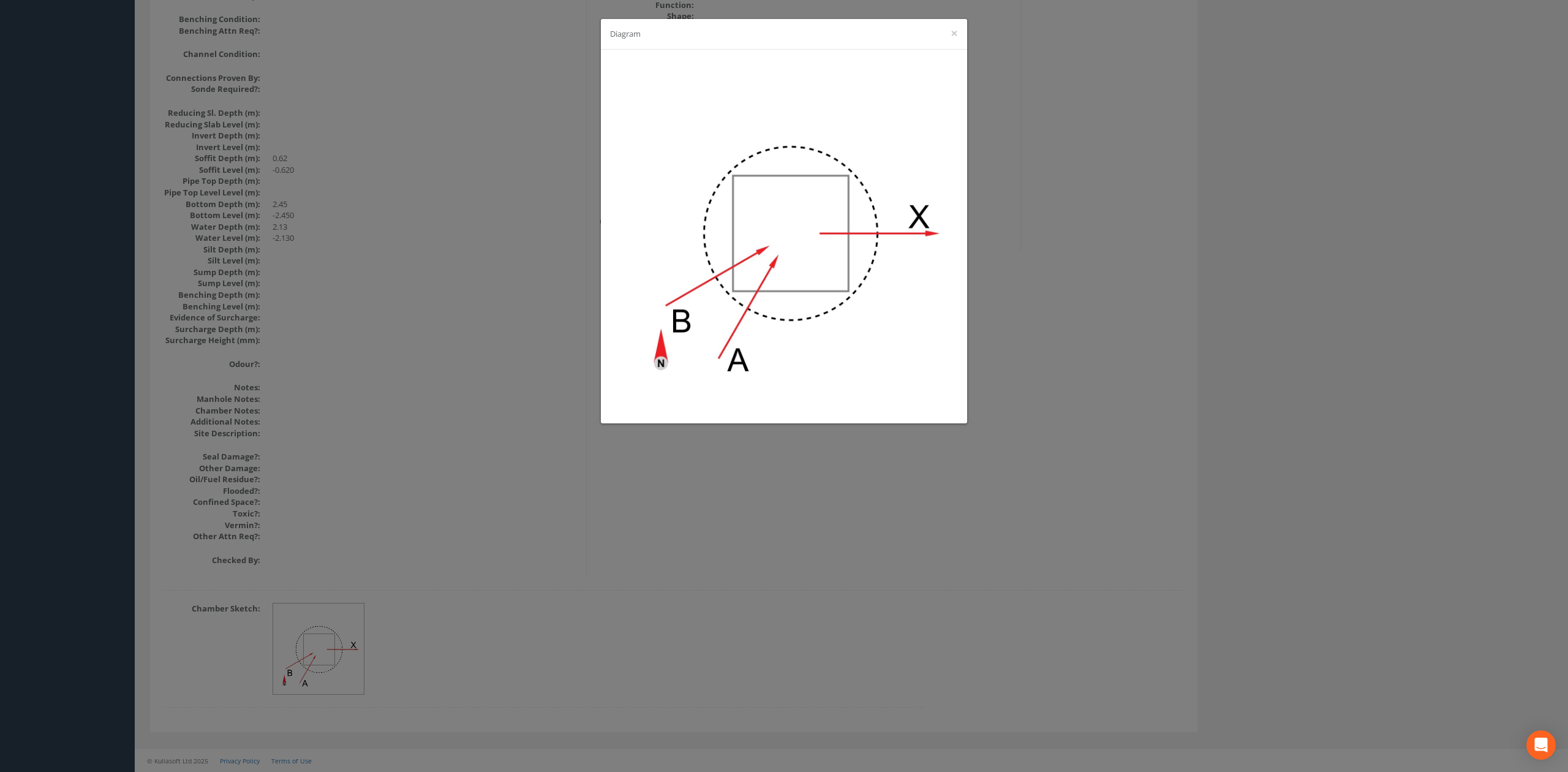
click at [681, 534] on div "Diagram ×" at bounding box center [784, 386] width 1568 height 772
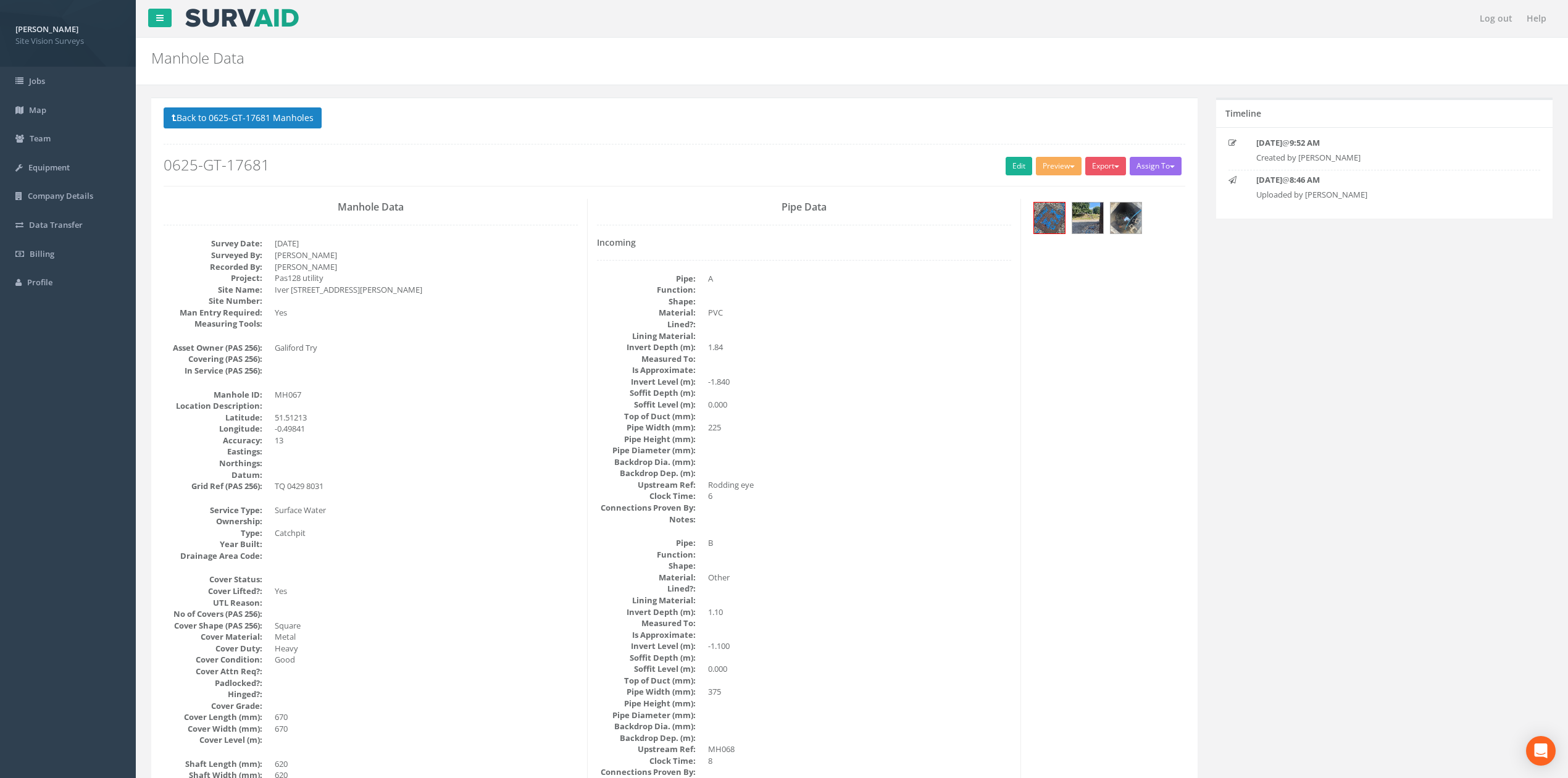
scroll to position [82, 0]
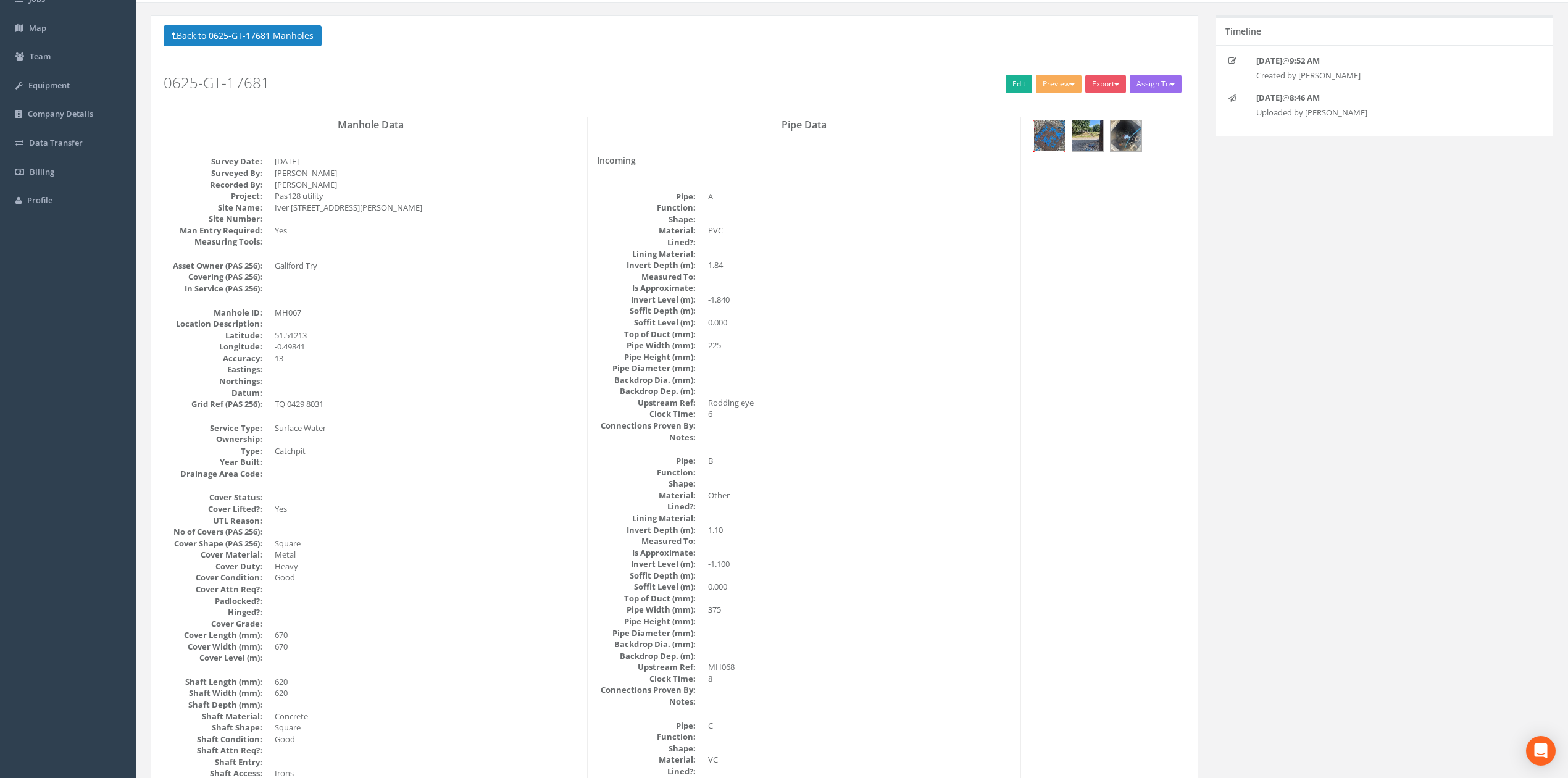
click at [1037, 142] on img at bounding box center [1049, 136] width 31 height 31
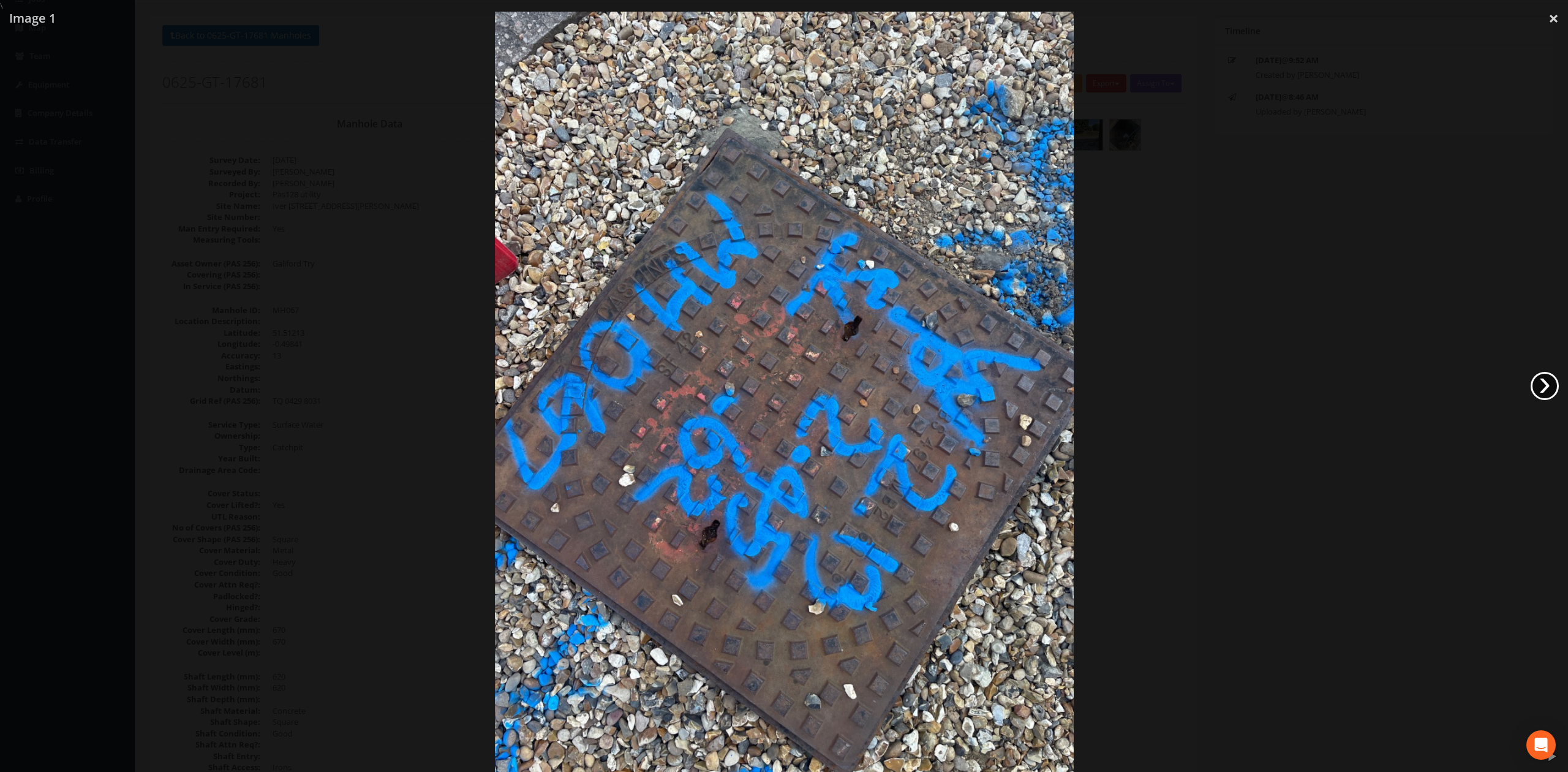
click at [1028, 387] on link "›" at bounding box center [1545, 386] width 28 height 28
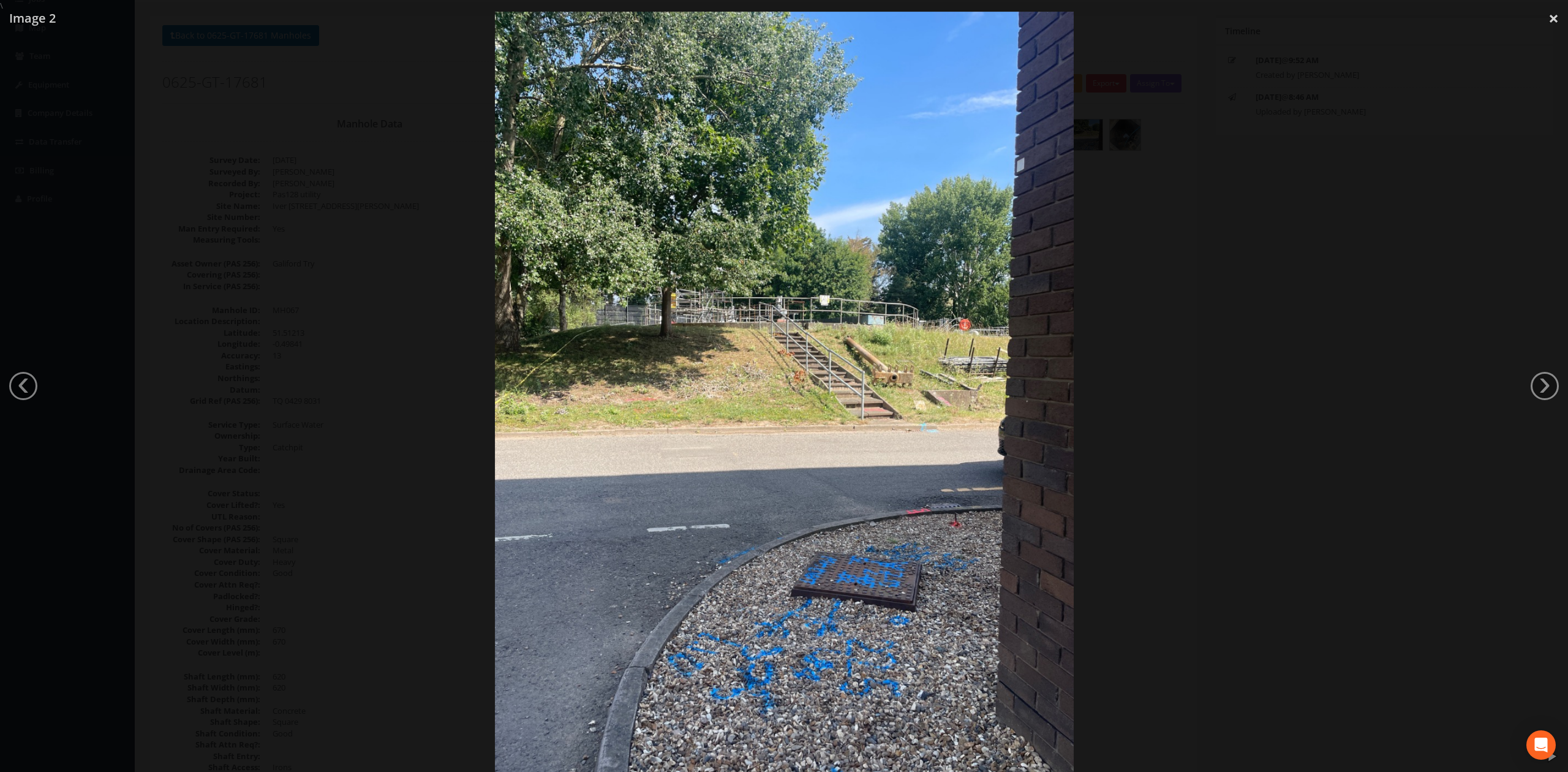
click at [1028, 385] on div at bounding box center [784, 397] width 1568 height 772
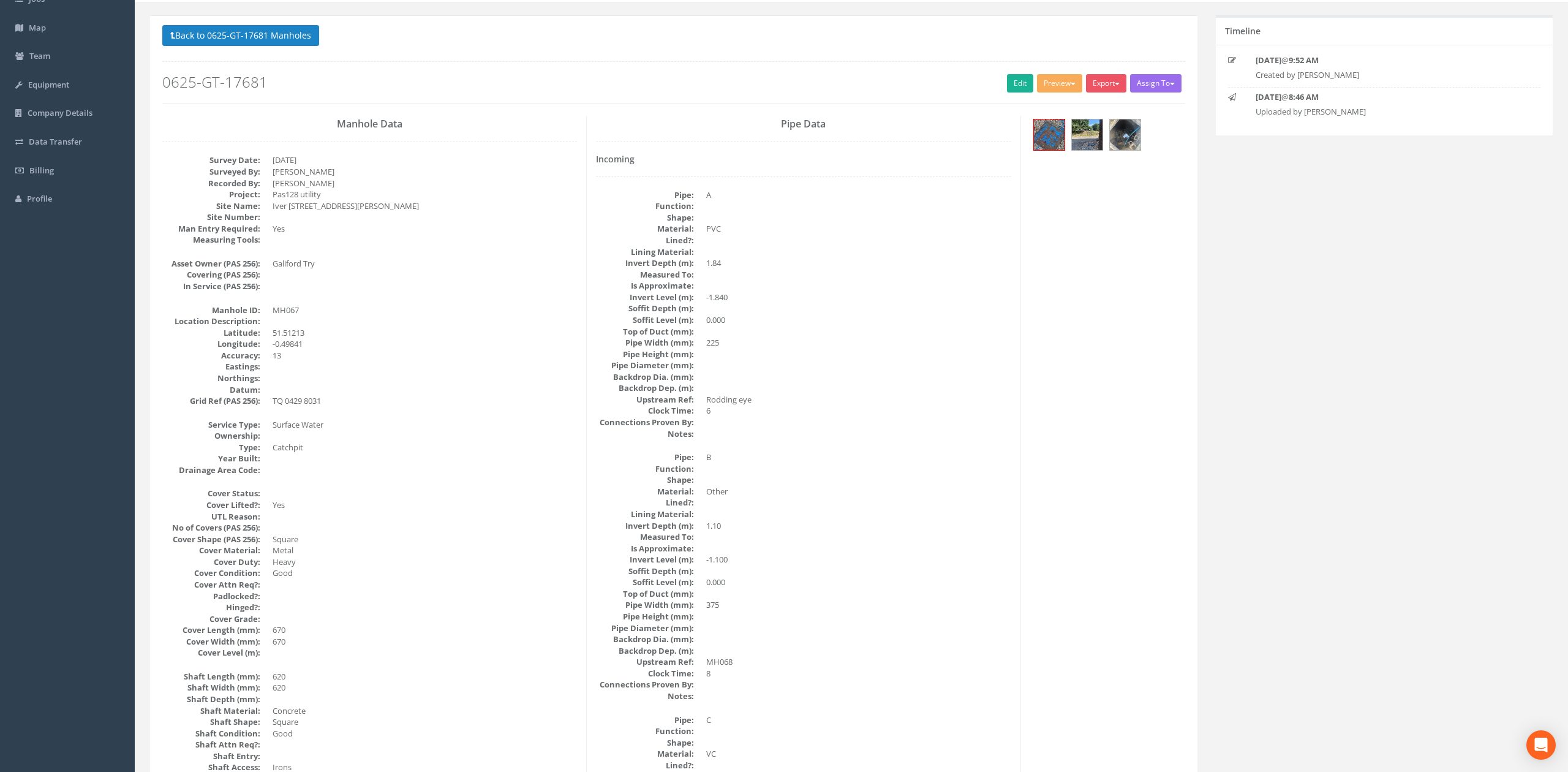
click at [1028, 383] on link "›" at bounding box center [1545, 386] width 28 height 28
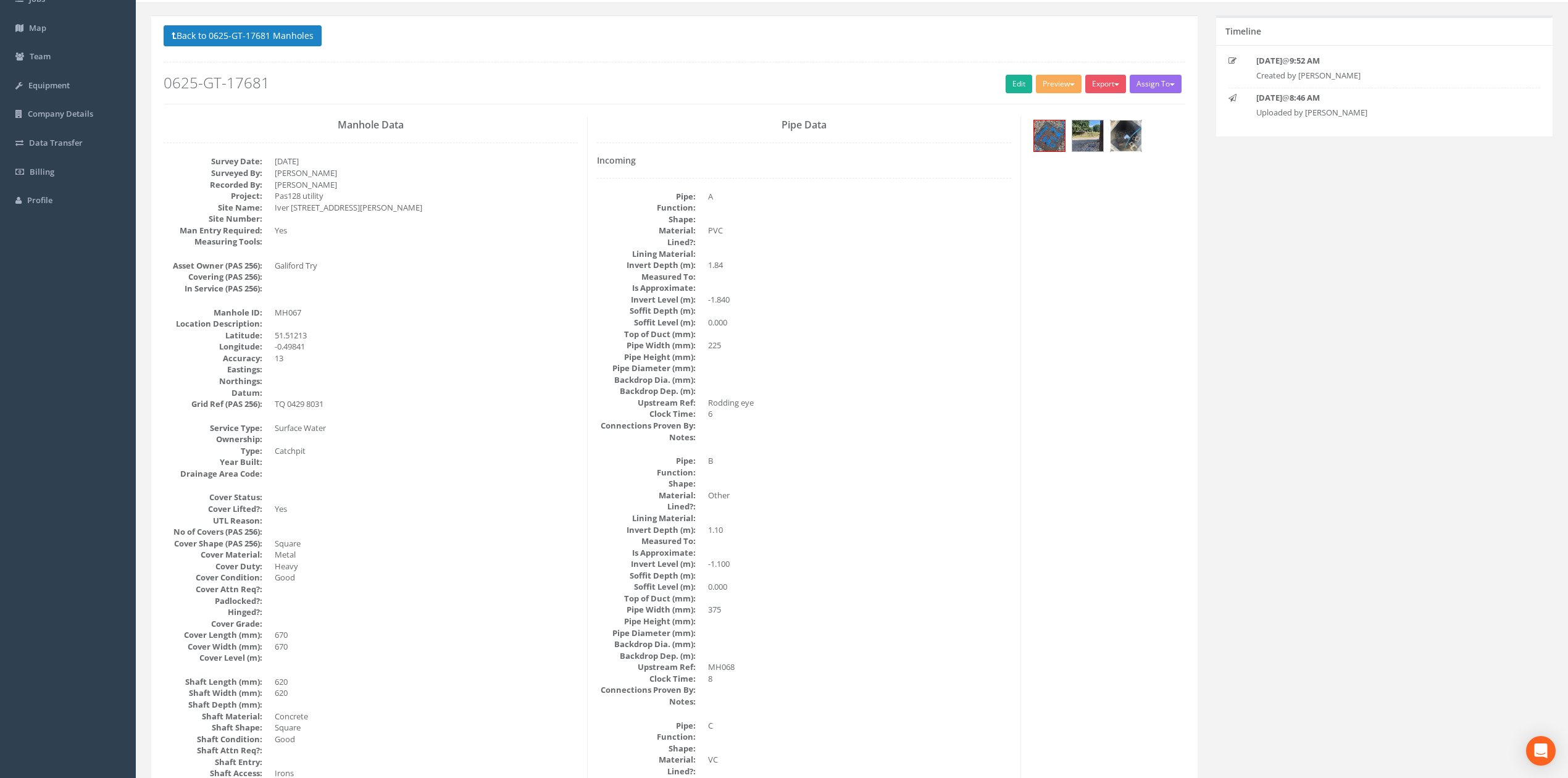
click at [1037, 139] on img at bounding box center [1126, 136] width 31 height 31
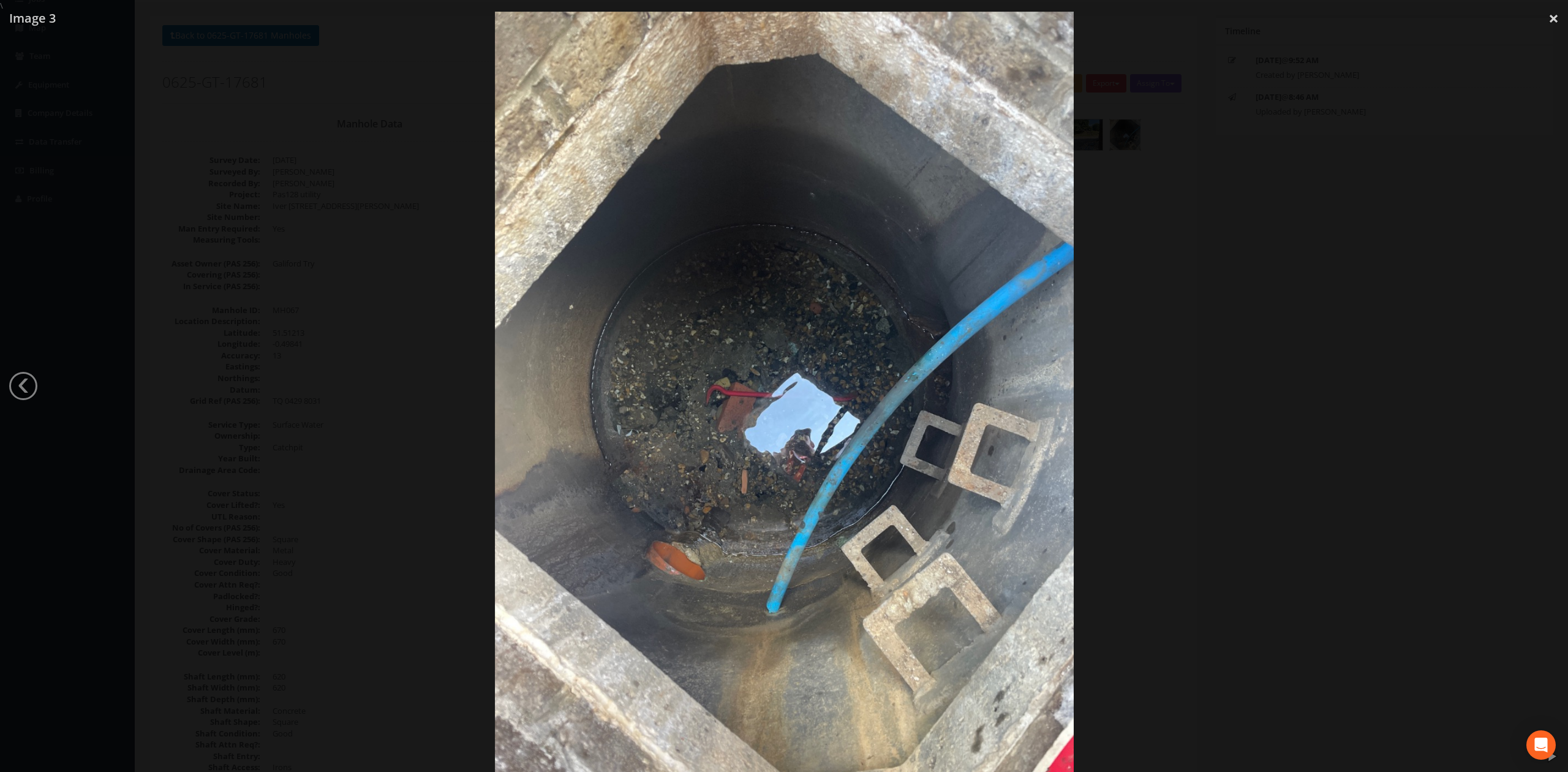
click at [1028, 205] on div at bounding box center [784, 397] width 1568 height 772
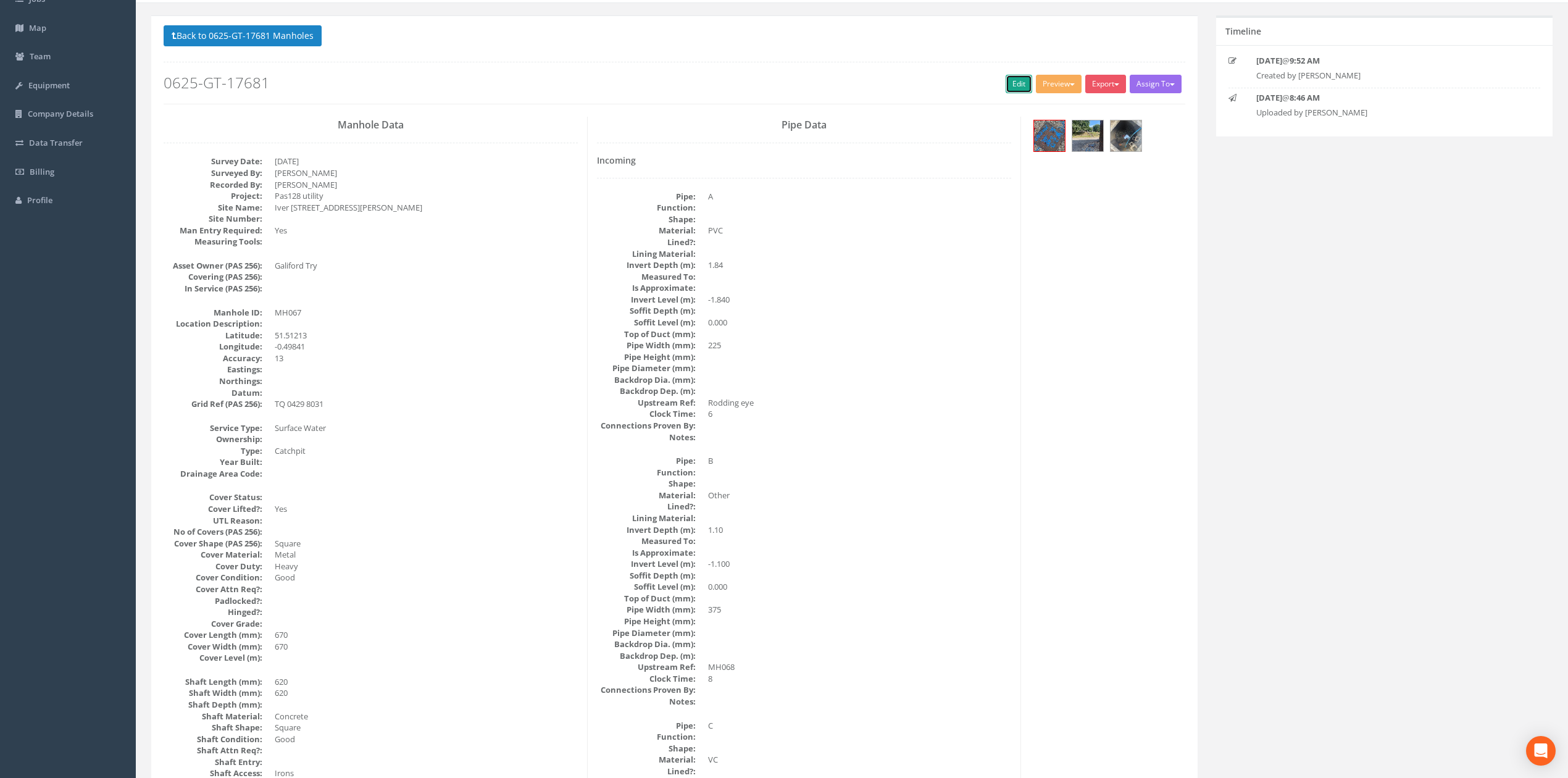
click at [1009, 84] on link "Edit" at bounding box center [1019, 84] width 27 height 19
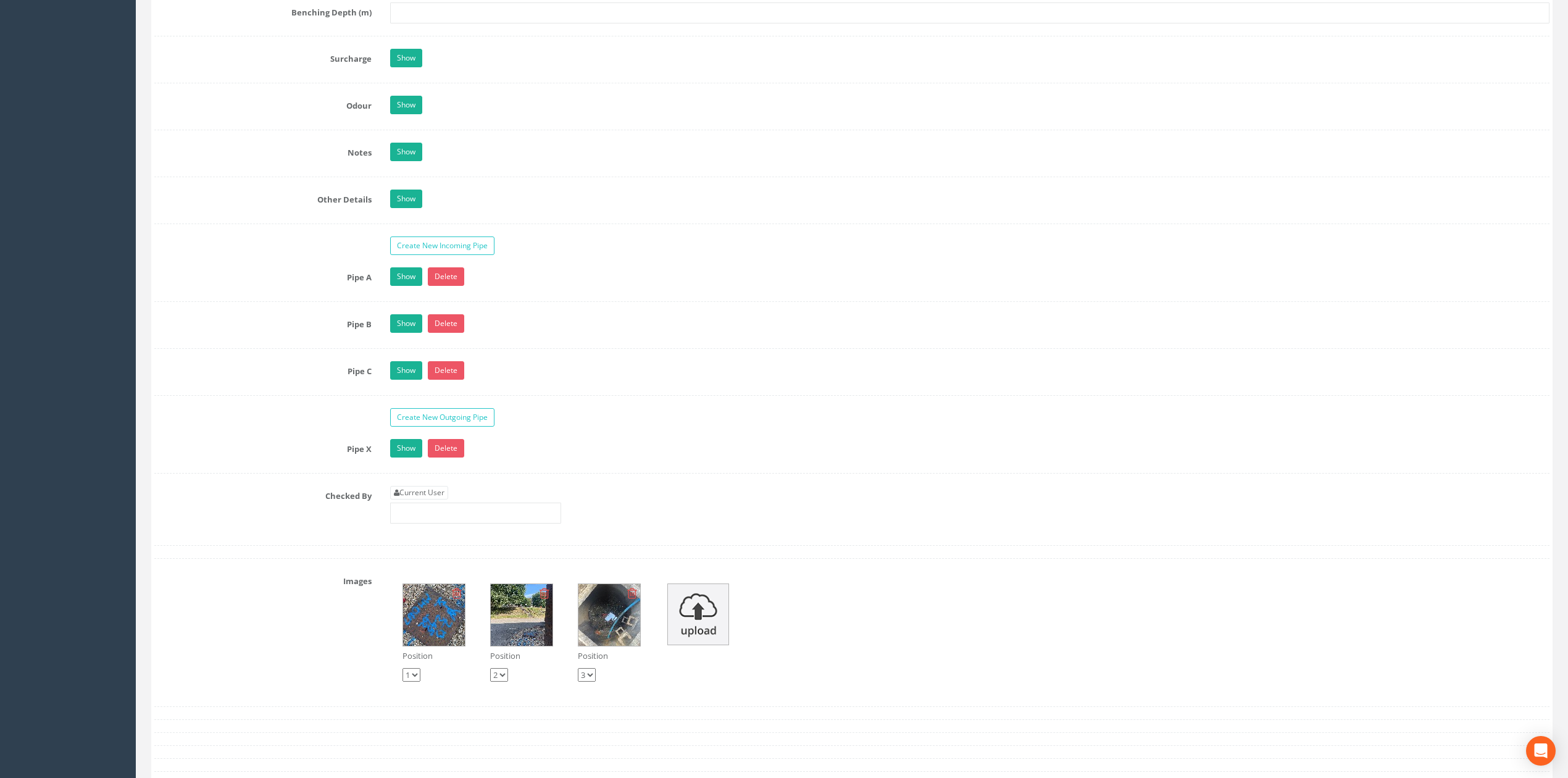
scroll to position [1811, 0]
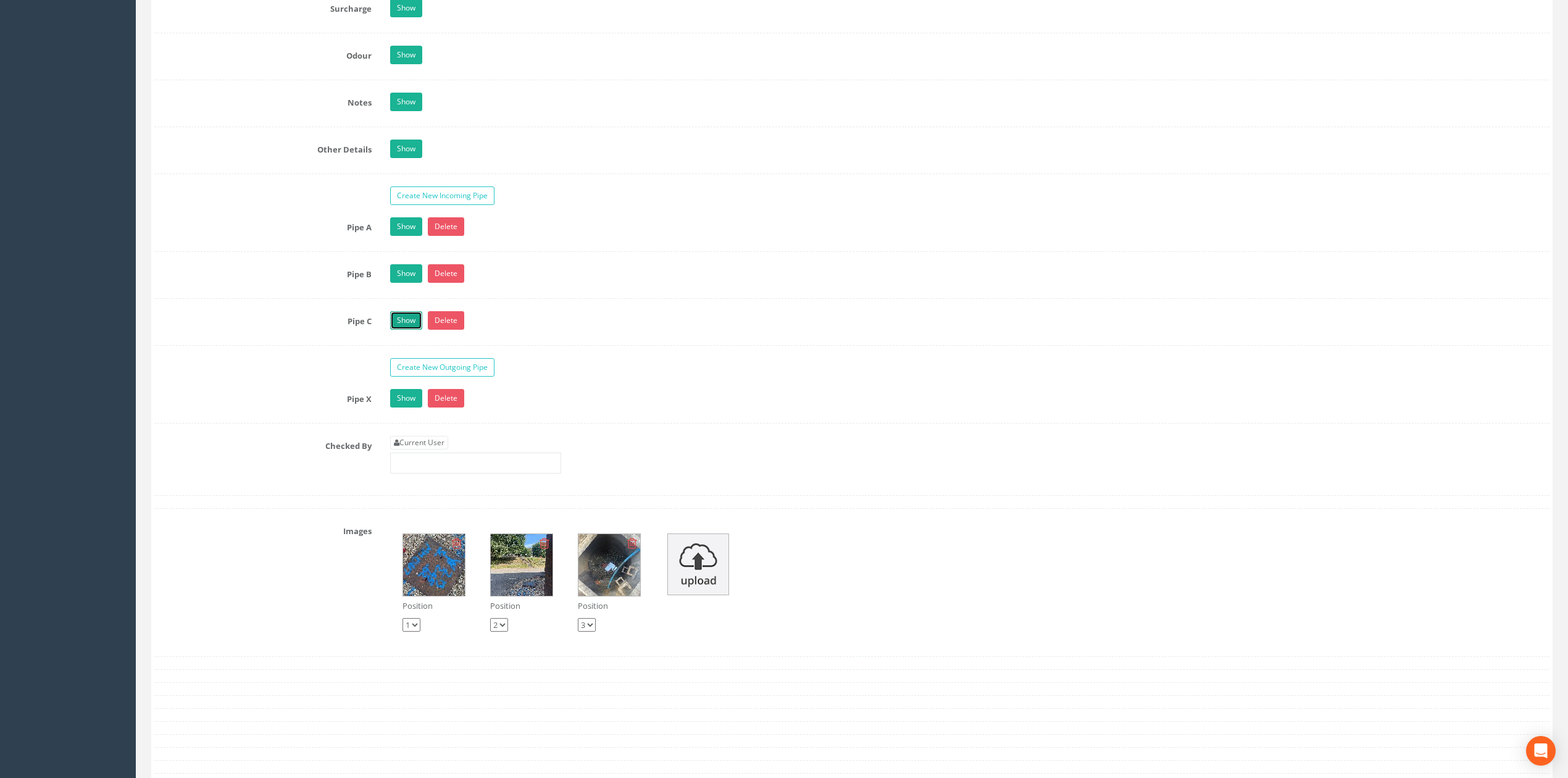
click at [401, 329] on link "Show" at bounding box center [406, 320] width 32 height 19
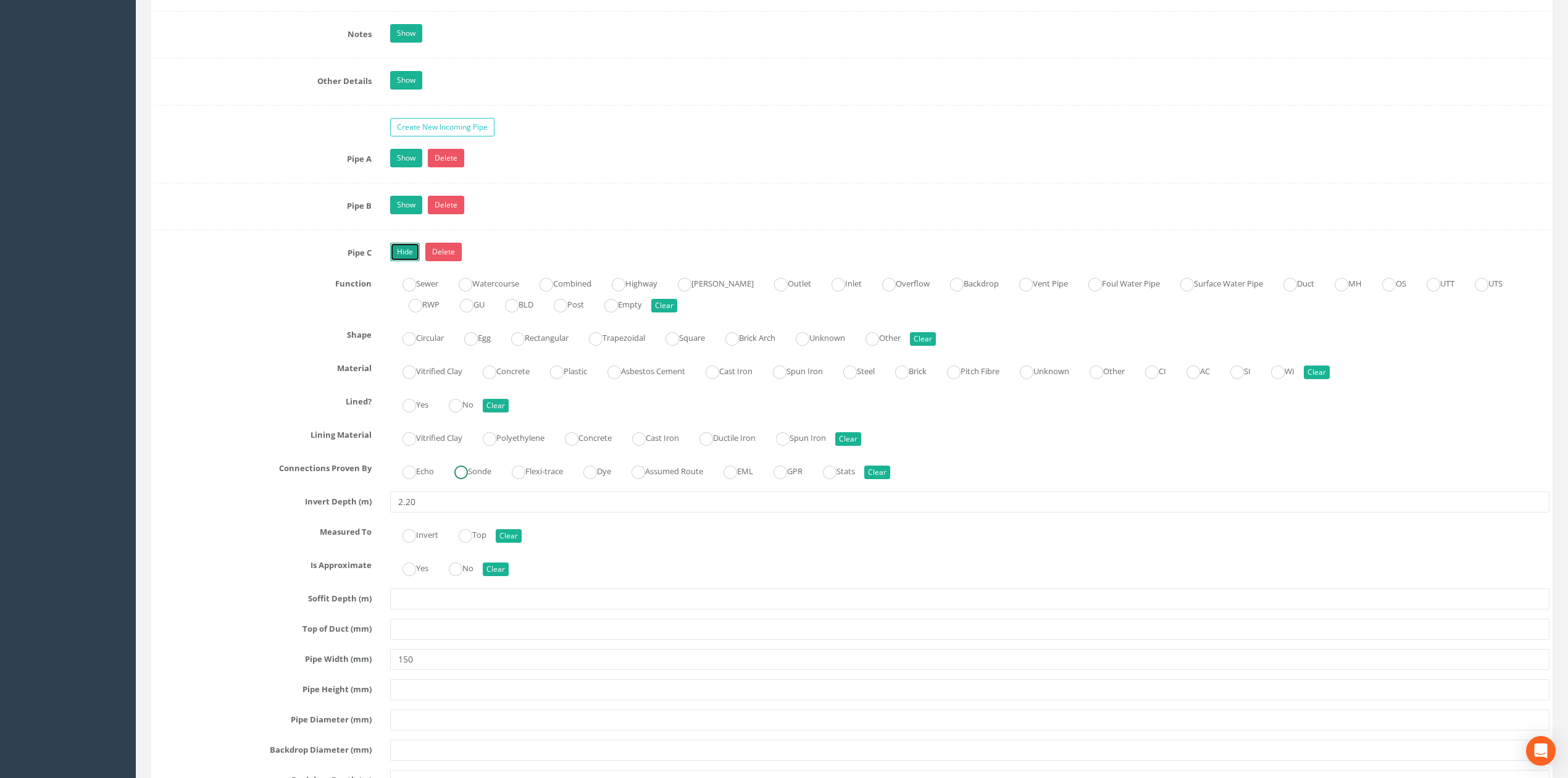
scroll to position [2140, 0]
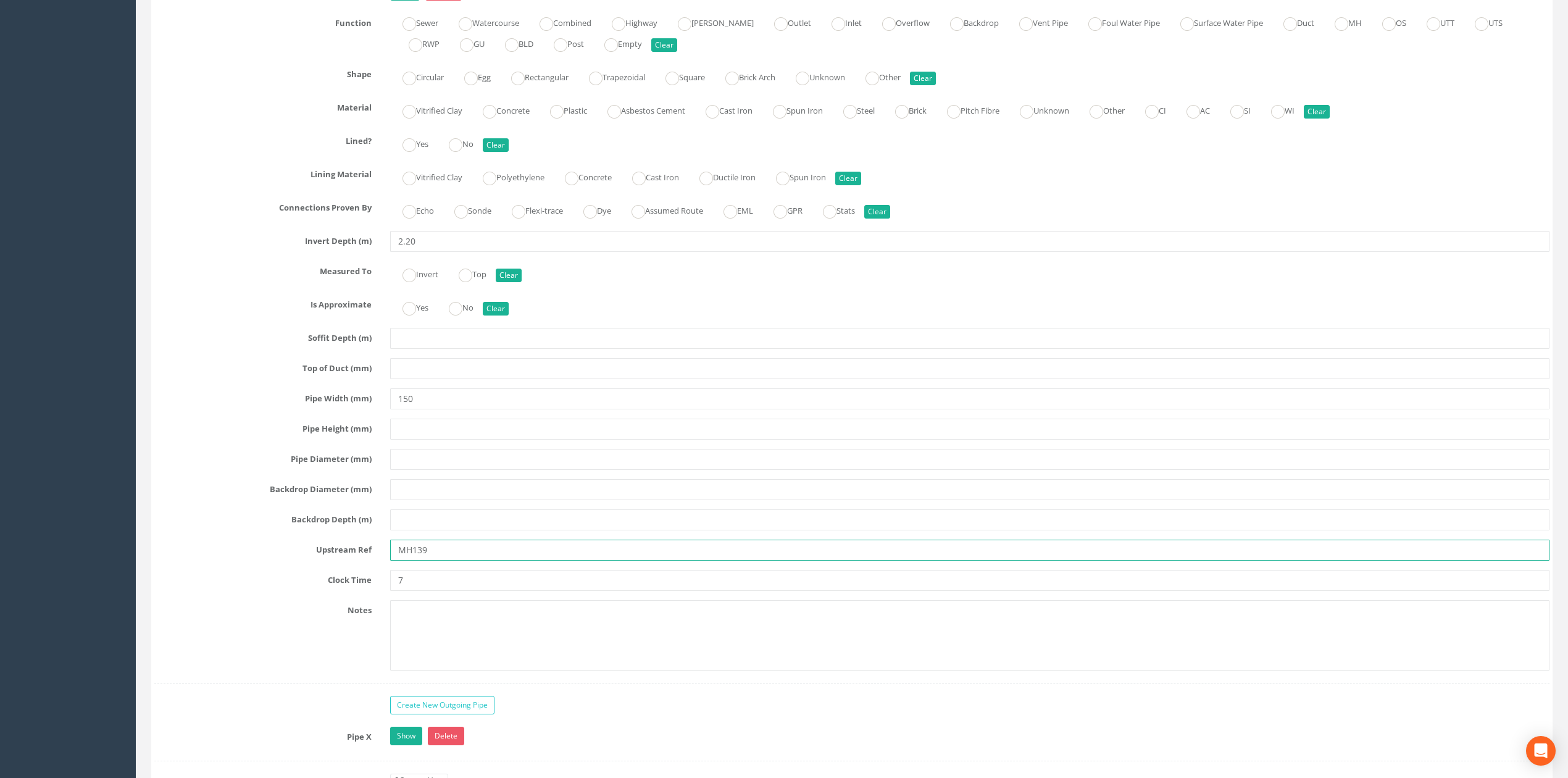
drag, startPoint x: 445, startPoint y: 564, endPoint x: 326, endPoint y: 560, distance: 119.1
click at [326, 560] on div "Upstream Ref MH139" at bounding box center [852, 550] width 1413 height 21
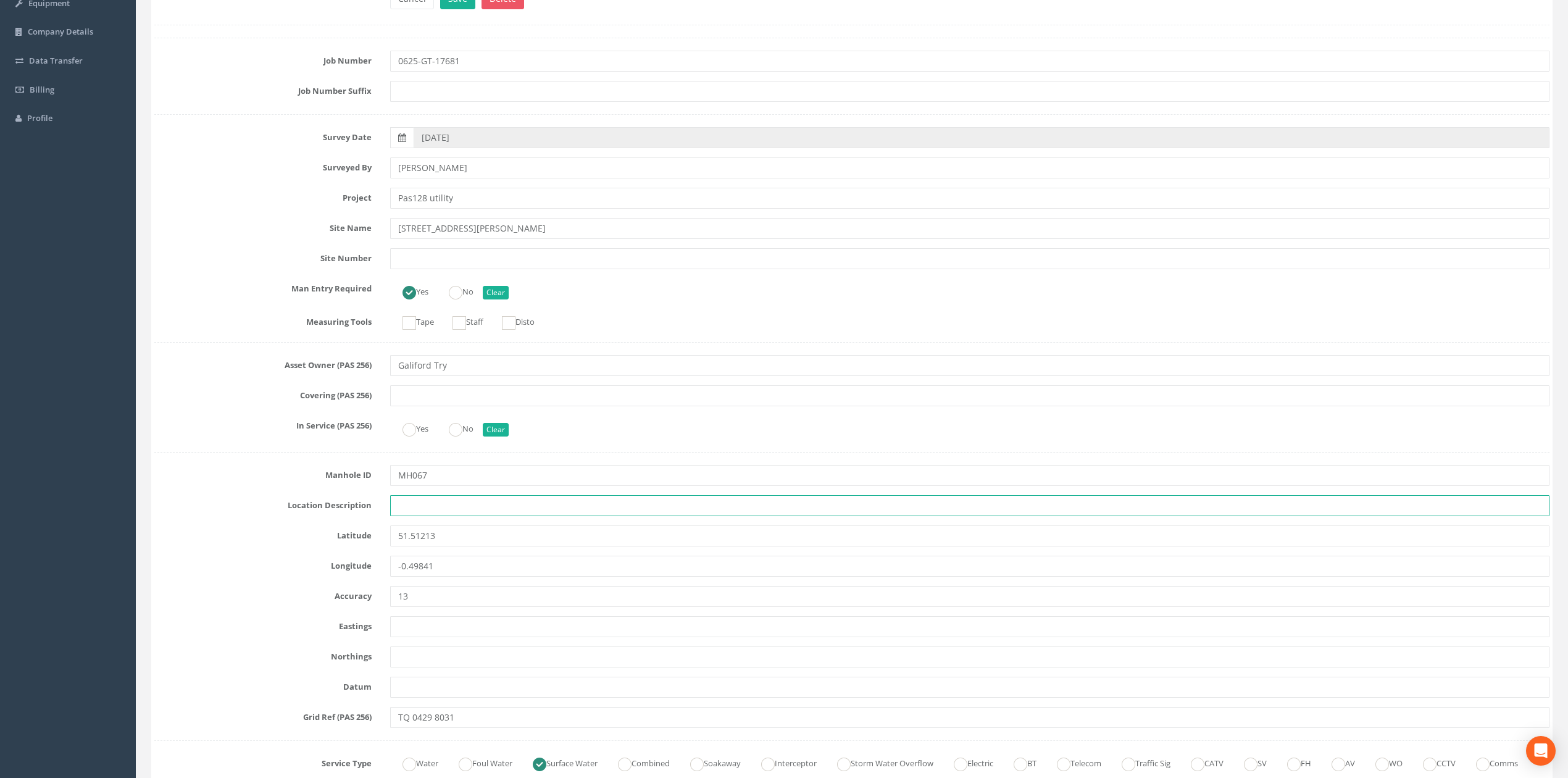
scroll to position [0, 0]
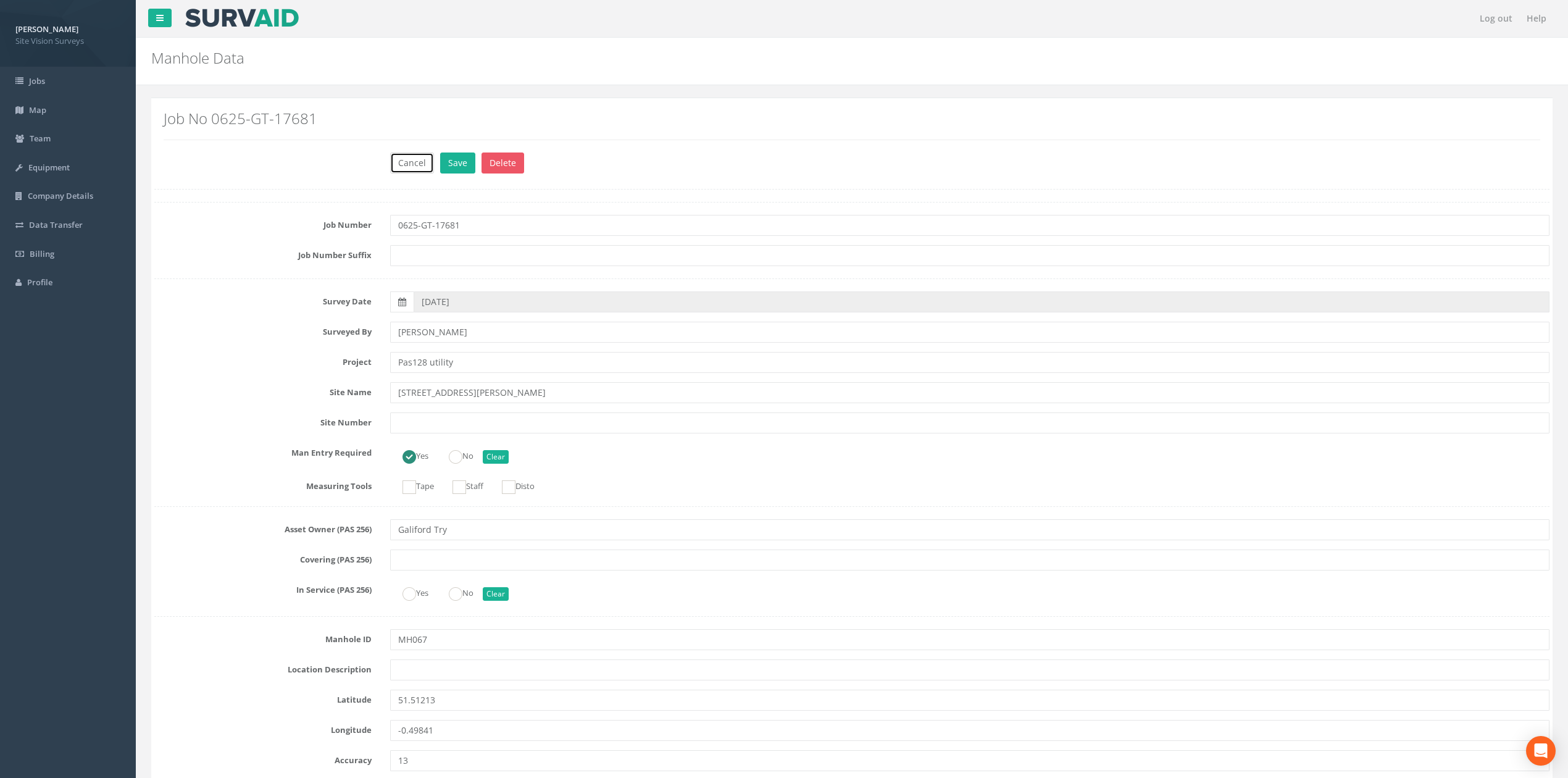
click at [400, 158] on button "Cancel" at bounding box center [411, 163] width 44 height 21
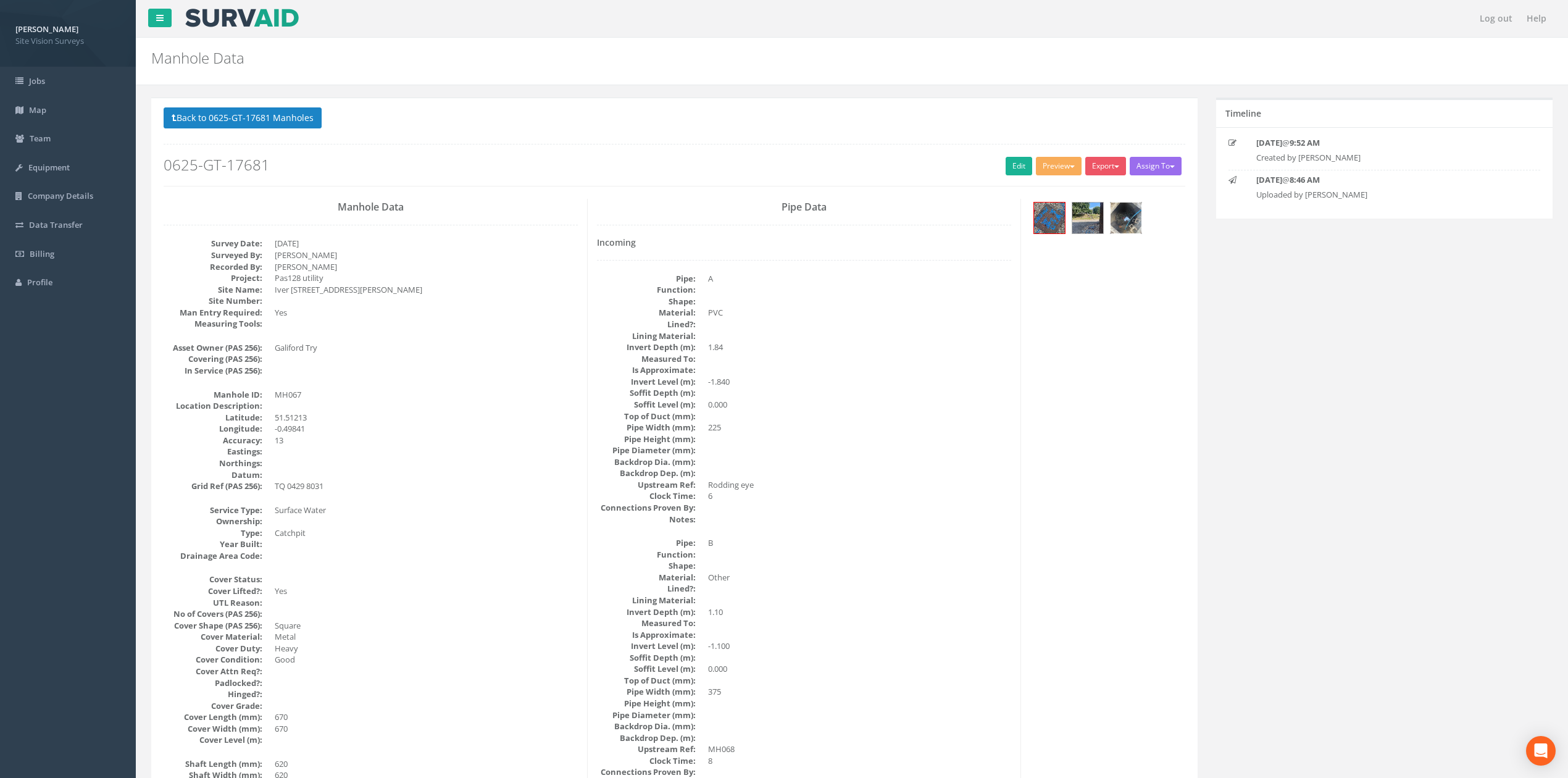
click at [1037, 218] on img at bounding box center [1126, 218] width 31 height 31
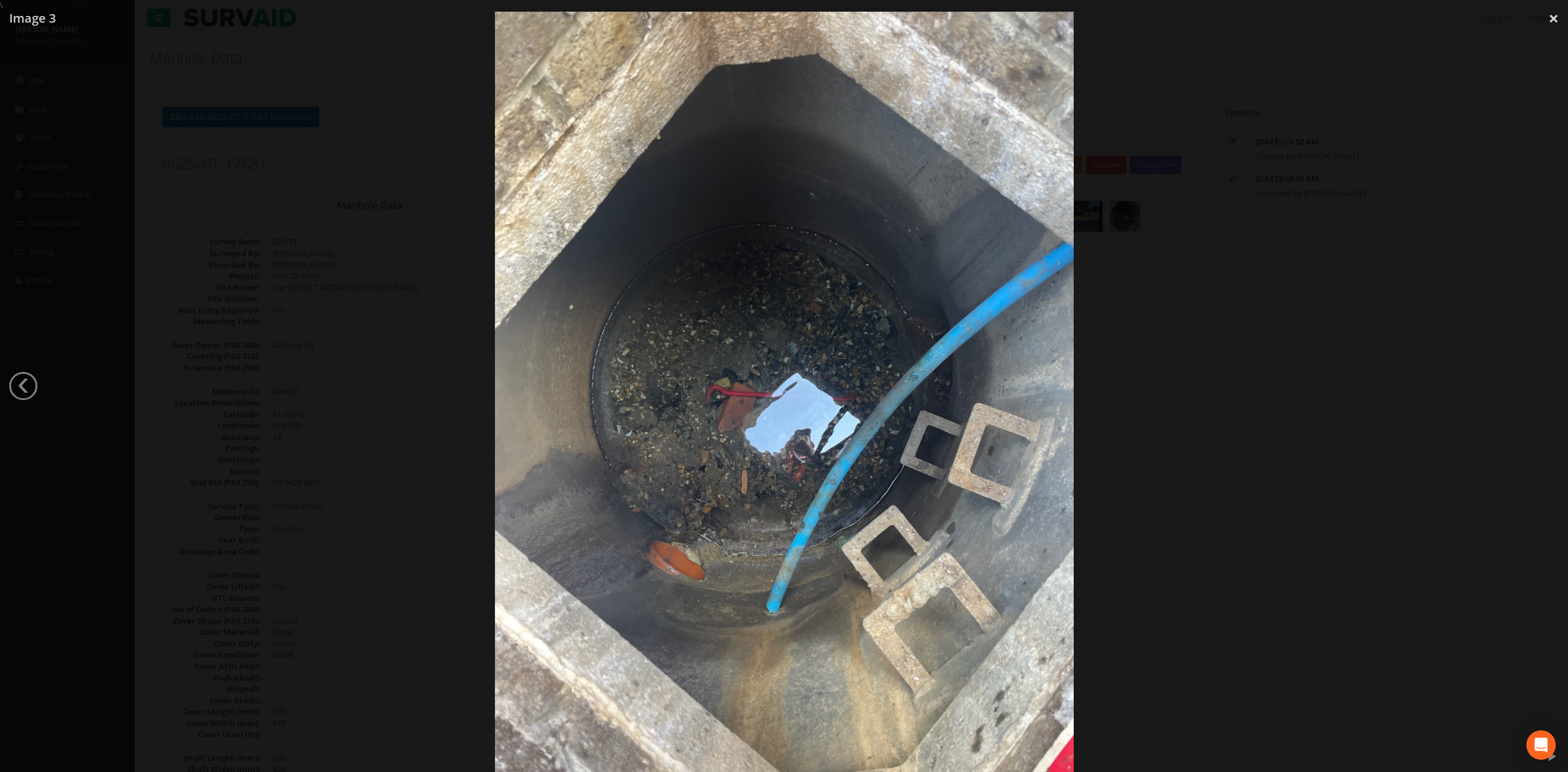
drag, startPoint x: 277, startPoint y: 175, endPoint x: 278, endPoint y: 165, distance: 10.0
click at [278, 175] on div at bounding box center [784, 397] width 1568 height 772
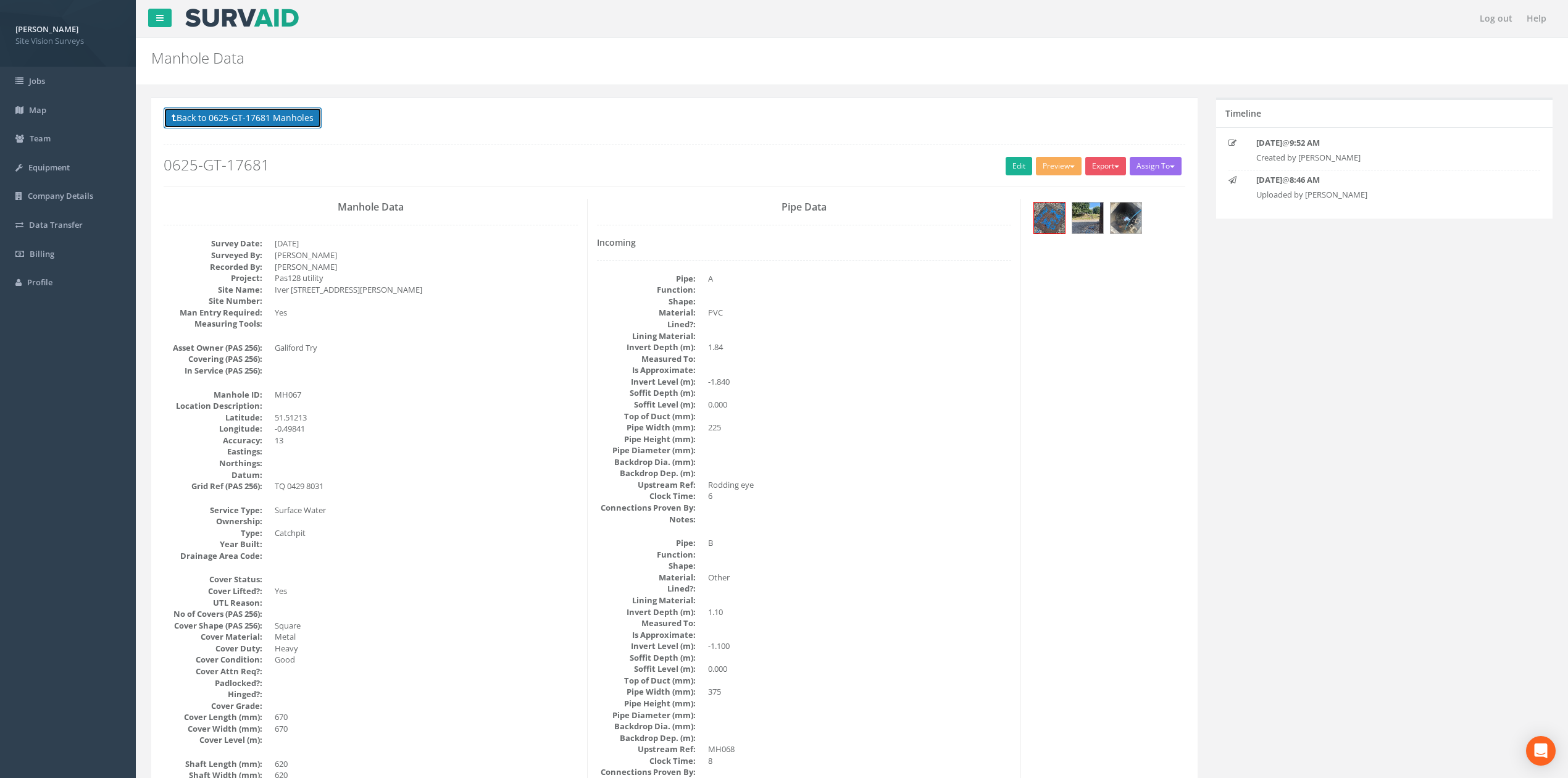
click at [277, 112] on button "Back to 0625-GT-17681 Manholes" at bounding box center [243, 118] width 158 height 21
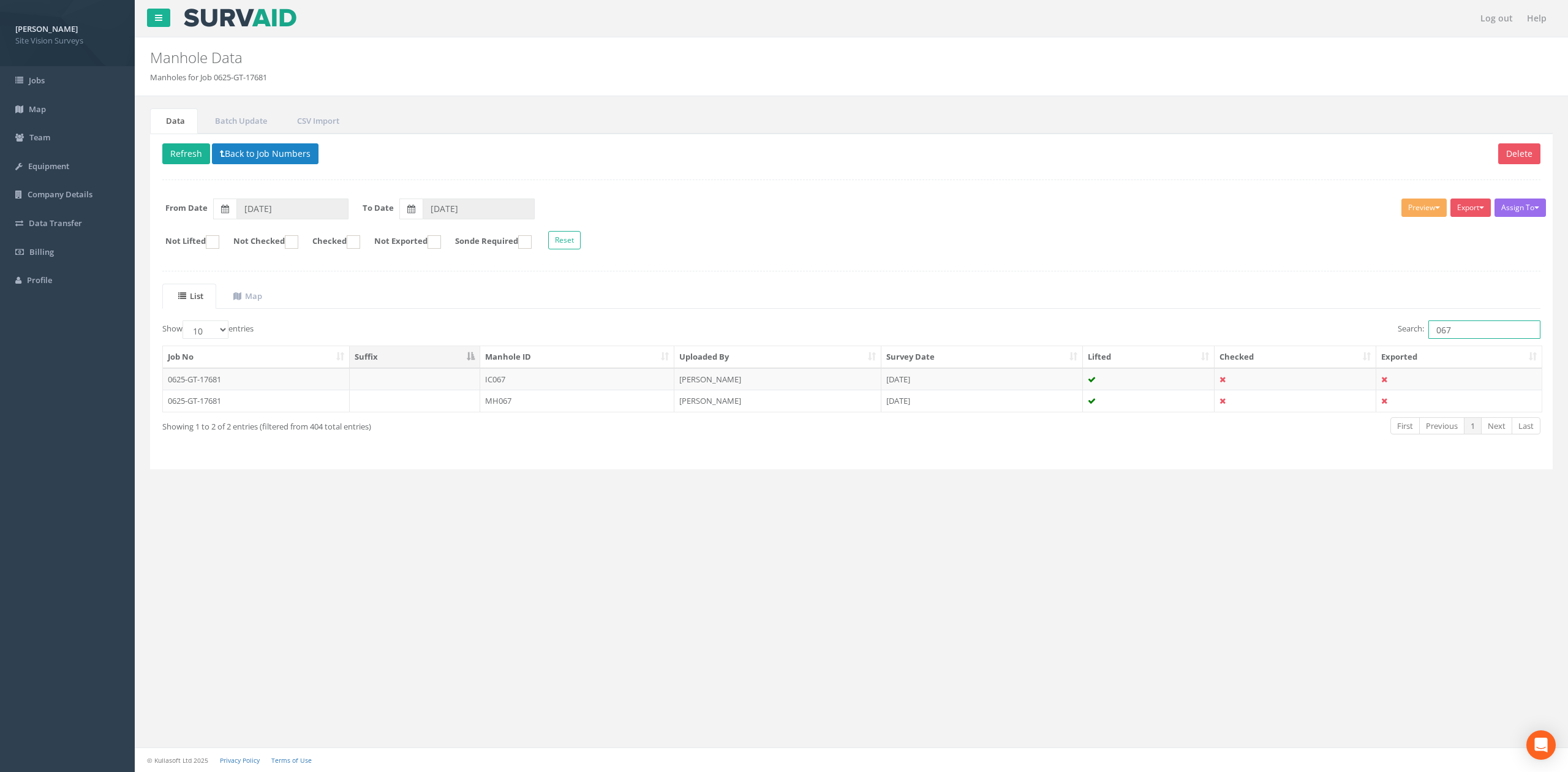
drag, startPoint x: 1499, startPoint y: 328, endPoint x: 1343, endPoint y: 331, distance: 156.0
click at [1028, 332] on div "Search: 067" at bounding box center [1200, 331] width 680 height 21
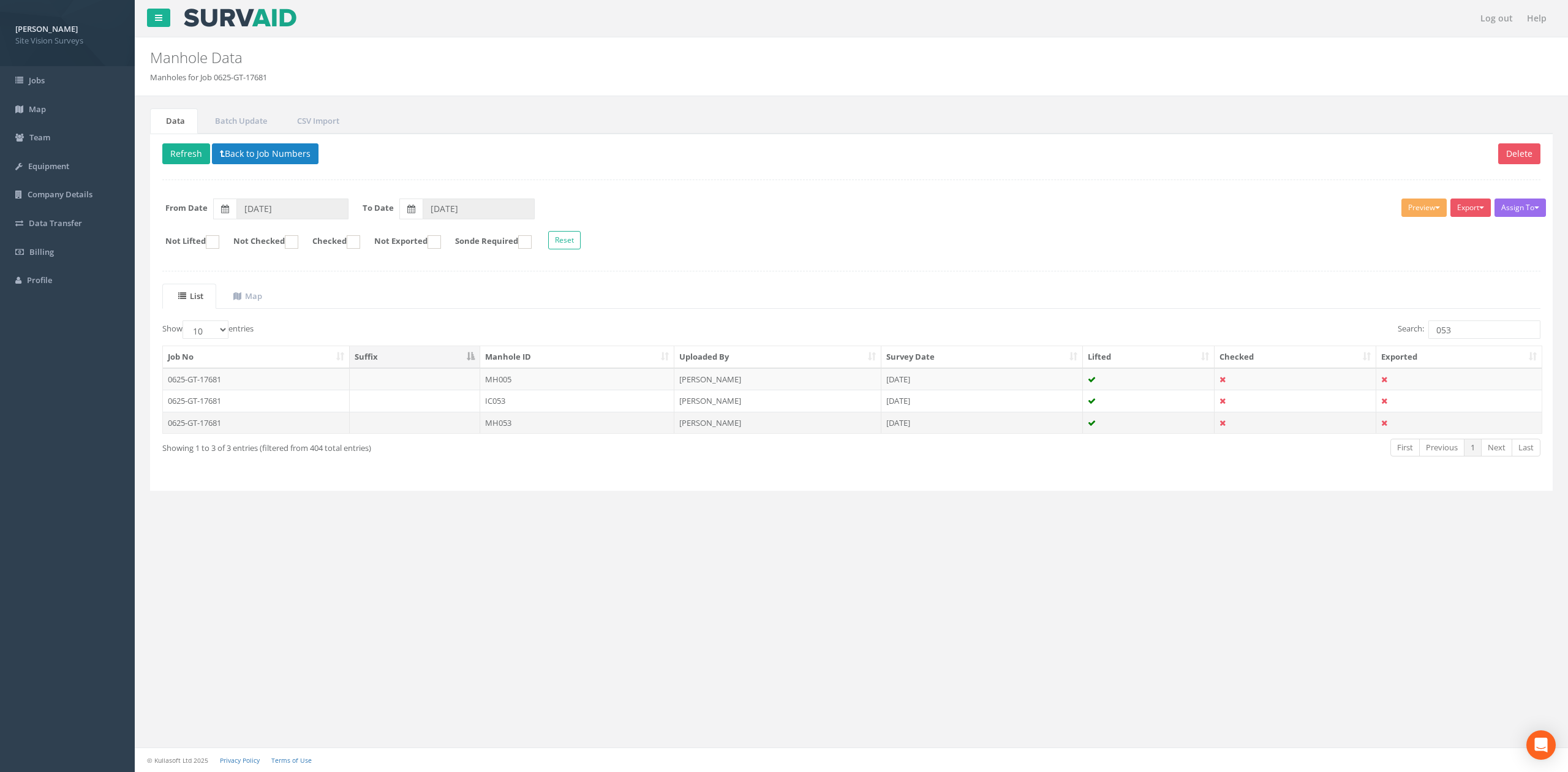
click at [571, 424] on td "MH053" at bounding box center [577, 423] width 194 height 22
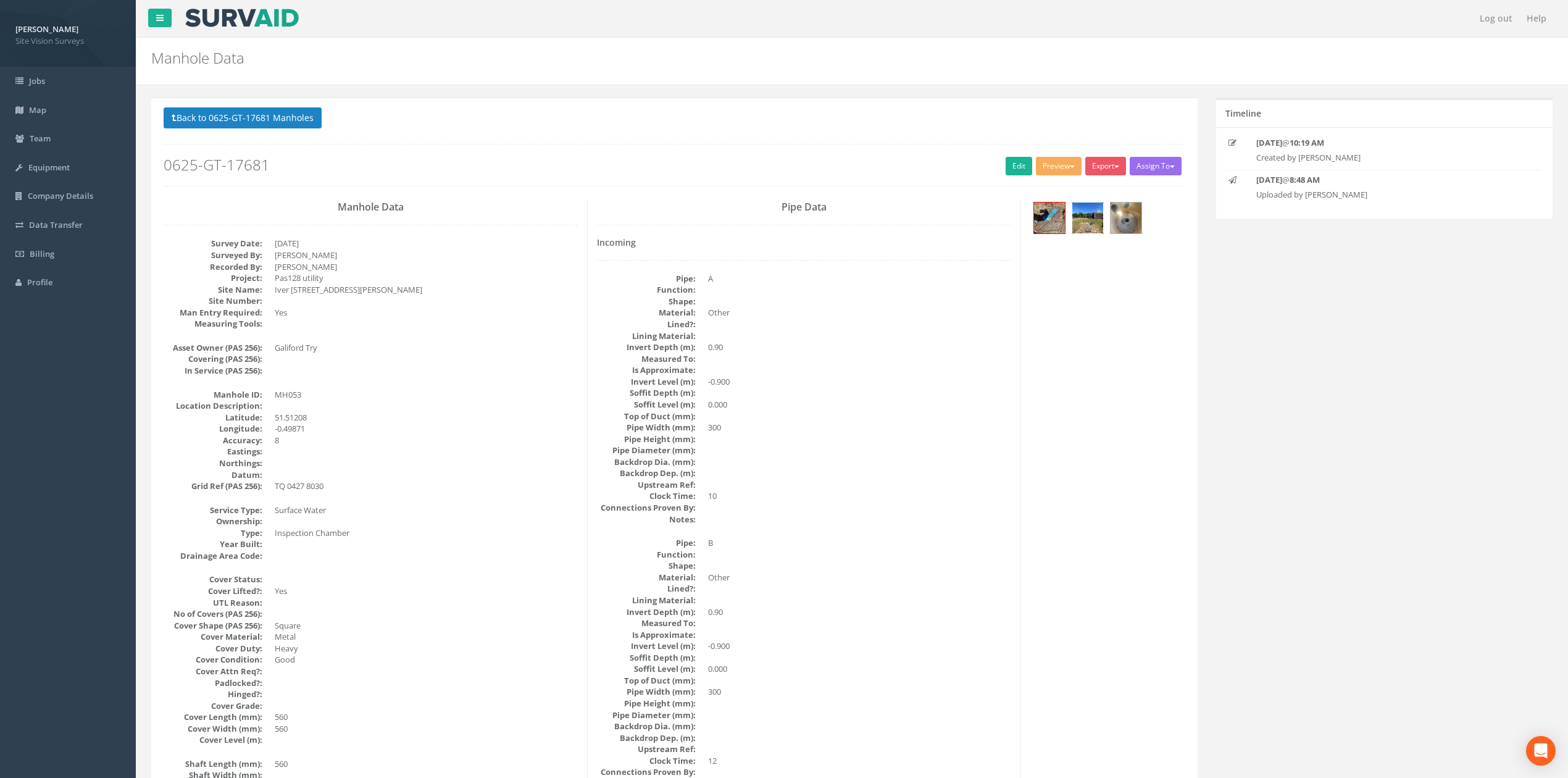
click at [1037, 230] on img at bounding box center [1088, 218] width 31 height 31
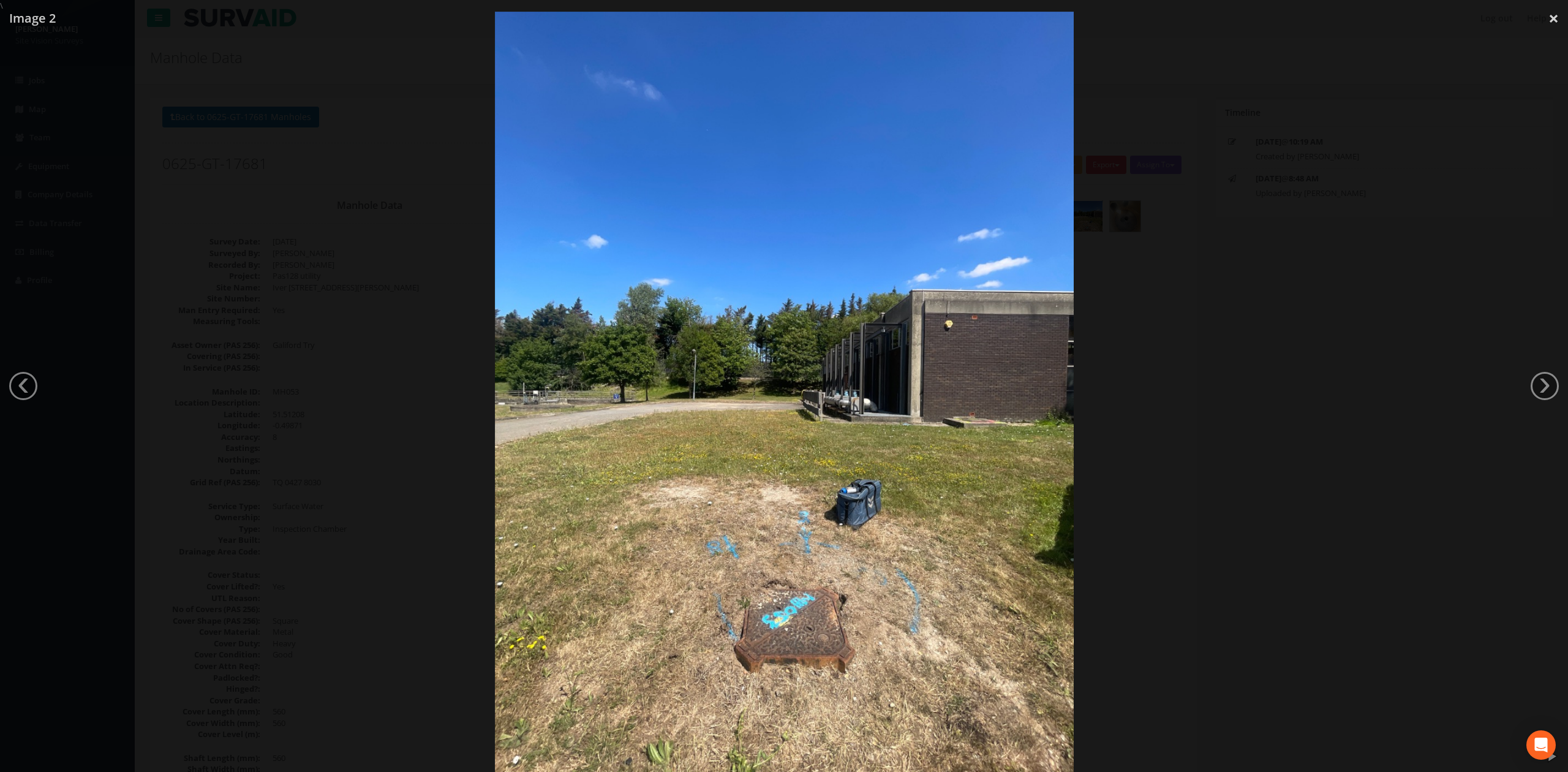
click at [718, 515] on img at bounding box center [784, 397] width 578 height 772
click at [1028, 417] on div at bounding box center [784, 397] width 1568 height 772
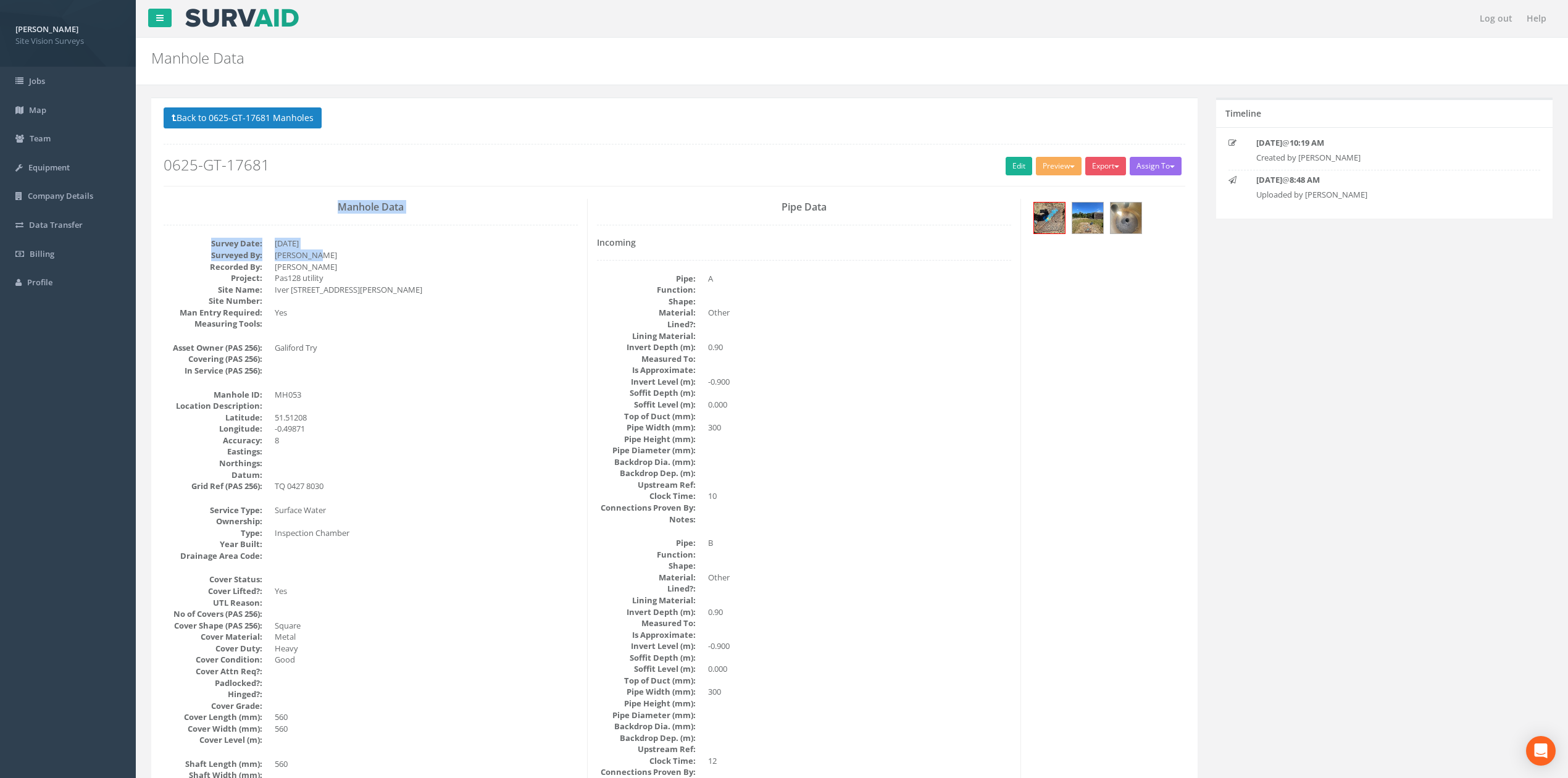
drag, startPoint x: 296, startPoint y: 161, endPoint x: 588, endPoint y: 252, distance: 305.9
click at [1037, 216] on img at bounding box center [1088, 218] width 31 height 31
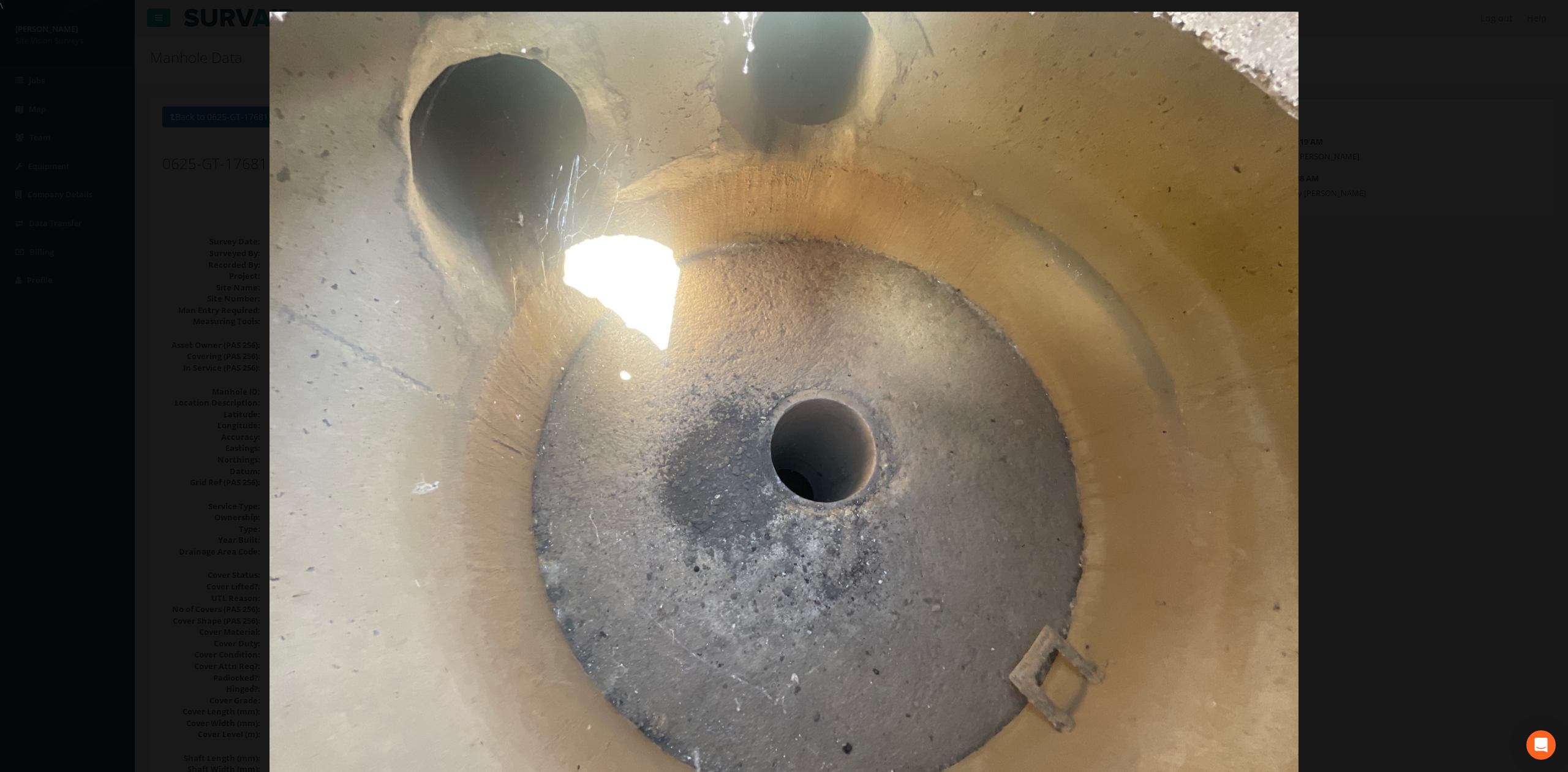
click at [1028, 334] on div at bounding box center [784, 397] width 1568 height 772
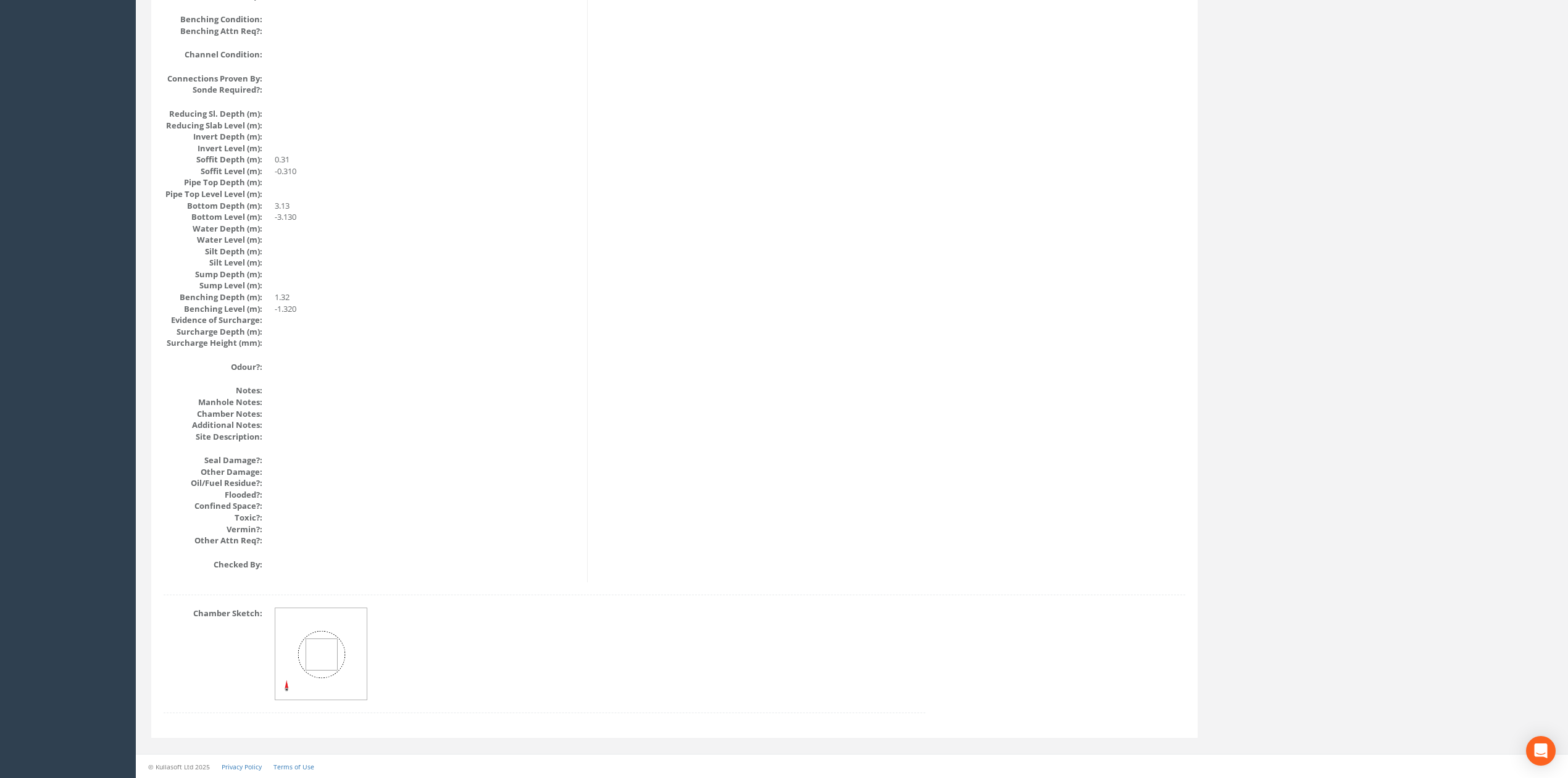
drag, startPoint x: 906, startPoint y: 493, endPoint x: 864, endPoint y: 289, distance: 208.3
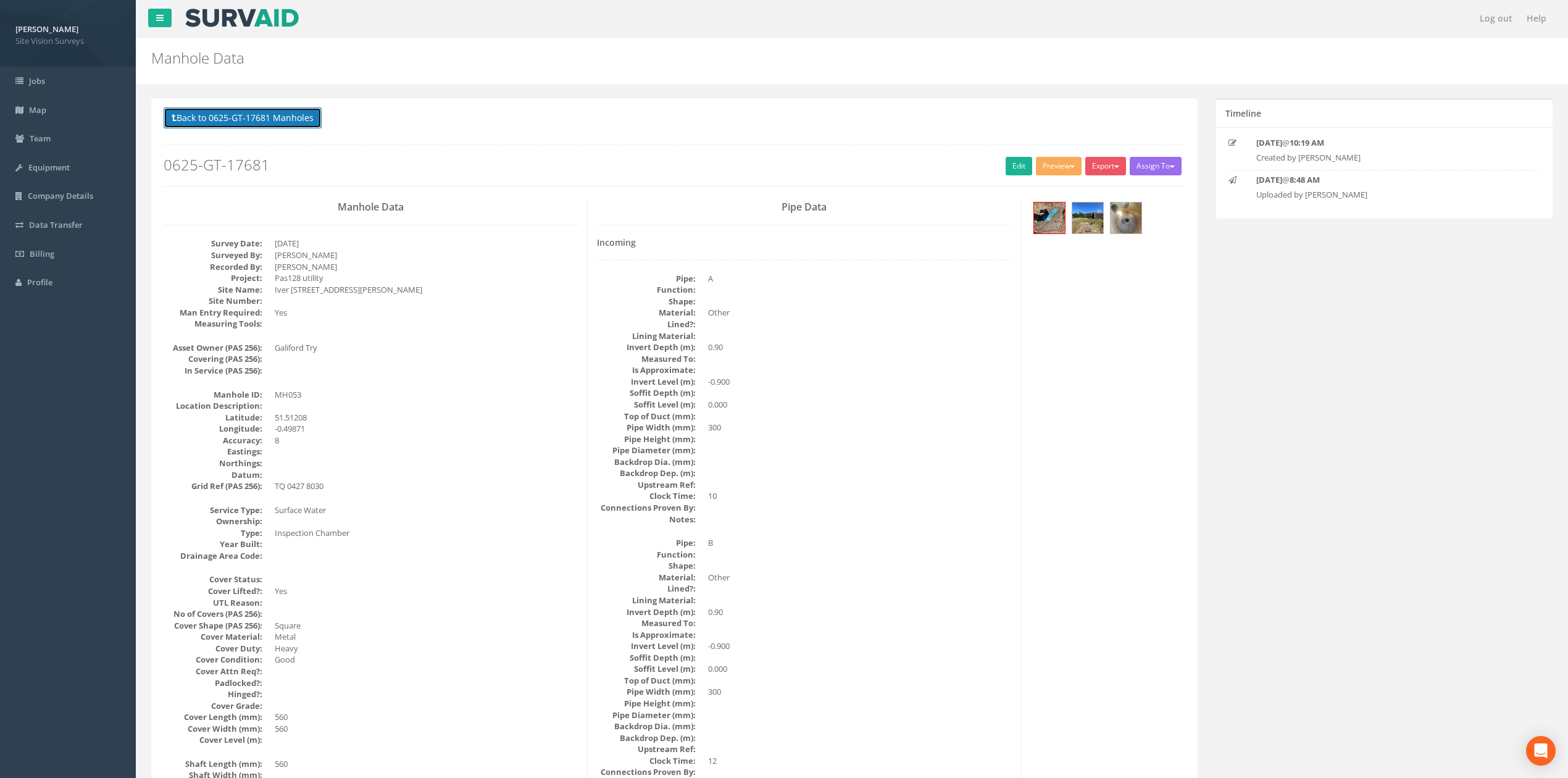
click at [303, 114] on button "Back to 0625-GT-17681 Manholes" at bounding box center [243, 118] width 158 height 21
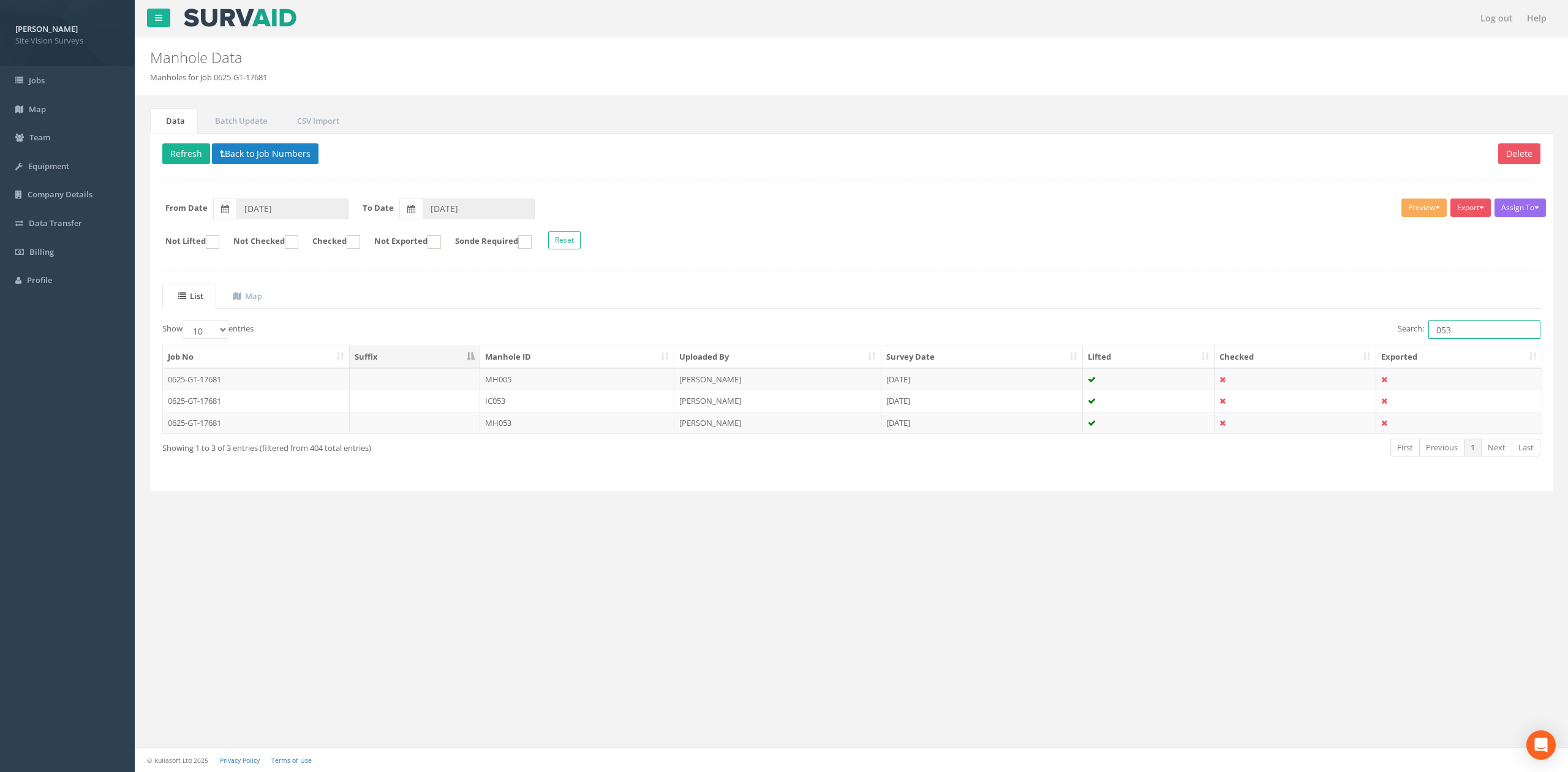
click at [1028, 324] on input "053" at bounding box center [1484, 329] width 112 height 18
click at [545, 427] on td "MH057" at bounding box center [577, 423] width 194 height 22
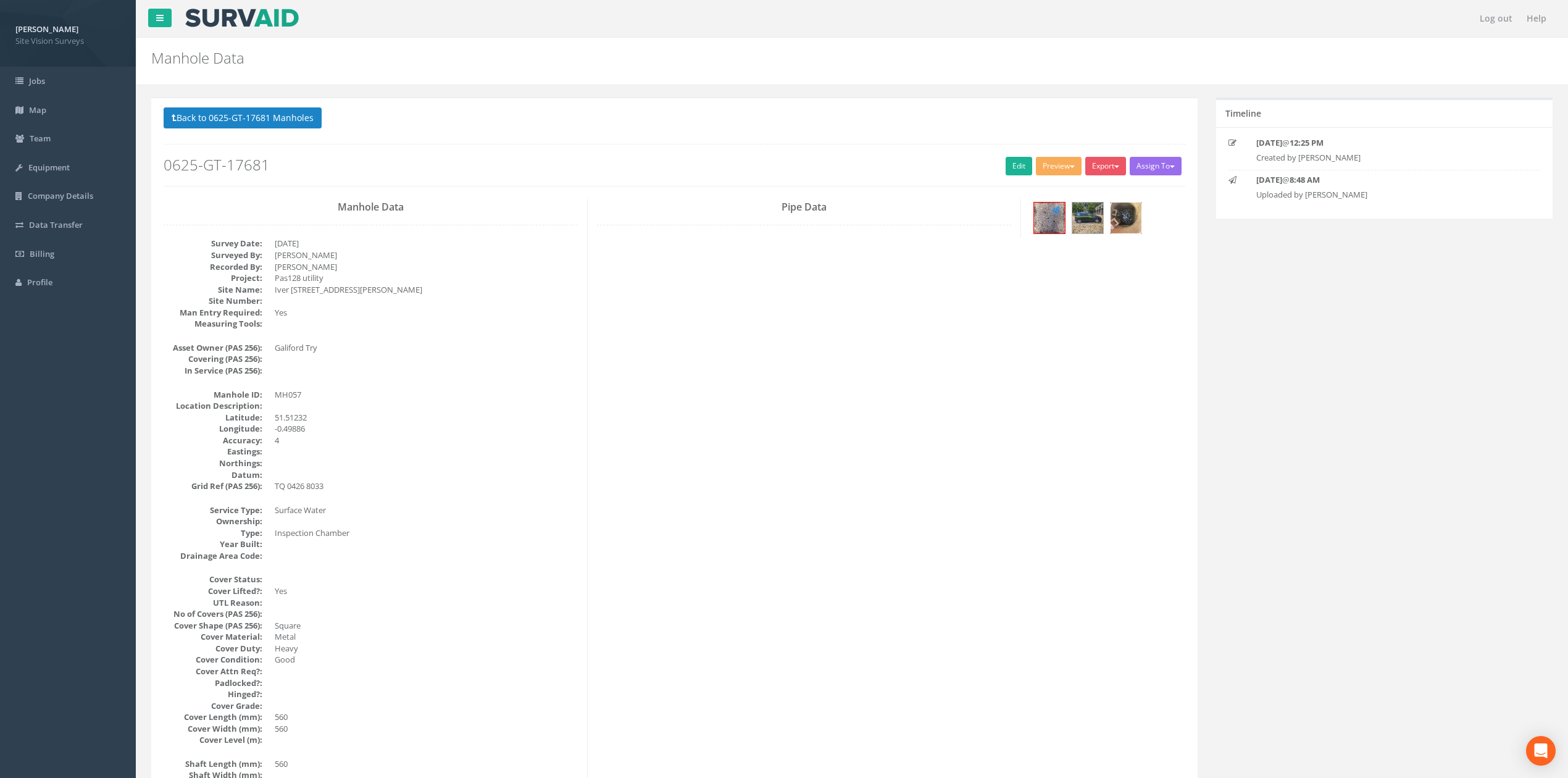
click at [1037, 221] on img at bounding box center [1126, 218] width 31 height 31
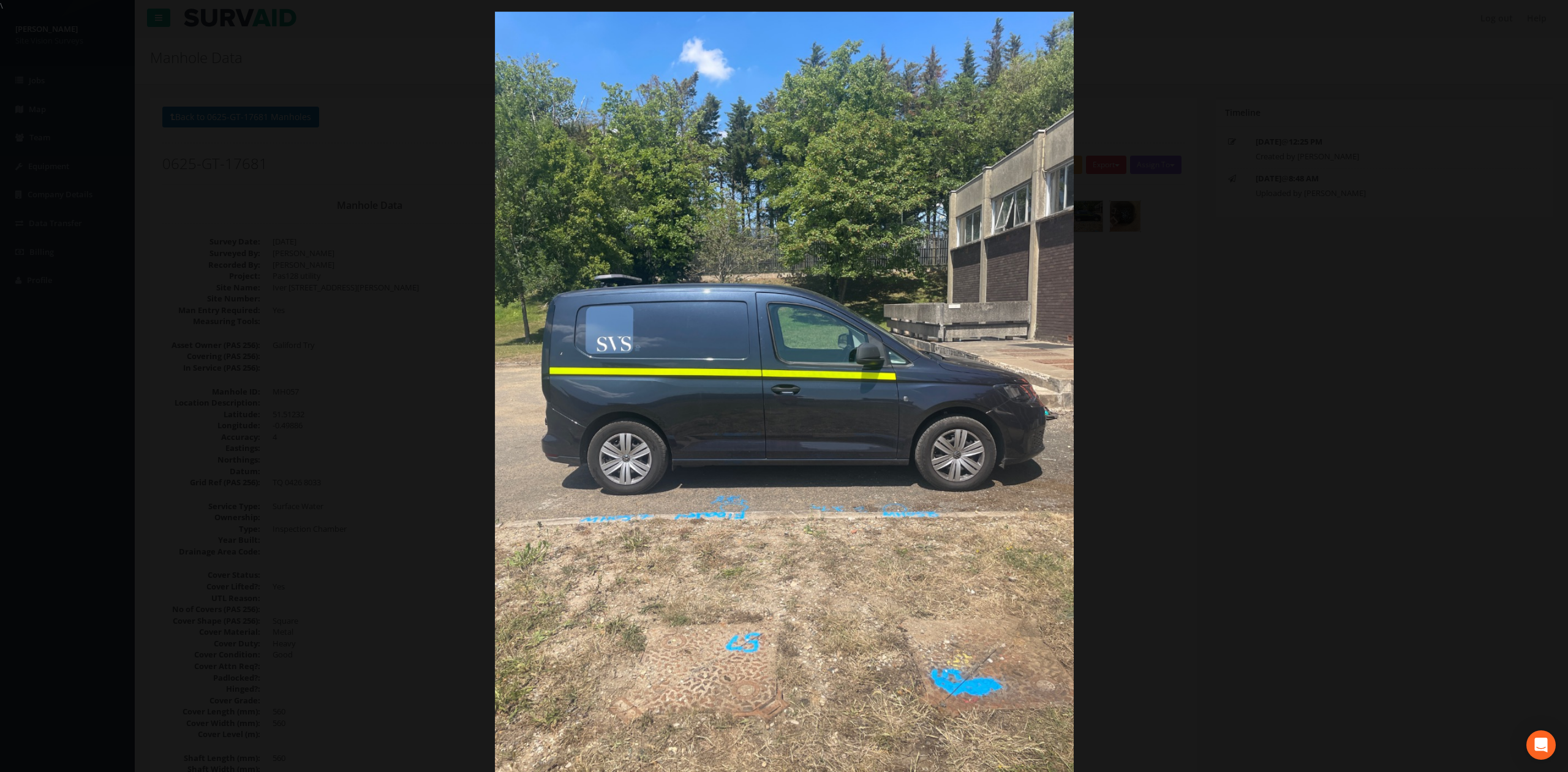
click at [429, 338] on div at bounding box center [784, 397] width 1568 height 772
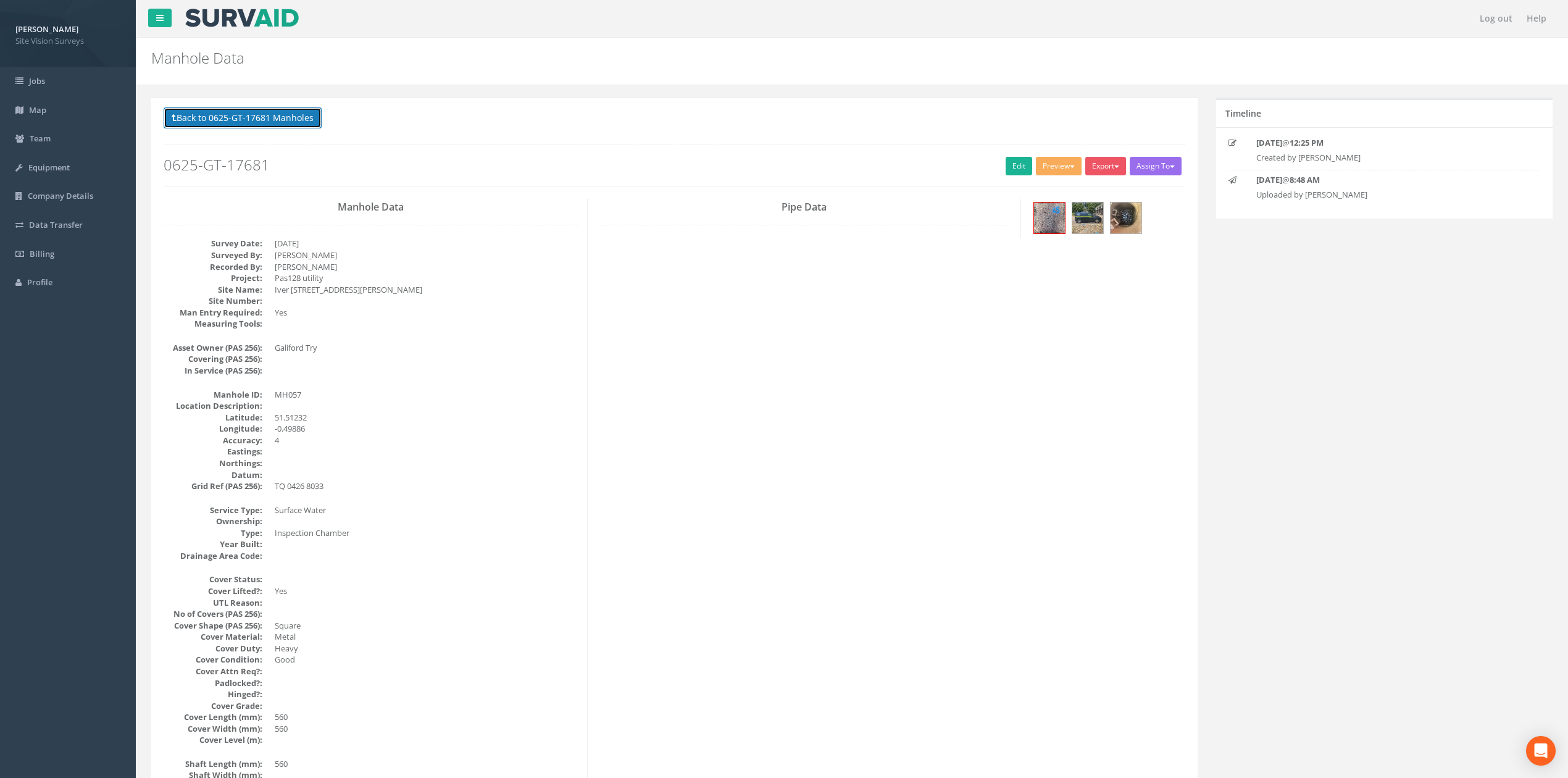
click at [279, 116] on button "Back to 0625-GT-17681 Manholes" at bounding box center [243, 118] width 158 height 21
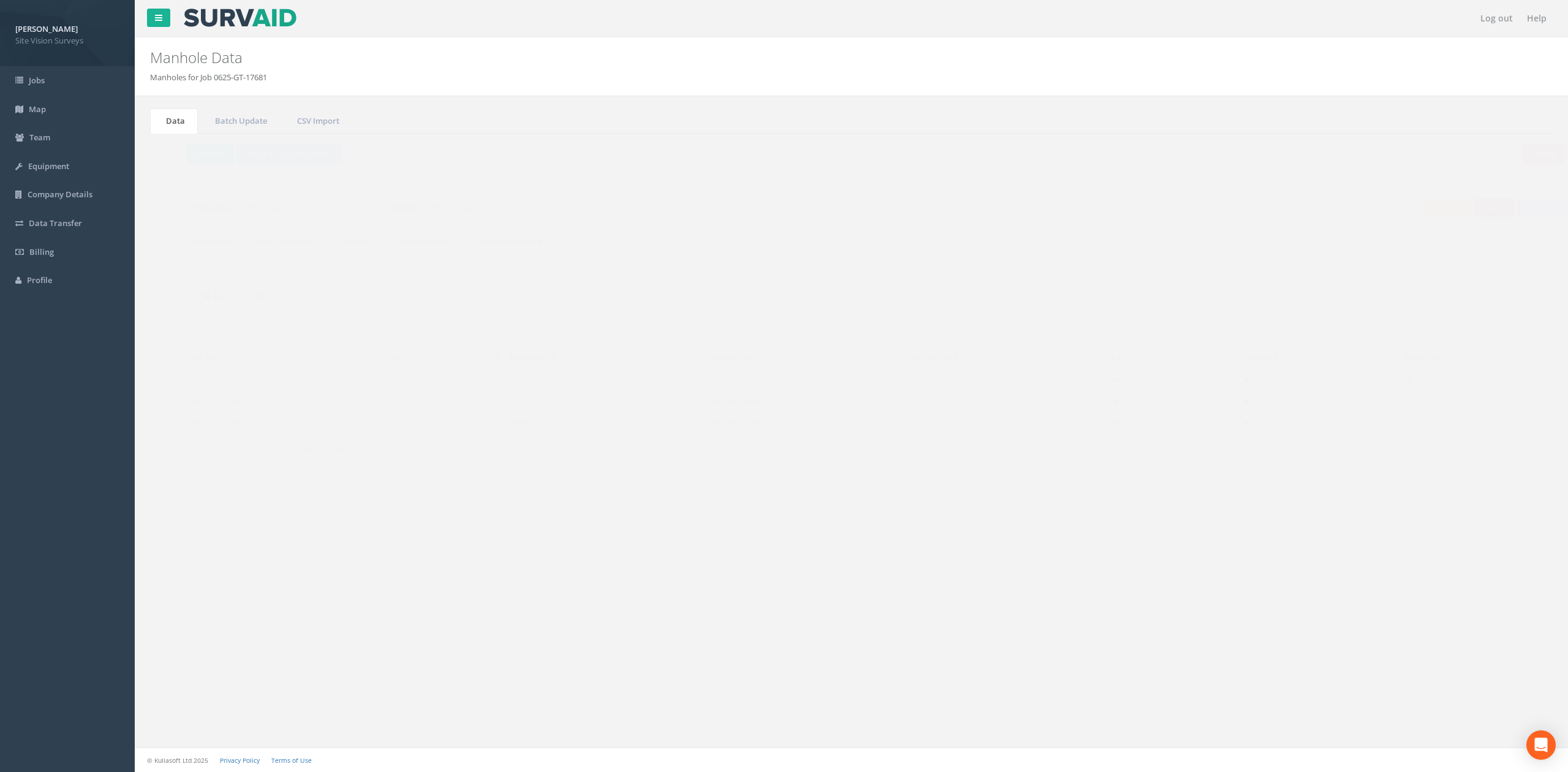
drag, startPoint x: 1477, startPoint y: 334, endPoint x: 1395, endPoint y: 332, distance: 82.0
click at [1028, 332] on label "Search: 057" at bounding box center [1469, 329] width 142 height 18
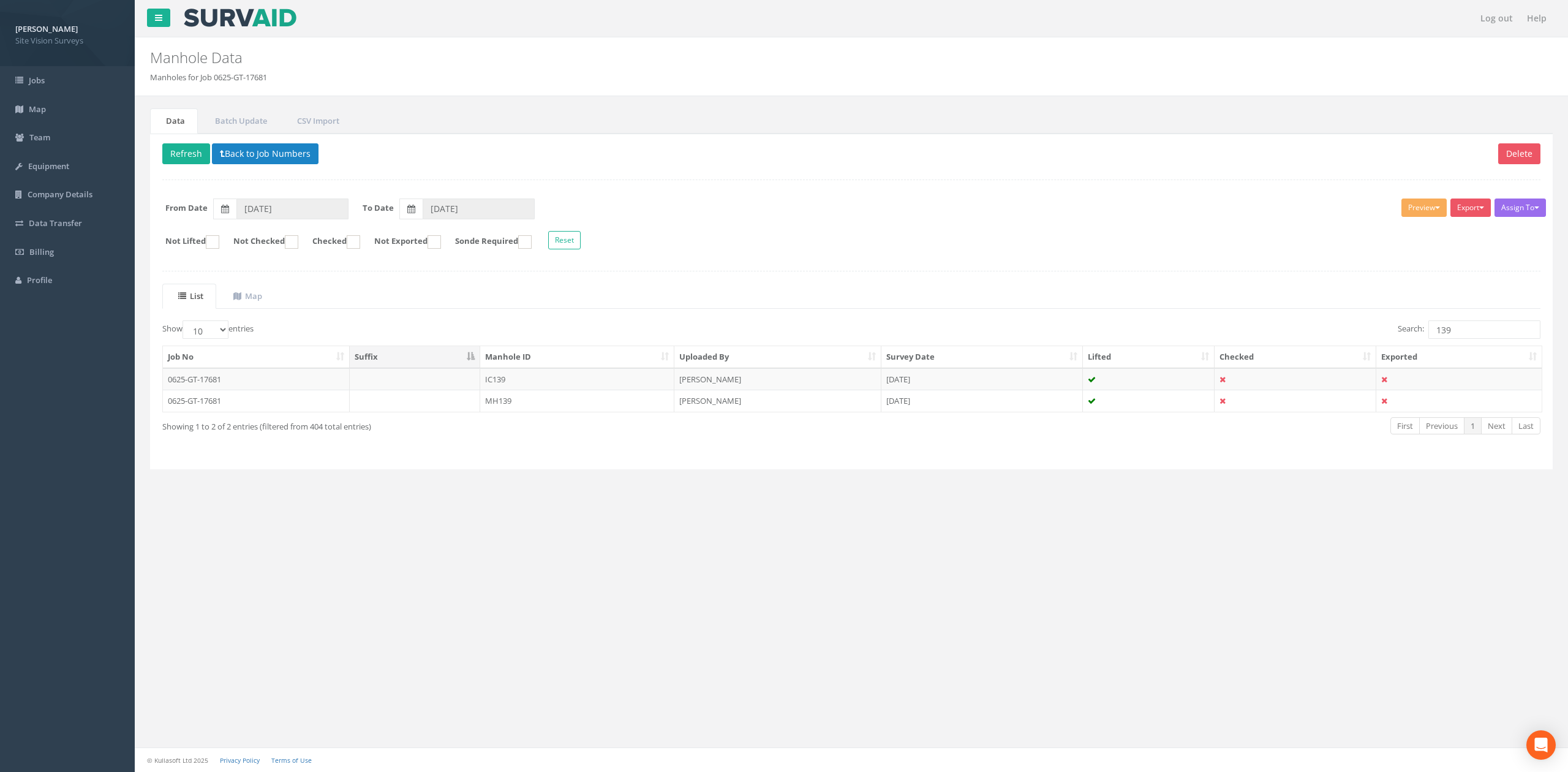
click at [458, 412] on table "Job No Suffix Manhole ID Uploaded By Survey Date Lifted Checked Exported 0625-G…" at bounding box center [852, 379] width 1380 height 67
click at [462, 408] on td at bounding box center [415, 401] width 131 height 22
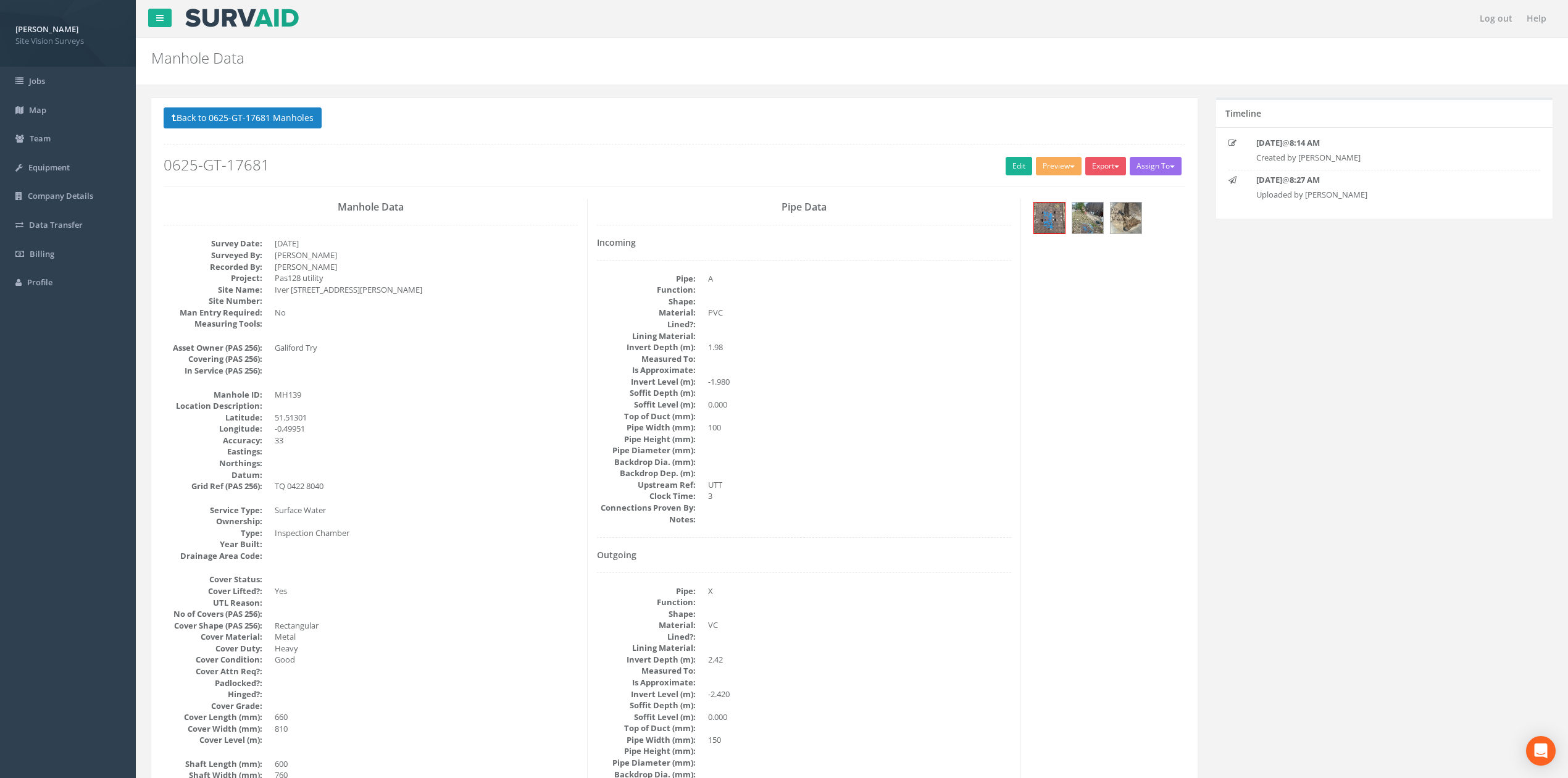
click at [1037, 224] on div at bounding box center [1107, 220] width 155 height 41
click at [1037, 222] on img at bounding box center [1126, 218] width 31 height 31
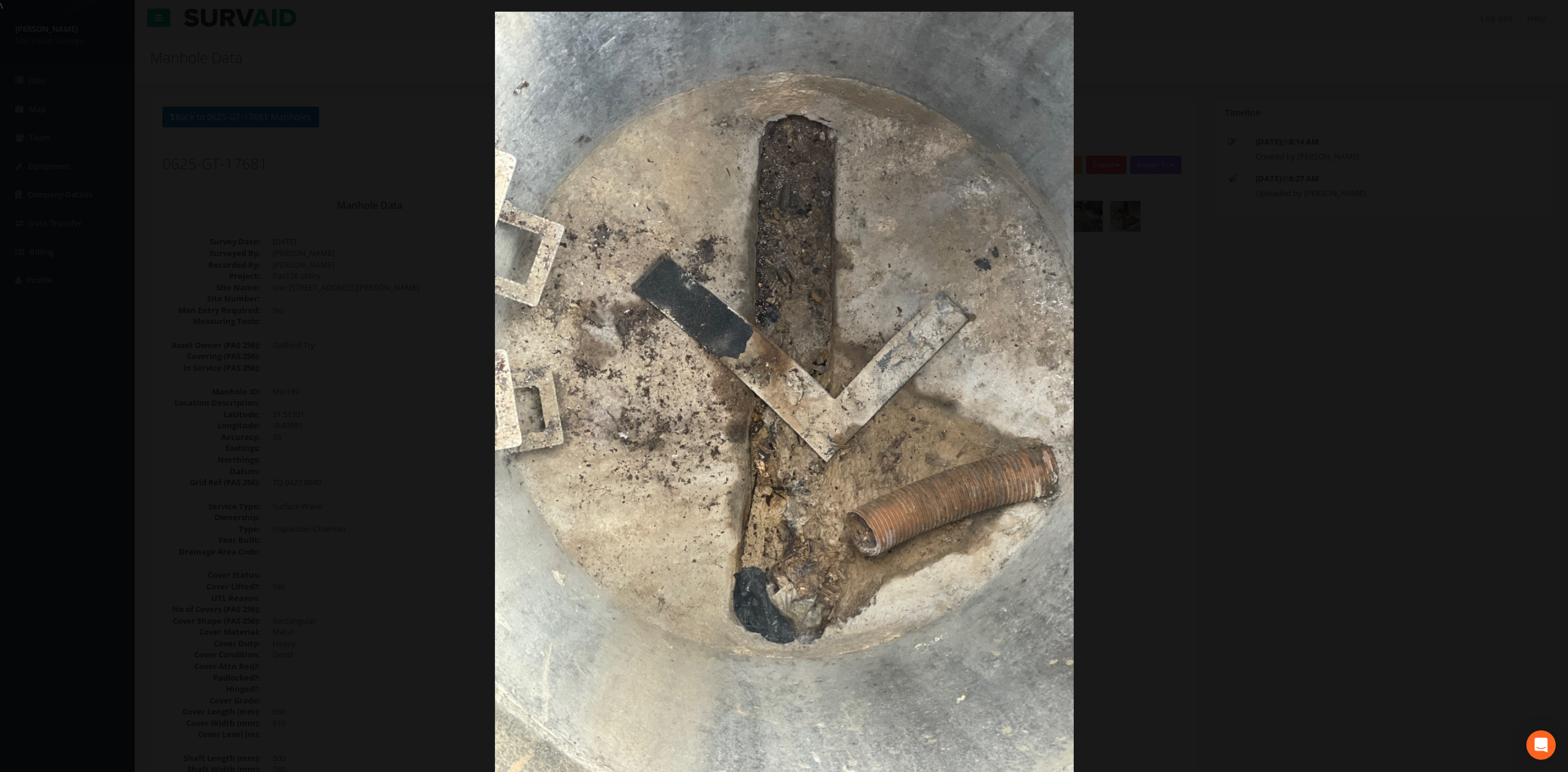
click at [1028, 292] on div at bounding box center [784, 397] width 1568 height 772
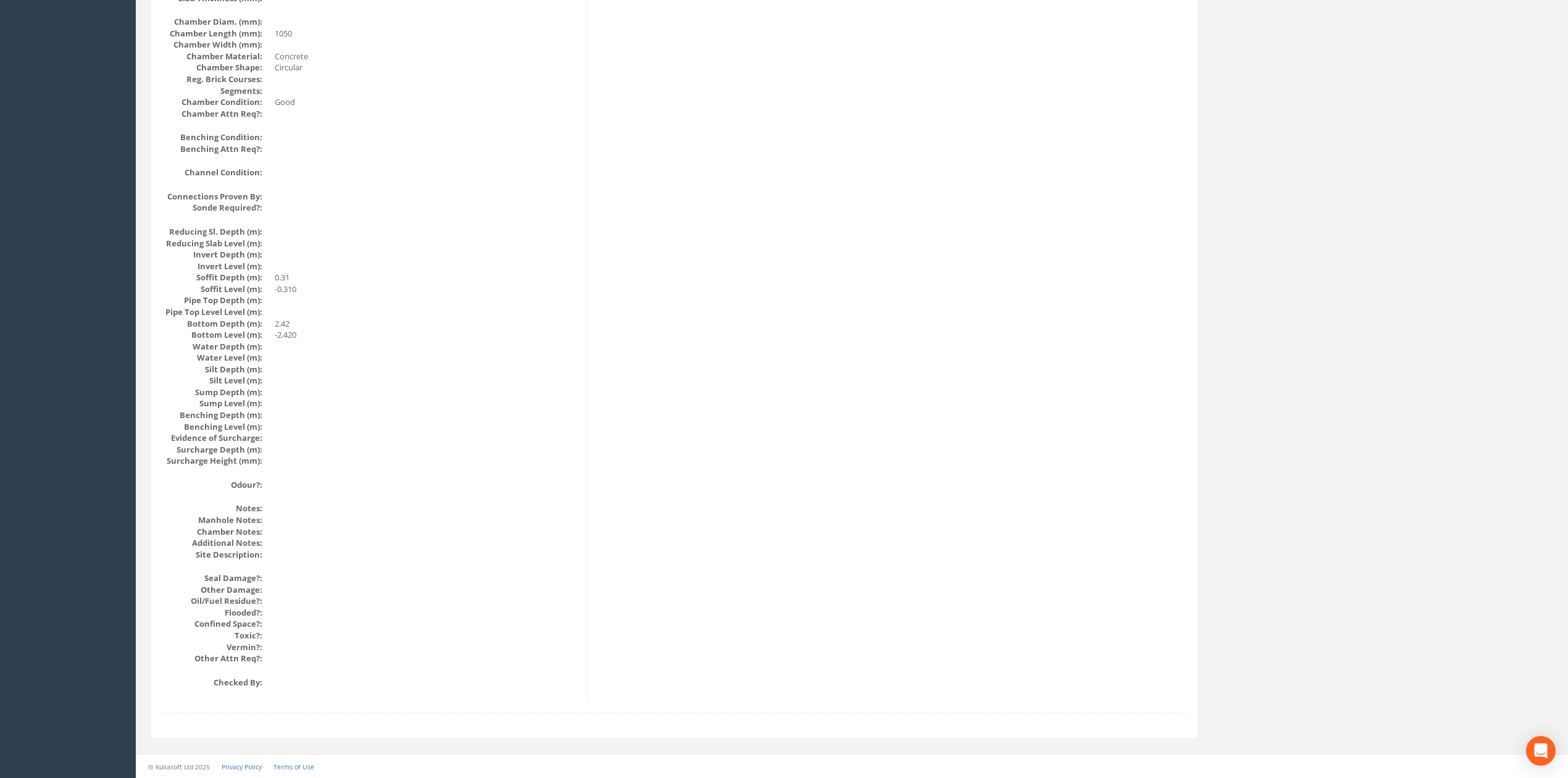
drag, startPoint x: 701, startPoint y: 468, endPoint x: 705, endPoint y: 189, distance: 279.0
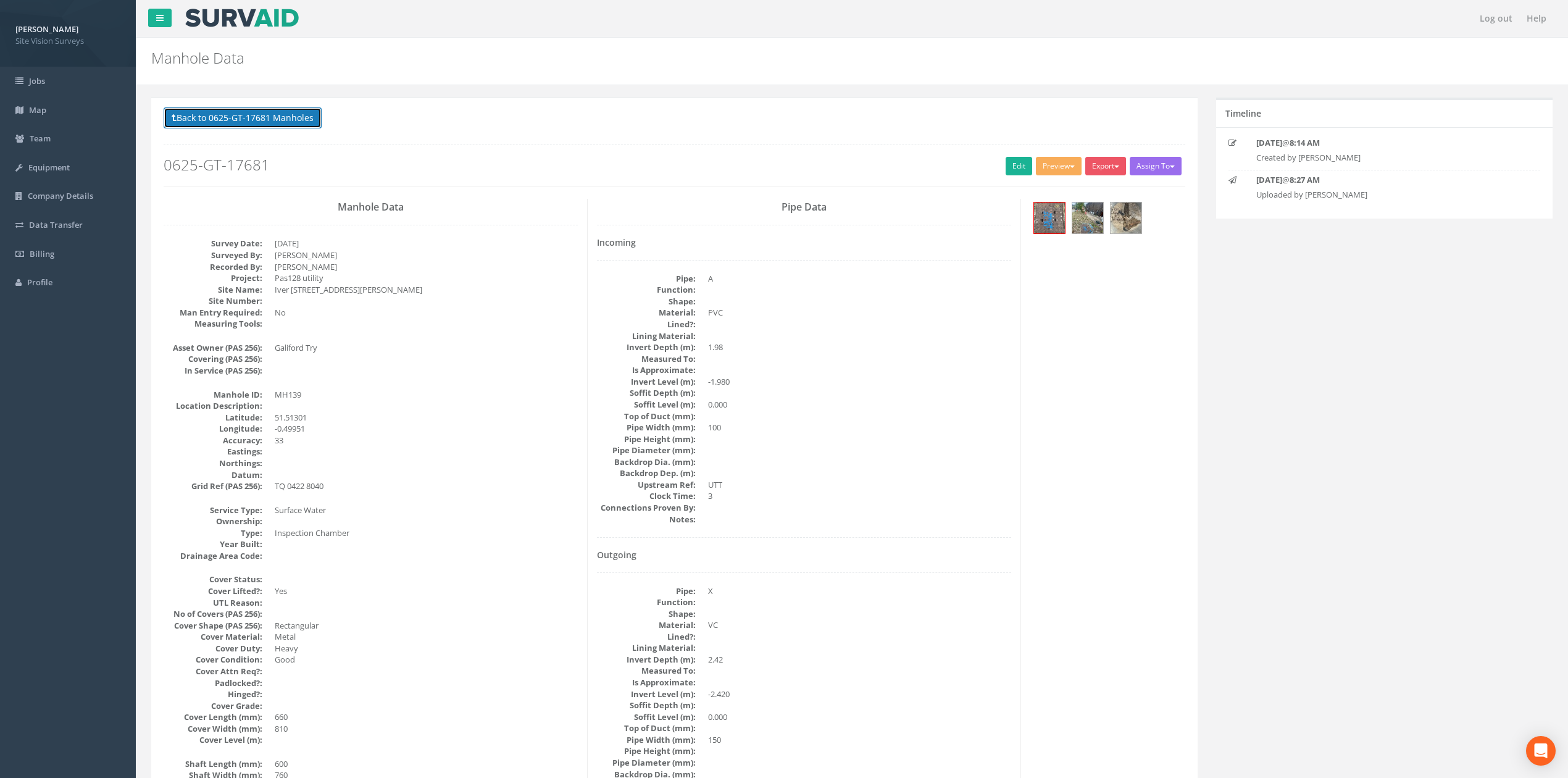
click at [237, 118] on button "Back to 0625-GT-17681 Manholes" at bounding box center [243, 118] width 158 height 21
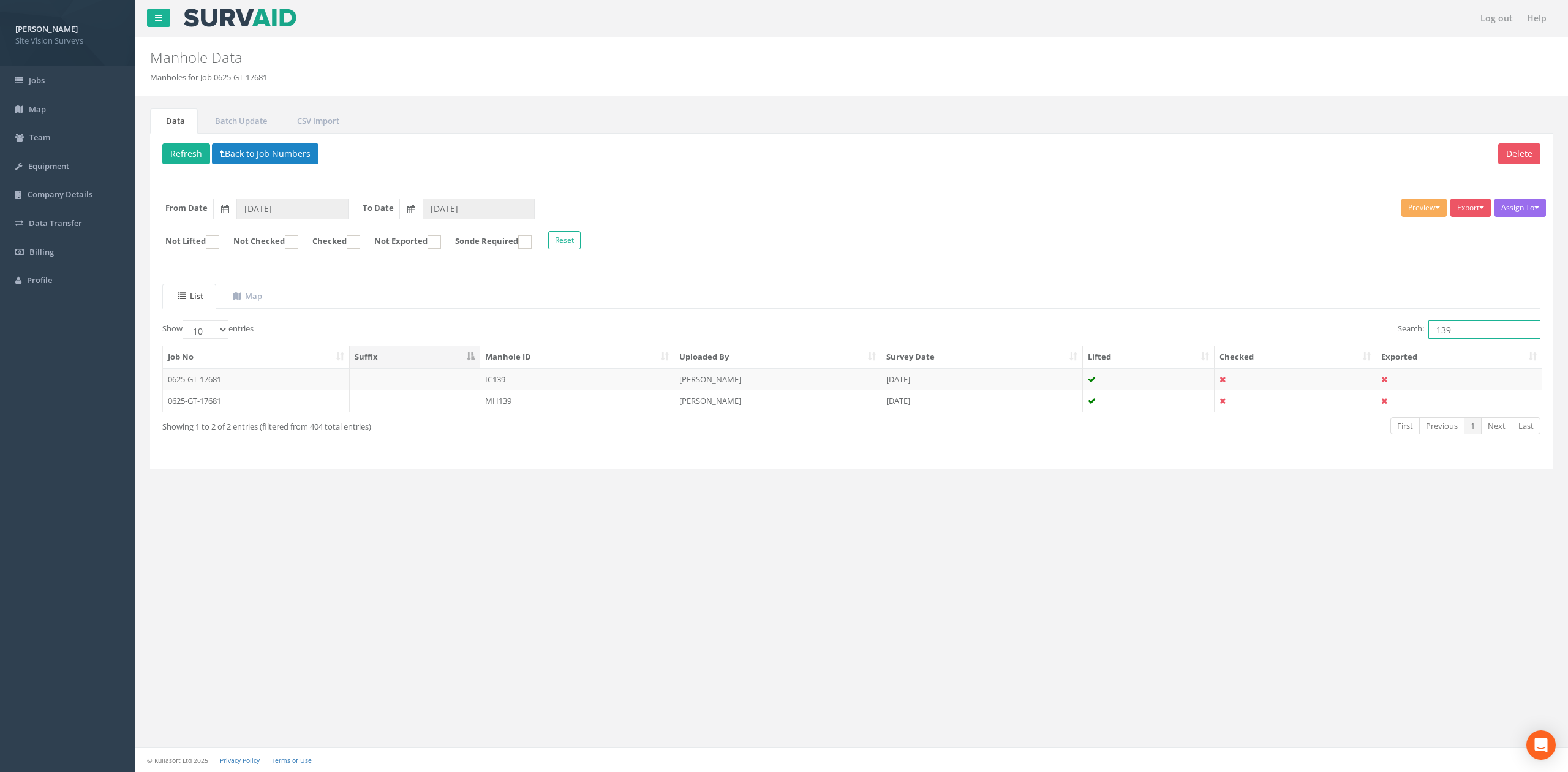
drag, startPoint x: 1509, startPoint y: 333, endPoint x: 1357, endPoint y: 323, distance: 152.3
click at [1028, 326] on div "Search: 139" at bounding box center [1200, 331] width 680 height 21
click at [490, 394] on td "MH067" at bounding box center [577, 401] width 194 height 22
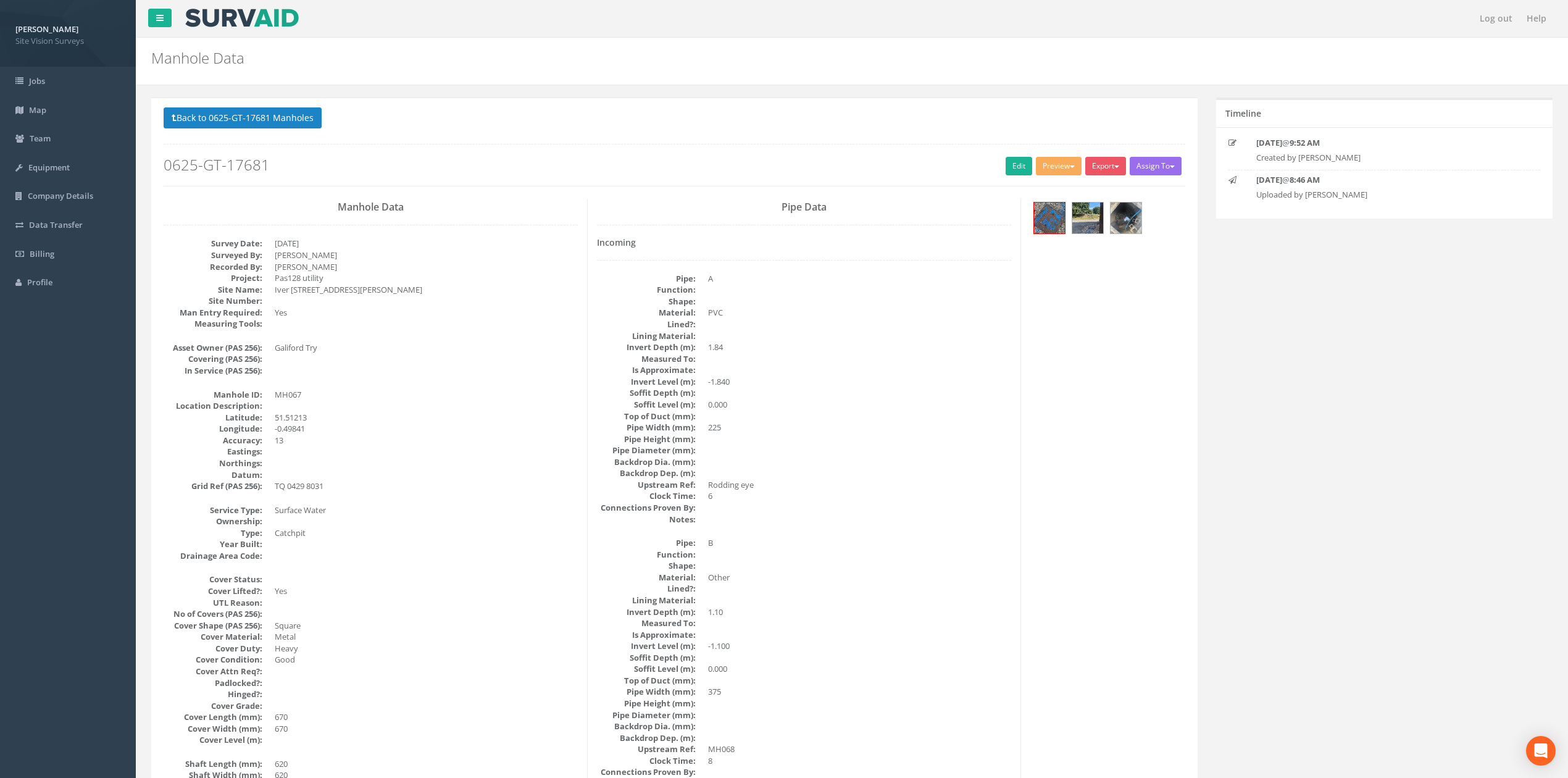
click at [1037, 218] on div at bounding box center [1107, 220] width 155 height 41
click at [1037, 218] on img at bounding box center [1088, 218] width 31 height 31
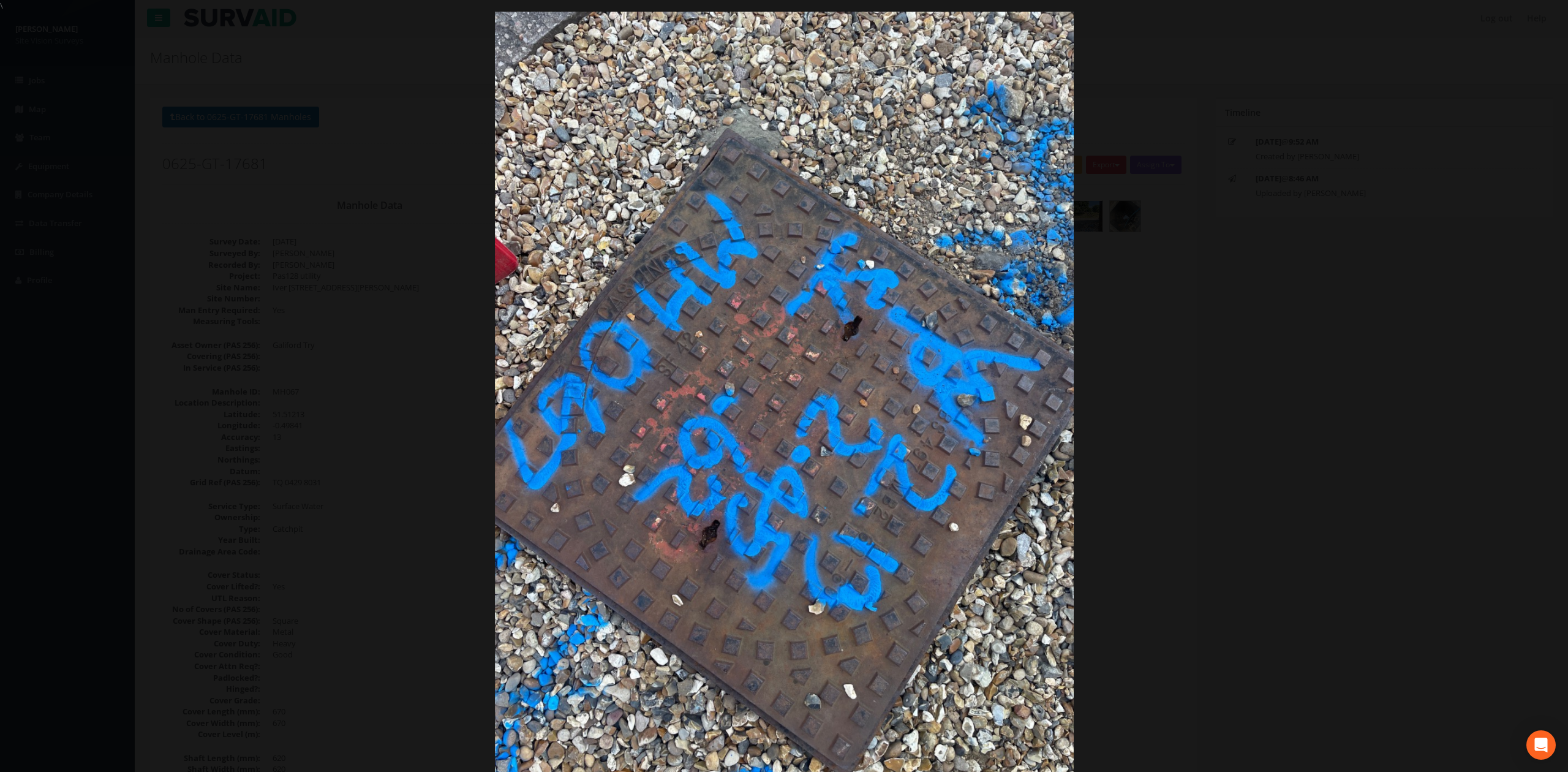
drag, startPoint x: 1194, startPoint y: 401, endPoint x: 1208, endPoint y: 401, distance: 14.0
click at [1028, 401] on div at bounding box center [784, 397] width 1568 height 772
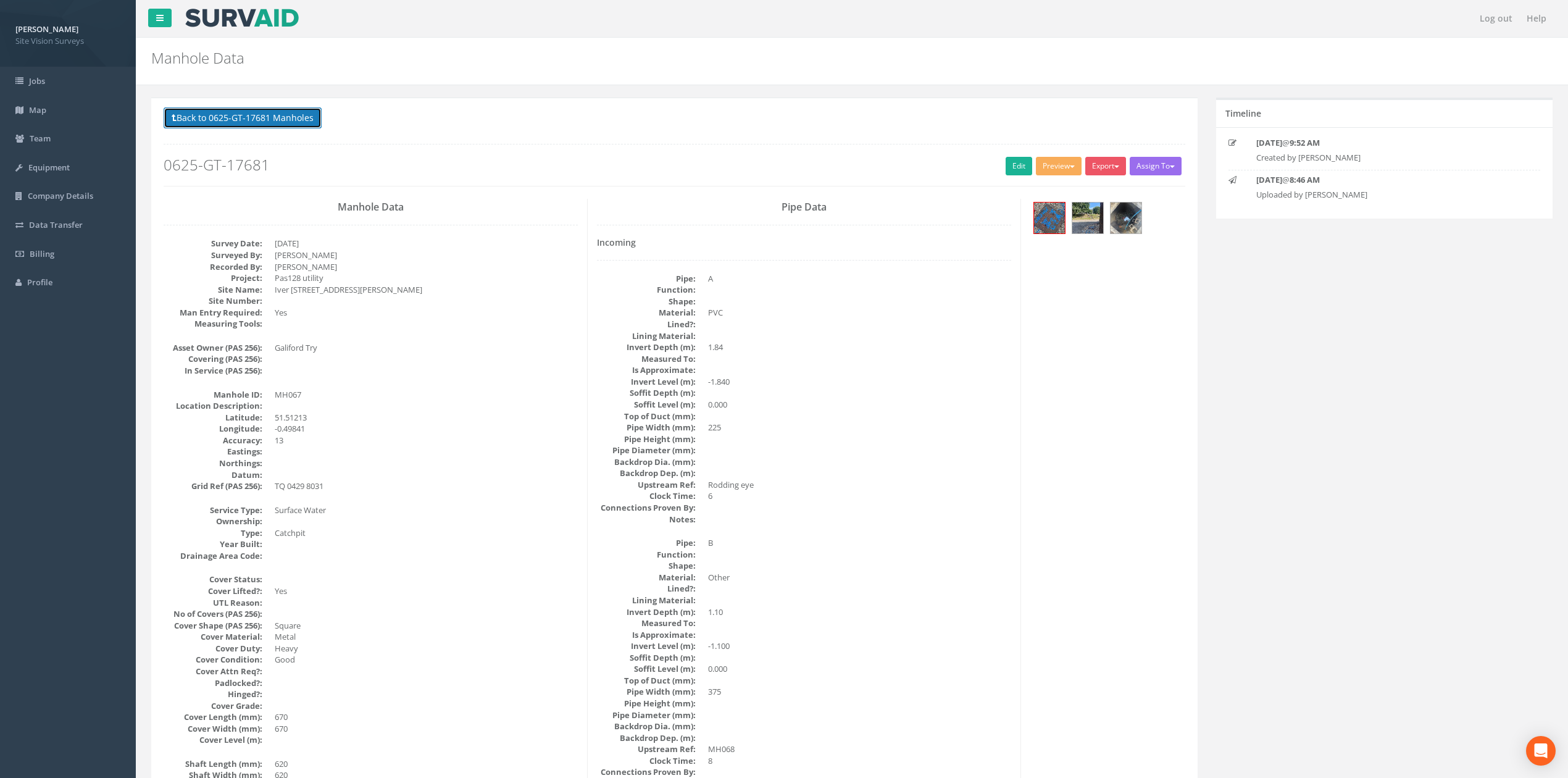
click at [294, 121] on button "Back to 0625-GT-17681 Manholes" at bounding box center [243, 118] width 158 height 21
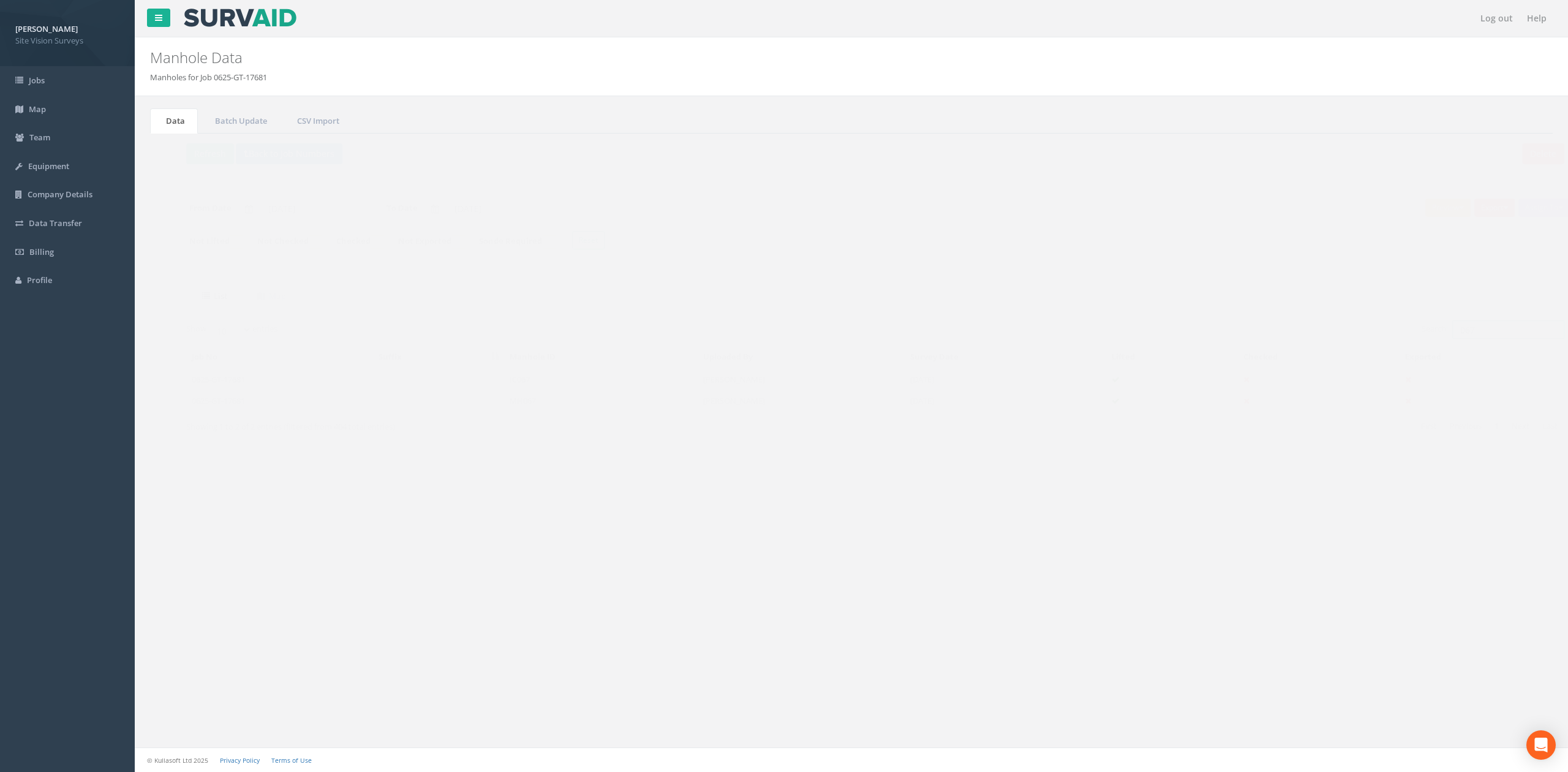
drag, startPoint x: 1467, startPoint y: 338, endPoint x: 1319, endPoint y: 320, distance: 149.1
click at [1028, 323] on div "Search: 067" at bounding box center [1200, 331] width 680 height 21
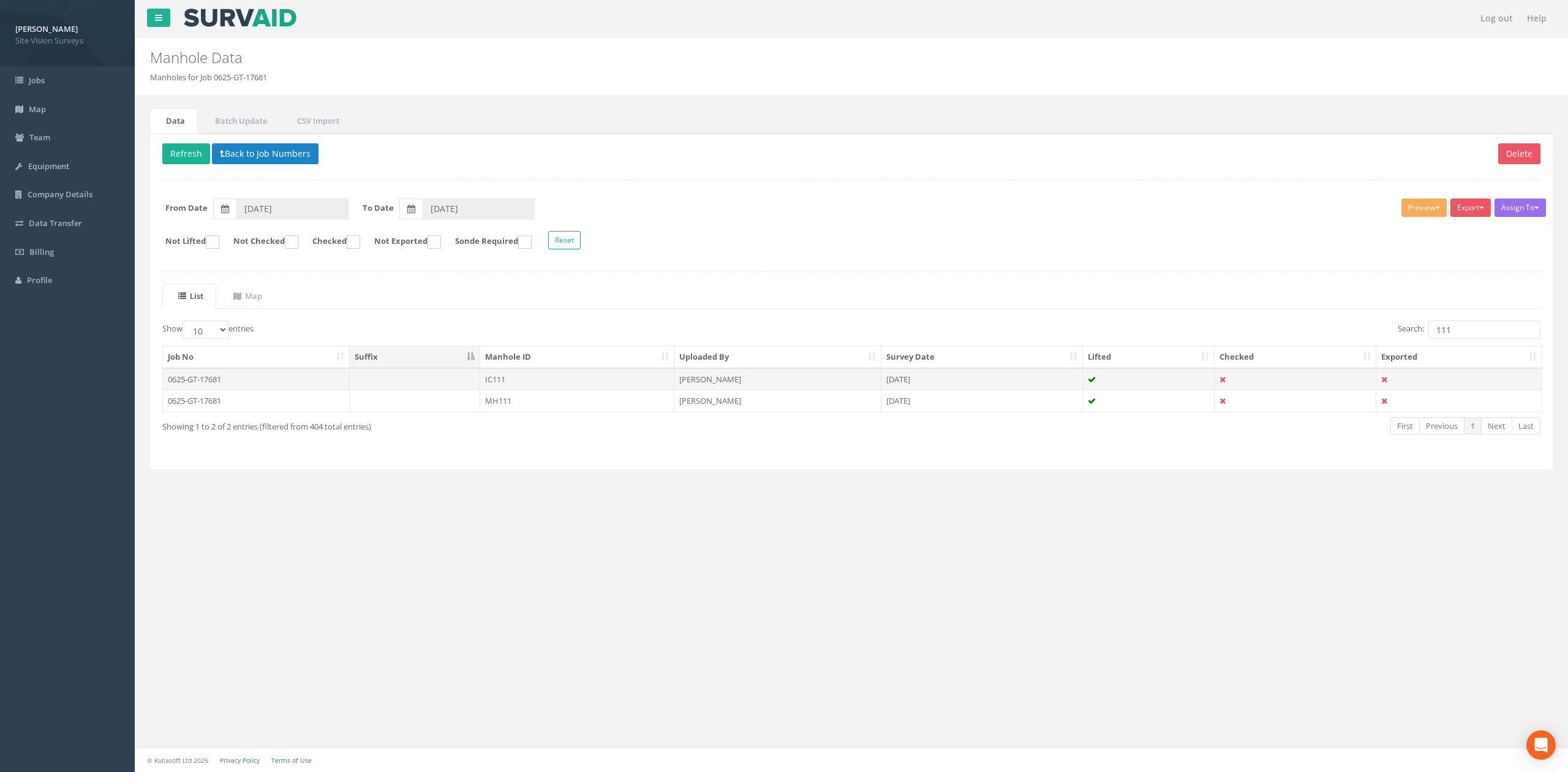
click at [683, 390] on td "[PERSON_NAME]" at bounding box center [777, 379] width 207 height 22
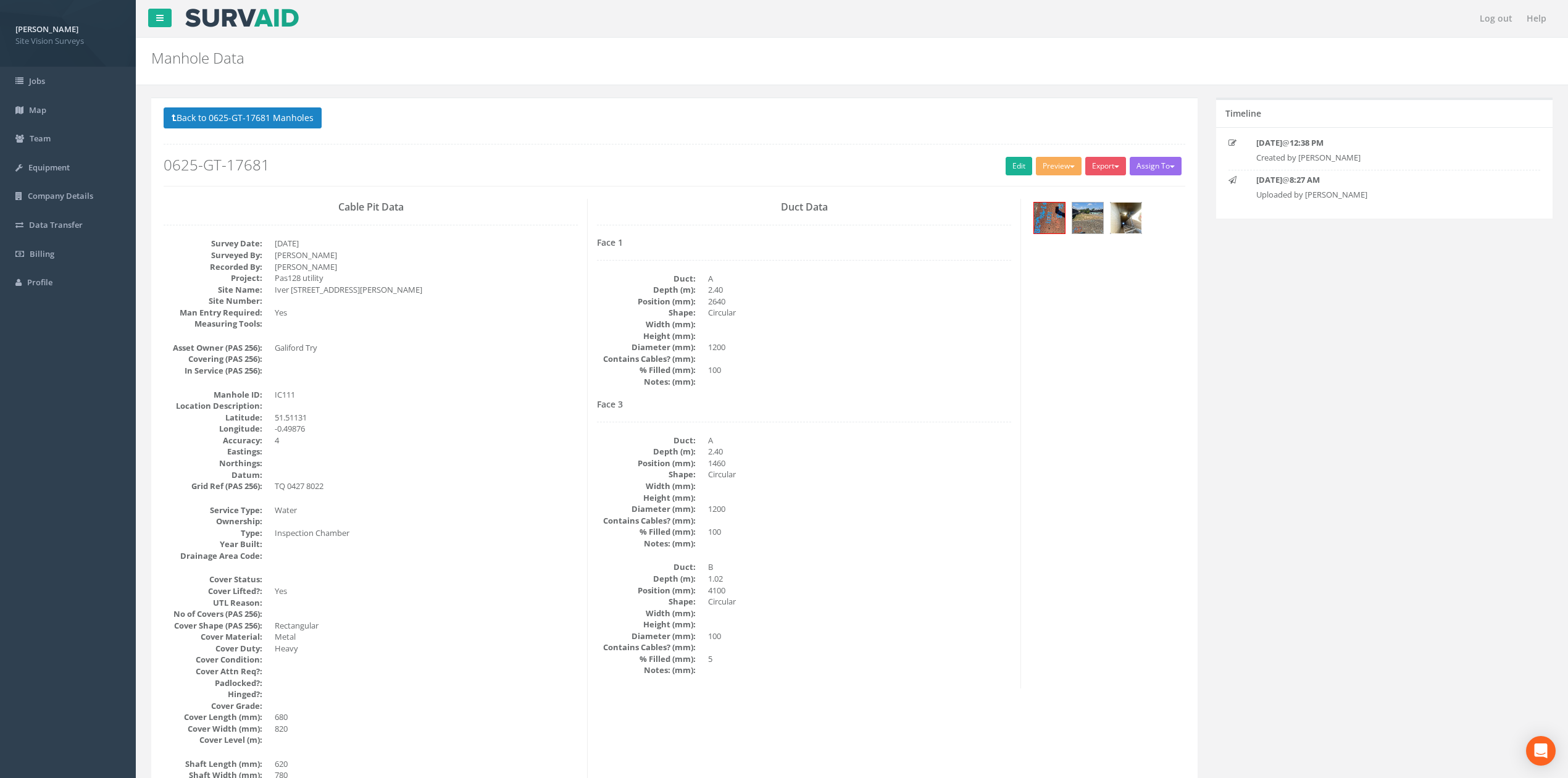
click at [1037, 226] on img at bounding box center [1126, 218] width 31 height 31
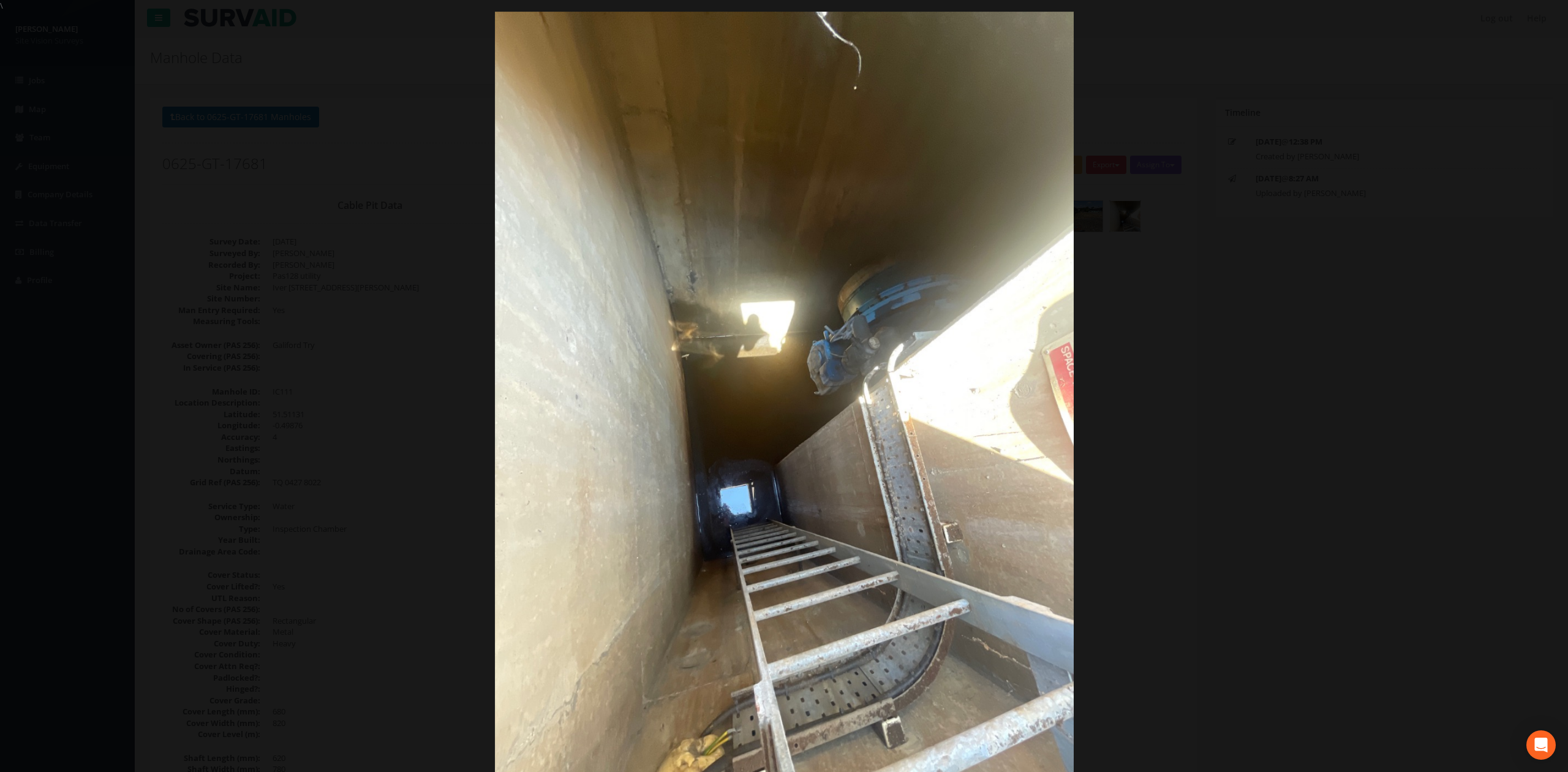
click at [1028, 307] on div at bounding box center [784, 397] width 1568 height 772
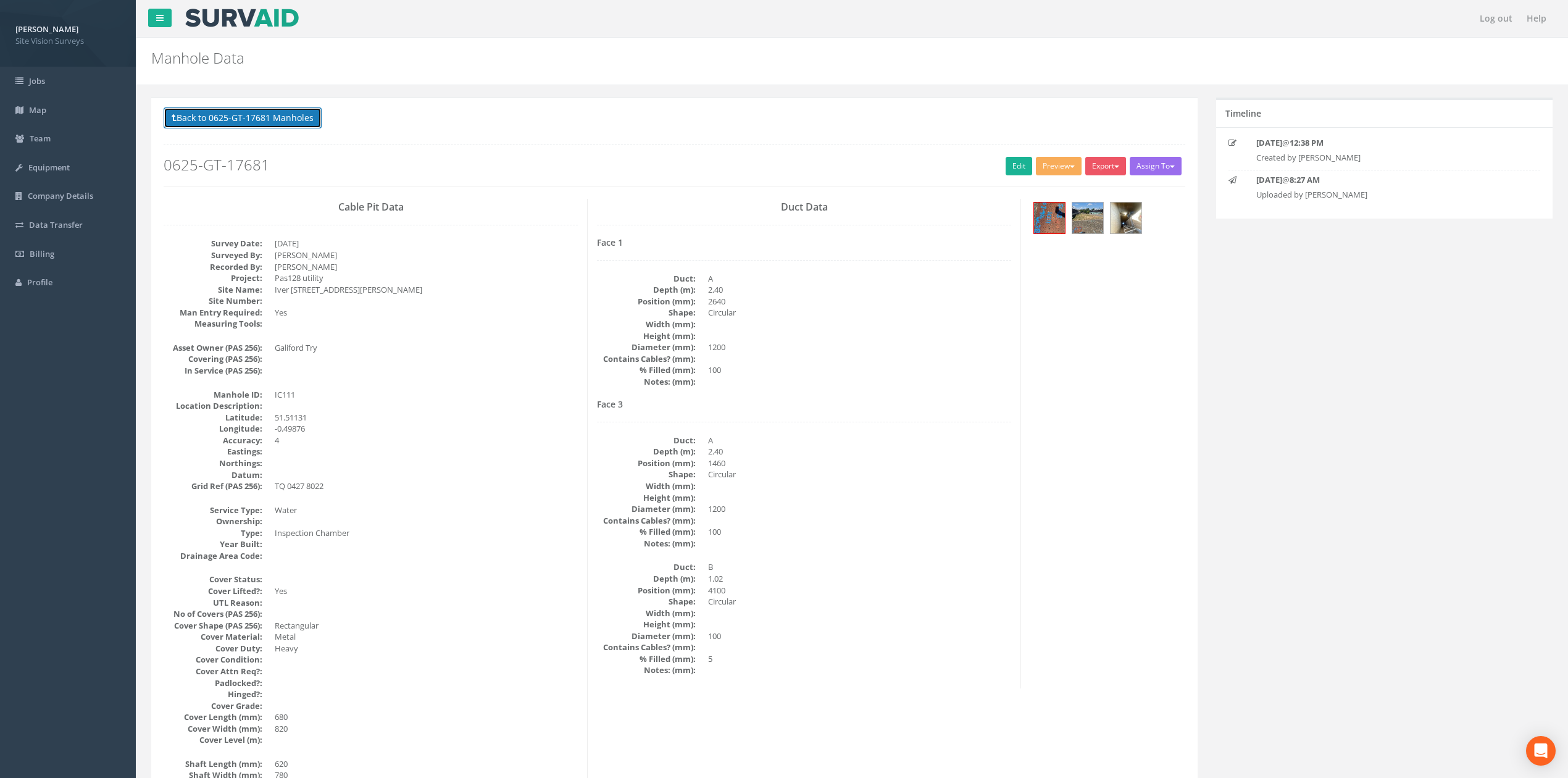
click at [290, 120] on button "Back to 0625-GT-17681 Manholes" at bounding box center [243, 118] width 158 height 21
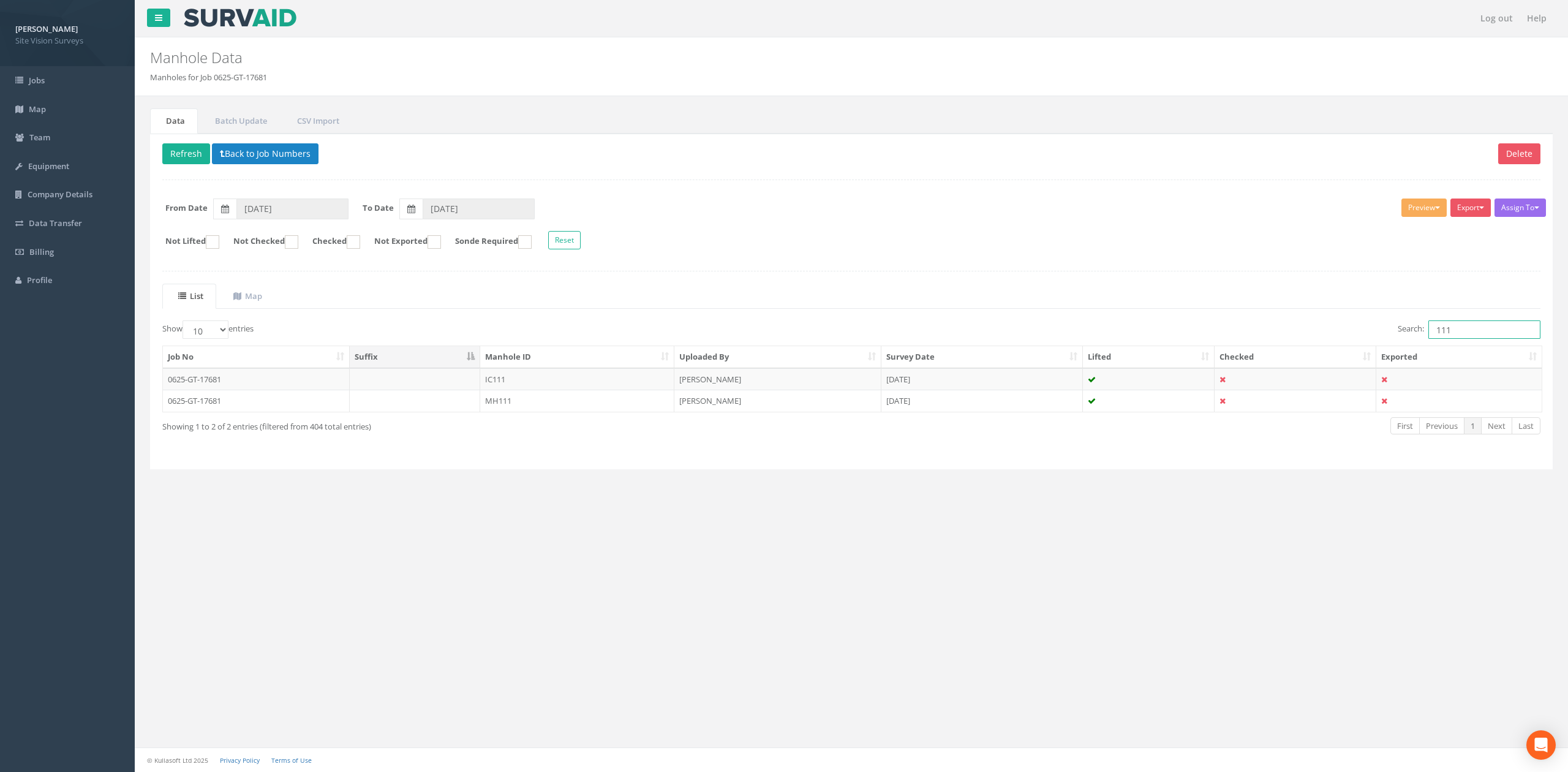
click at [1028, 336] on input "111" at bounding box center [1484, 329] width 112 height 18
type input "119"
click at [597, 409] on td "MH119" at bounding box center [577, 401] width 194 height 22
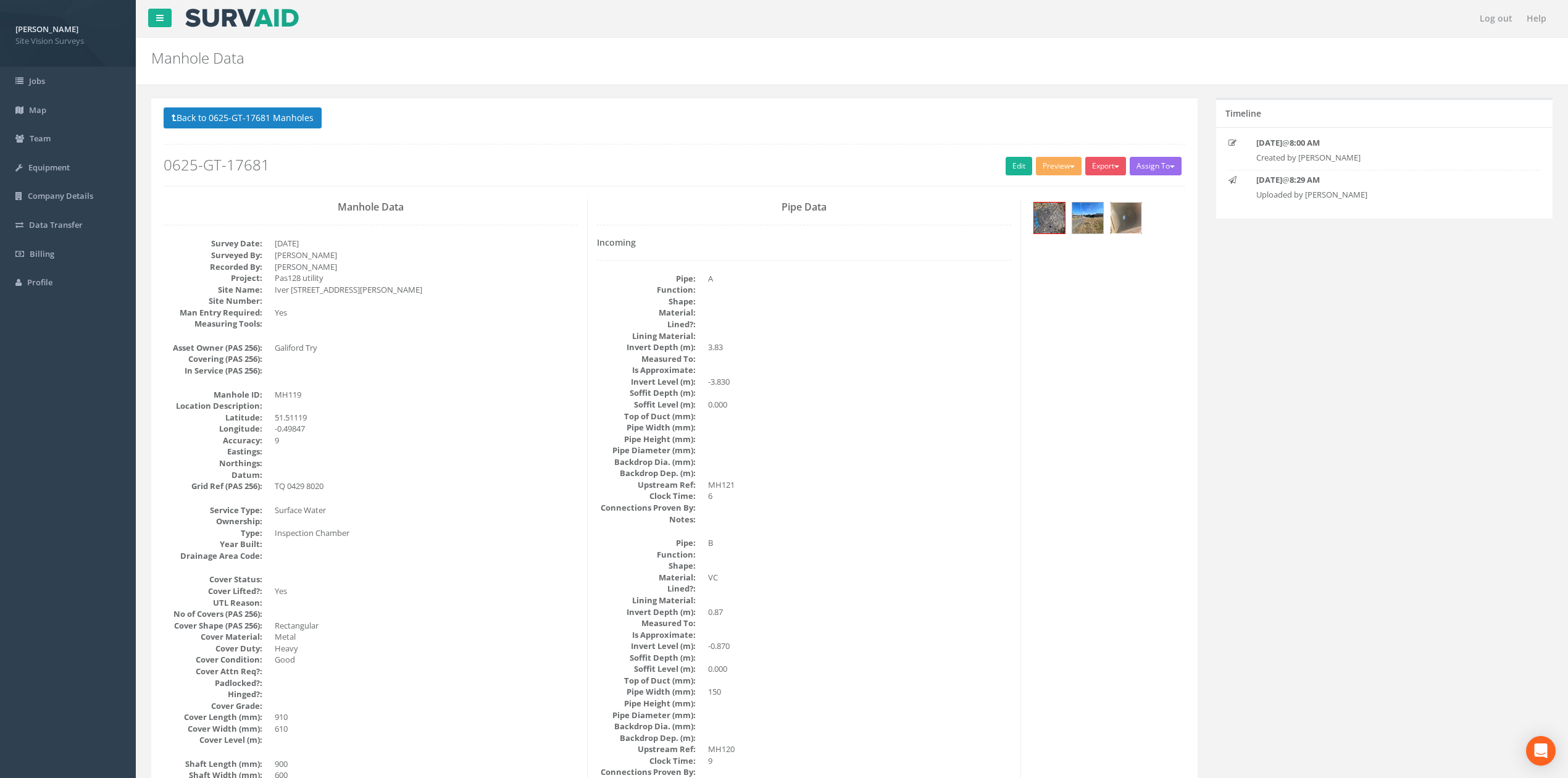
click at [1037, 228] on img at bounding box center [1126, 218] width 31 height 31
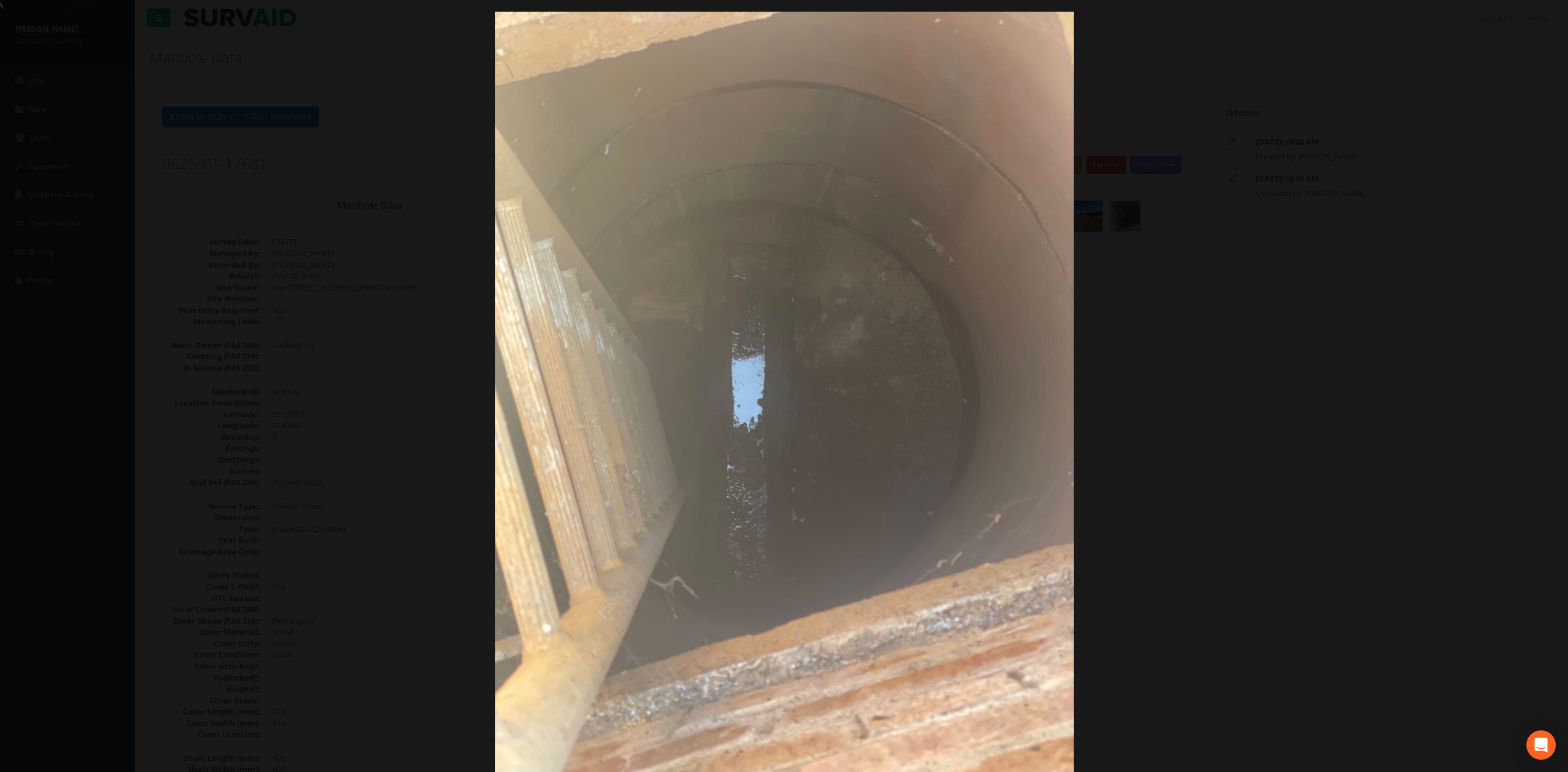
click at [1028, 310] on div at bounding box center [784, 397] width 1568 height 772
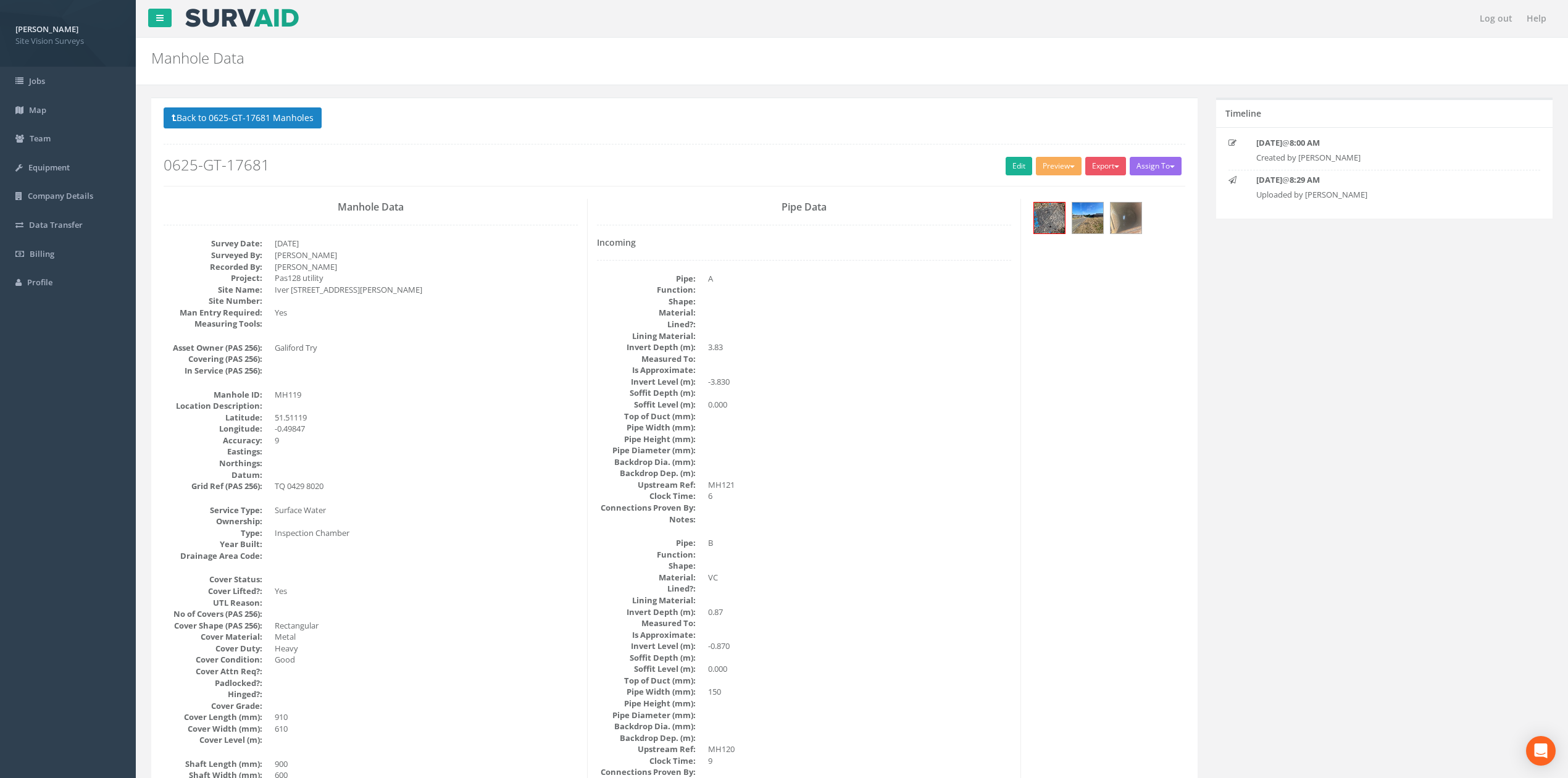
click at [329, 119] on p "Back to 0625-GT-17681 Manholes Back to Map" at bounding box center [674, 119] width 1022 height 24
click at [309, 114] on button "Back to 0625-GT-17681 Manholes" at bounding box center [243, 118] width 158 height 21
